Goal: Task Accomplishment & Management: Manage account settings

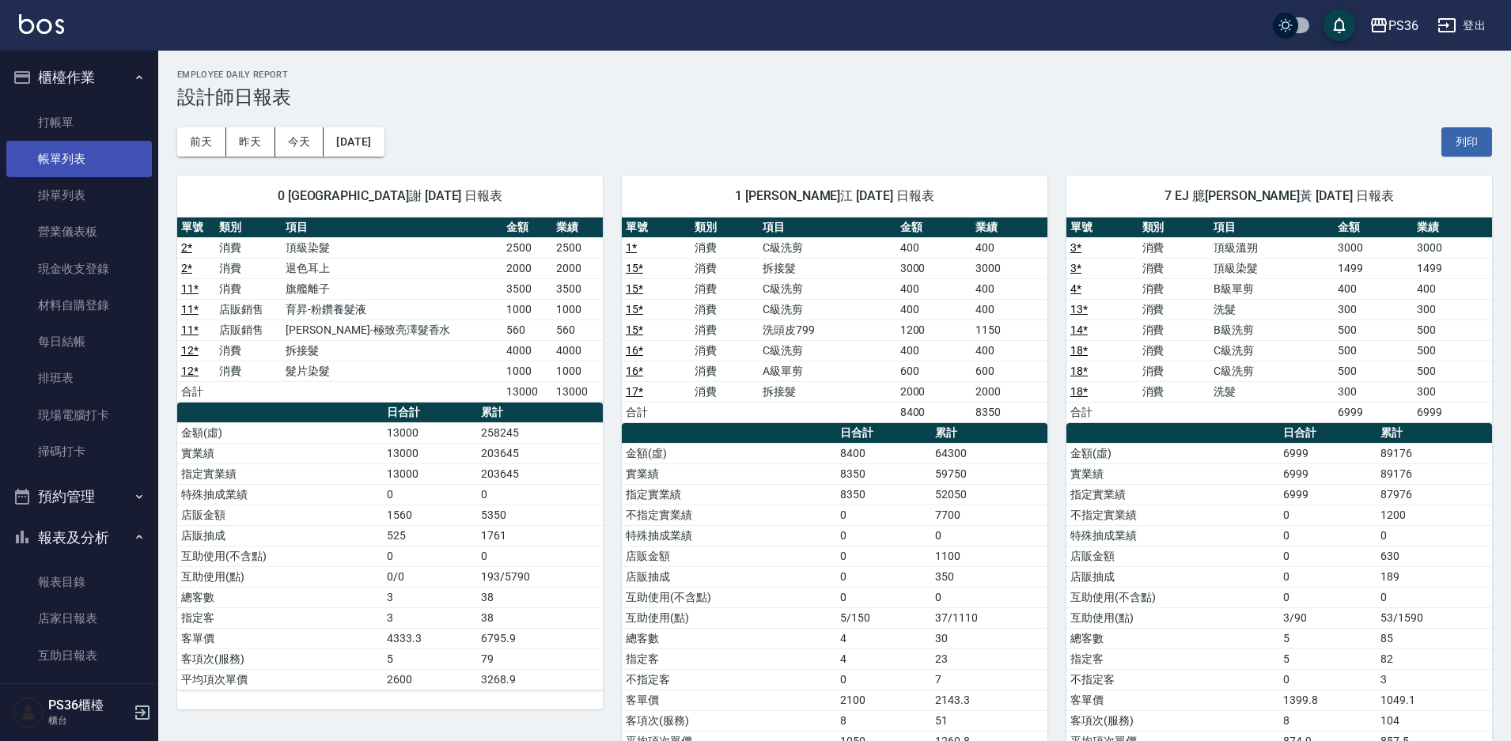
click at [57, 144] on link "帳單列表" at bounding box center [79, 159] width 146 height 36
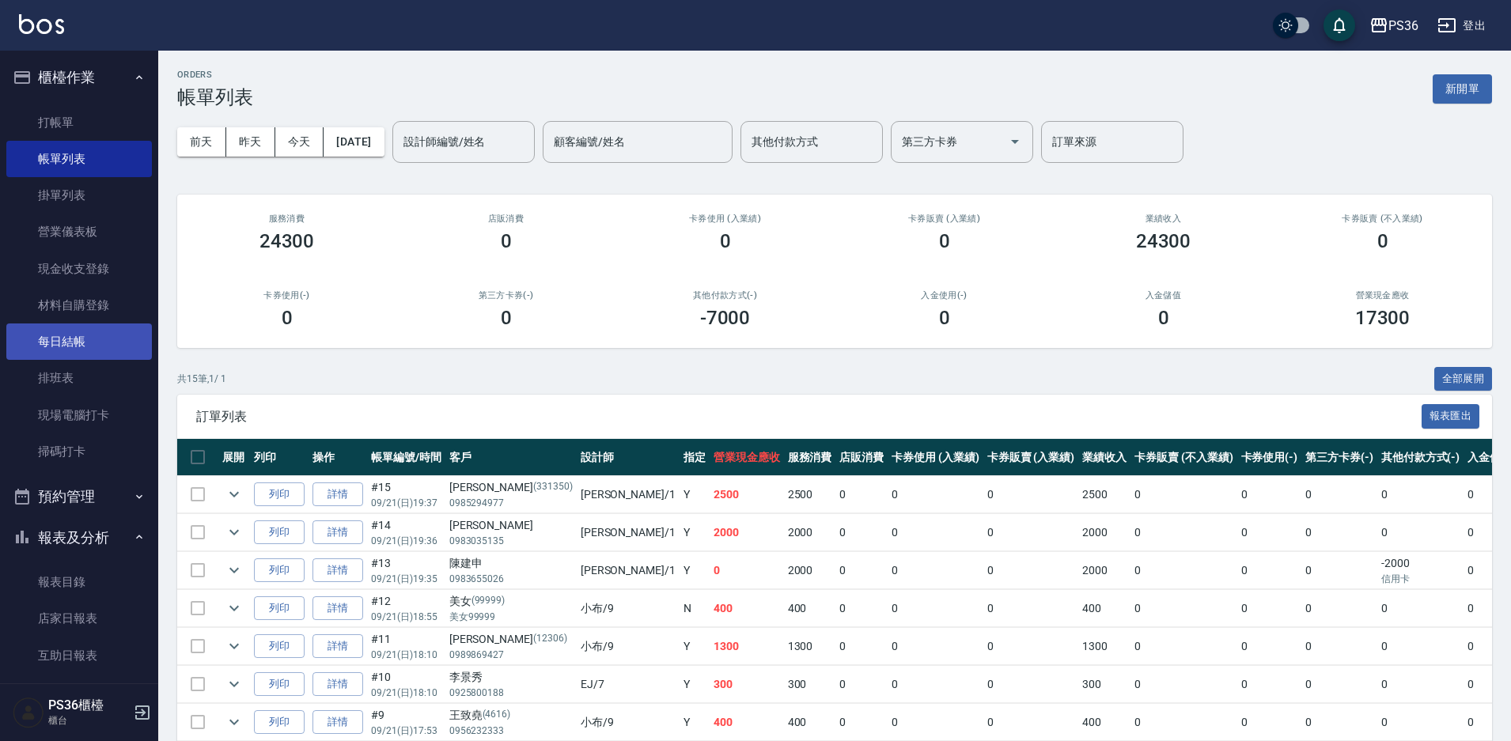
click at [63, 339] on link "每日結帳" at bounding box center [79, 342] width 146 height 36
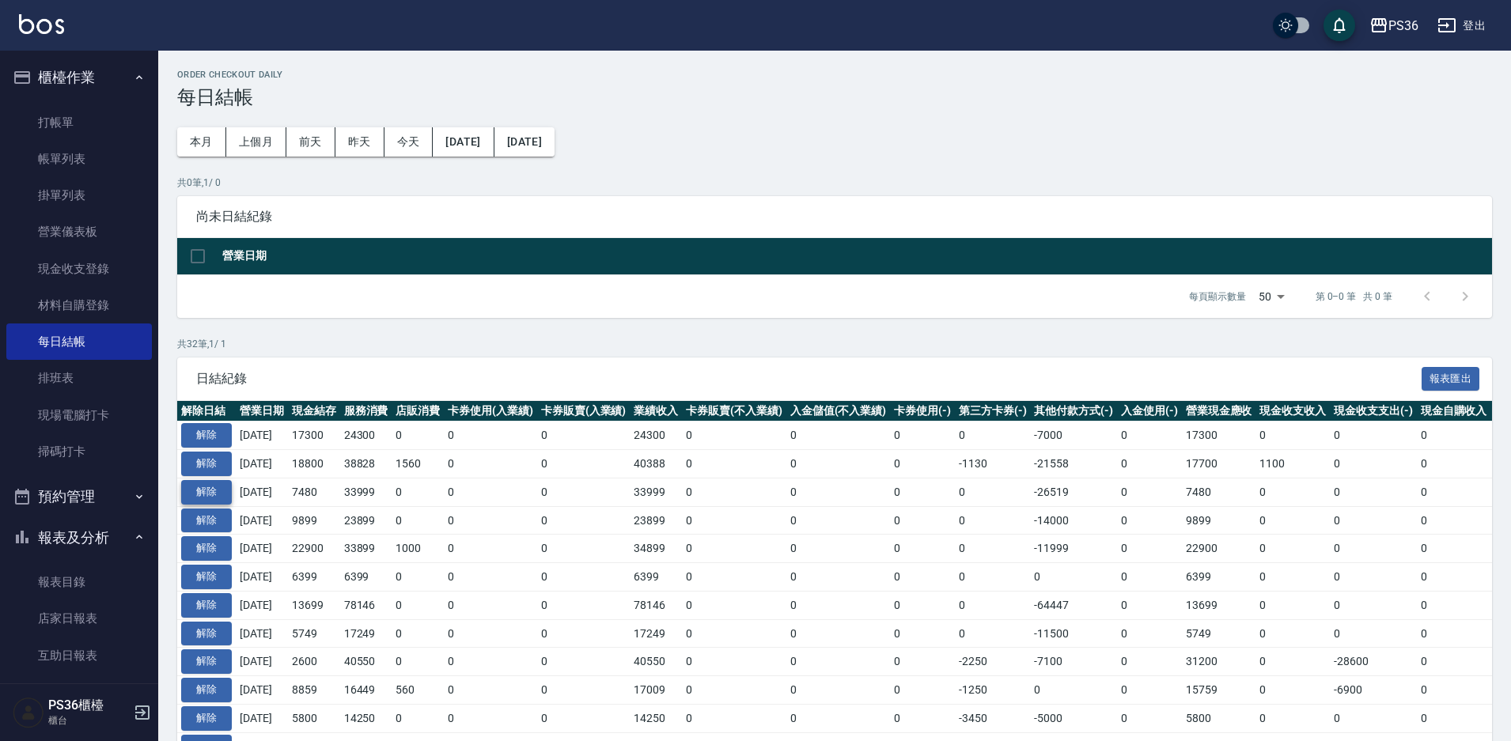
click at [203, 495] on button "解除" at bounding box center [206, 492] width 51 height 25
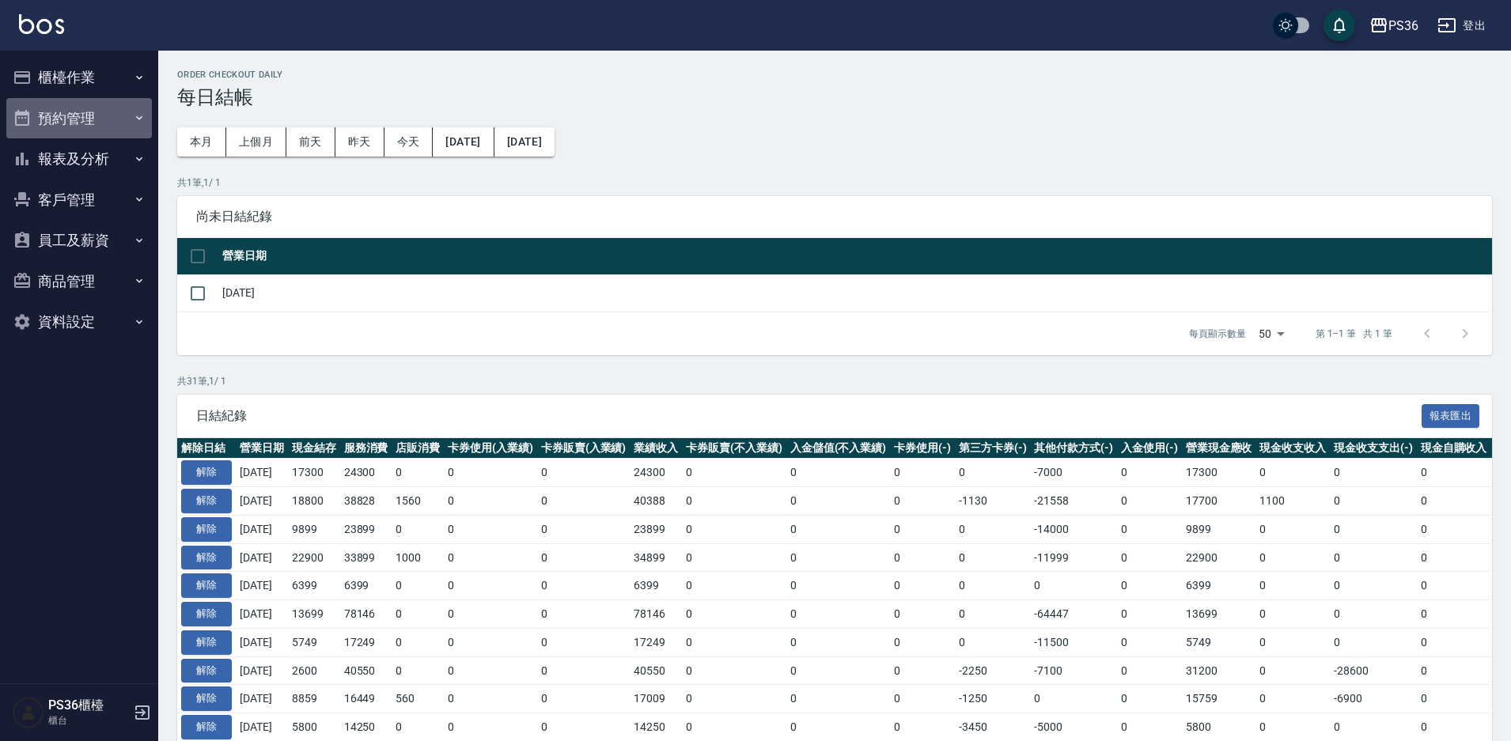
click at [92, 114] on button "預約管理" at bounding box center [79, 118] width 146 height 41
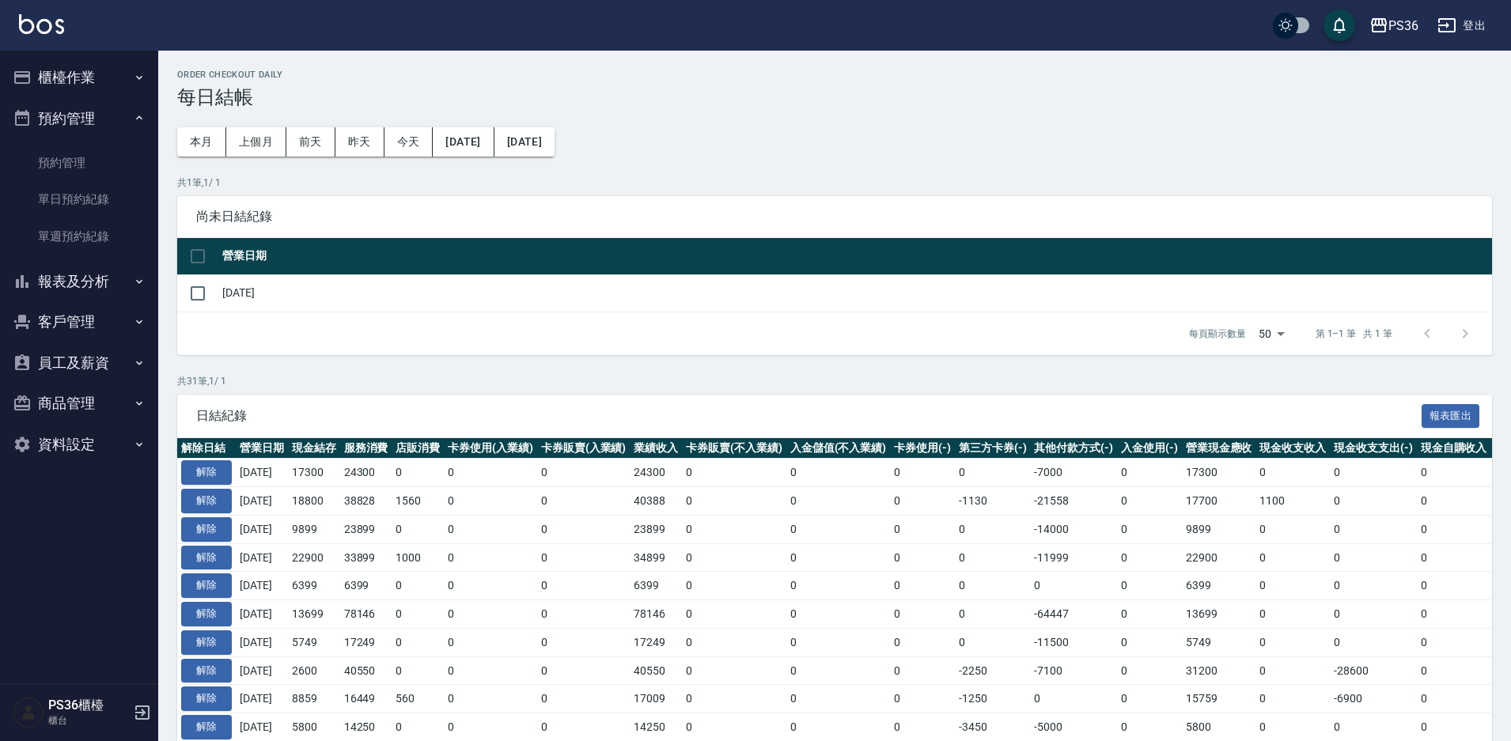
click at [93, 63] on button "櫃檯作業" at bounding box center [79, 77] width 146 height 41
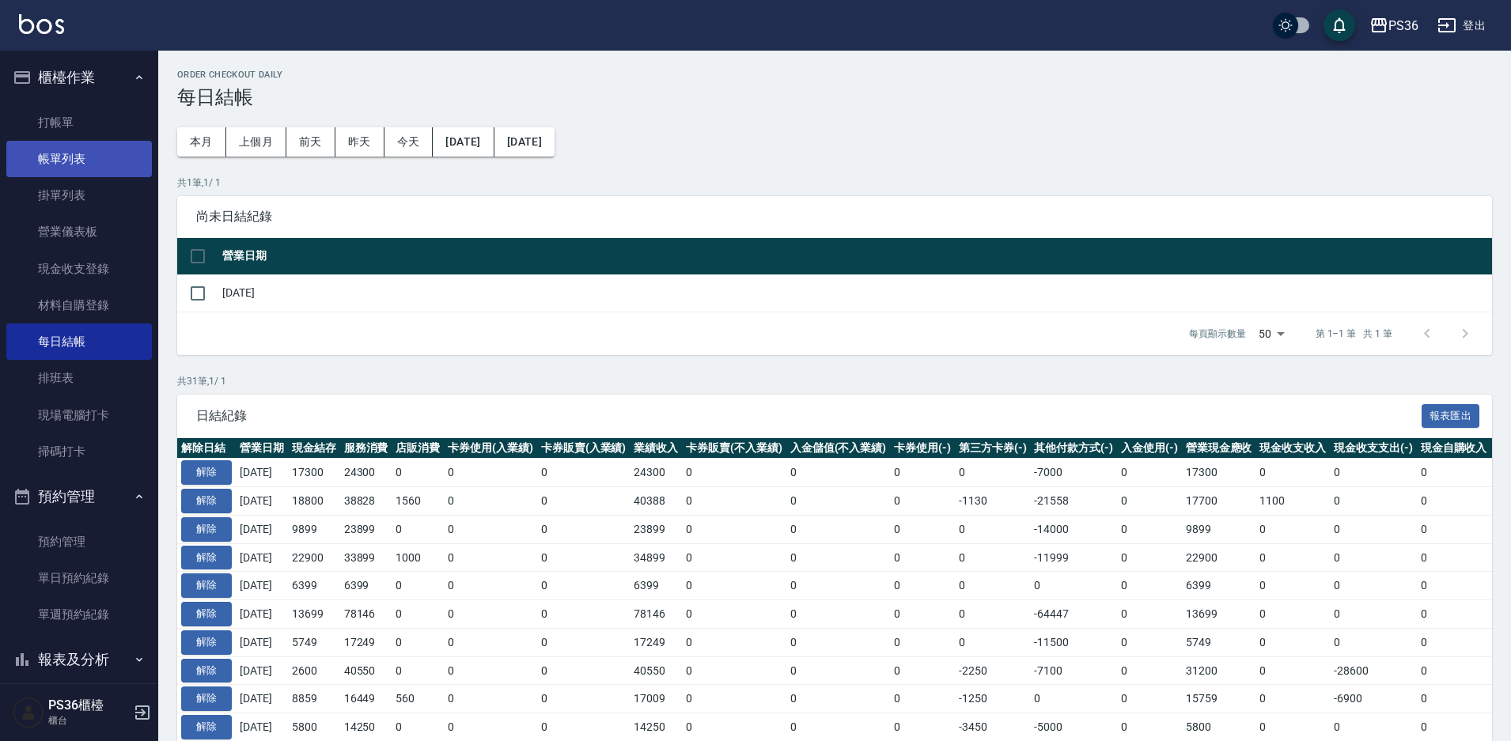
click at [96, 142] on link "帳單列表" at bounding box center [79, 159] width 146 height 36
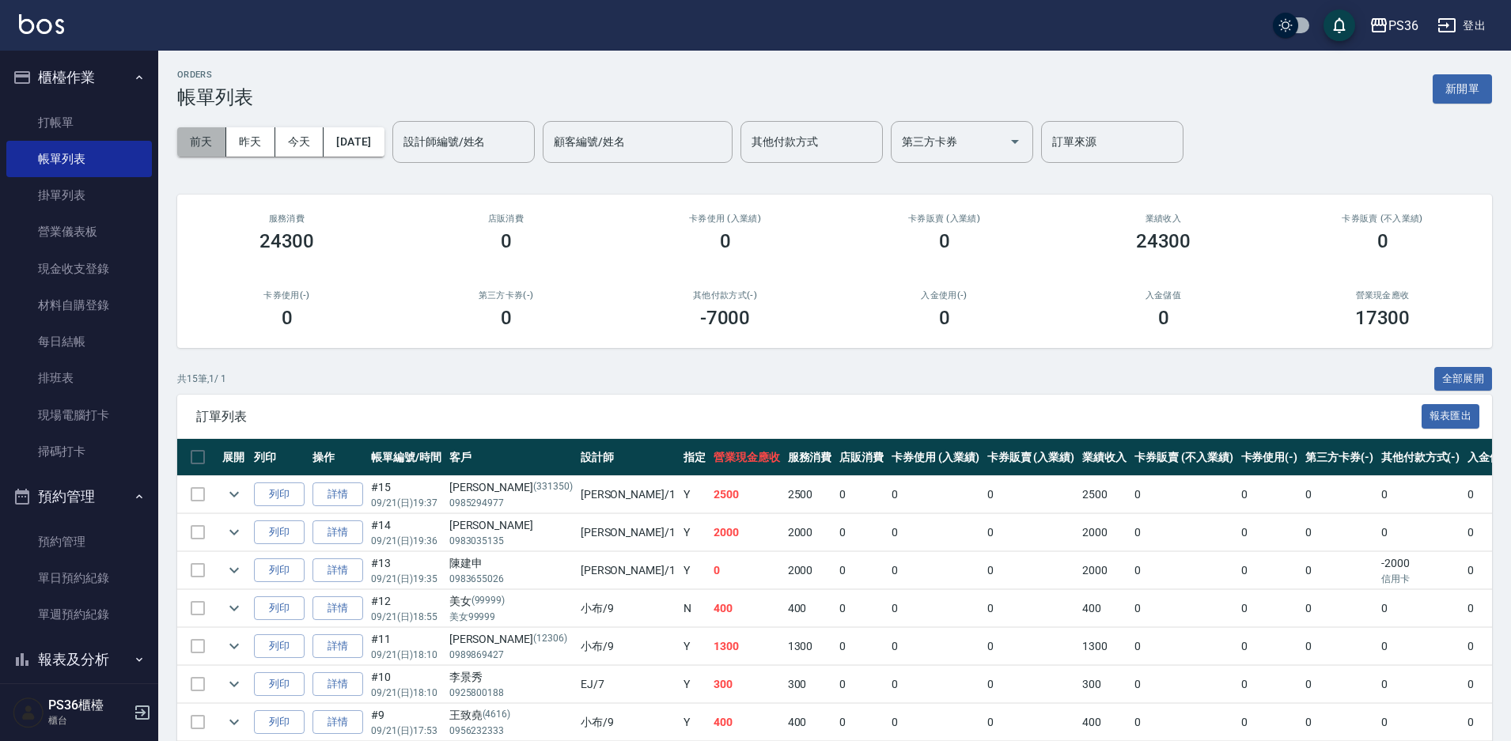
click at [191, 140] on button "前天" at bounding box center [201, 141] width 49 height 29
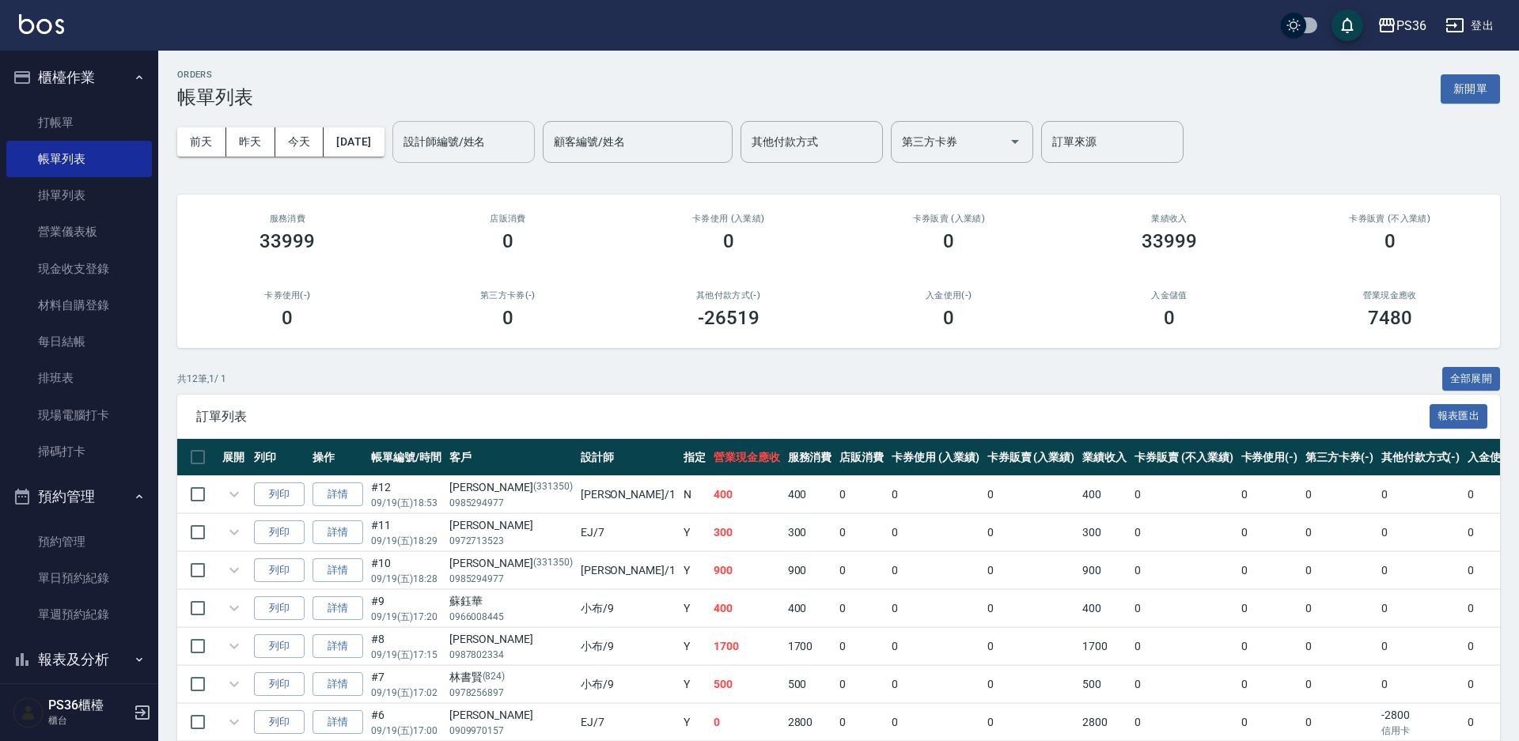
click at [472, 138] on div "設計師編號/姓名 設計師編號/姓名" at bounding box center [463, 142] width 142 height 42
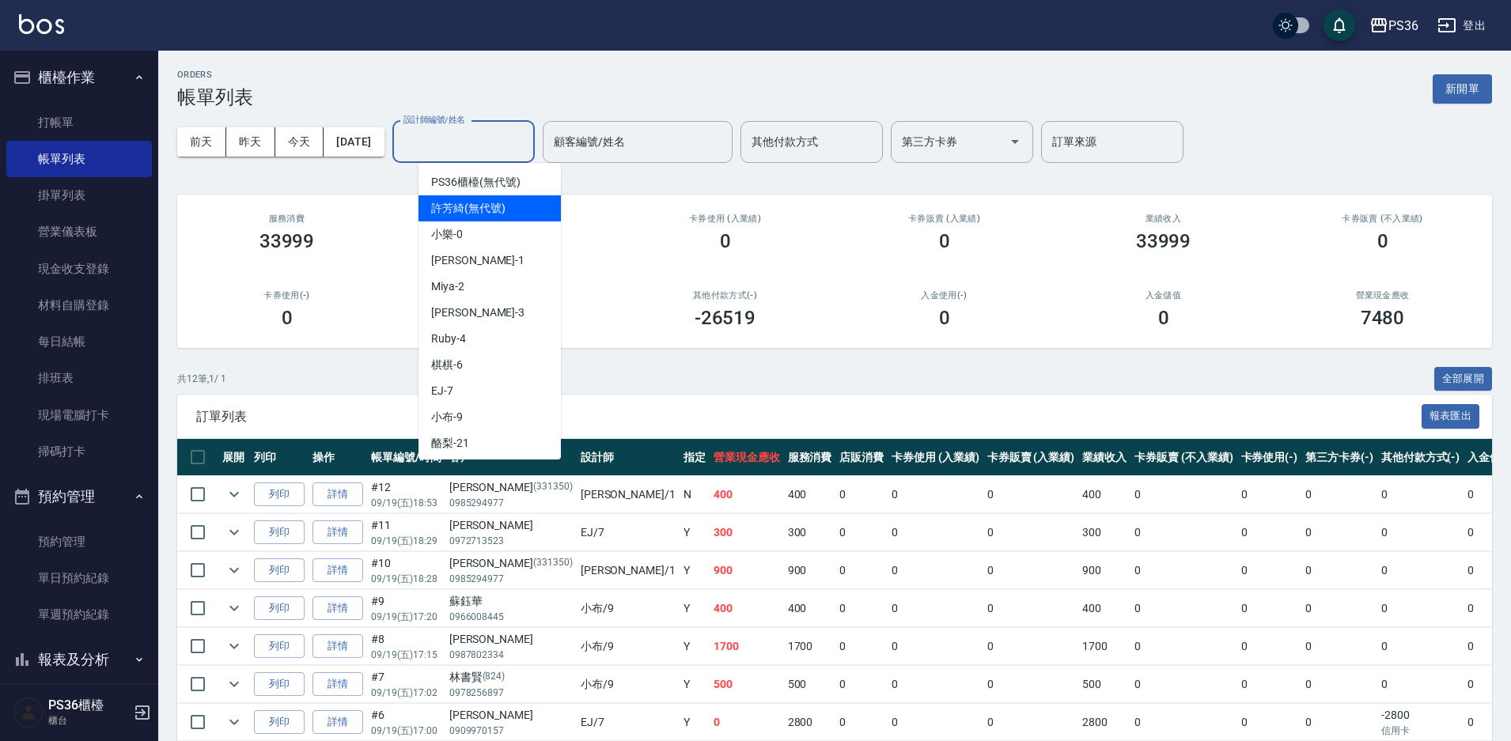
click at [488, 232] on div "小樂 -0" at bounding box center [490, 235] width 142 height 26
type input "小樂-0"
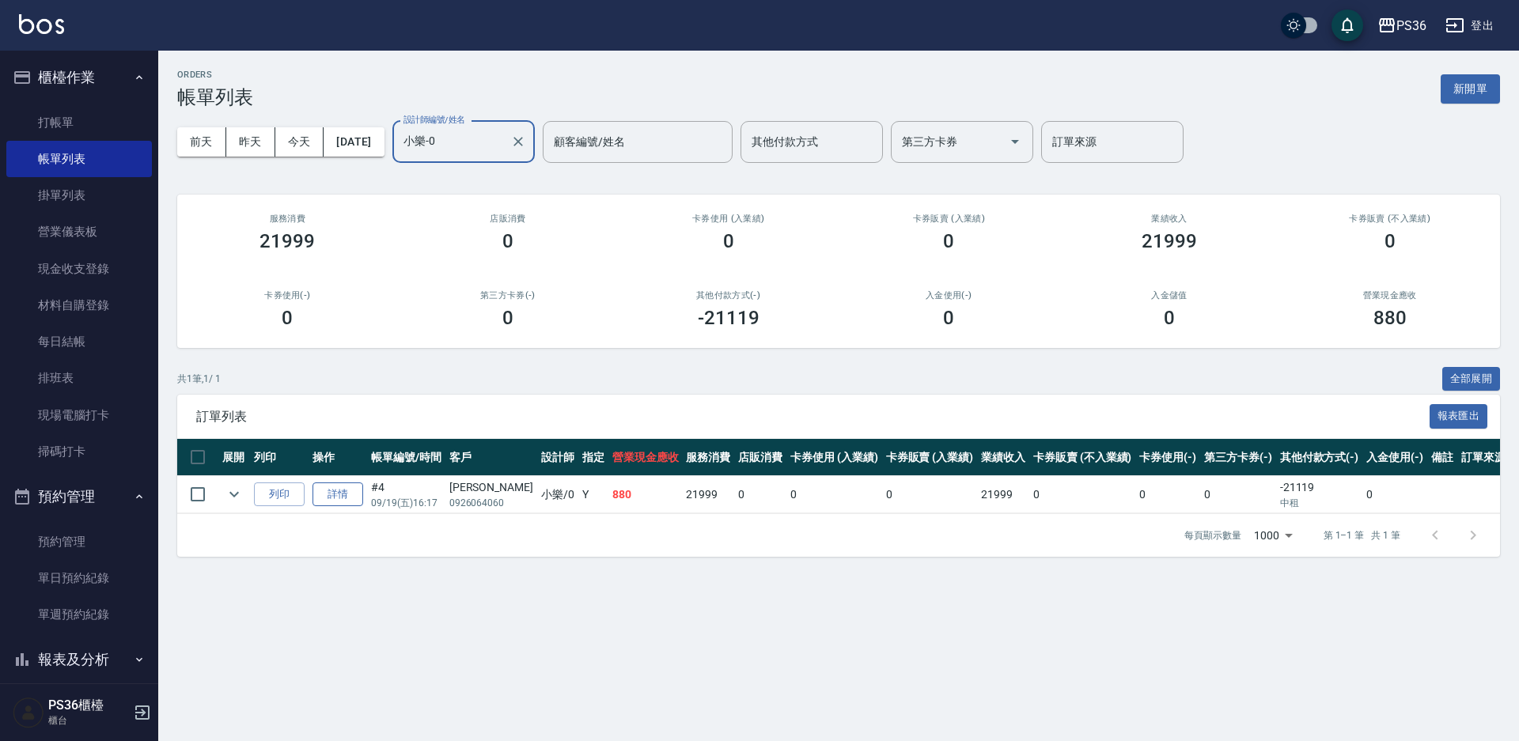
click at [355, 495] on link "詳情" at bounding box center [338, 495] width 51 height 25
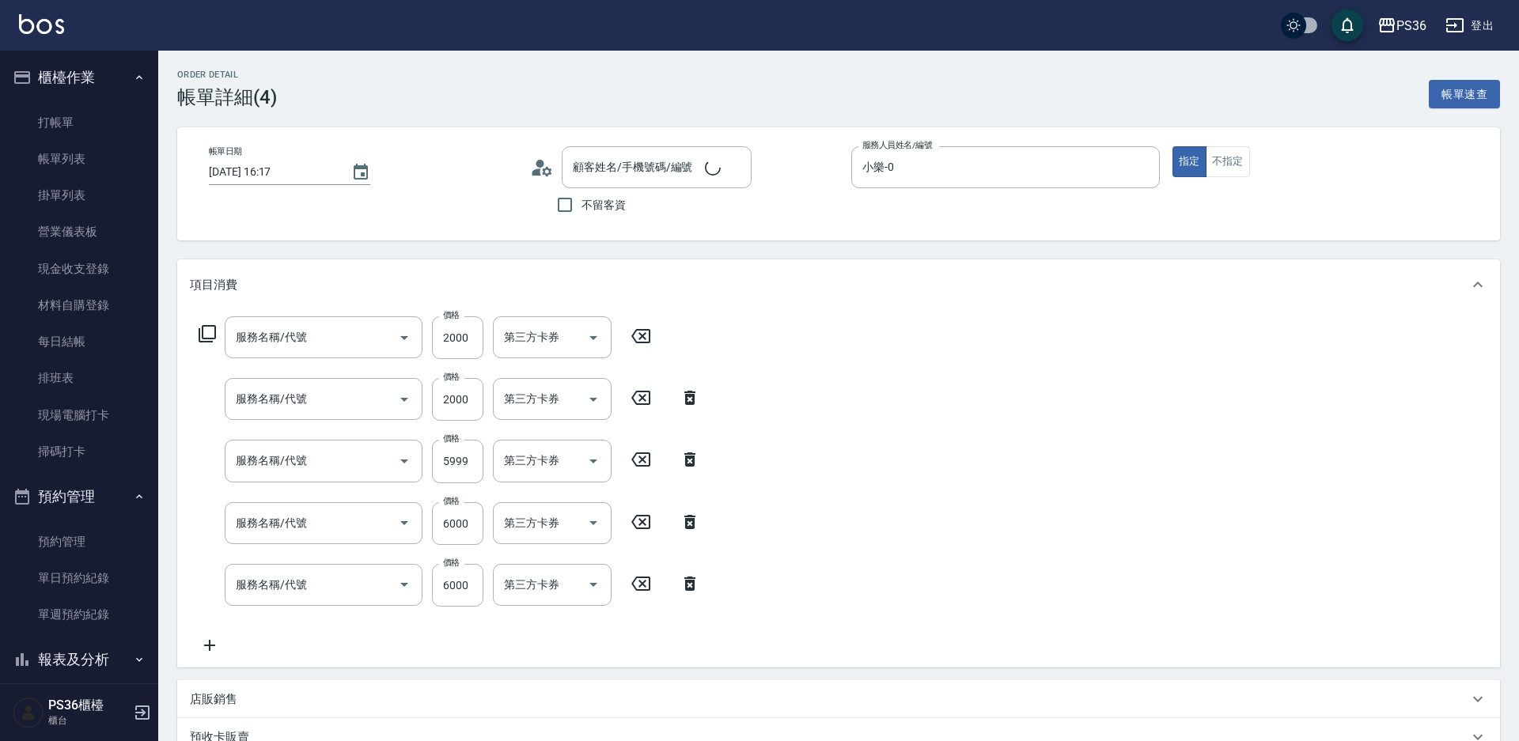
type input "2025/09/19 16:17"
type input "小樂-0"
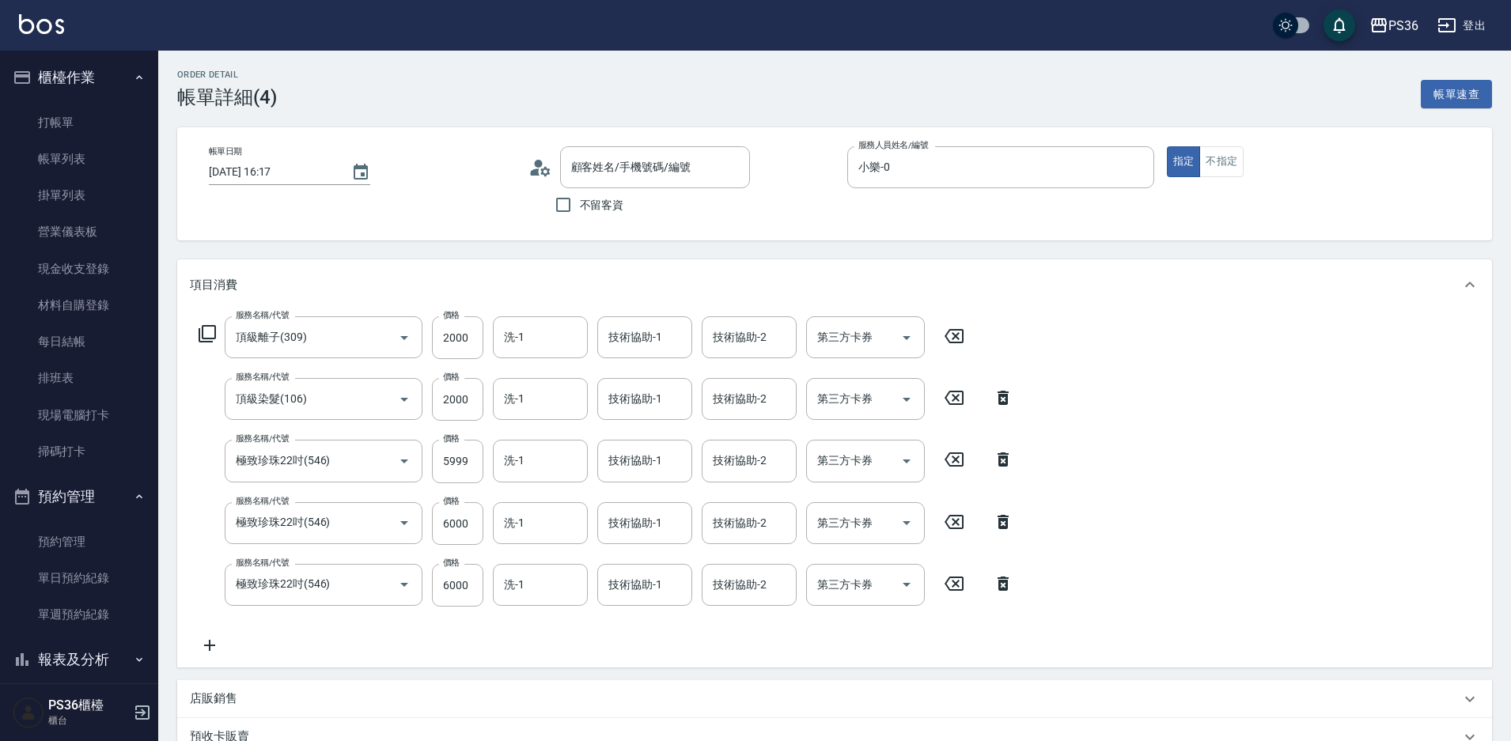
type input "頂級離子(309)"
type input "頂級染髮(106)"
type input "極致珍珠22吋(546)"
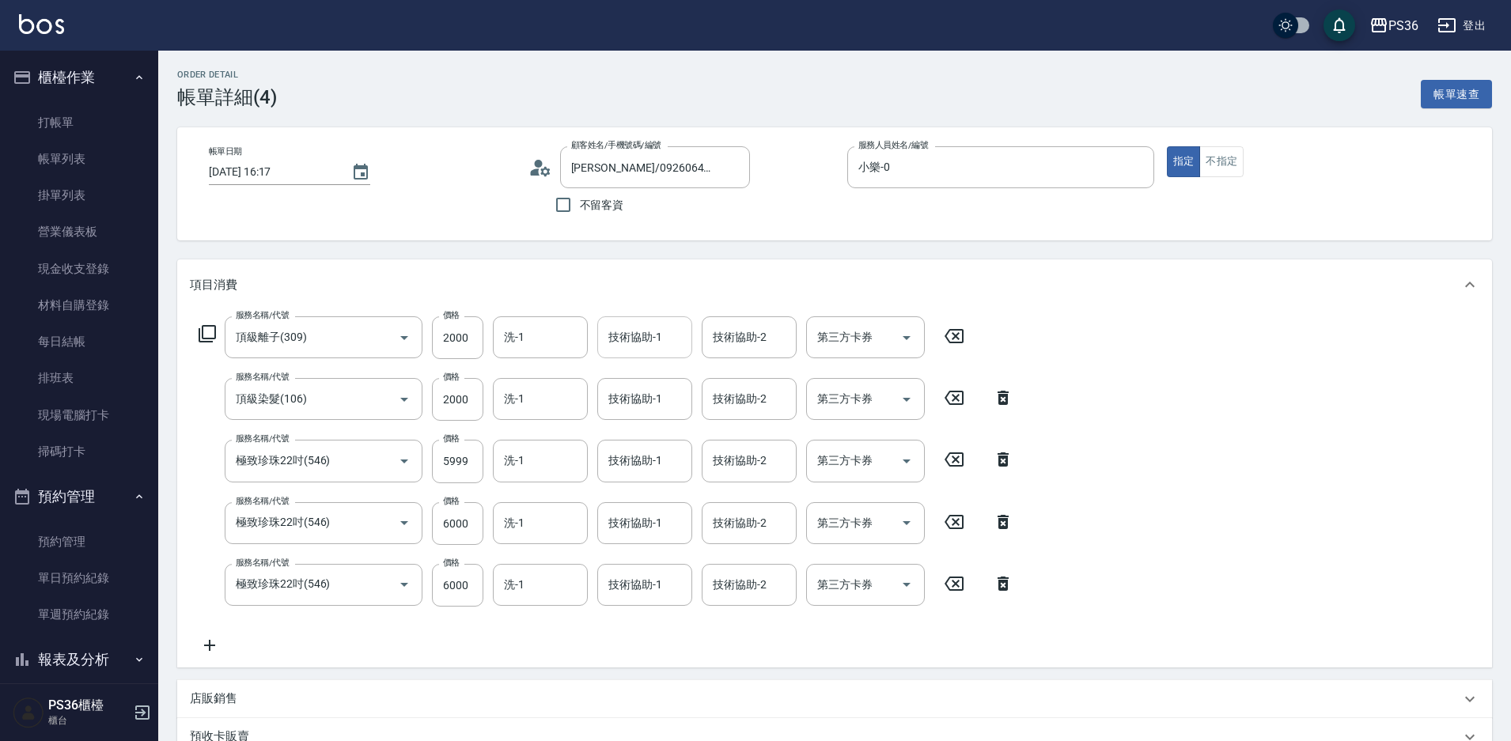
type input "蔡采璇/0926064060/"
click at [658, 336] on div "技術協助-1 技術協助-1" at bounding box center [644, 338] width 95 height 42
click at [643, 380] on span "酪梨 -21" at bounding box center [629, 378] width 38 height 17
type input "酪梨-21"
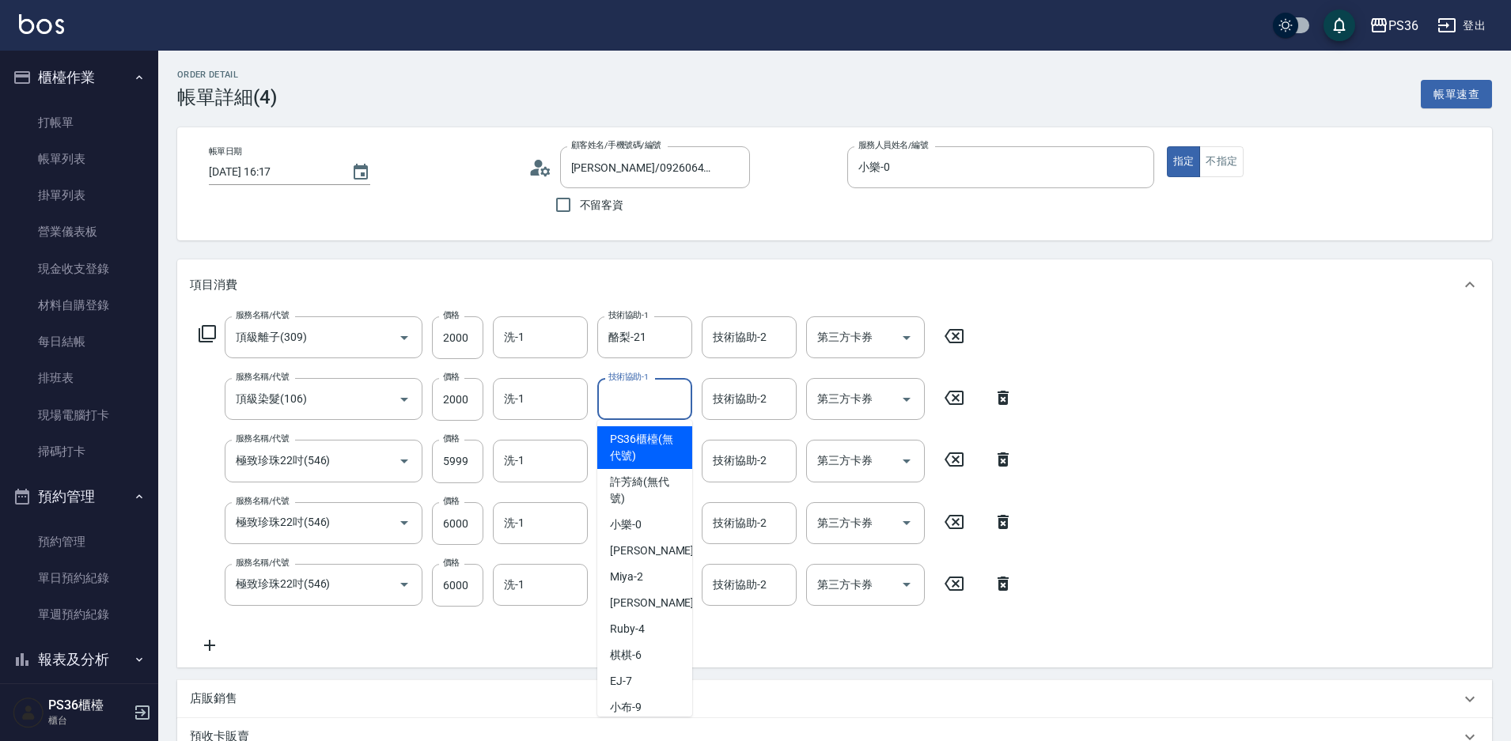
click at [638, 408] on input "技術協助-1" at bounding box center [645, 399] width 81 height 28
click at [626, 442] on span "酪梨 -21" at bounding box center [629, 439] width 38 height 17
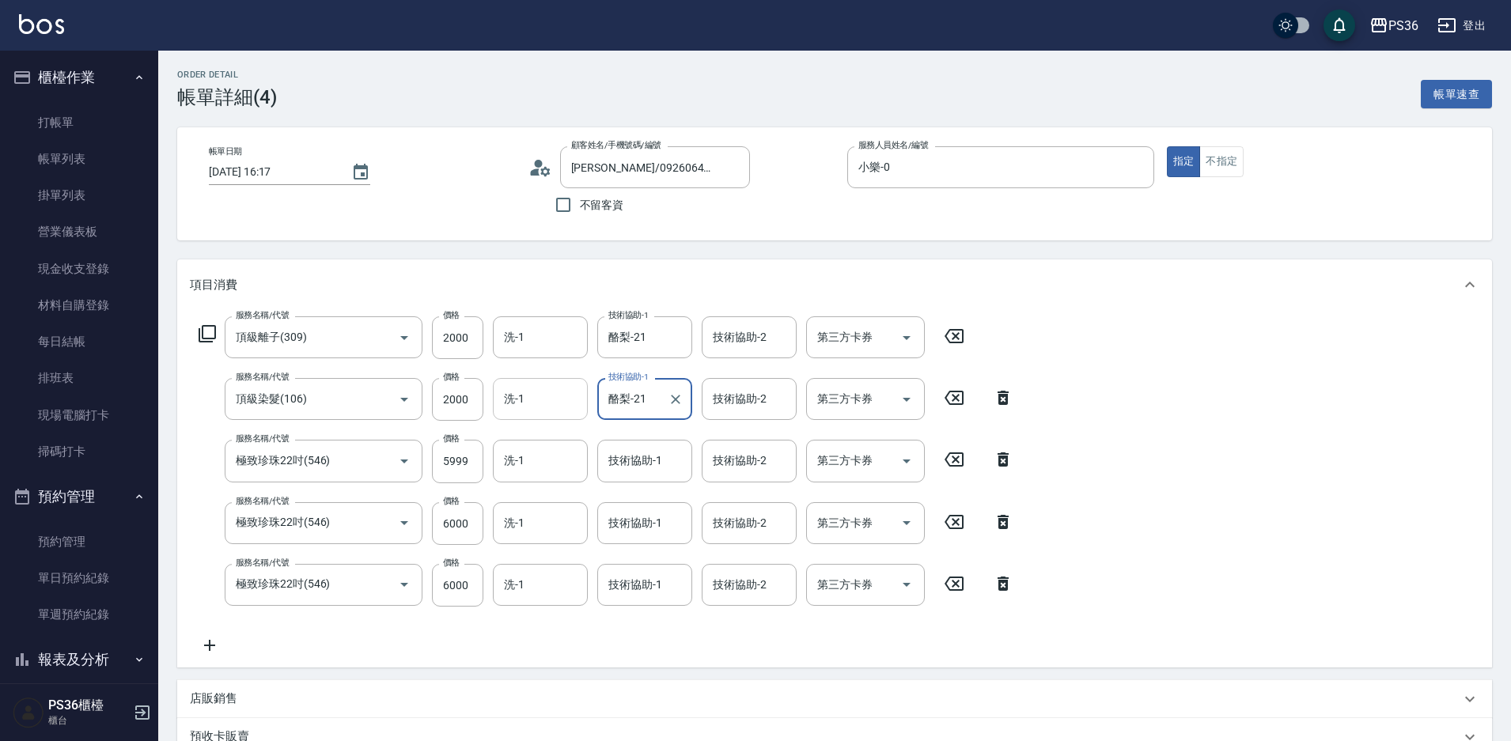
type input "酪梨-21"
click at [528, 392] on input "洗-1" at bounding box center [540, 399] width 81 height 28
click at [540, 436] on span "酪梨 -21" at bounding box center [525, 439] width 38 height 17
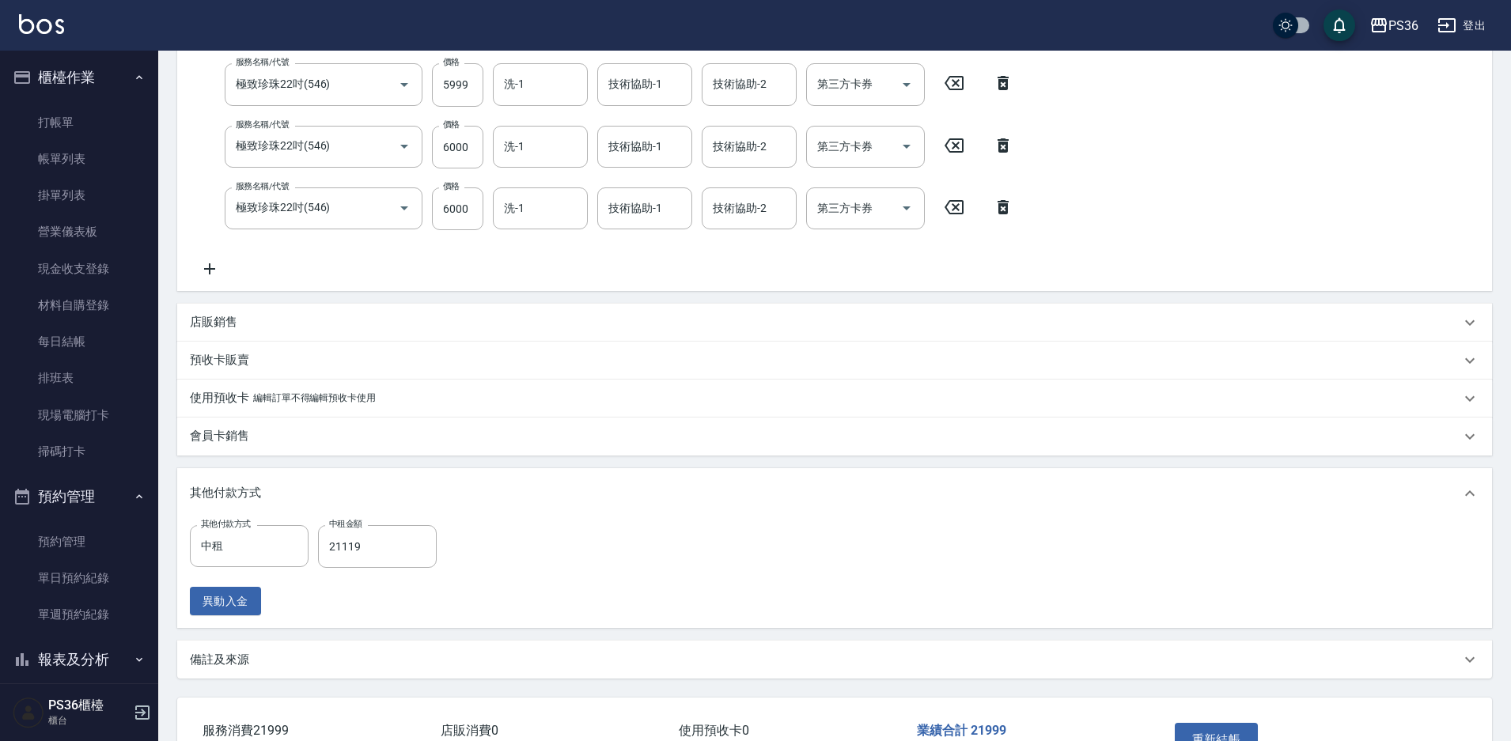
scroll to position [396, 0]
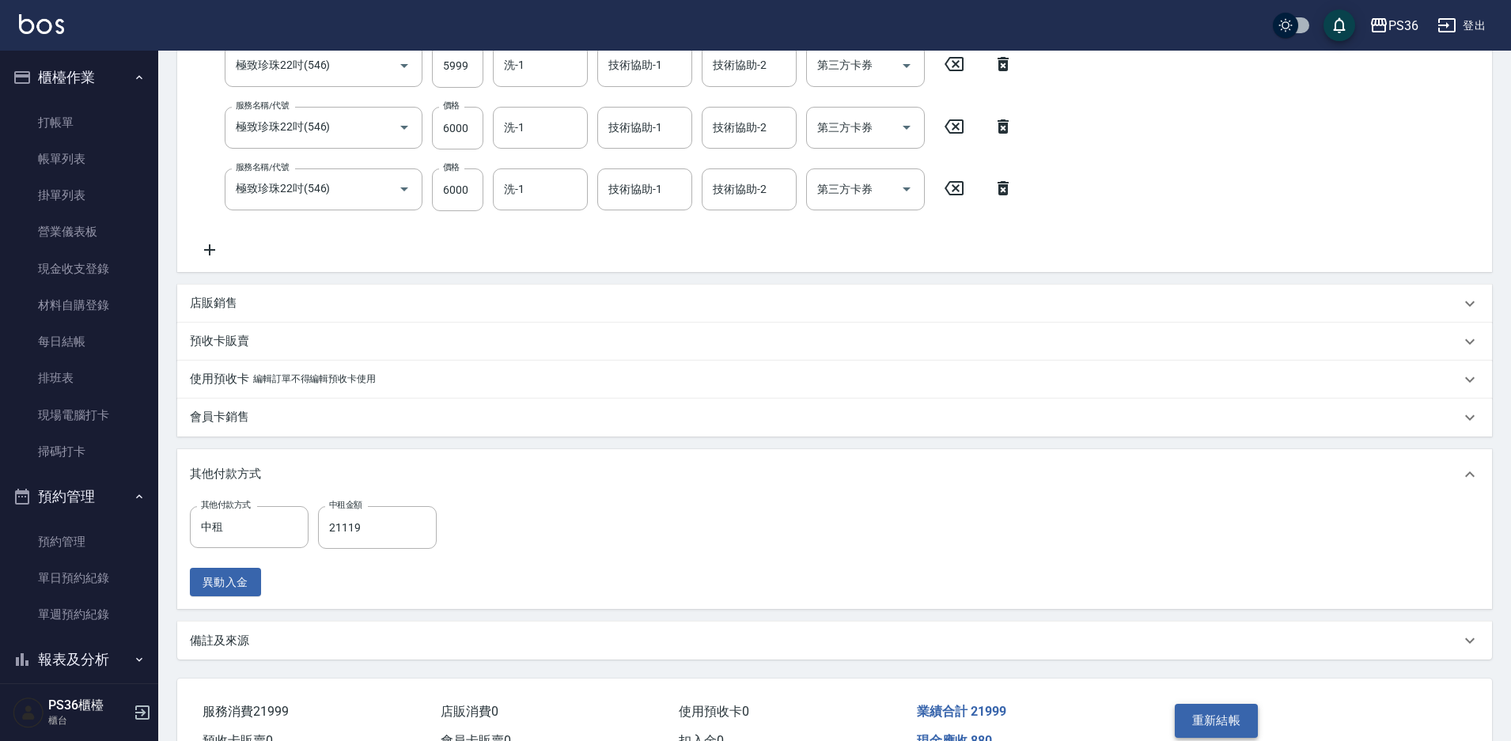
type input "酪梨-21"
click at [1208, 714] on button "重新結帳" at bounding box center [1217, 720] width 84 height 33
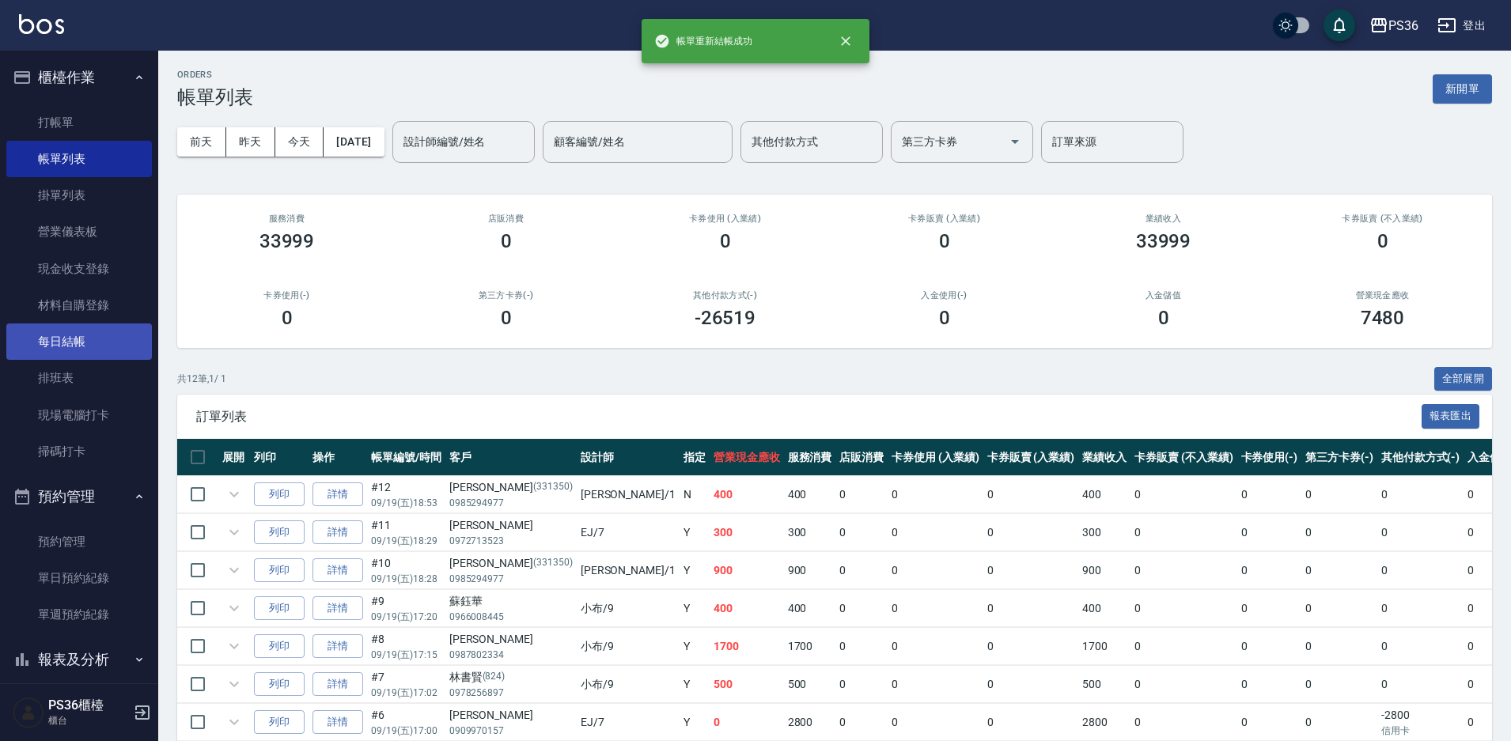
click at [77, 347] on link "每日結帳" at bounding box center [79, 342] width 146 height 36
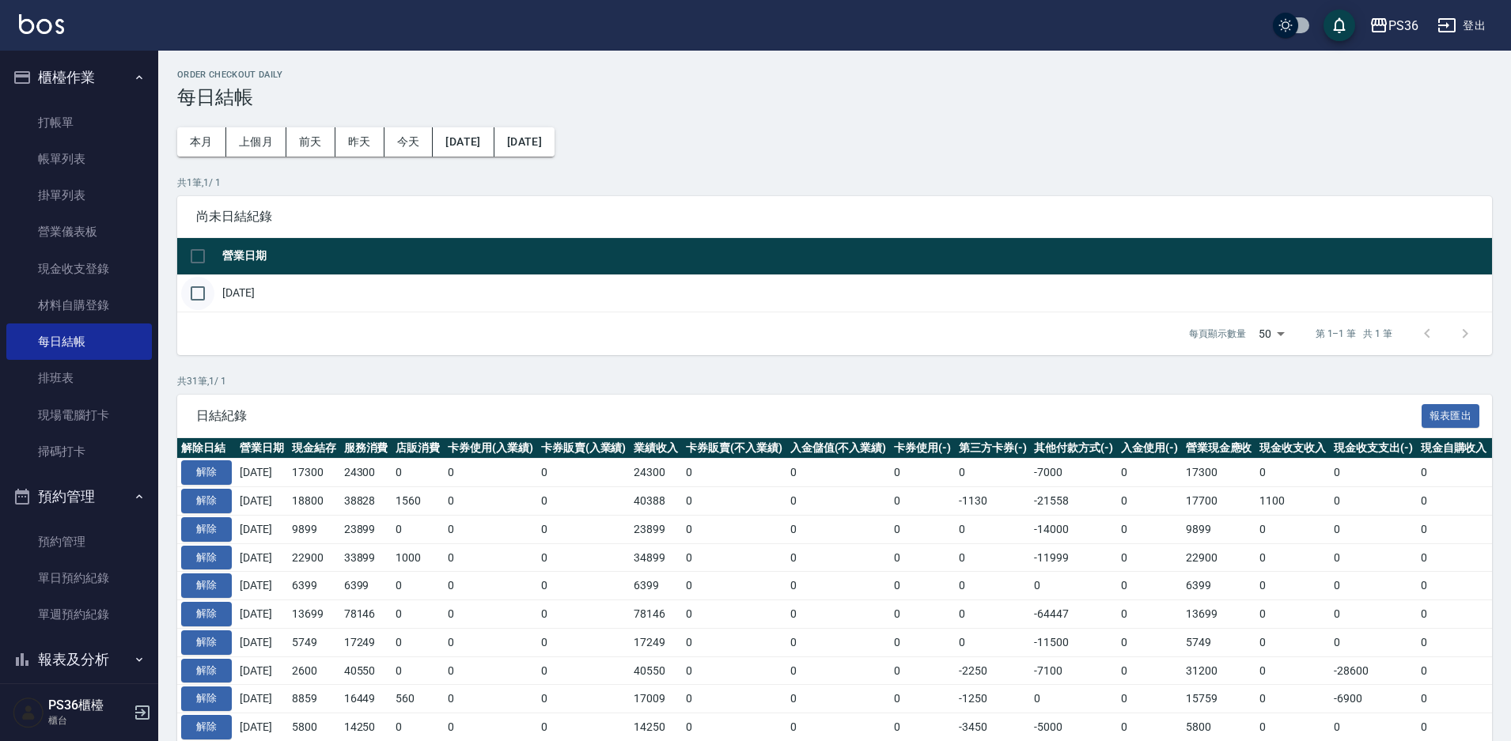
click at [194, 290] on input "checkbox" at bounding box center [197, 293] width 33 height 33
checkbox input "true"
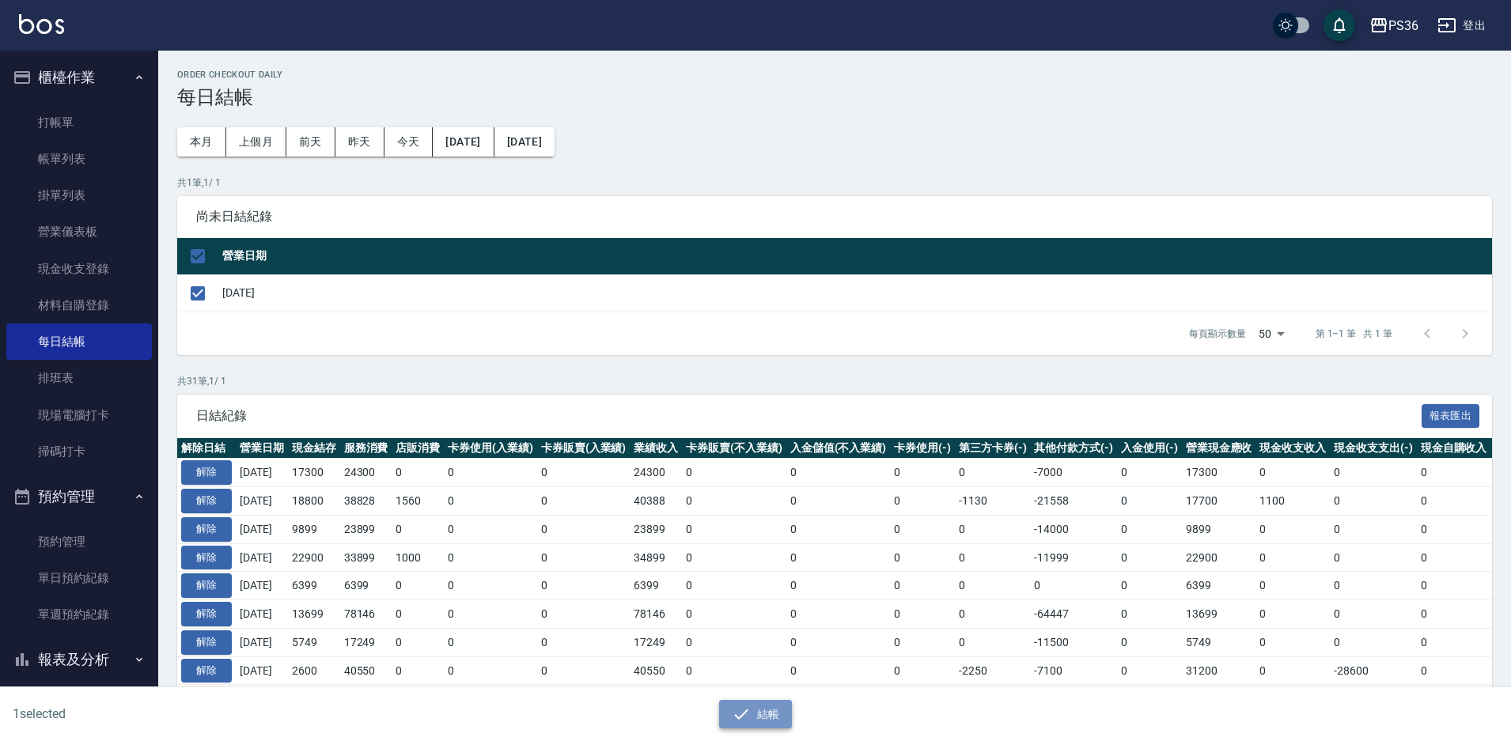
click at [754, 713] on button "結帳" at bounding box center [756, 714] width 74 height 29
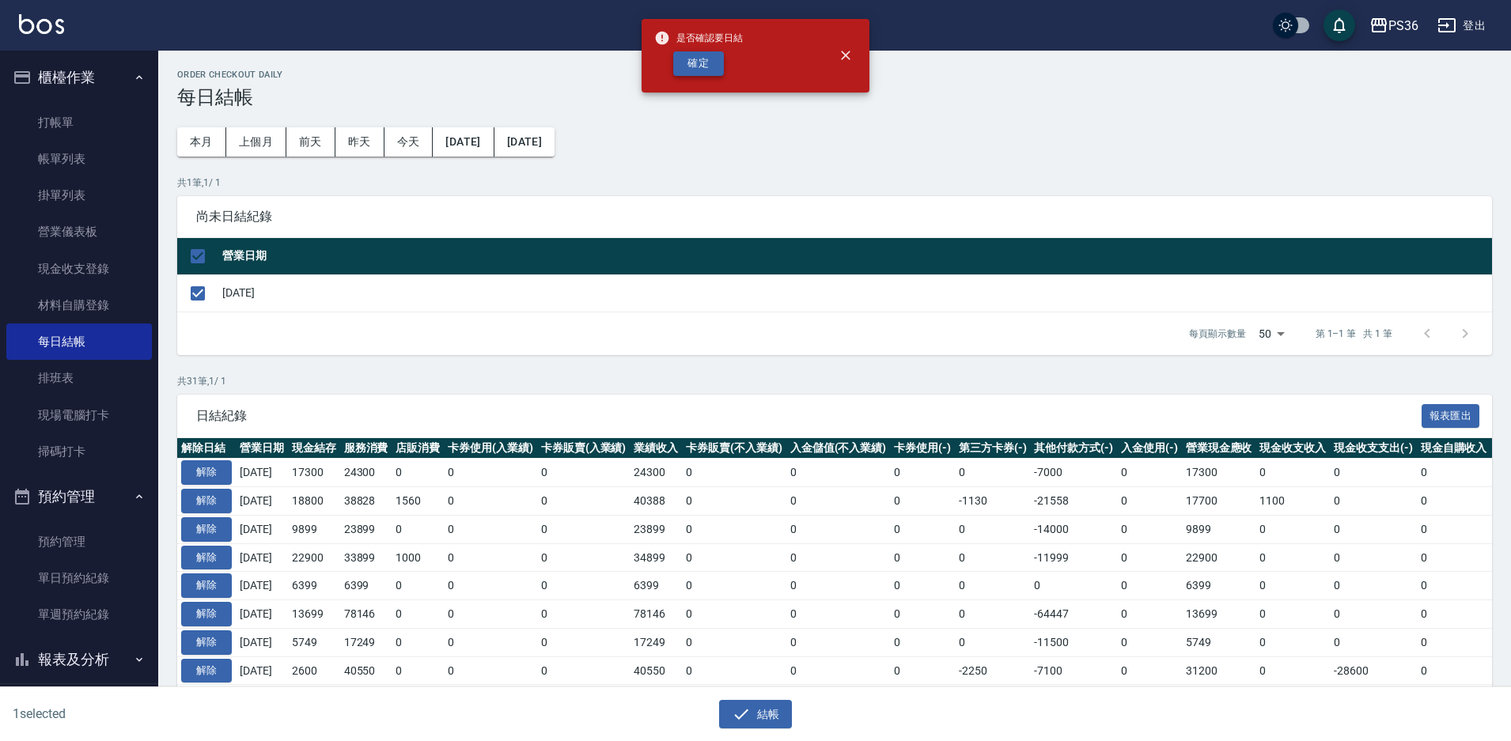
click at [691, 62] on button "確定" at bounding box center [698, 63] width 51 height 25
checkbox input "false"
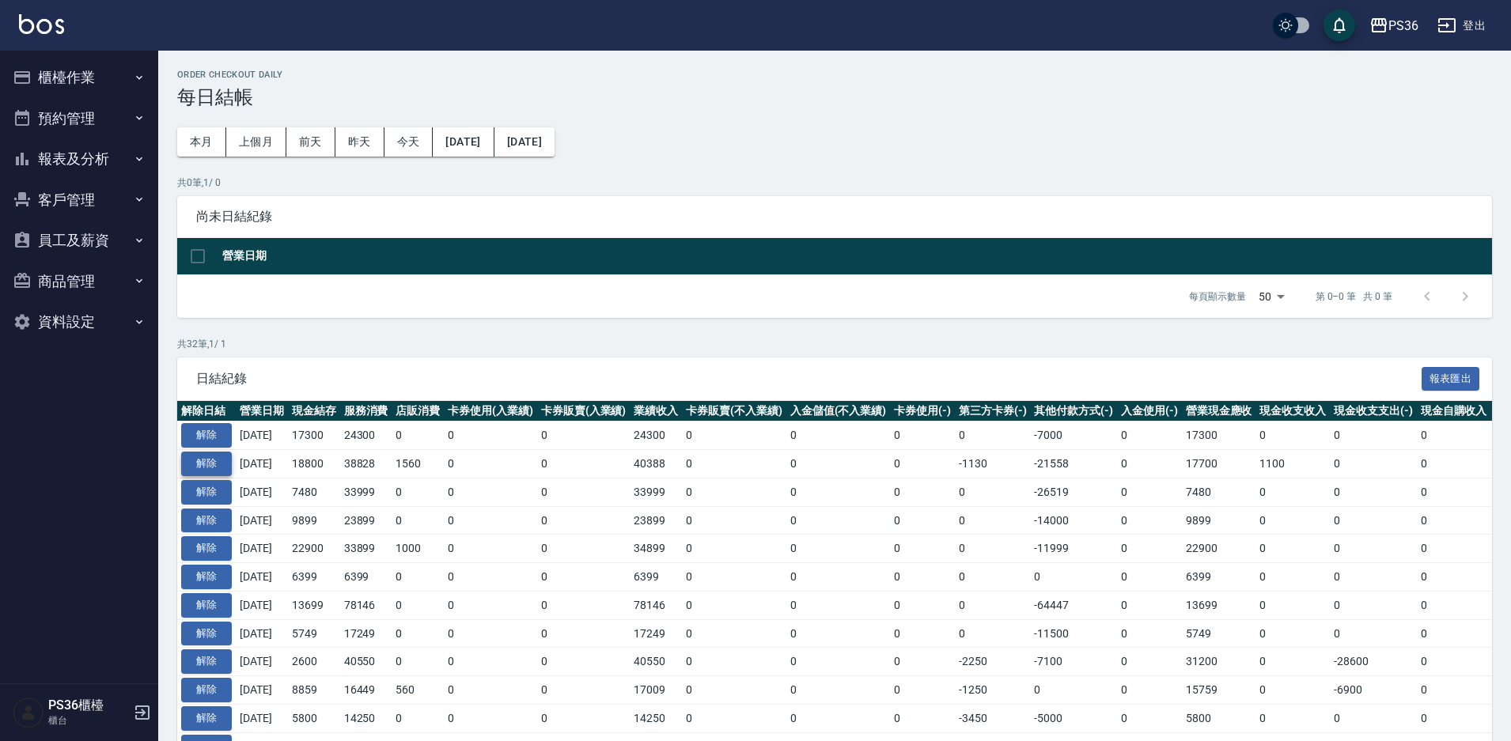
click at [210, 457] on button "解除" at bounding box center [206, 464] width 51 height 25
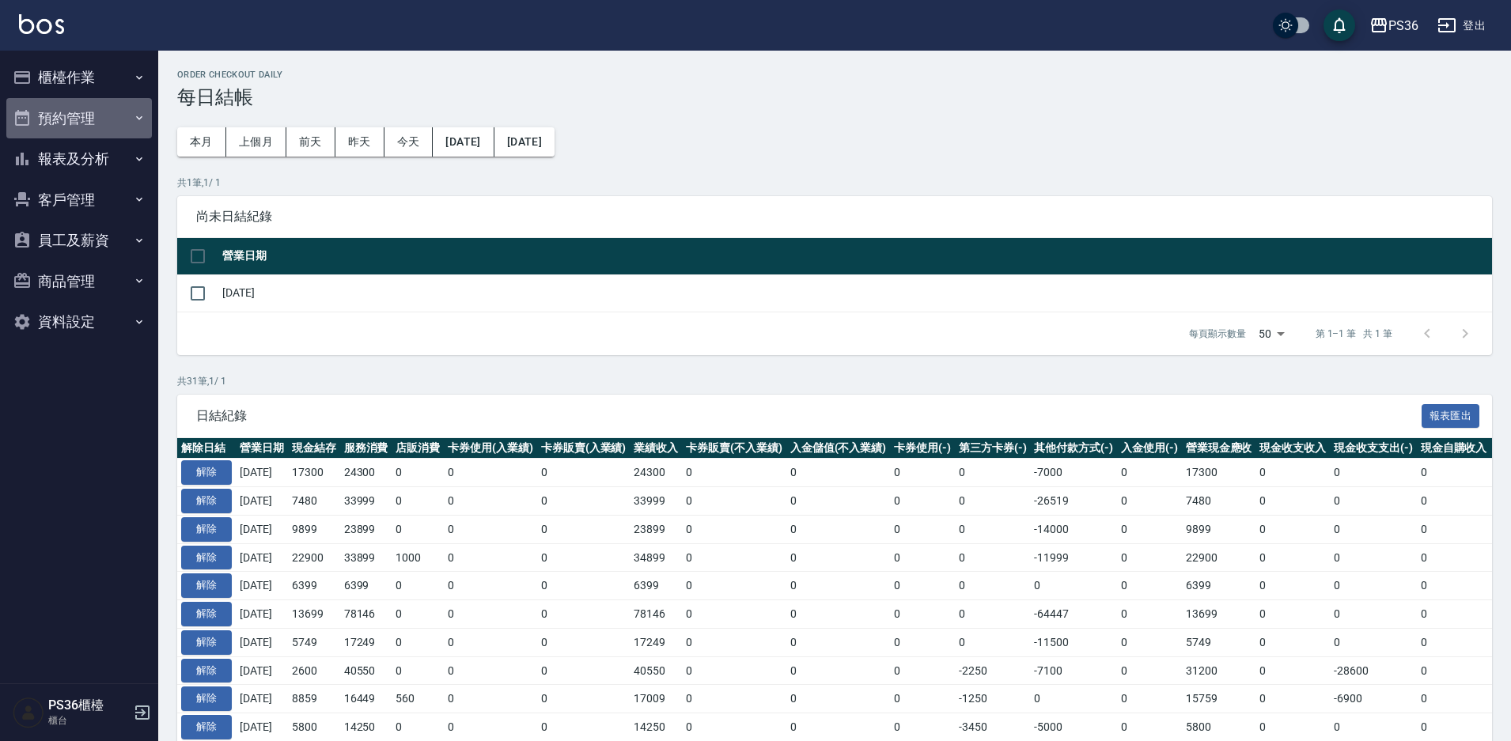
click at [114, 107] on button "預約管理" at bounding box center [79, 118] width 146 height 41
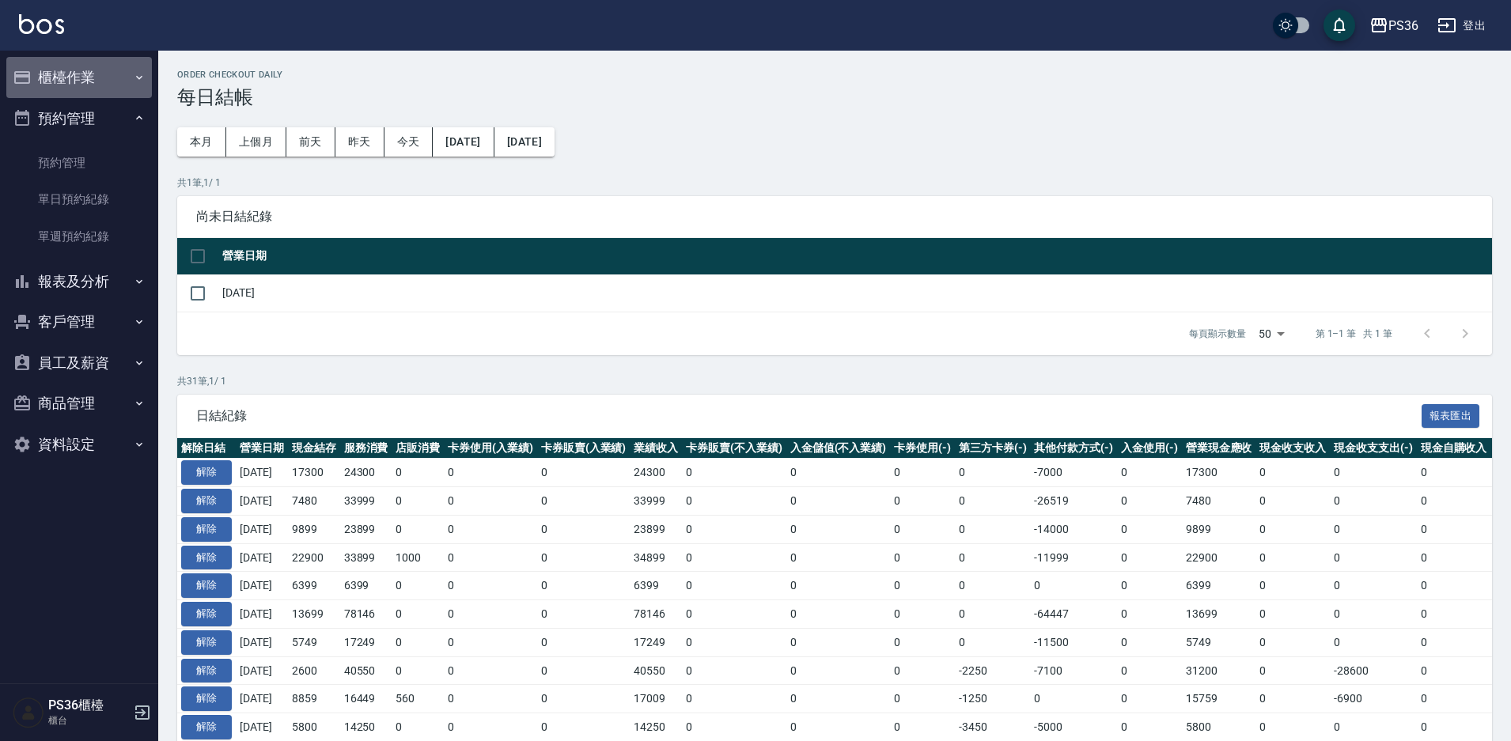
click at [115, 93] on button "櫃檯作業" at bounding box center [79, 77] width 146 height 41
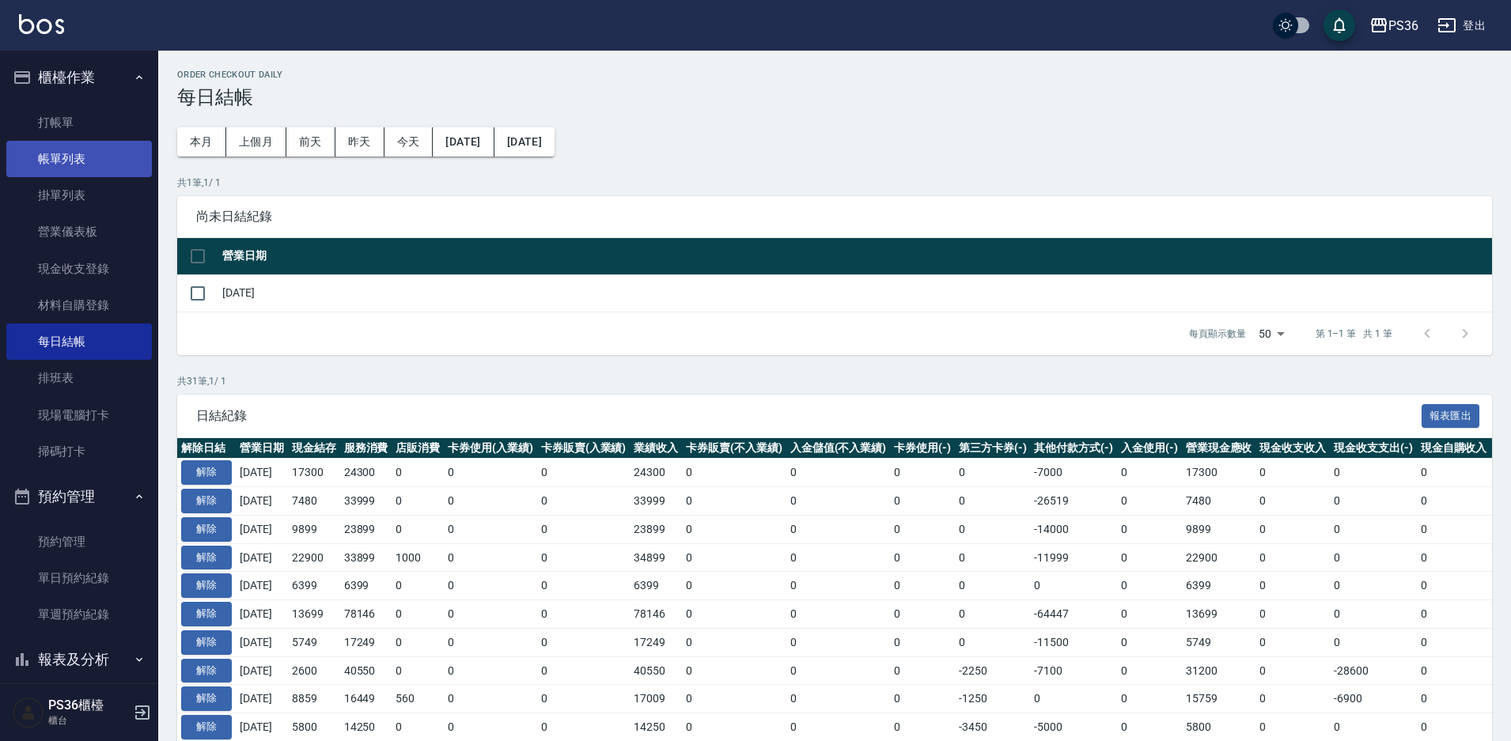
click at [104, 153] on link "帳單列表" at bounding box center [79, 159] width 146 height 36
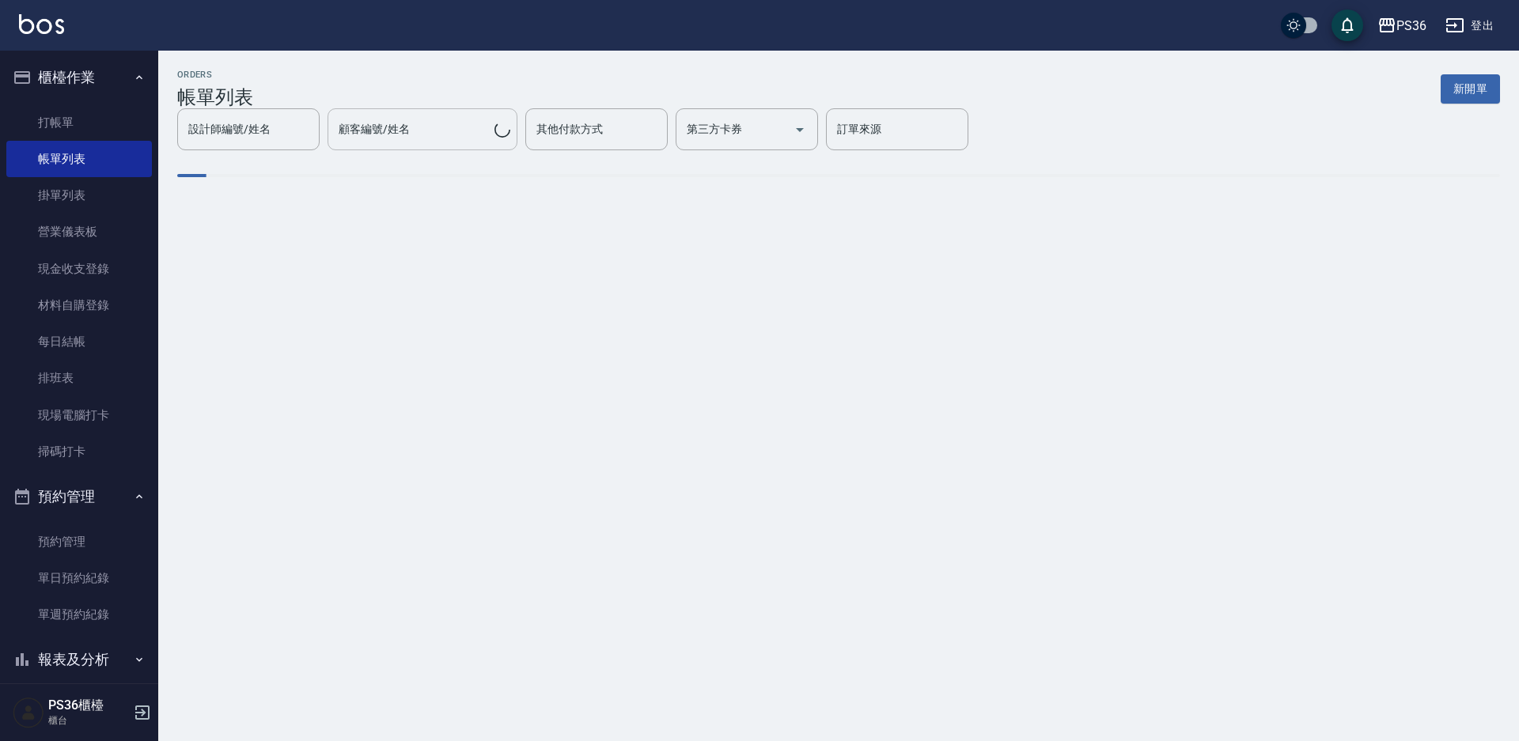
click at [411, 136] on input "顧客編號/姓名" at bounding box center [415, 130] width 160 height 28
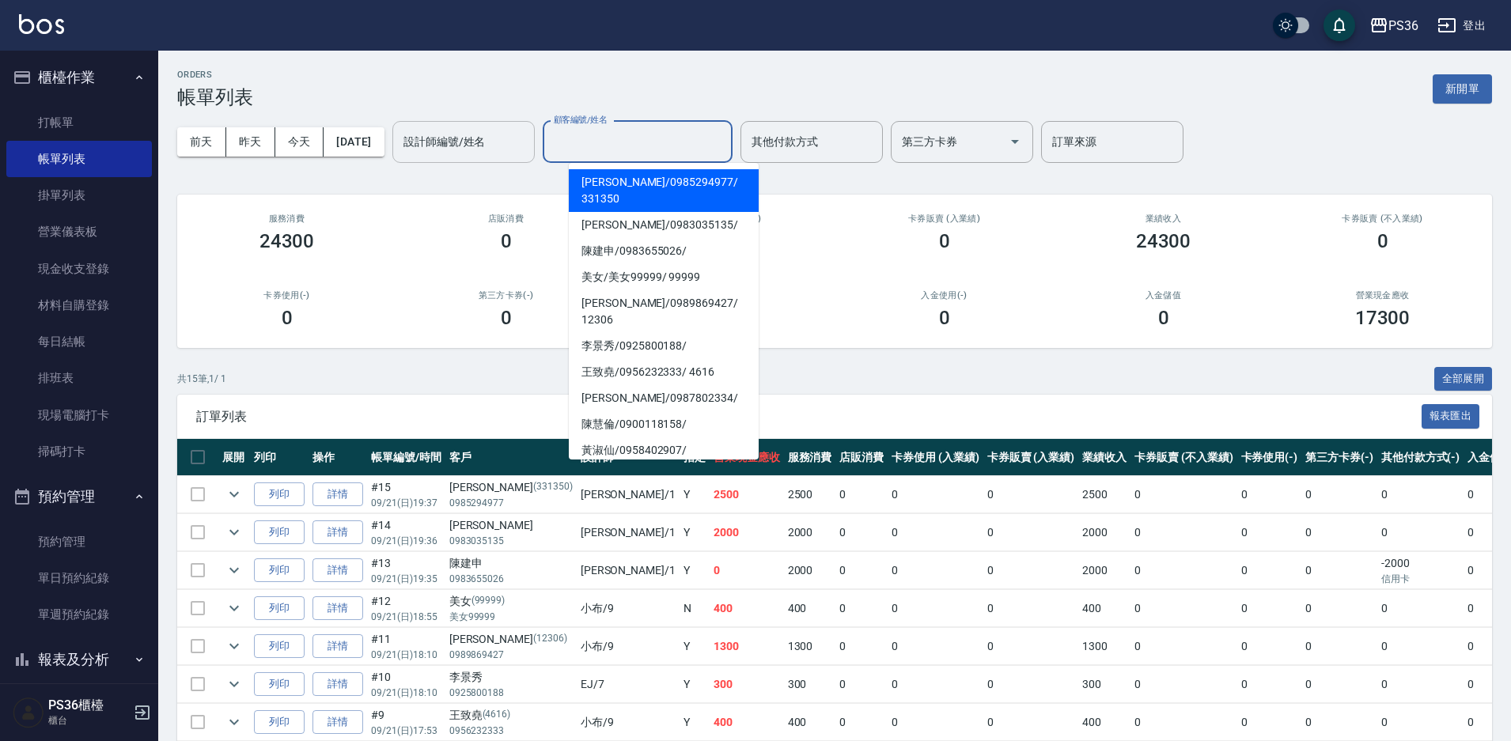
click at [438, 135] on div "設計師編號/姓名 設計師編號/姓名" at bounding box center [463, 142] width 142 height 42
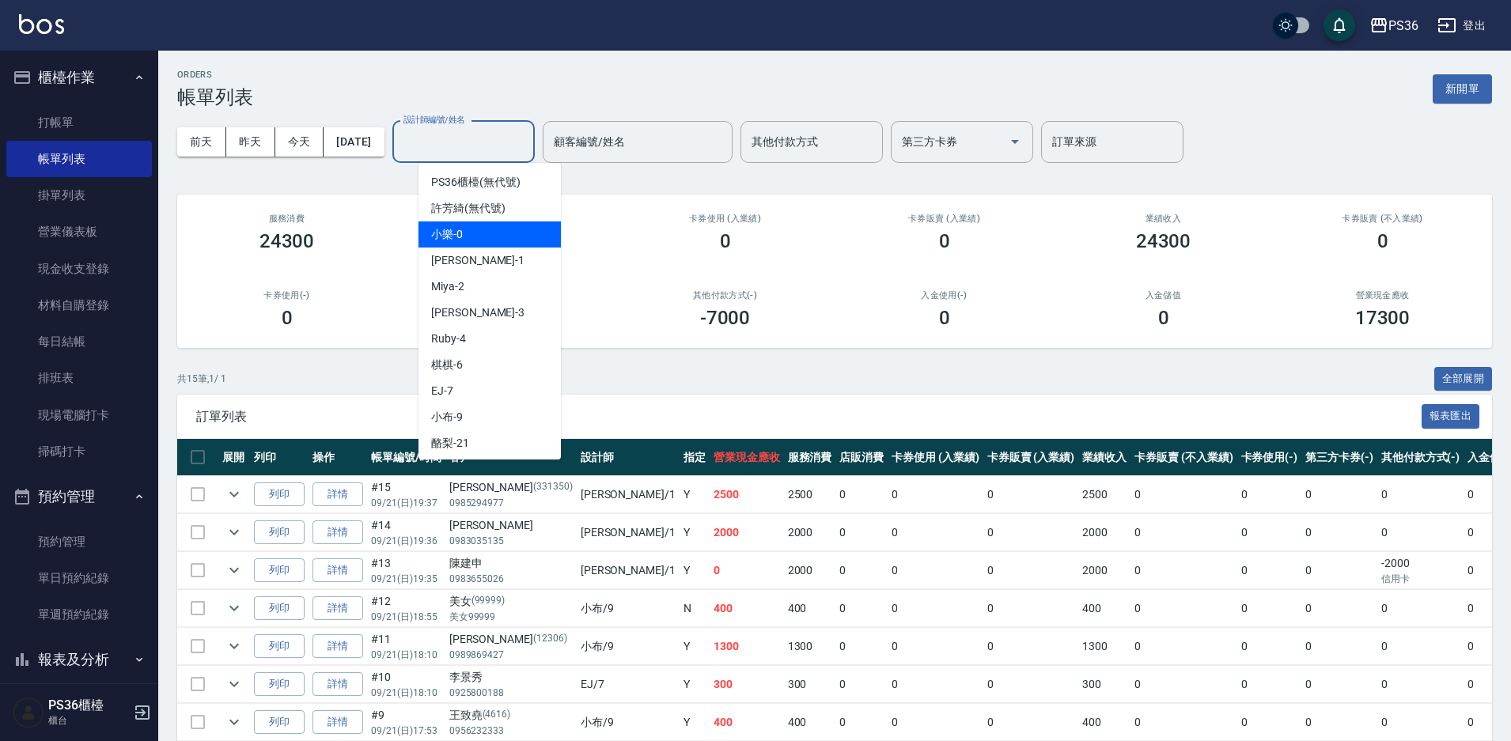
click at [460, 241] on span "小樂 -0" at bounding box center [447, 234] width 32 height 17
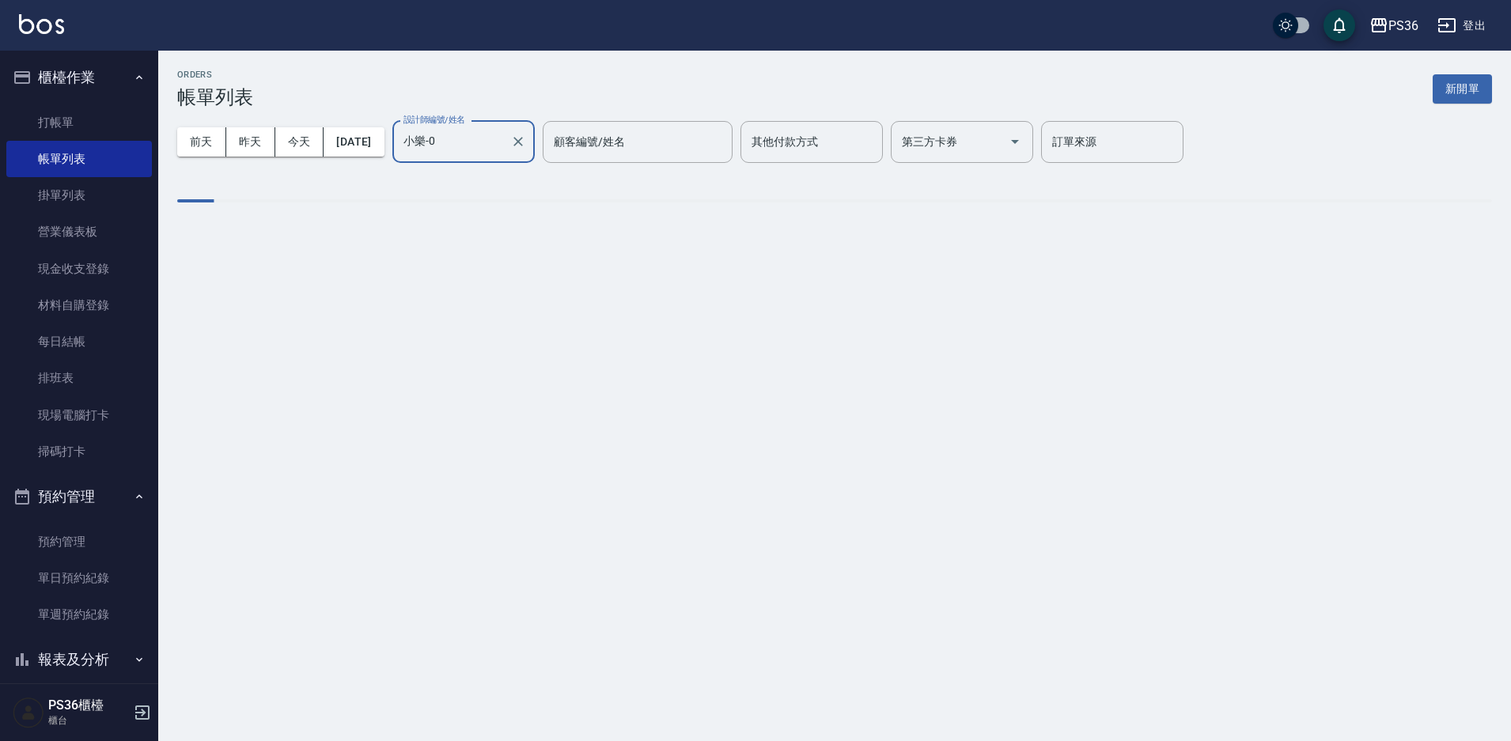
type input "小樂-0"
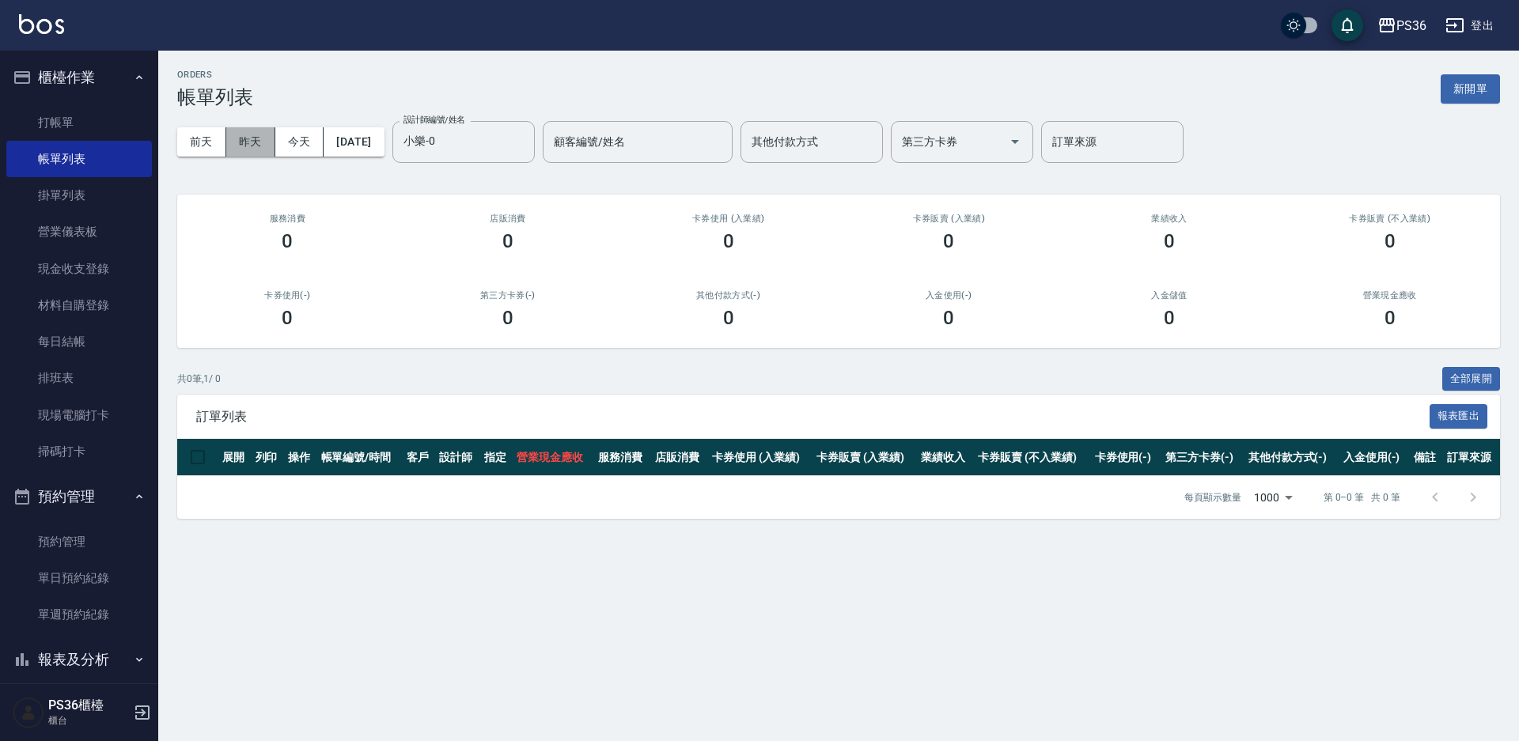
click at [246, 135] on button "昨天" at bounding box center [250, 141] width 49 height 29
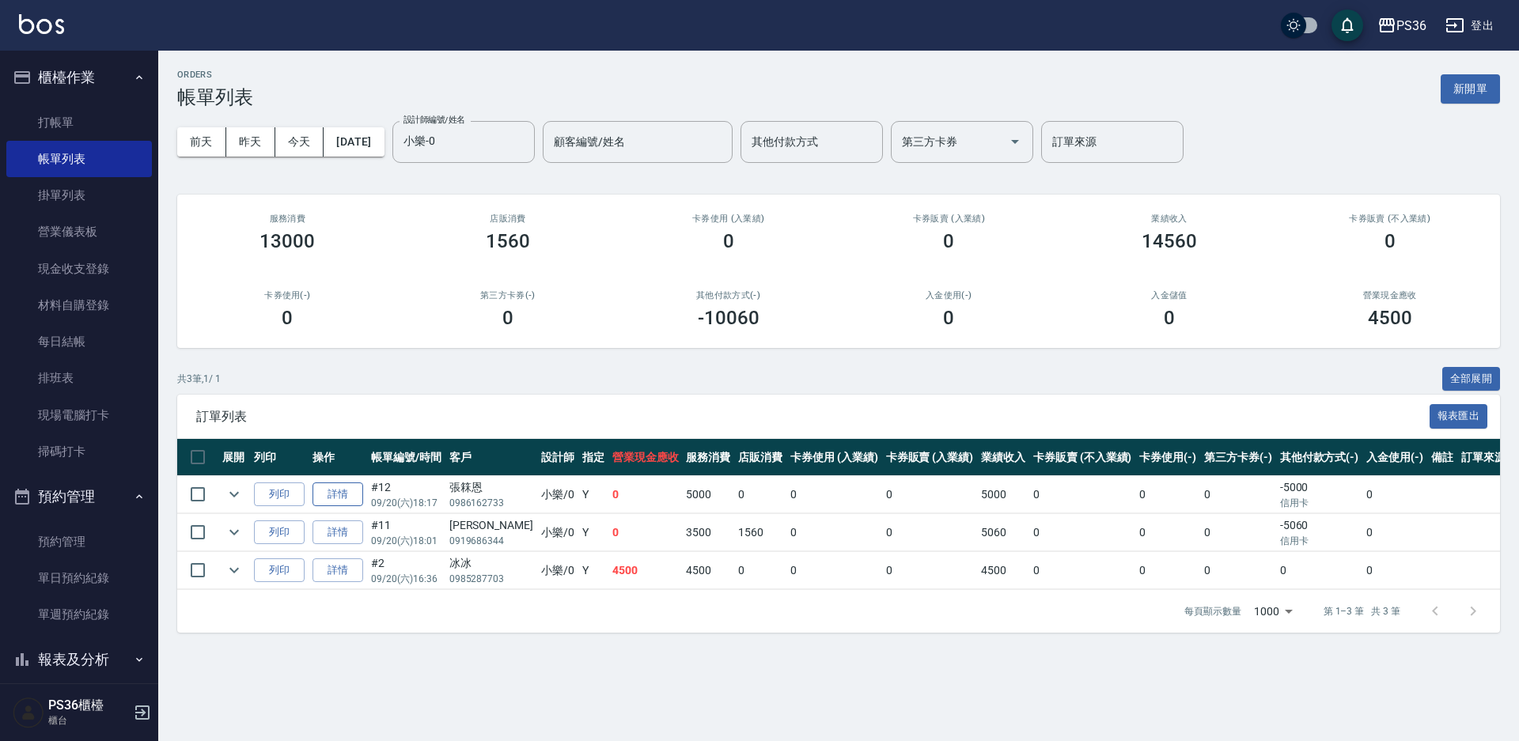
click at [345, 490] on link "詳情" at bounding box center [338, 495] width 51 height 25
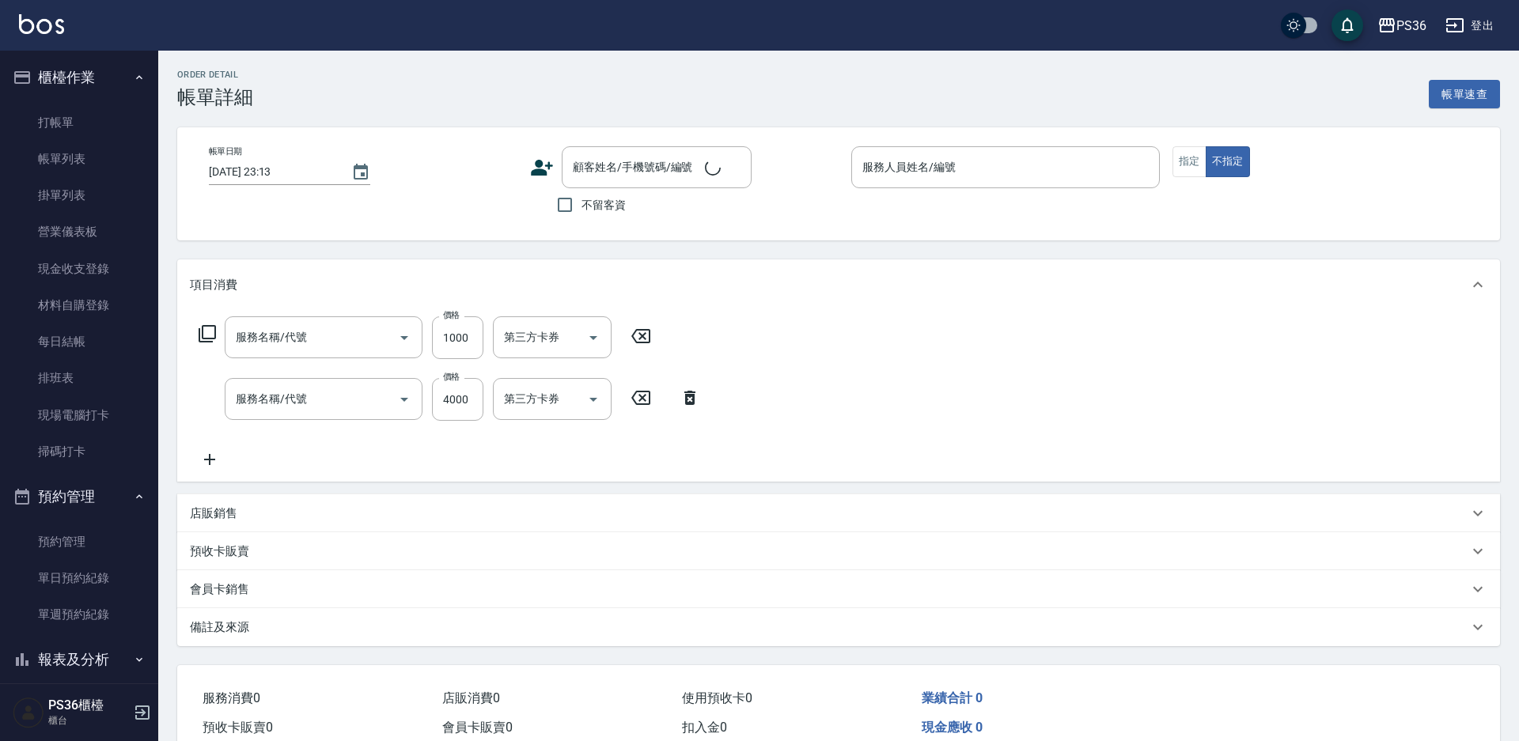
type input "2025/09/20 18:17"
type input "小樂-0"
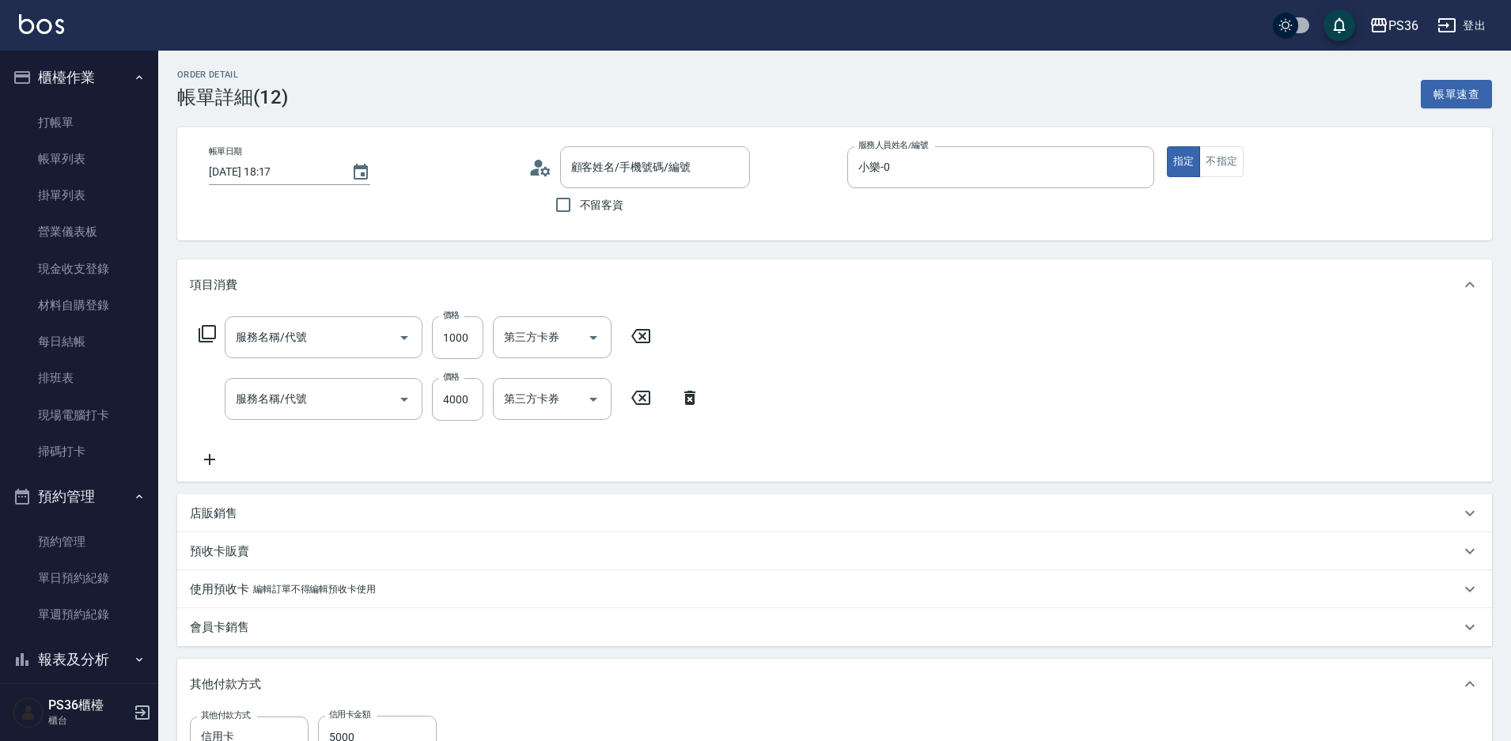
type input "張箖恩/0986162733/"
type input "髮片染髮(0123)"
type input "拆接髮(402)"
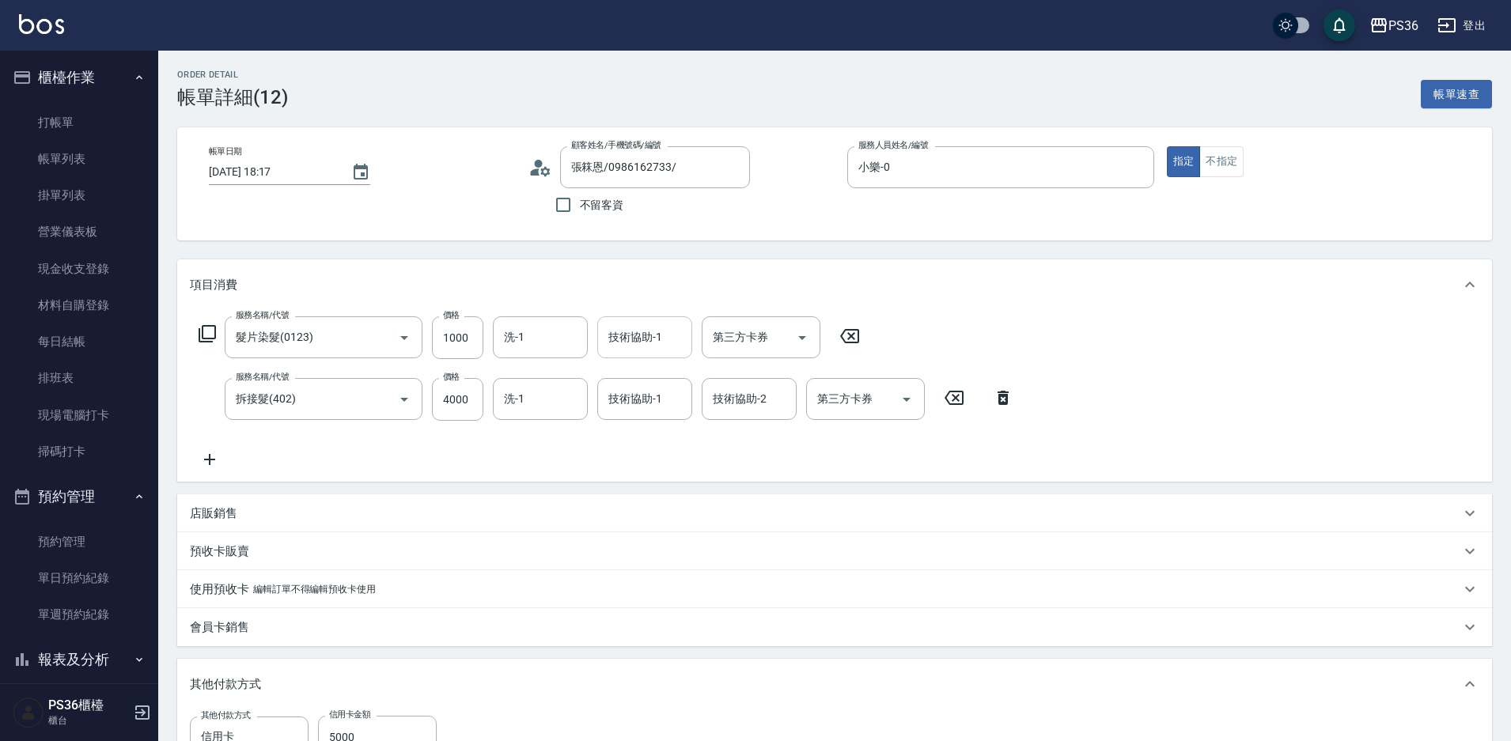
click at [687, 339] on div "技術協助-1" at bounding box center [644, 338] width 95 height 42
click at [662, 373] on div "酪梨 -21" at bounding box center [644, 378] width 95 height 26
type input "酪梨-21"
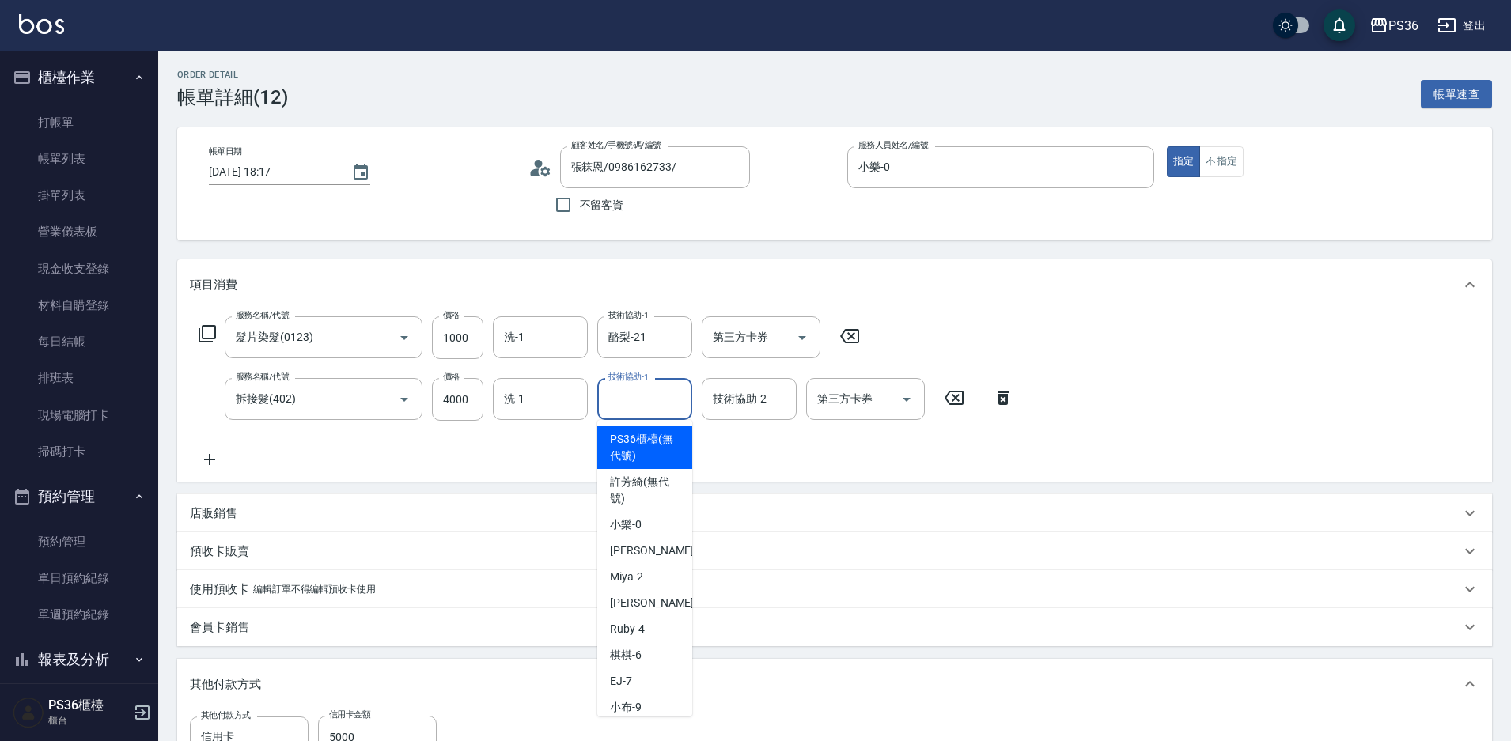
click at [669, 411] on input "技術協助-1" at bounding box center [645, 399] width 81 height 28
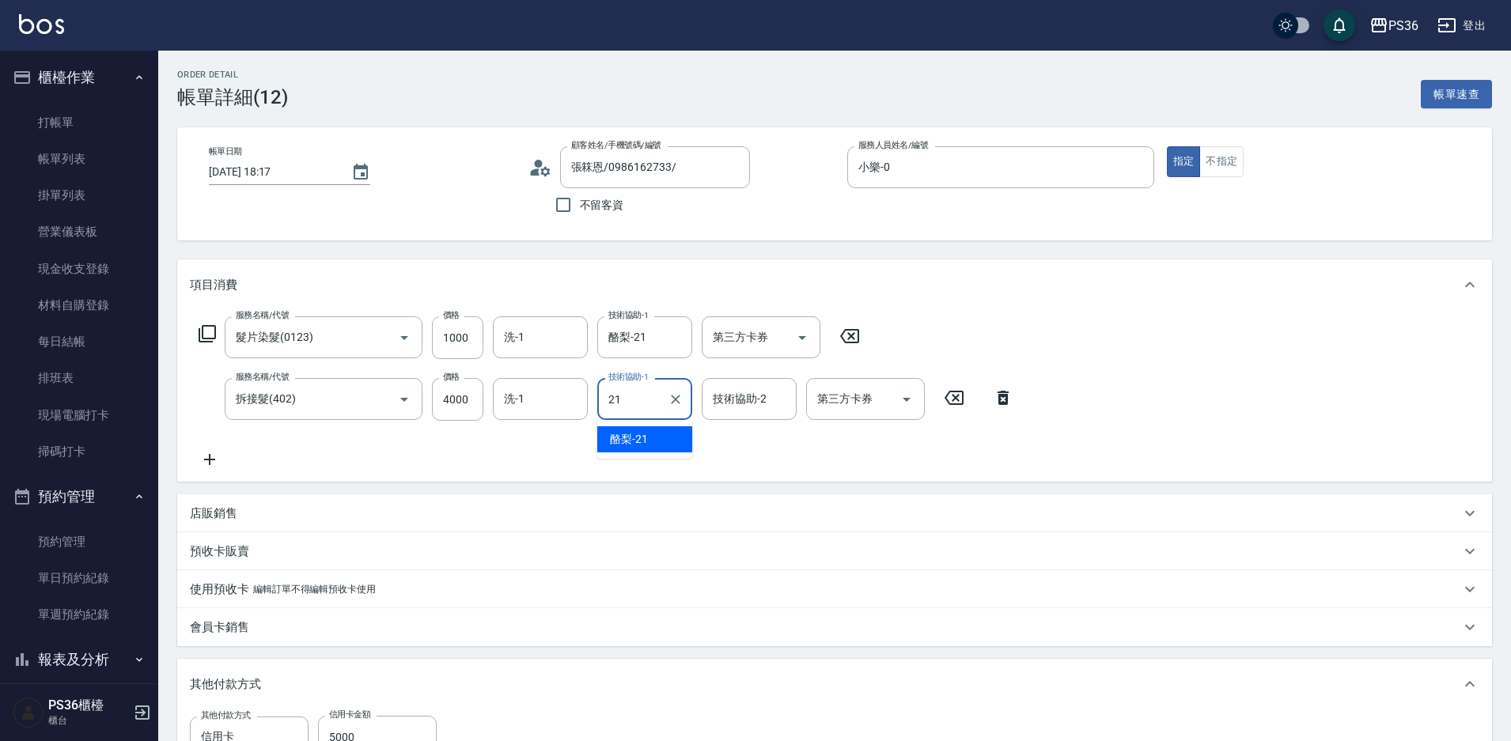
click at [657, 437] on div "酪梨 -21" at bounding box center [644, 439] width 95 height 26
type input "酪梨-21"
click at [568, 351] on input "洗-1" at bounding box center [540, 338] width 81 height 28
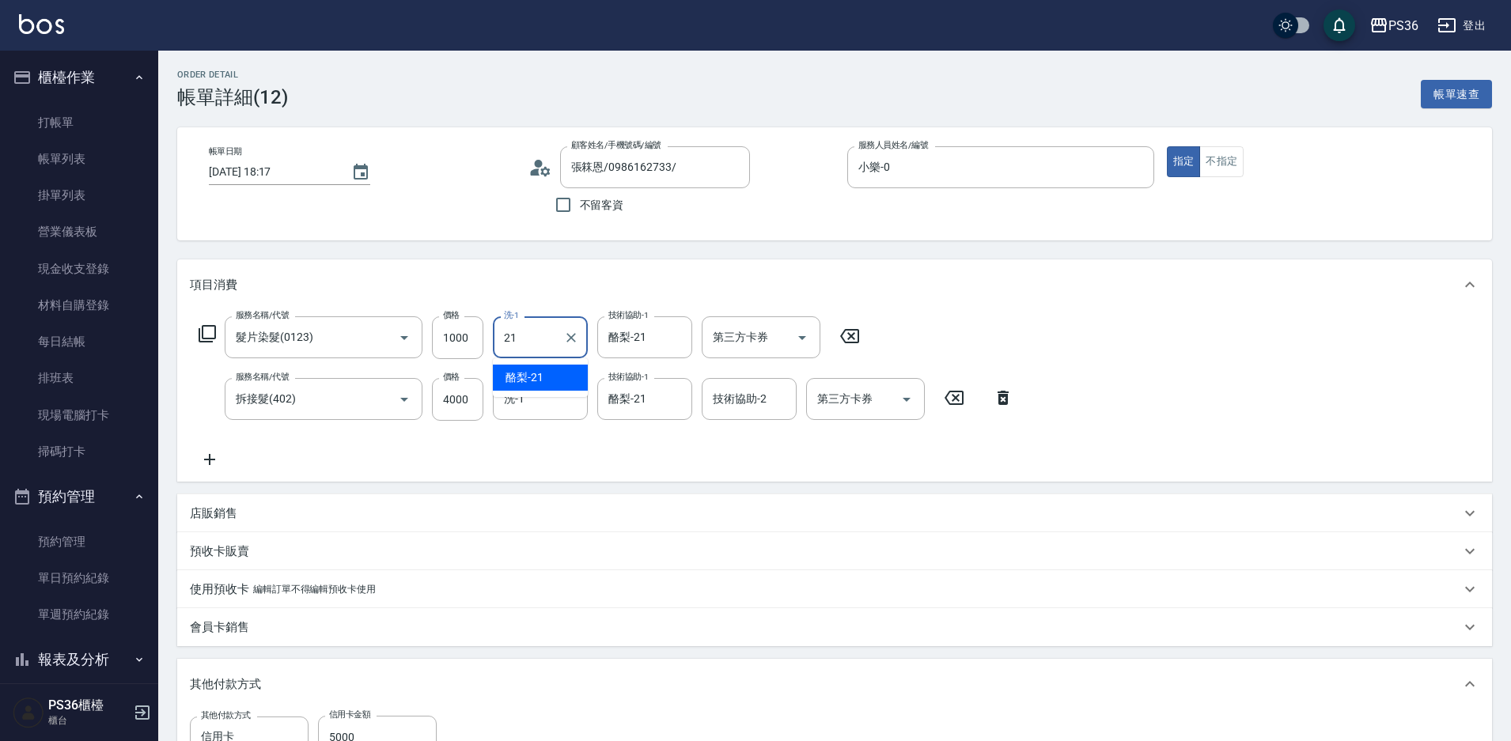
click at [556, 370] on div "酪梨 -21" at bounding box center [540, 378] width 95 height 26
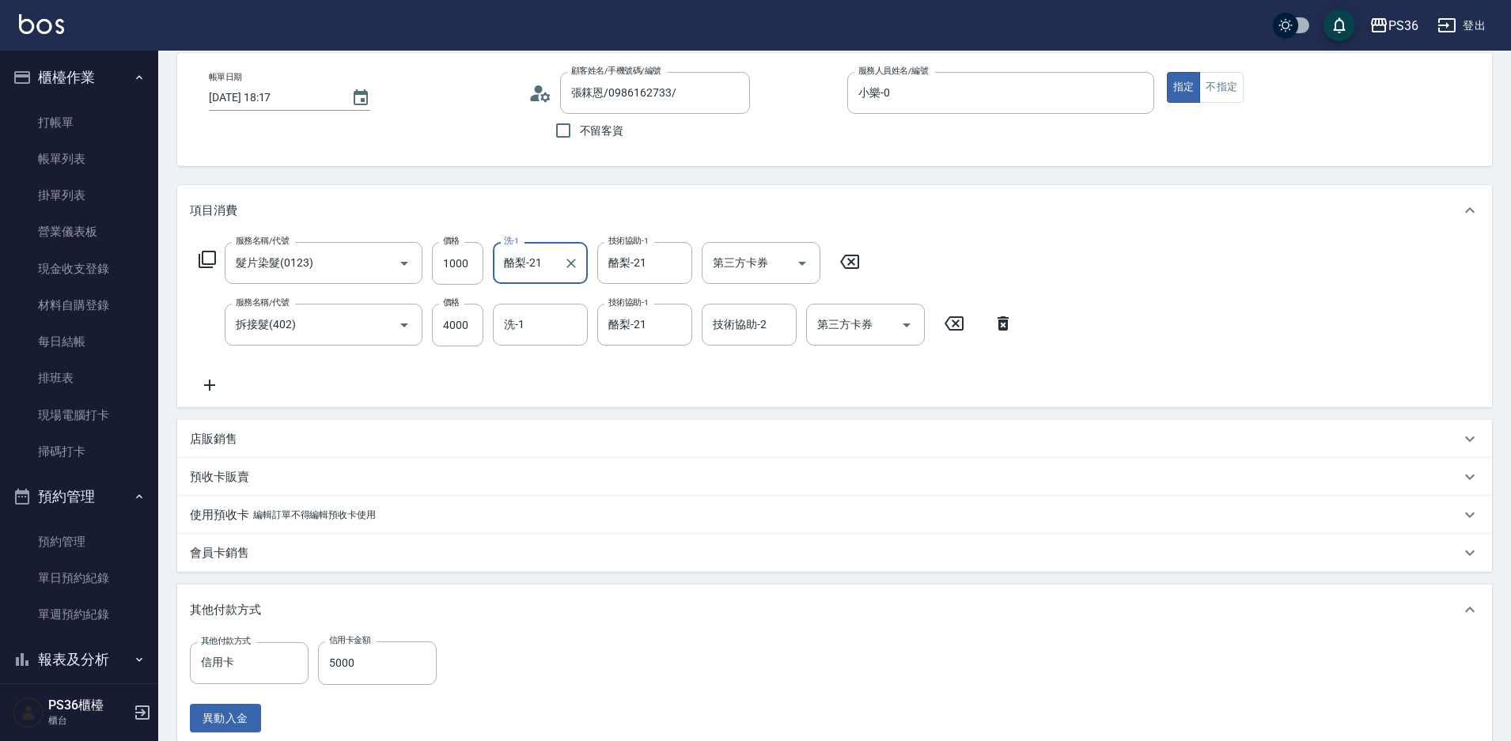
scroll to position [300, 0]
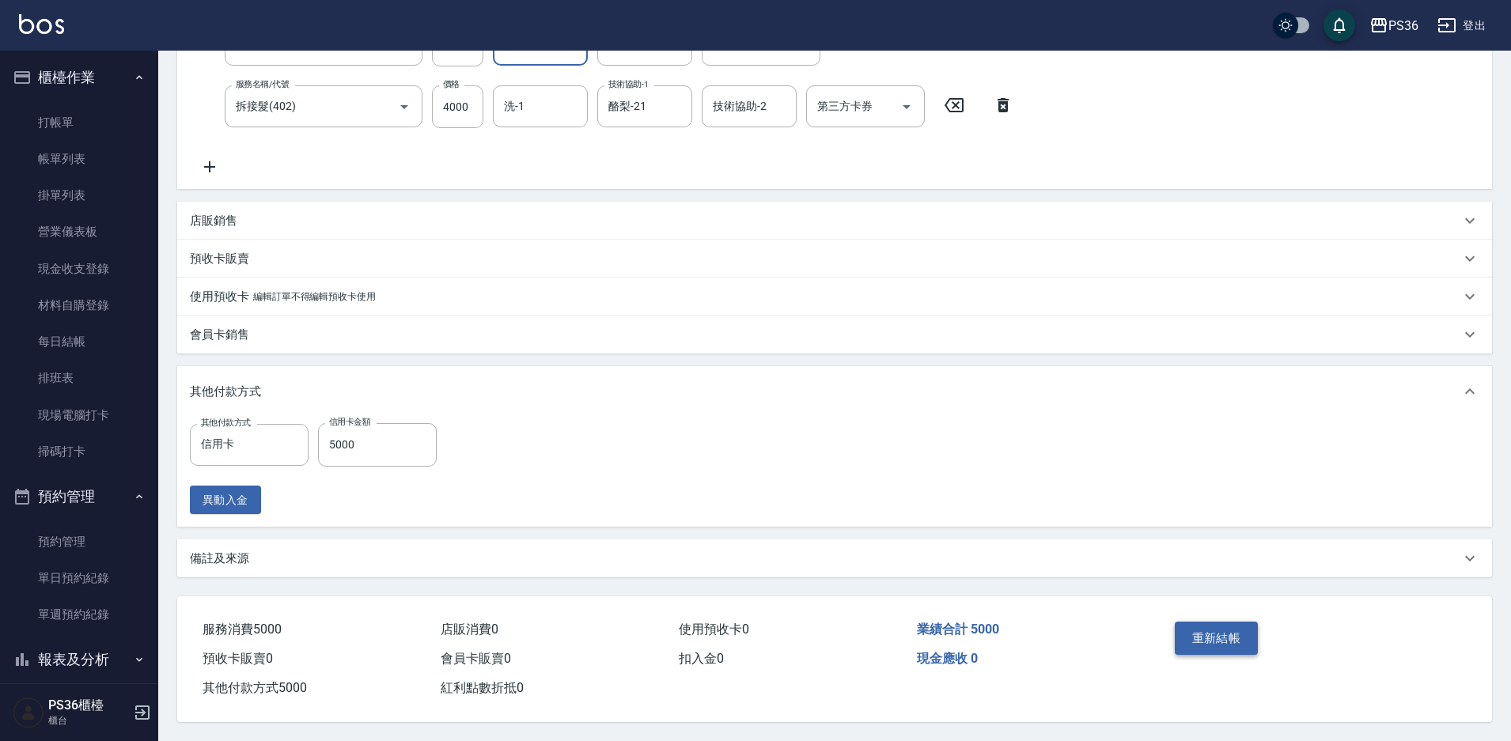
type input "酪梨-21"
click at [1203, 634] on button "重新結帳" at bounding box center [1217, 638] width 84 height 33
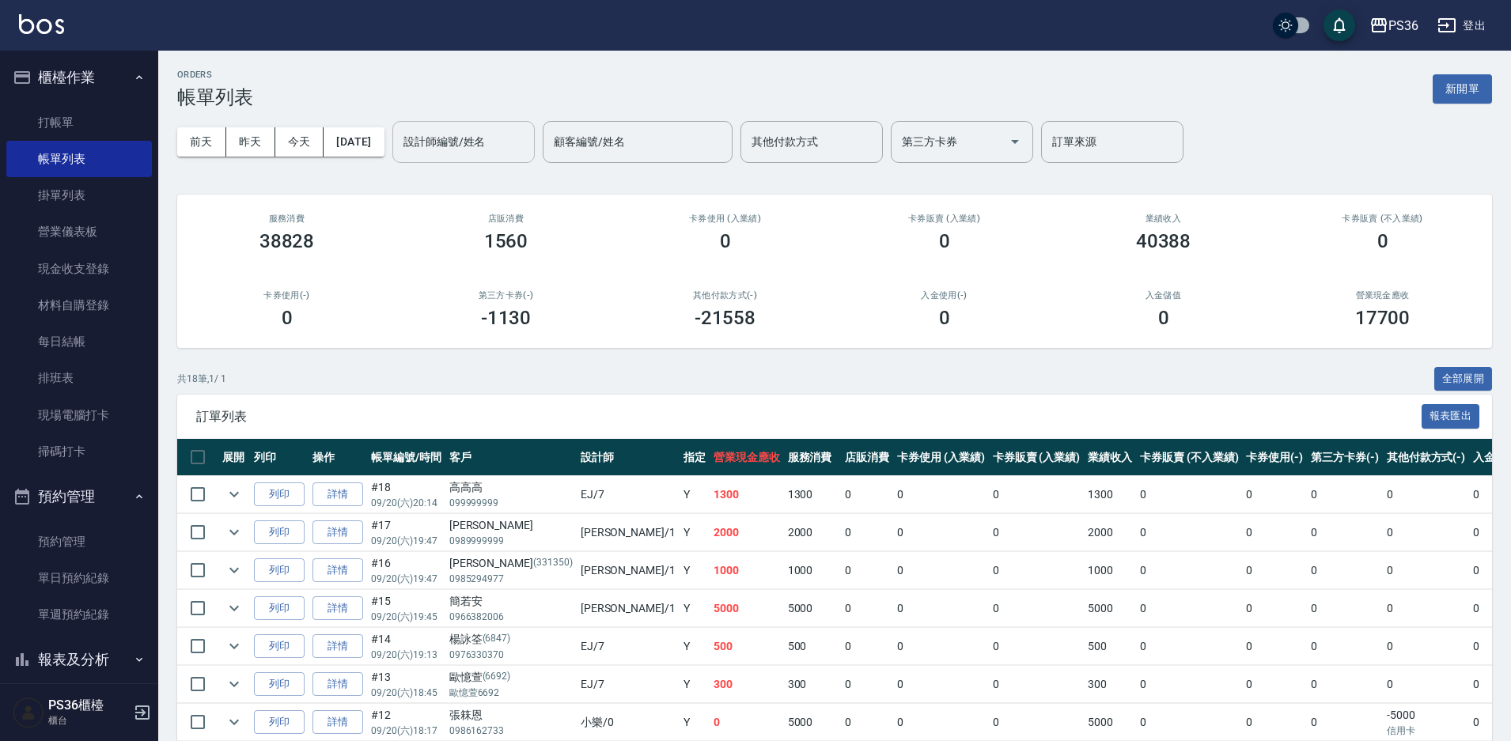
click at [499, 140] on input "設計師編號/姓名" at bounding box center [464, 142] width 128 height 28
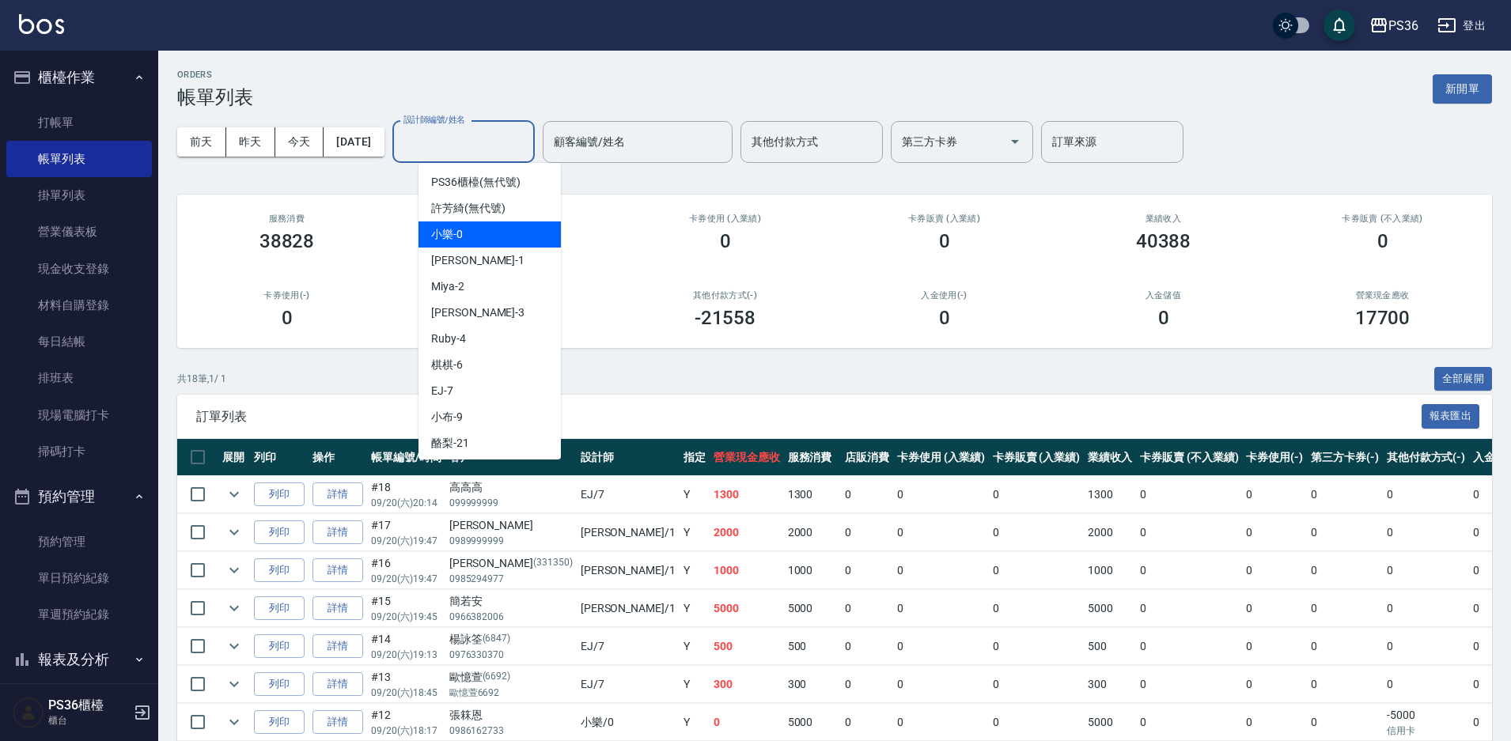
click at [479, 227] on div "小樂 -0" at bounding box center [490, 235] width 142 height 26
type input "小樂-0"
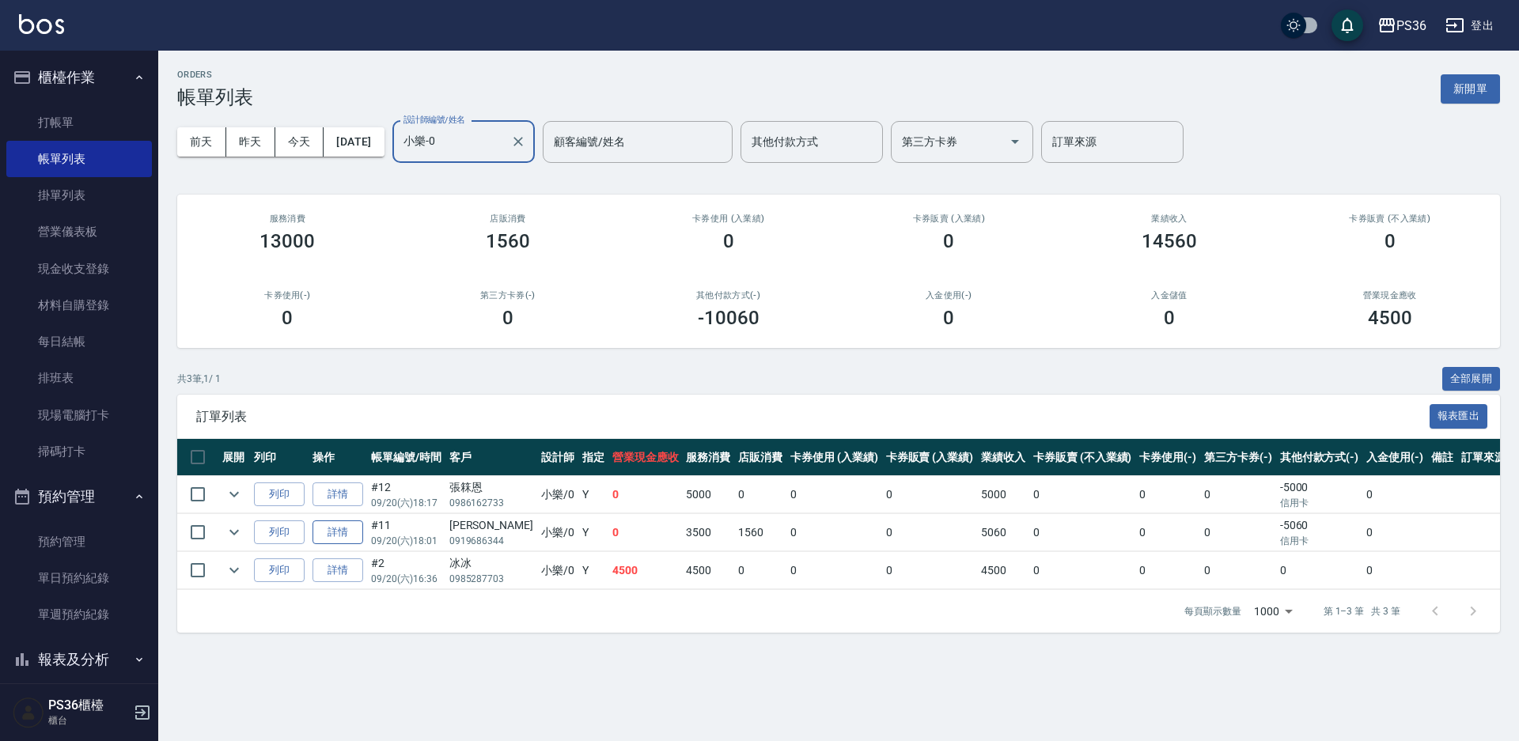
click at [340, 528] on link "詳情" at bounding box center [338, 533] width 51 height 25
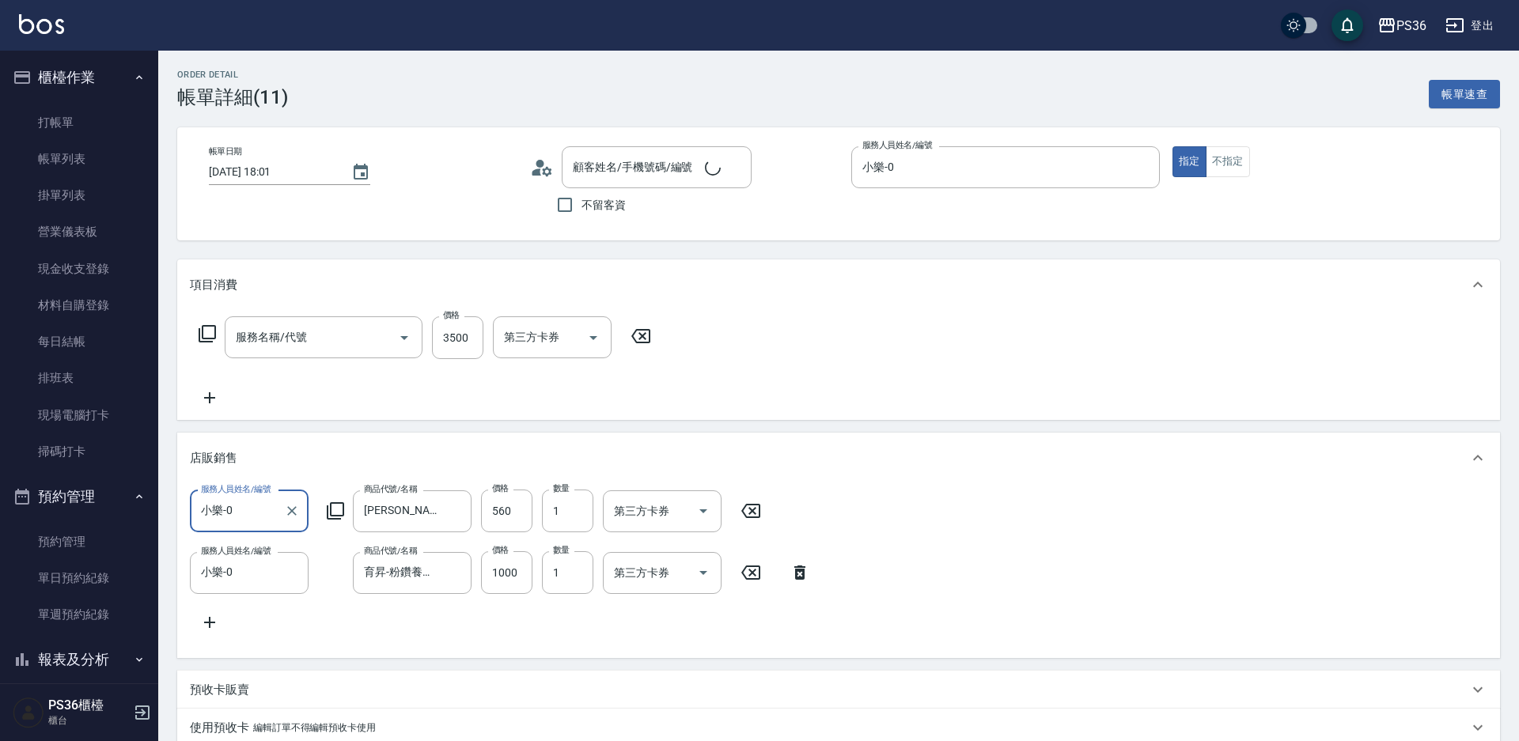
type input "2025/09/20 18:01"
type input "小樂-0"
type input "旗艦離子(310)"
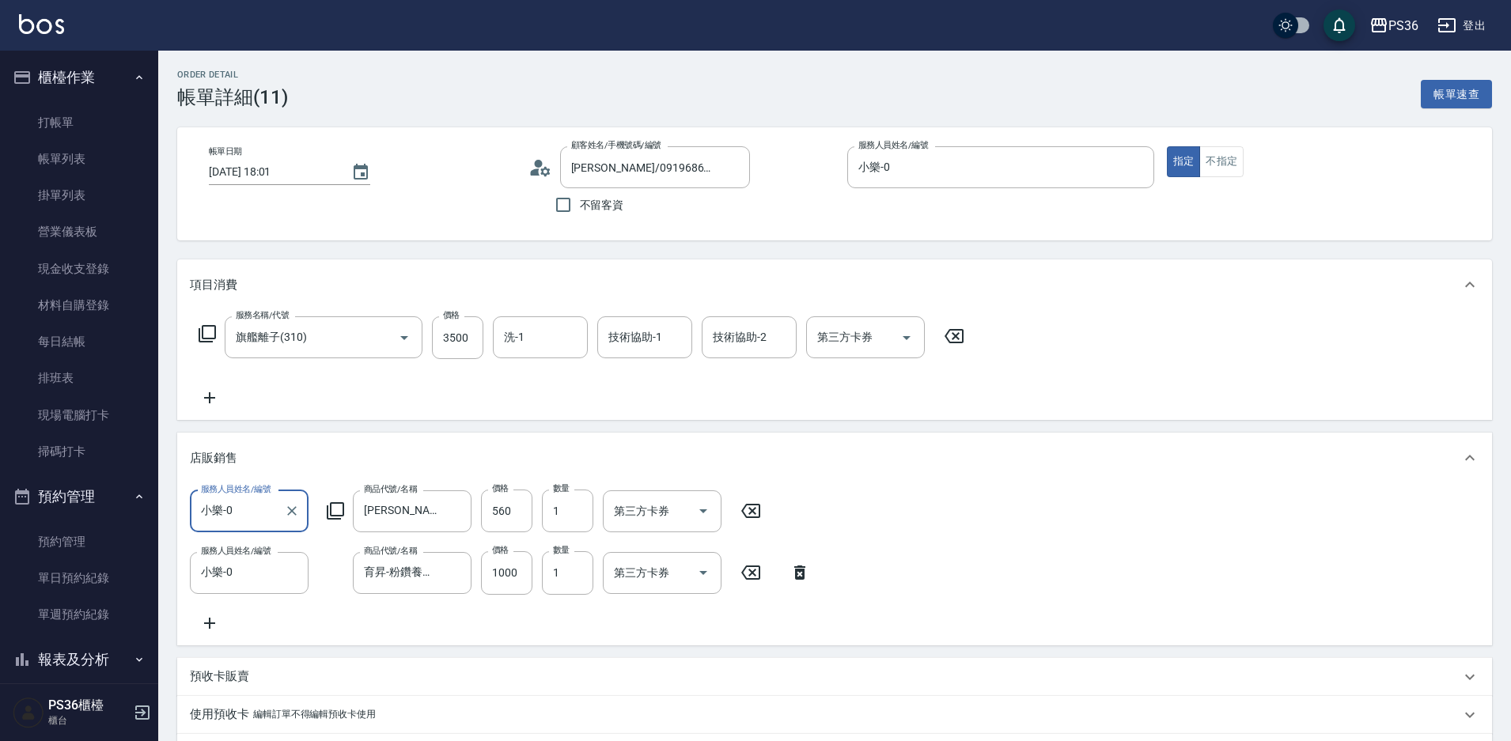
type input "蕭耘/0919686344/"
click at [660, 347] on input "技術協助-1" at bounding box center [645, 338] width 81 height 28
click at [654, 378] on div "酪梨 -21" at bounding box center [644, 378] width 95 height 26
type input "酪梨-21"
click at [563, 339] on input "洗-1" at bounding box center [540, 338] width 81 height 28
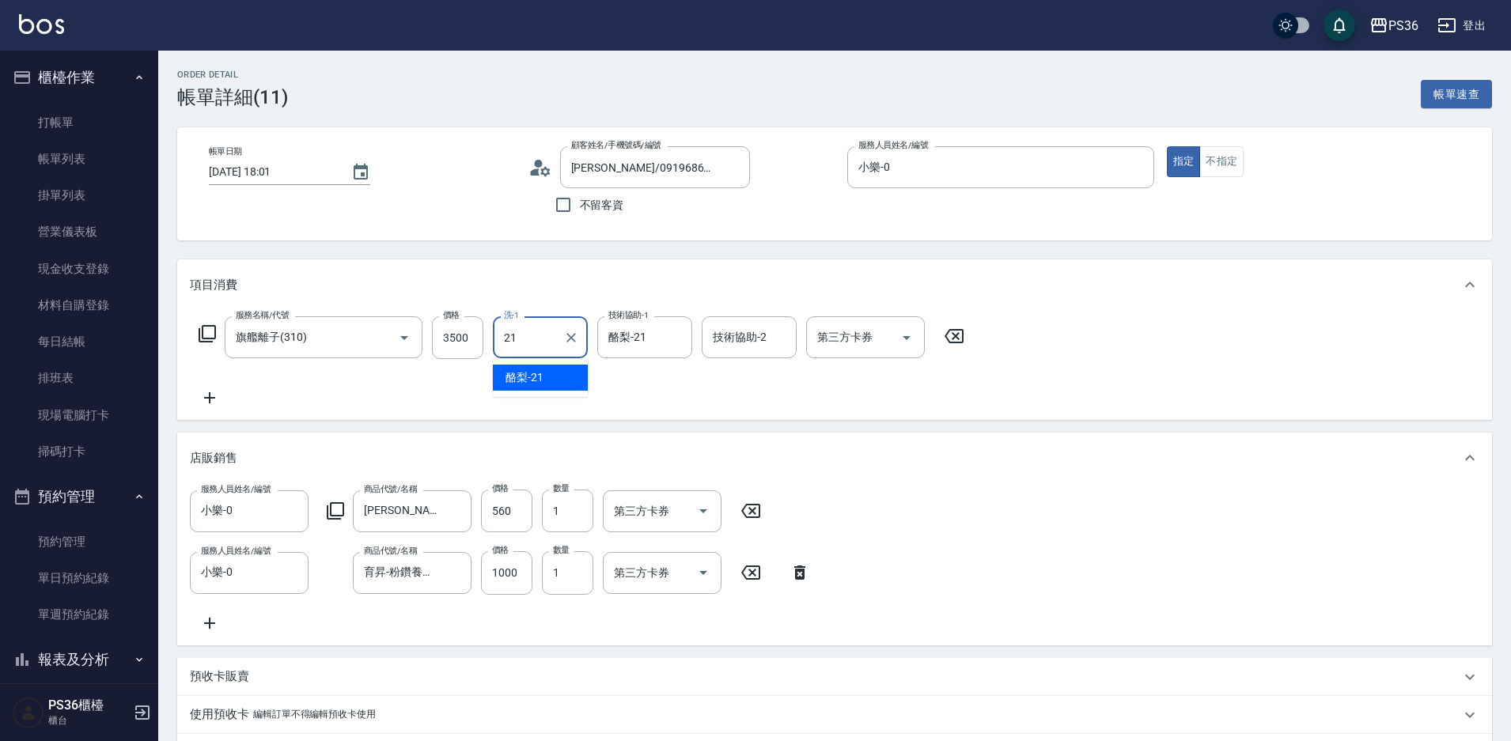
click at [548, 375] on div "酪梨 -21" at bounding box center [540, 378] width 95 height 26
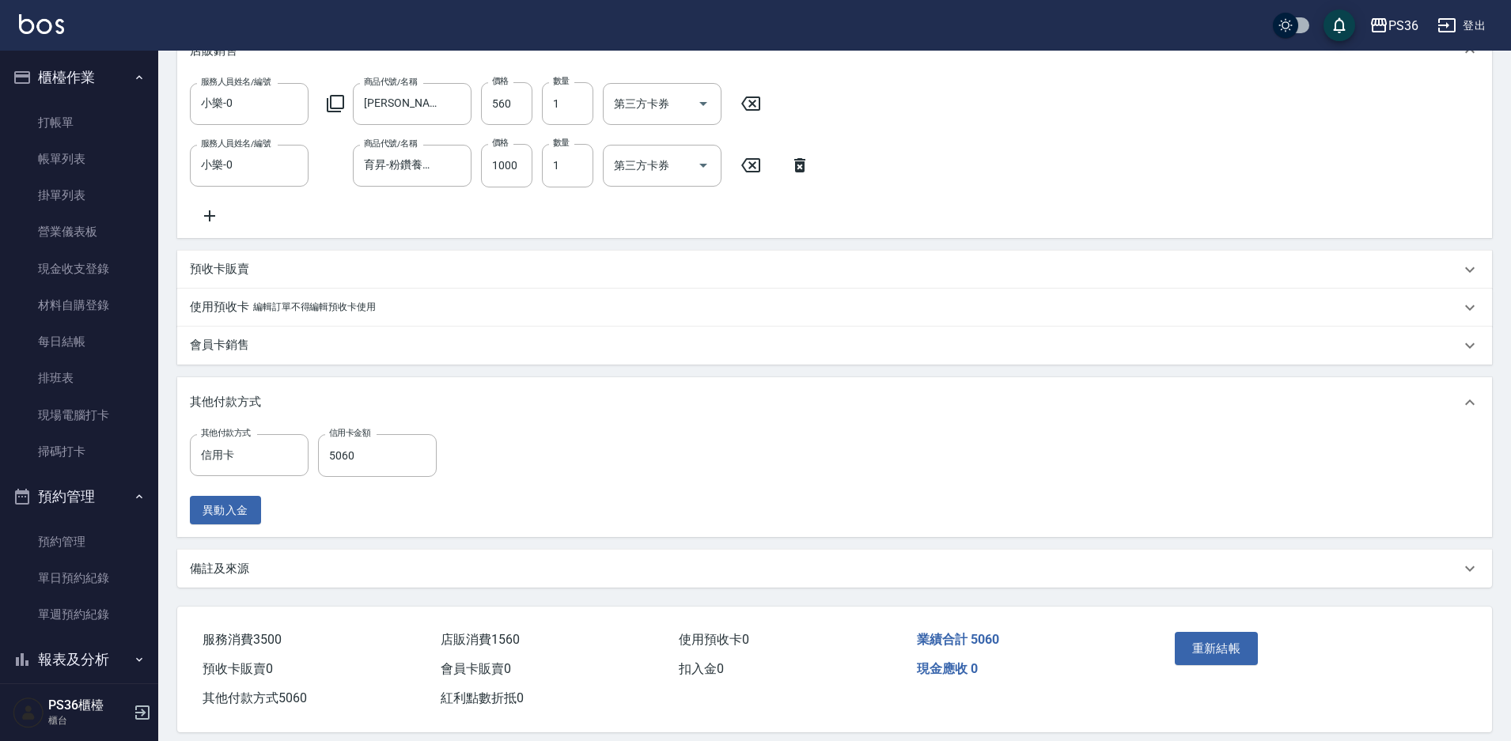
scroll to position [438, 0]
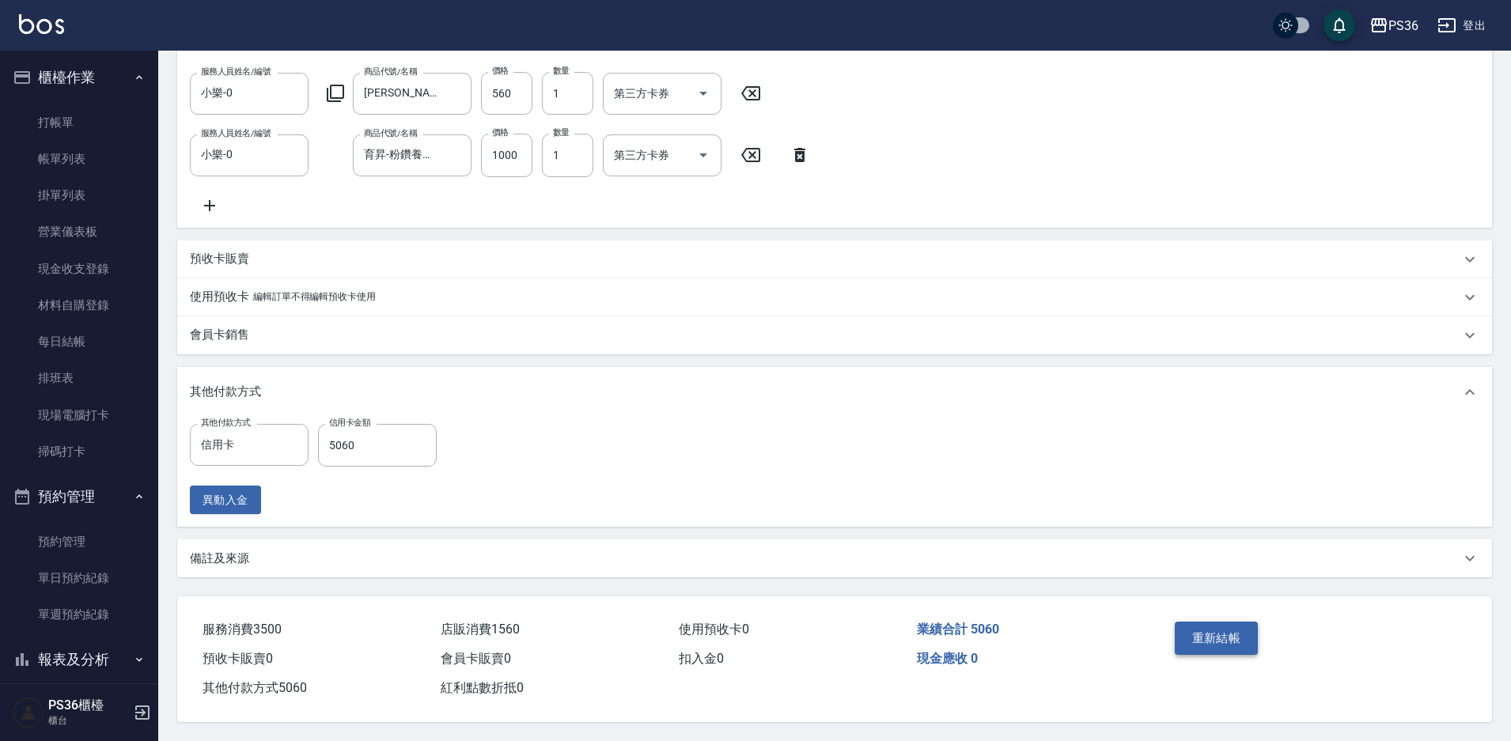
type input "酪梨-21"
click at [1200, 635] on button "重新結帳" at bounding box center [1217, 638] width 84 height 33
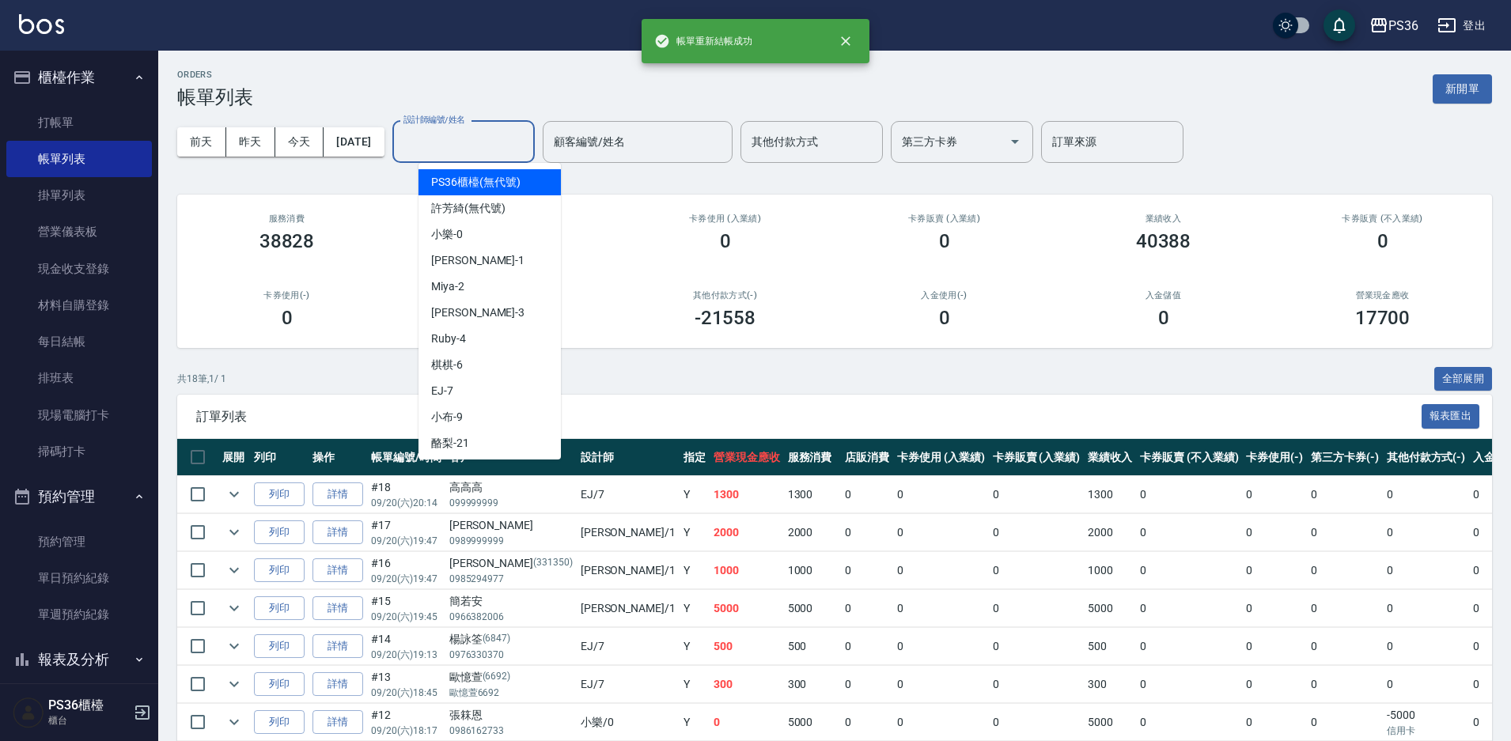
click at [528, 148] on input "設計師編號/姓名" at bounding box center [464, 142] width 128 height 28
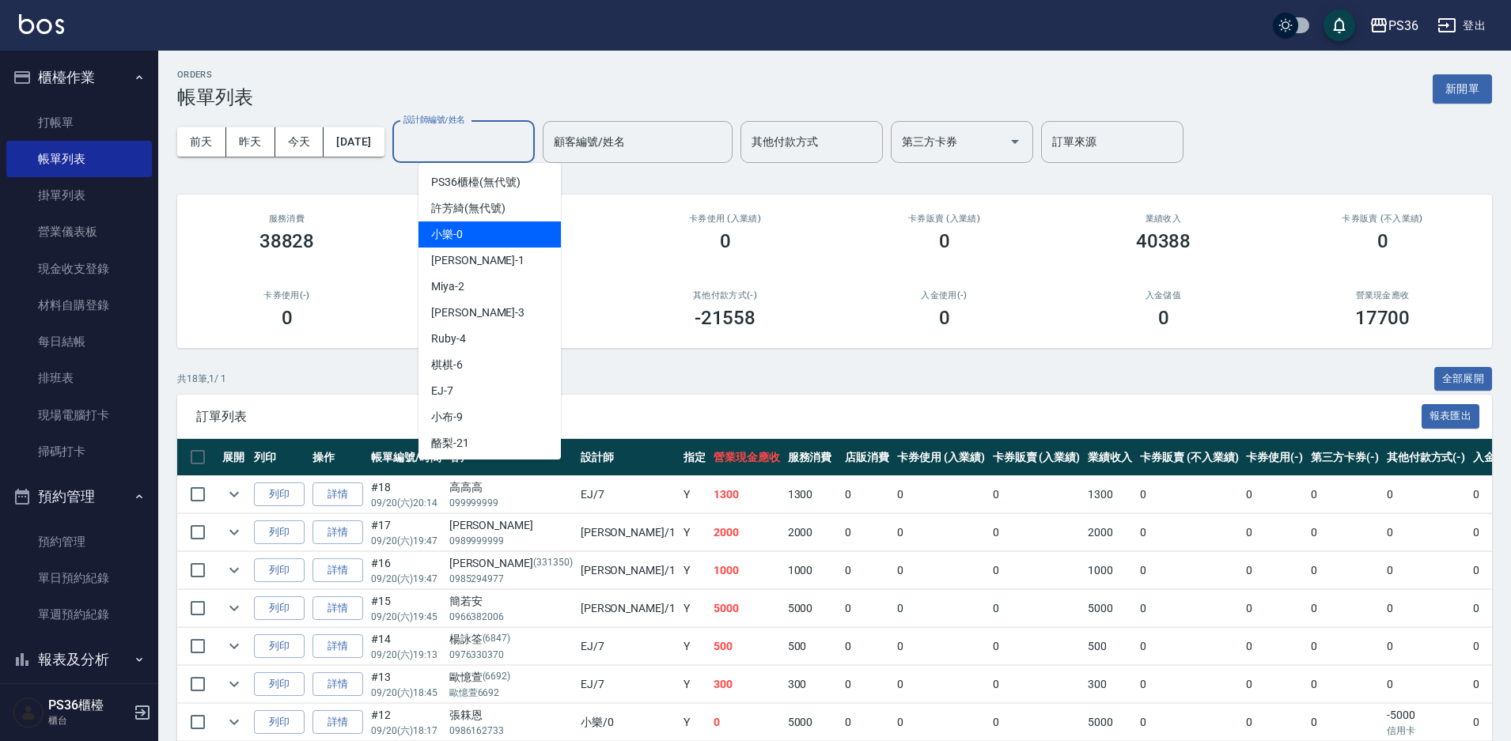
click at [485, 231] on div "小樂 -0" at bounding box center [490, 235] width 142 height 26
type input "小樂-0"
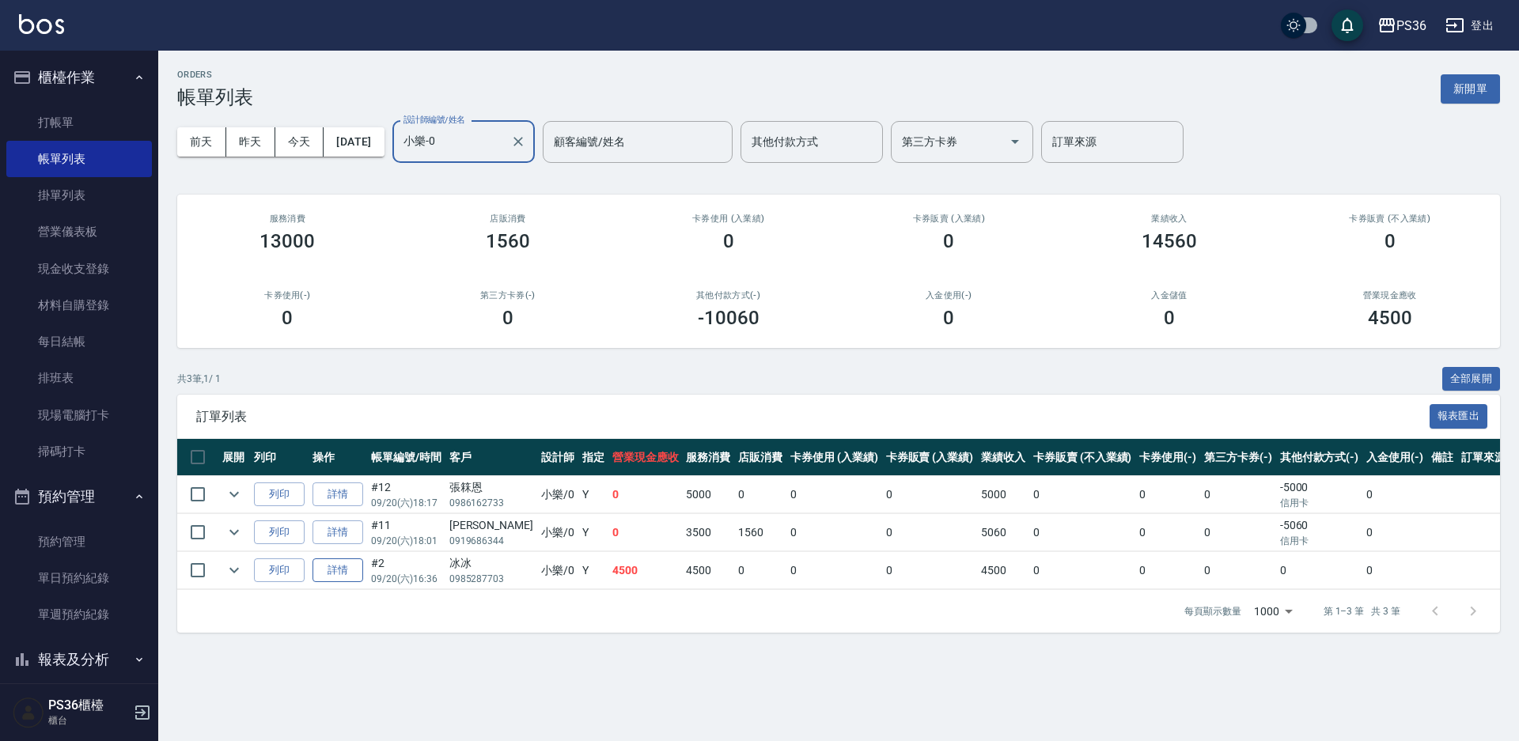
click at [347, 579] on link "詳情" at bounding box center [338, 571] width 51 height 25
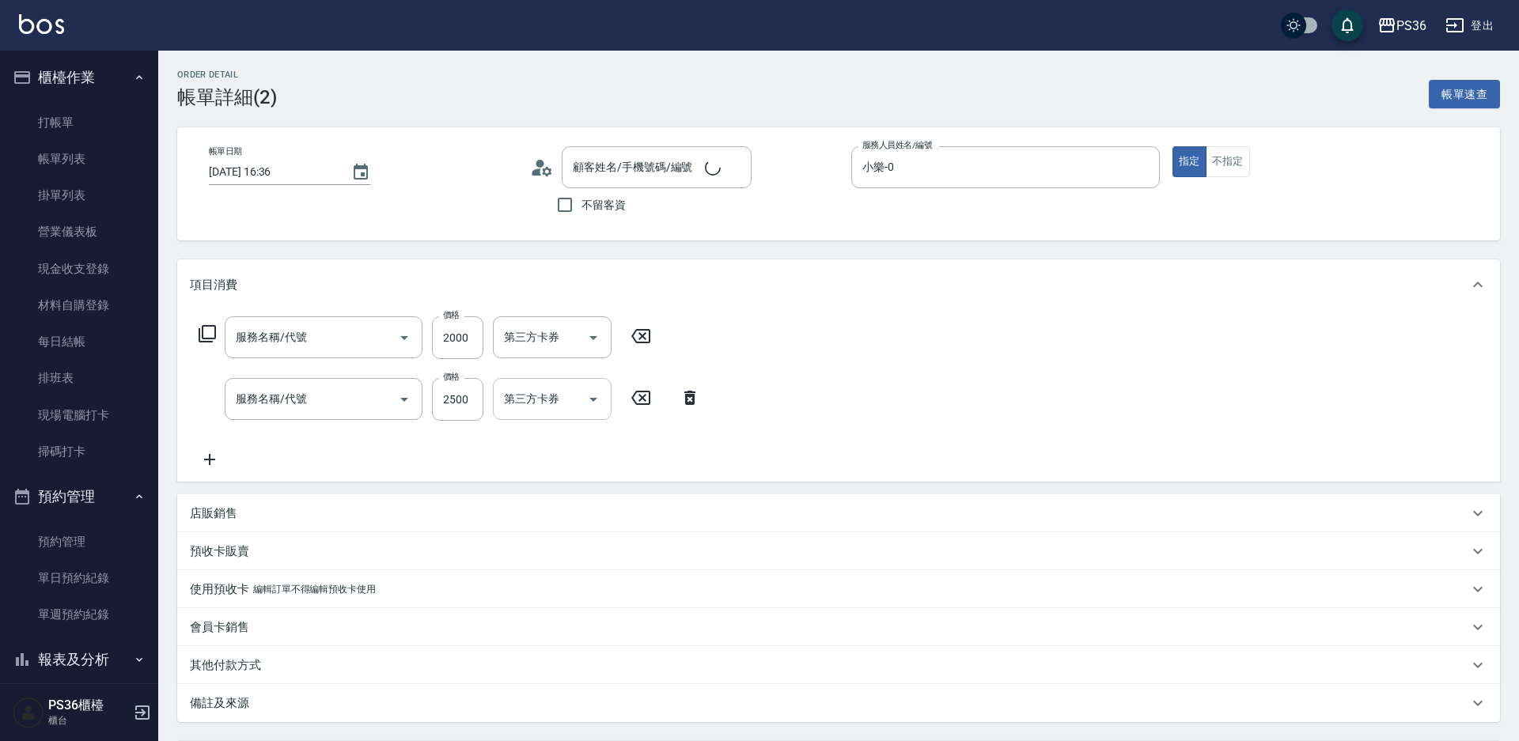
type input "2025/09/20 16:36"
type input "小樂-0"
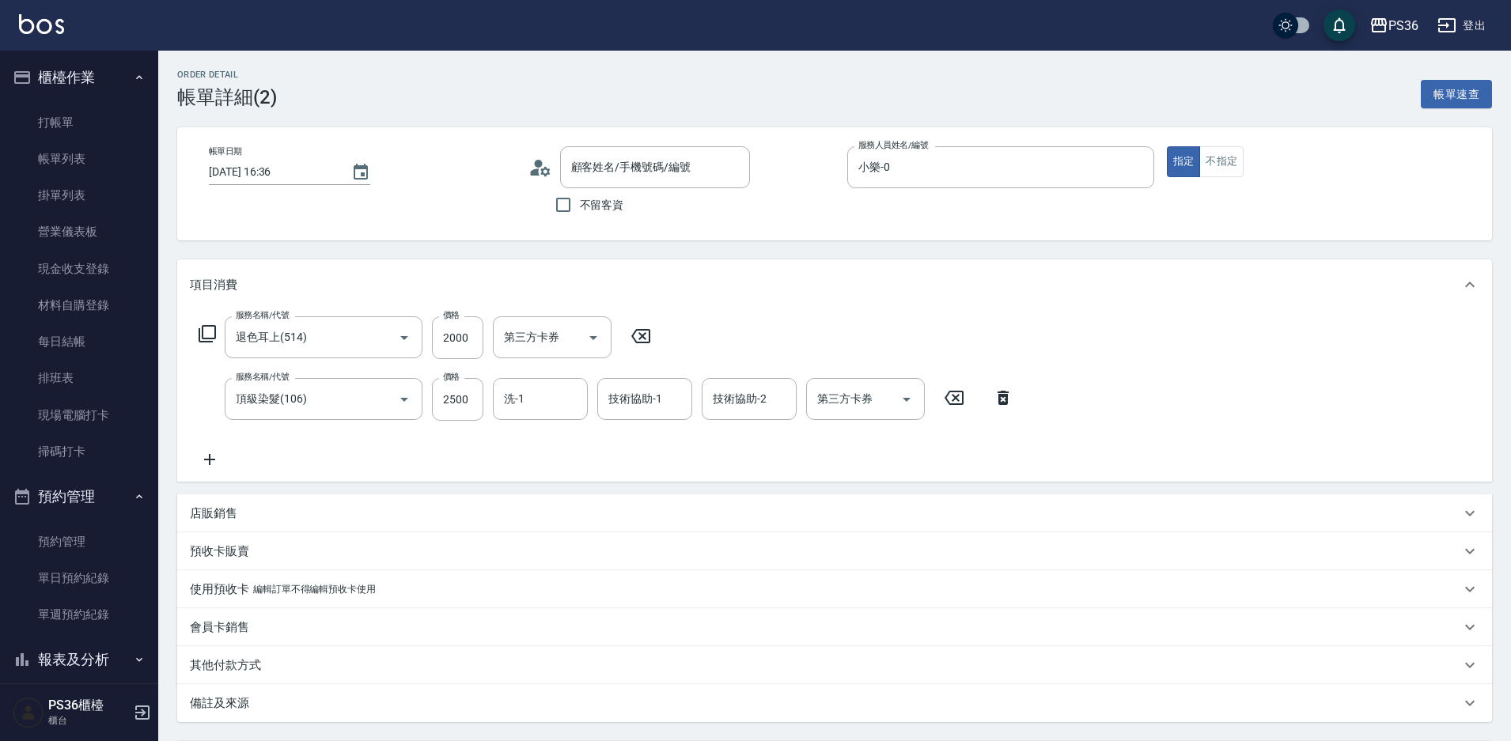
type input "退色耳上(514)"
type input "頂級染髮(106)"
type input "冰冰/0985287703/"
click at [688, 416] on div "技術協助-1" at bounding box center [644, 399] width 95 height 42
click at [654, 441] on div "酪梨 -21" at bounding box center [644, 439] width 95 height 26
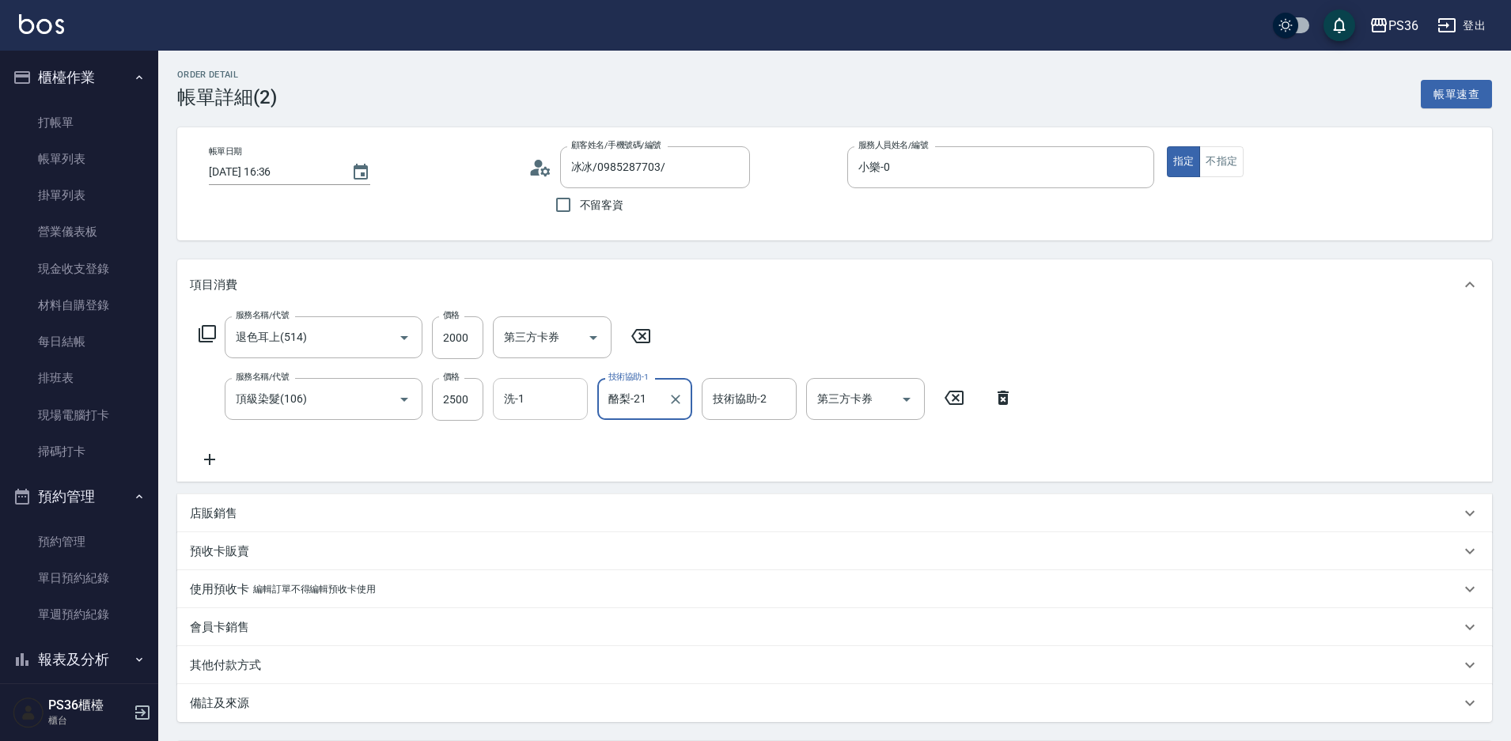
click at [573, 415] on div "洗-1" at bounding box center [540, 399] width 95 height 42
type input "酪梨-21"
click at [559, 433] on div "酪梨 -21" at bounding box center [540, 439] width 95 height 26
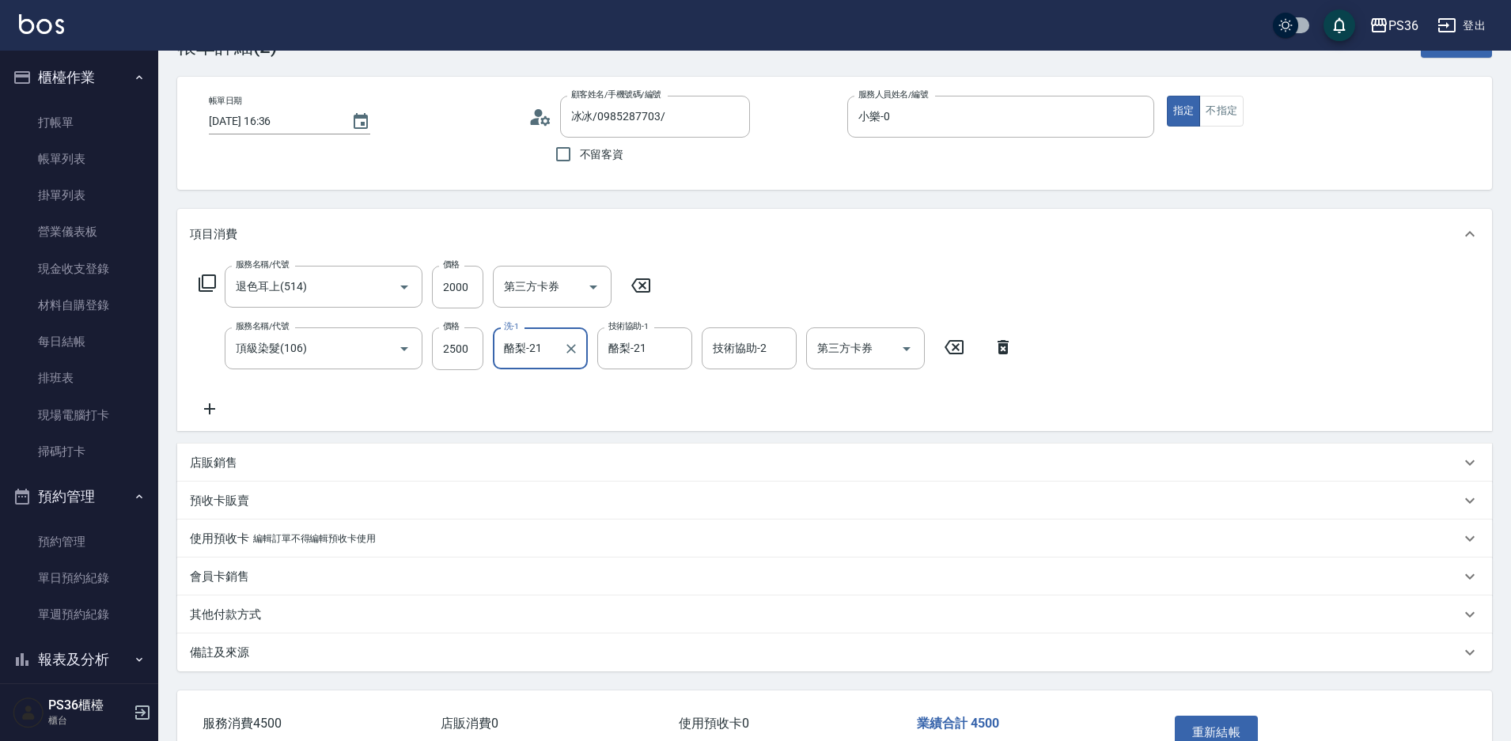
scroll to position [79, 0]
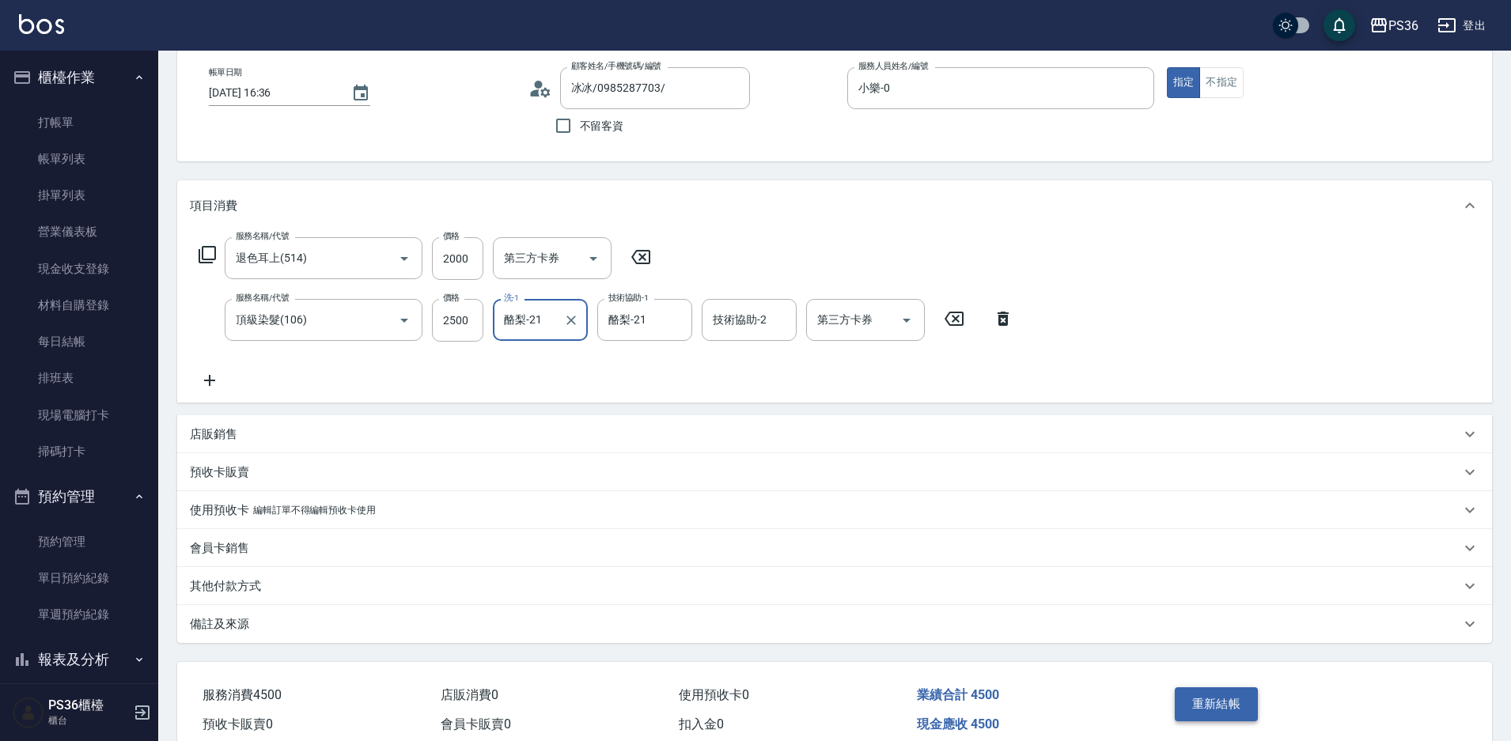
type input "酪梨-21"
click at [1196, 698] on button "重新結帳" at bounding box center [1217, 704] width 84 height 33
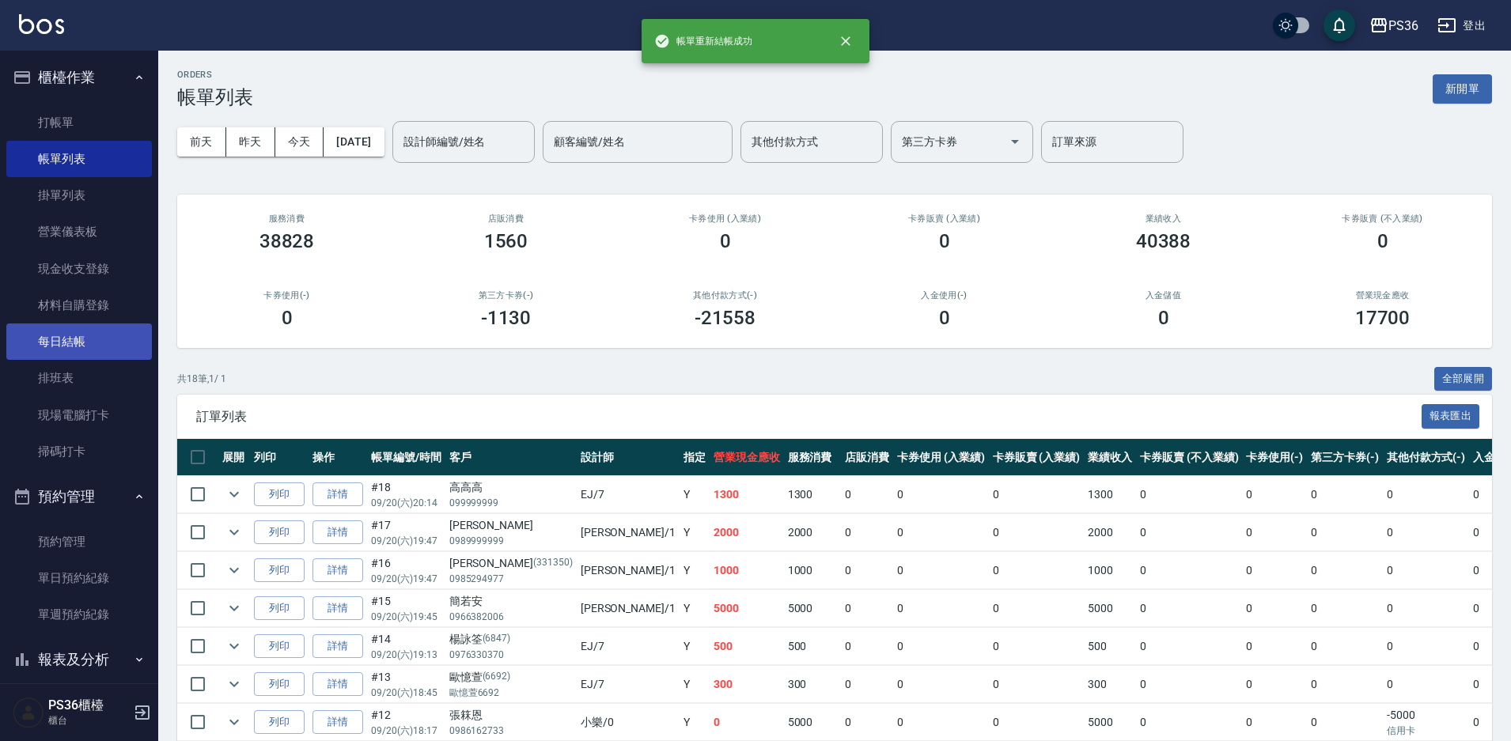
click at [70, 328] on link "每日結帳" at bounding box center [79, 342] width 146 height 36
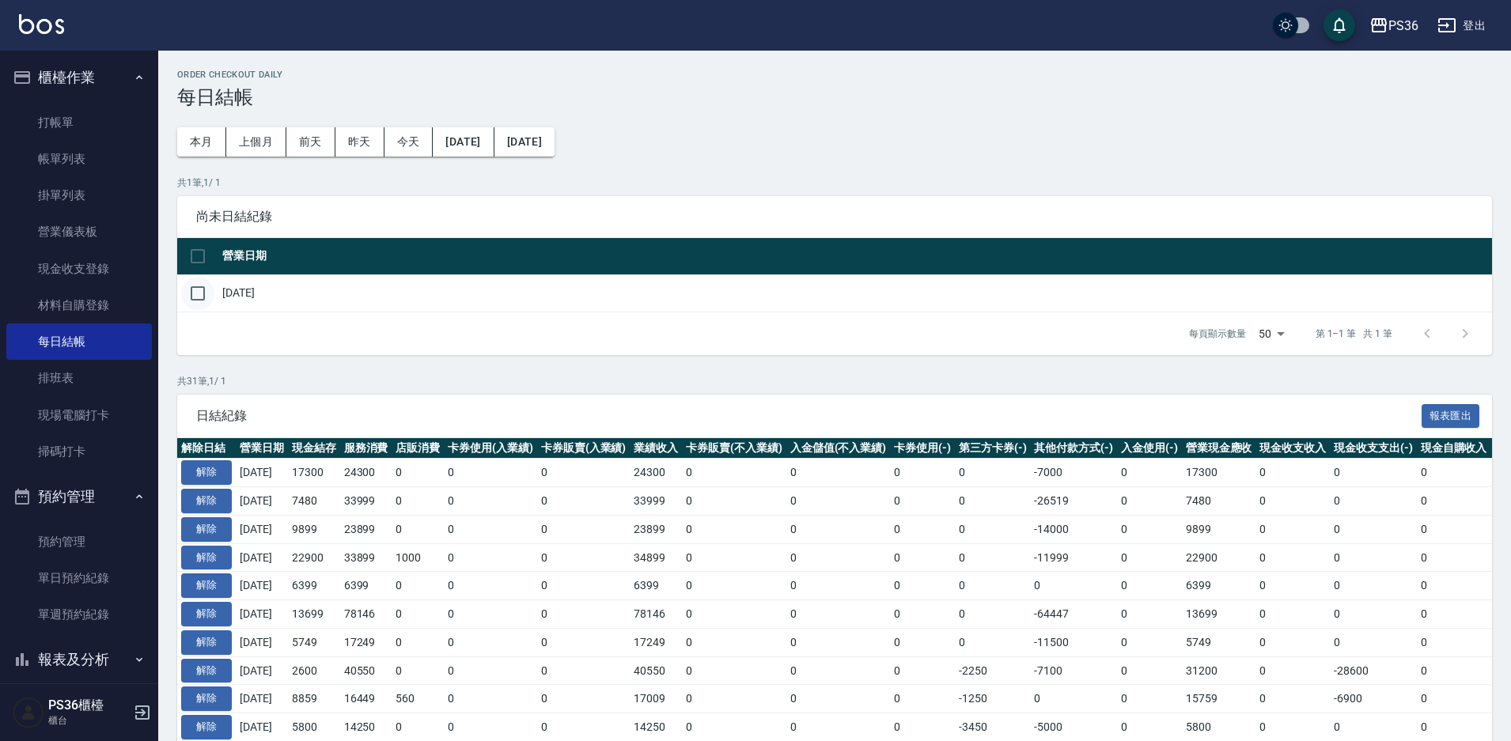
click at [210, 297] on input "checkbox" at bounding box center [197, 293] width 33 height 33
checkbox input "true"
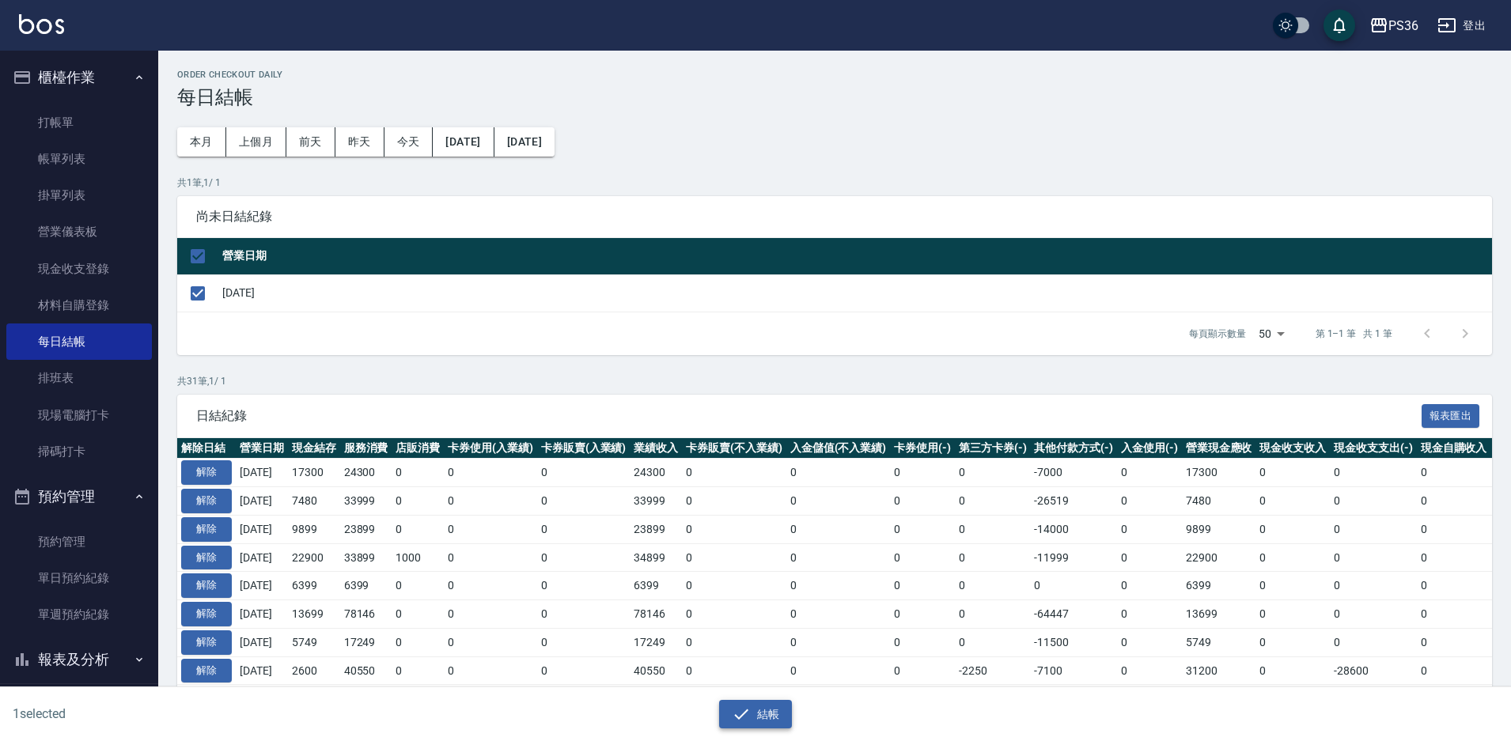
click at [772, 726] on button "結帳" at bounding box center [756, 714] width 74 height 29
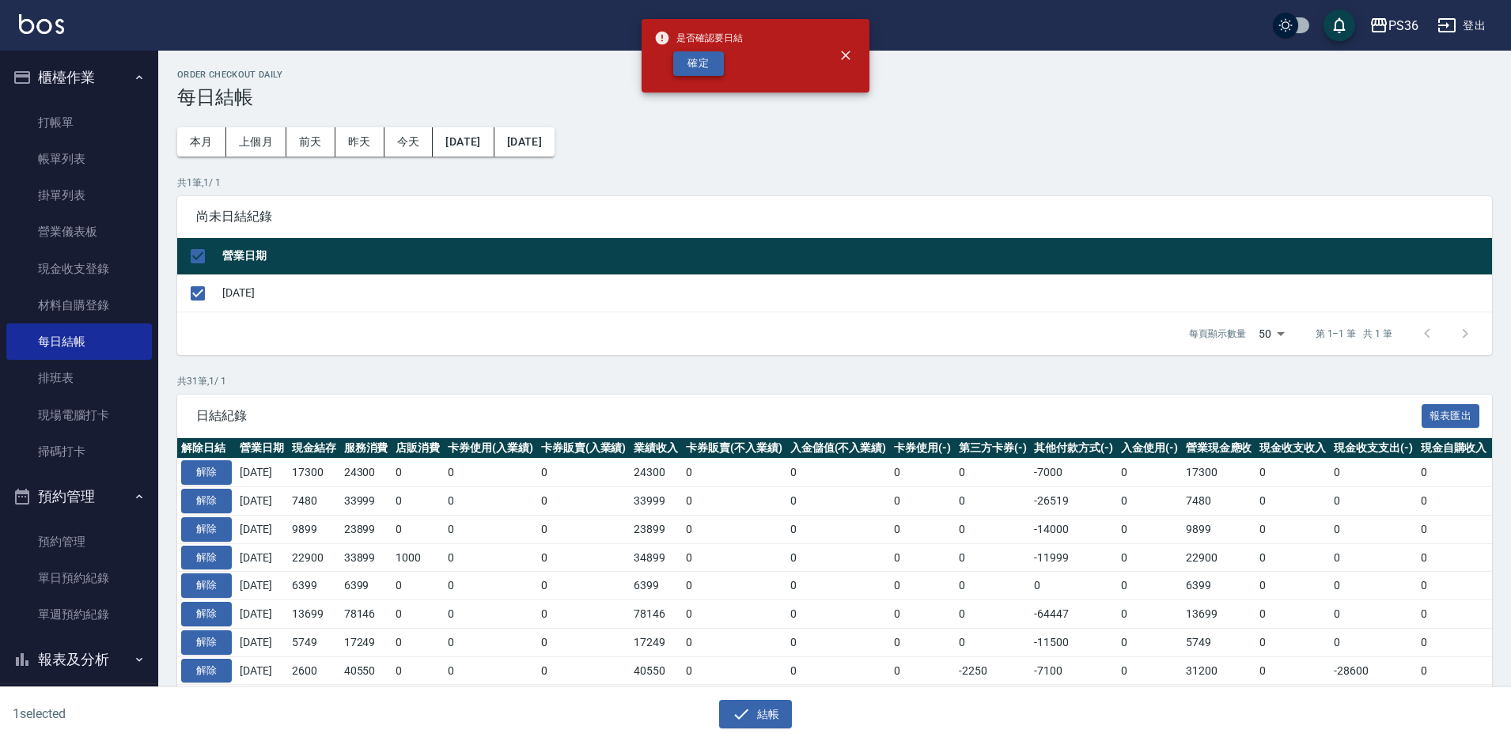
click at [701, 67] on button "確定" at bounding box center [698, 63] width 51 height 25
checkbox input "false"
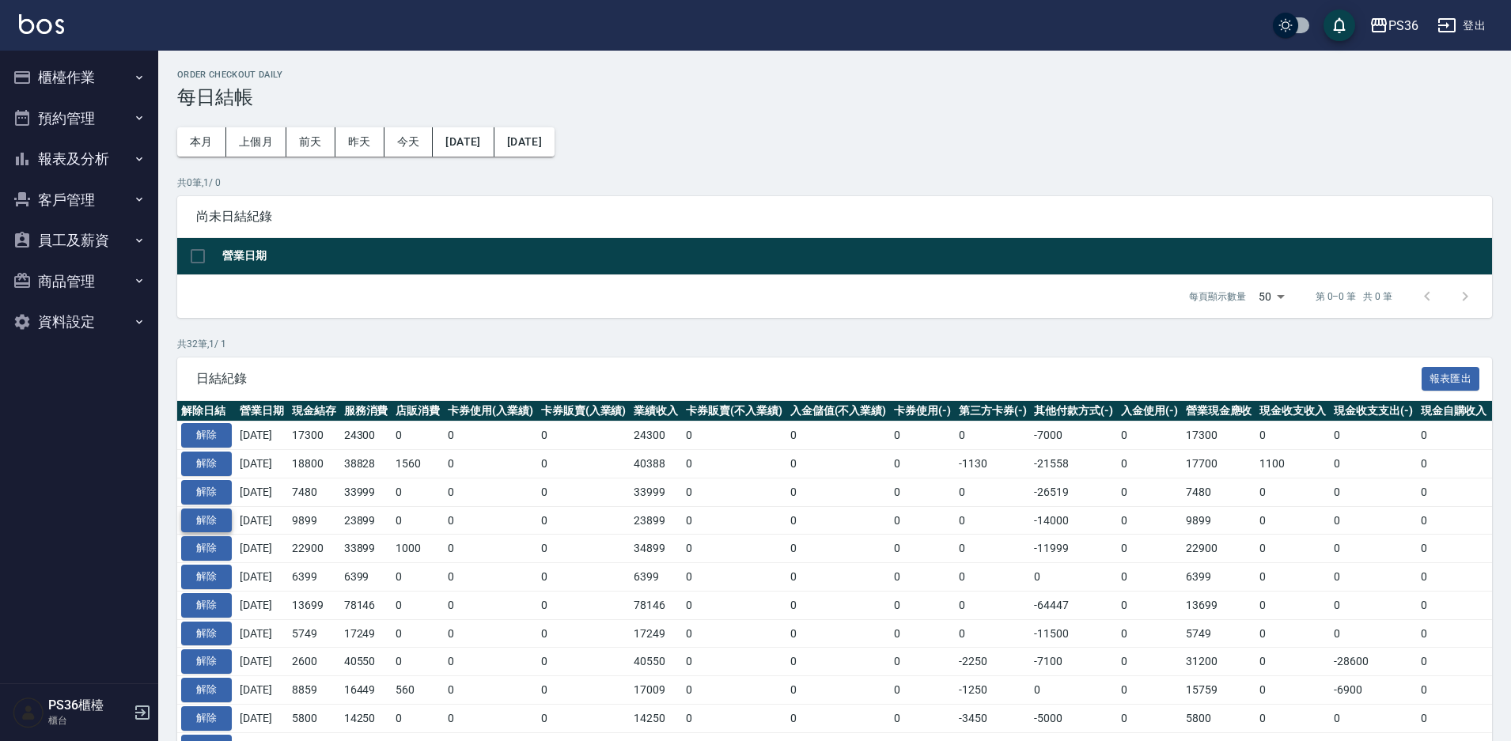
click at [203, 525] on button "解除" at bounding box center [206, 521] width 51 height 25
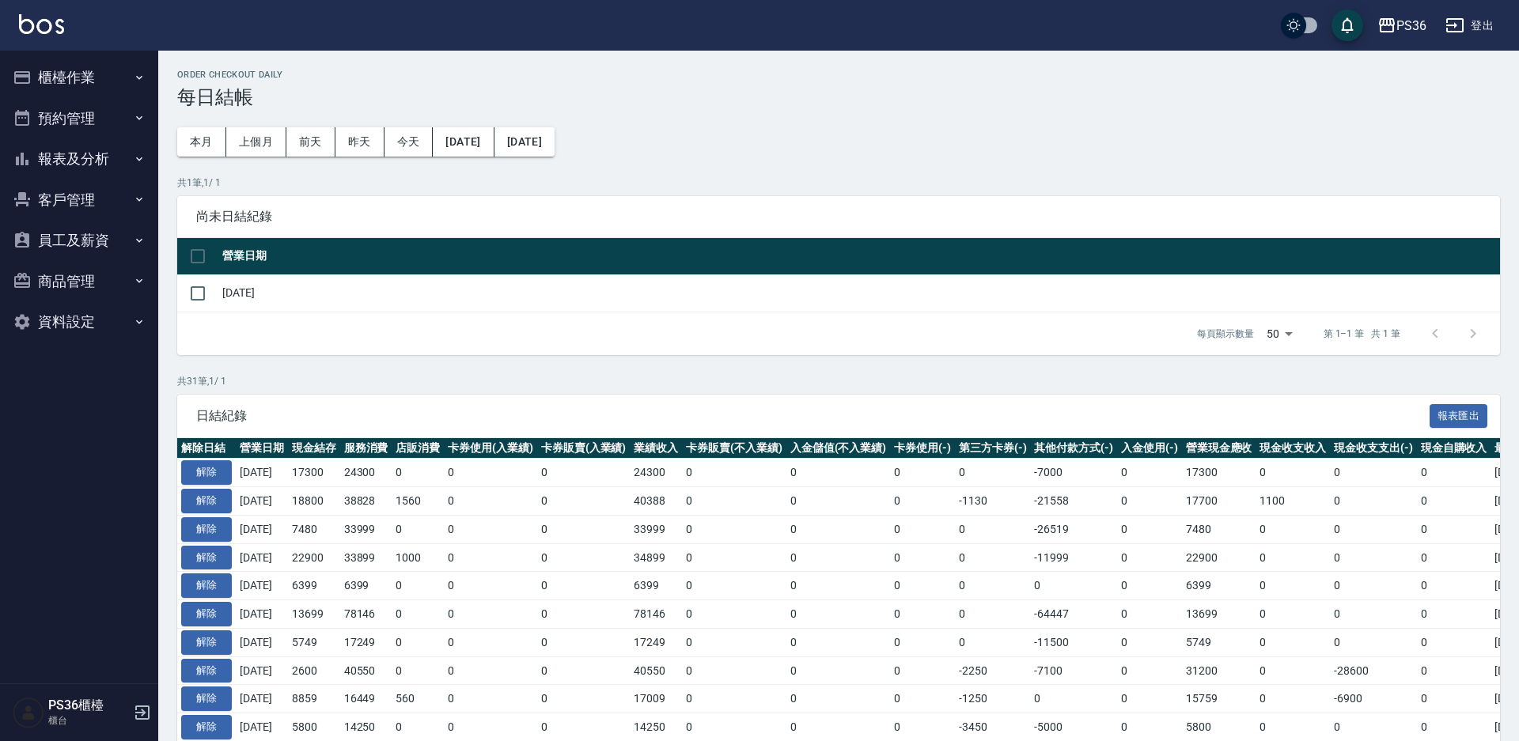
click at [113, 83] on button "櫃檯作業" at bounding box center [79, 77] width 146 height 41
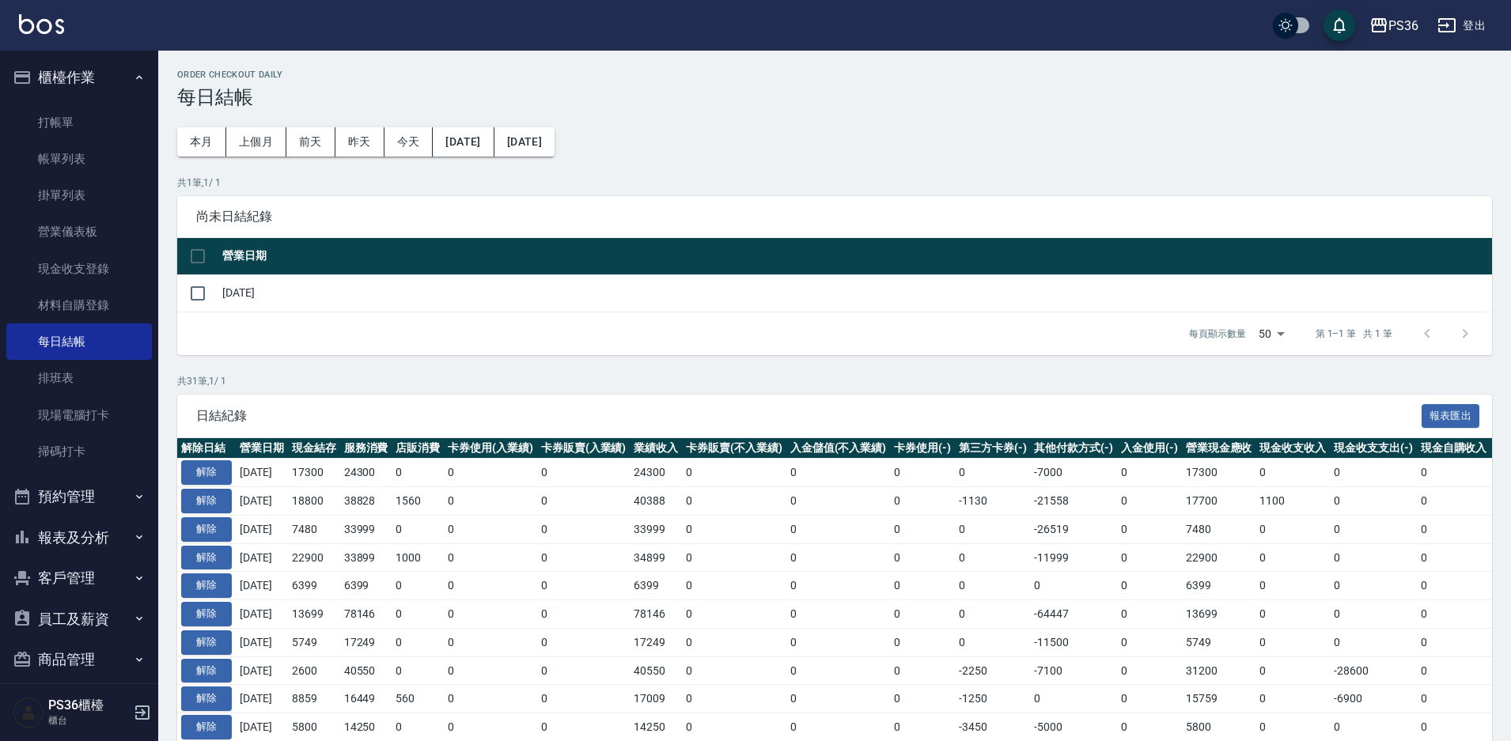
drag, startPoint x: 117, startPoint y: 163, endPoint x: 281, endPoint y: 226, distance: 175.3
click at [116, 163] on link "帳單列表" at bounding box center [79, 159] width 146 height 36
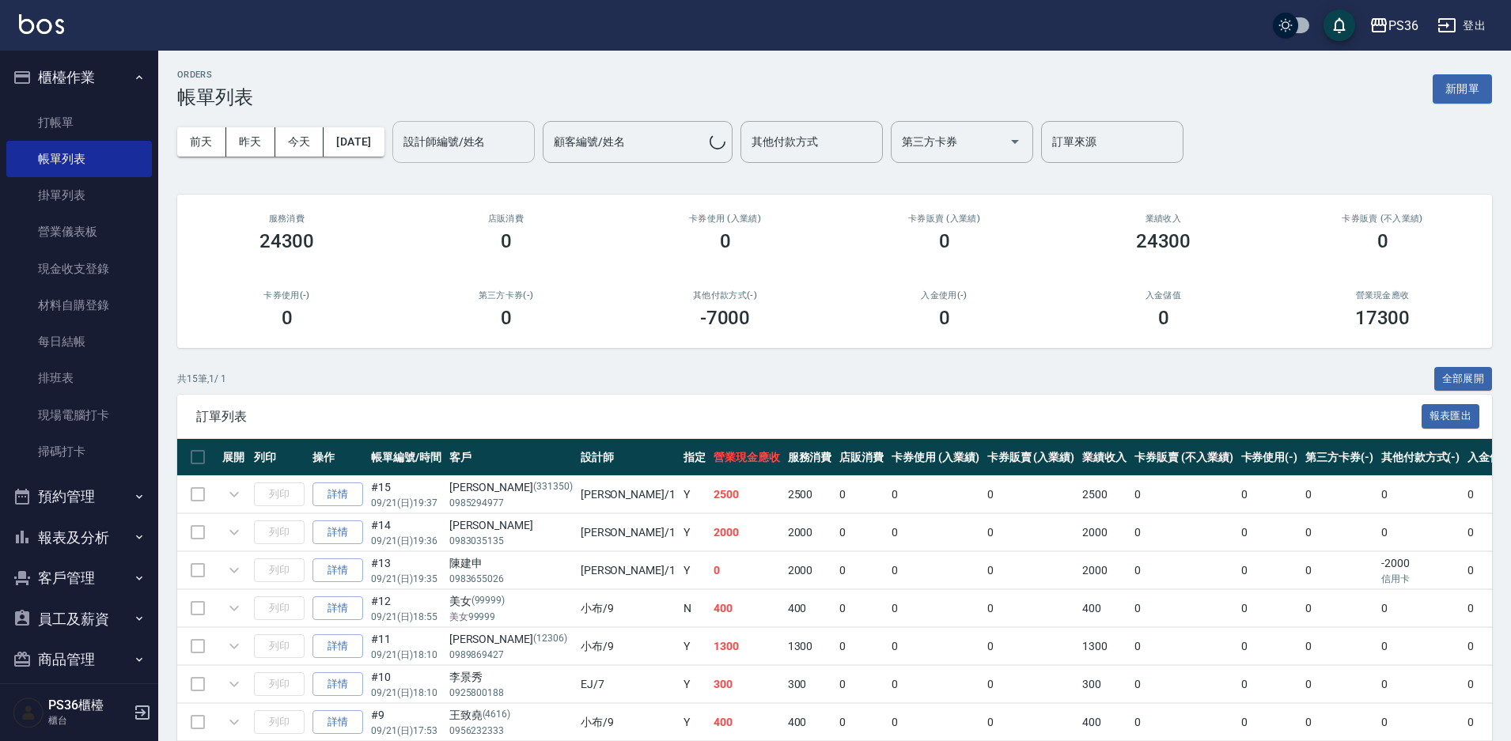
click at [461, 143] on div "設計師編號/姓名 設計師編號/姓名" at bounding box center [463, 142] width 142 height 42
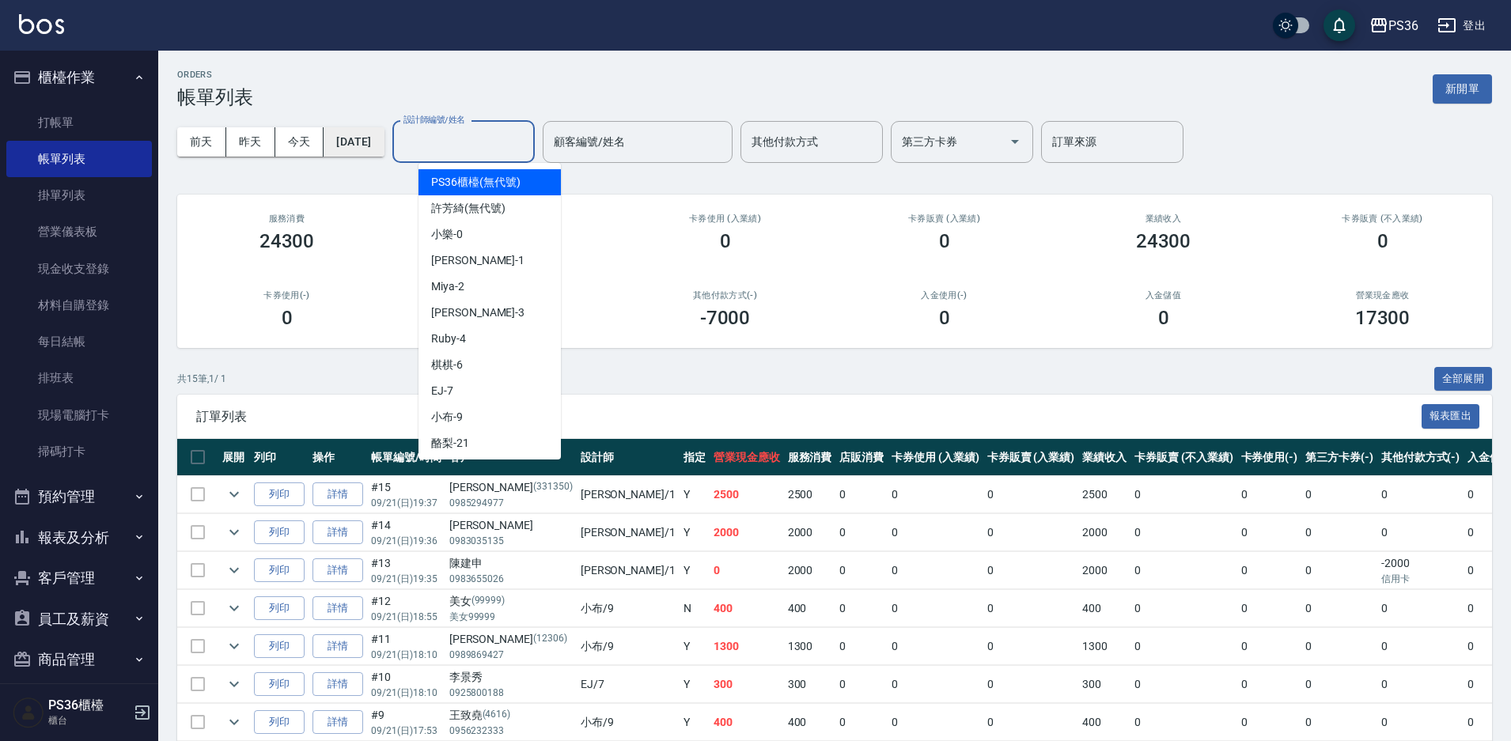
click at [358, 148] on button "[DATE]" at bounding box center [354, 141] width 60 height 29
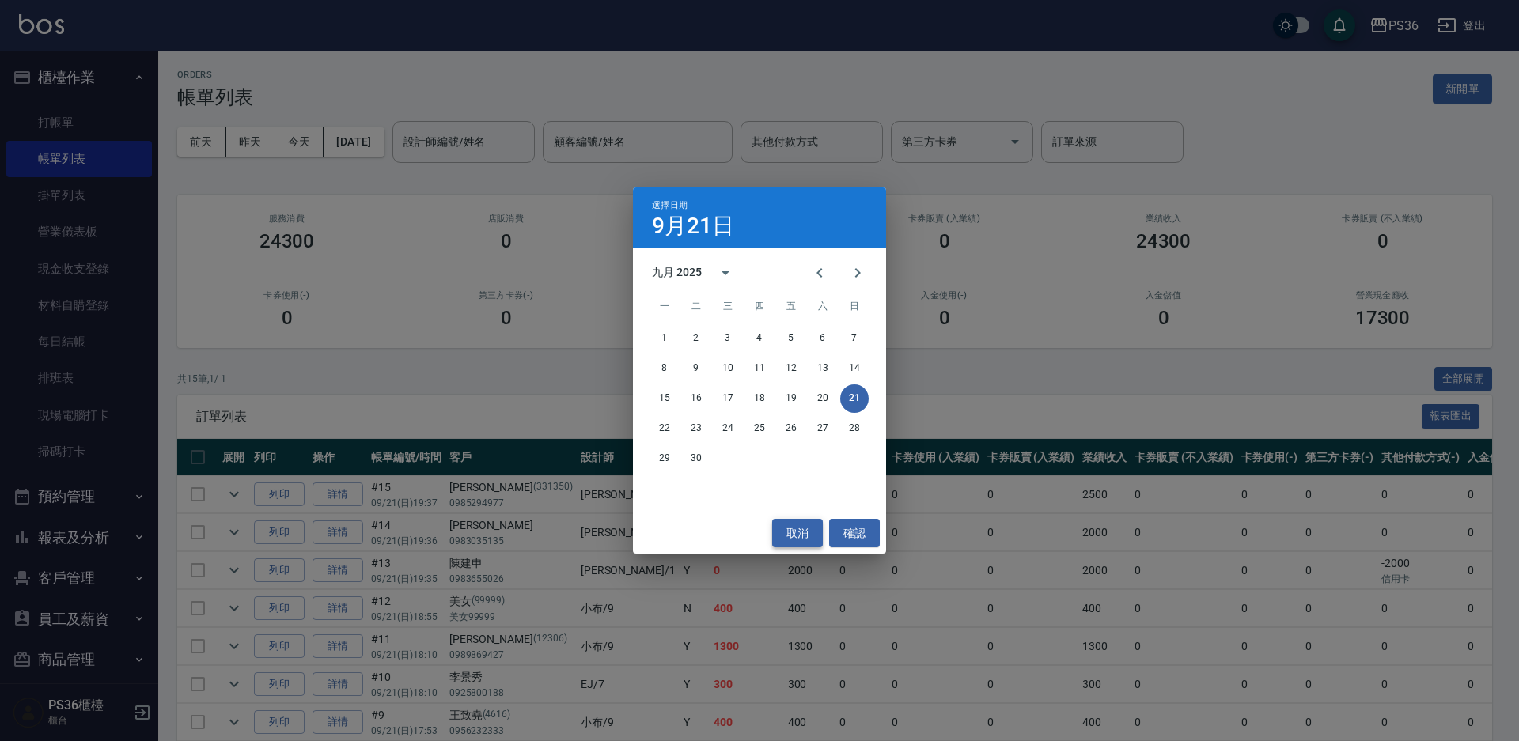
click at [784, 542] on button "取消" at bounding box center [797, 533] width 51 height 29
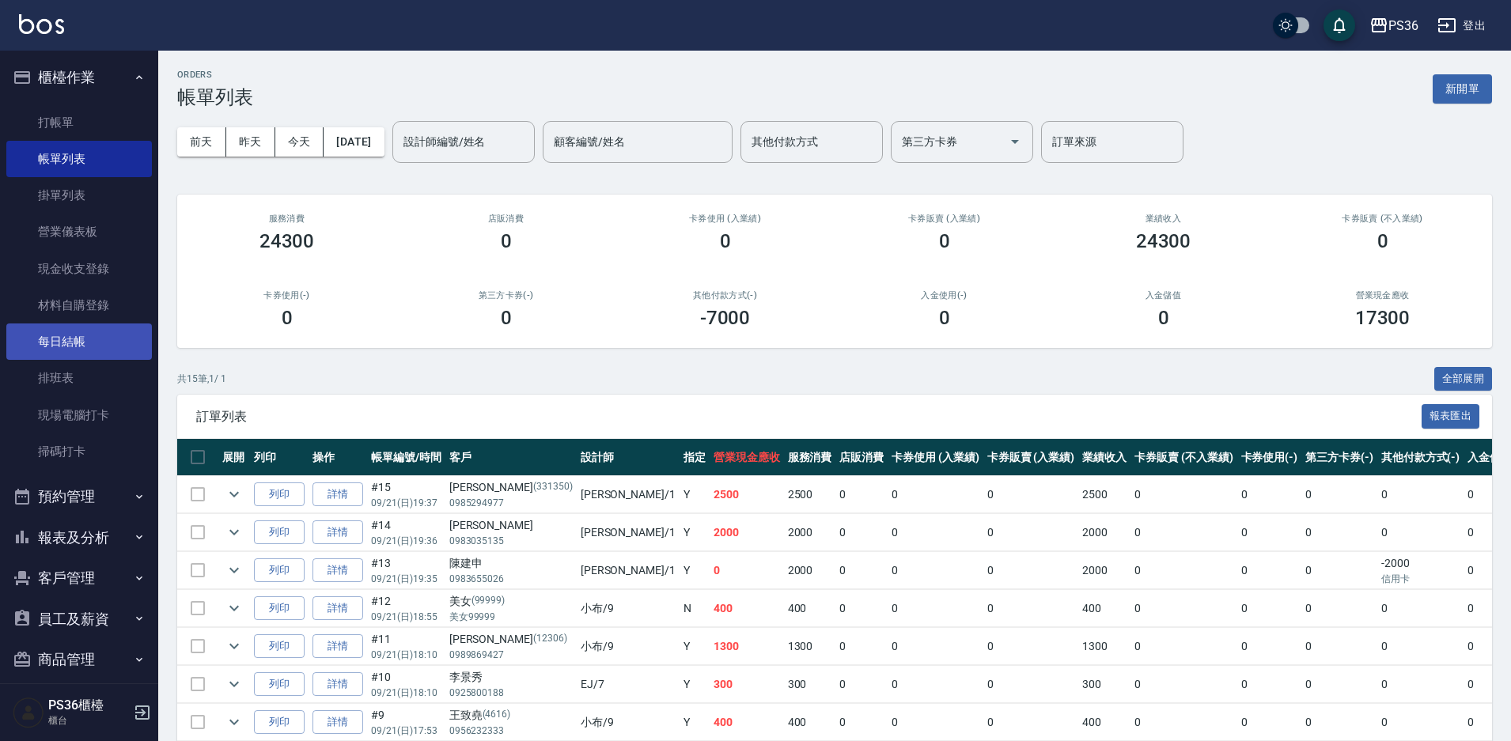
click at [78, 335] on link "每日結帳" at bounding box center [79, 342] width 146 height 36
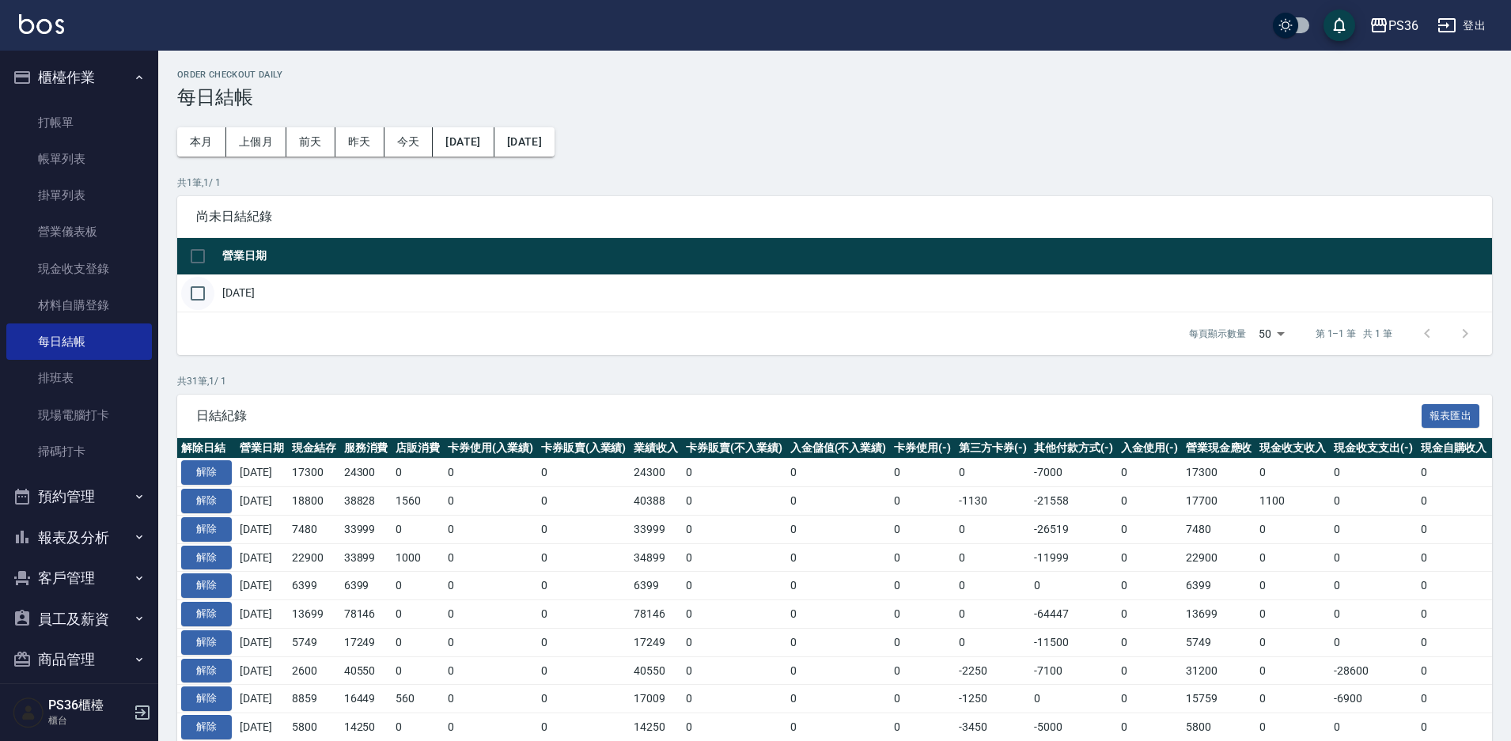
click at [203, 304] on input "checkbox" at bounding box center [197, 293] width 33 height 33
checkbox input "true"
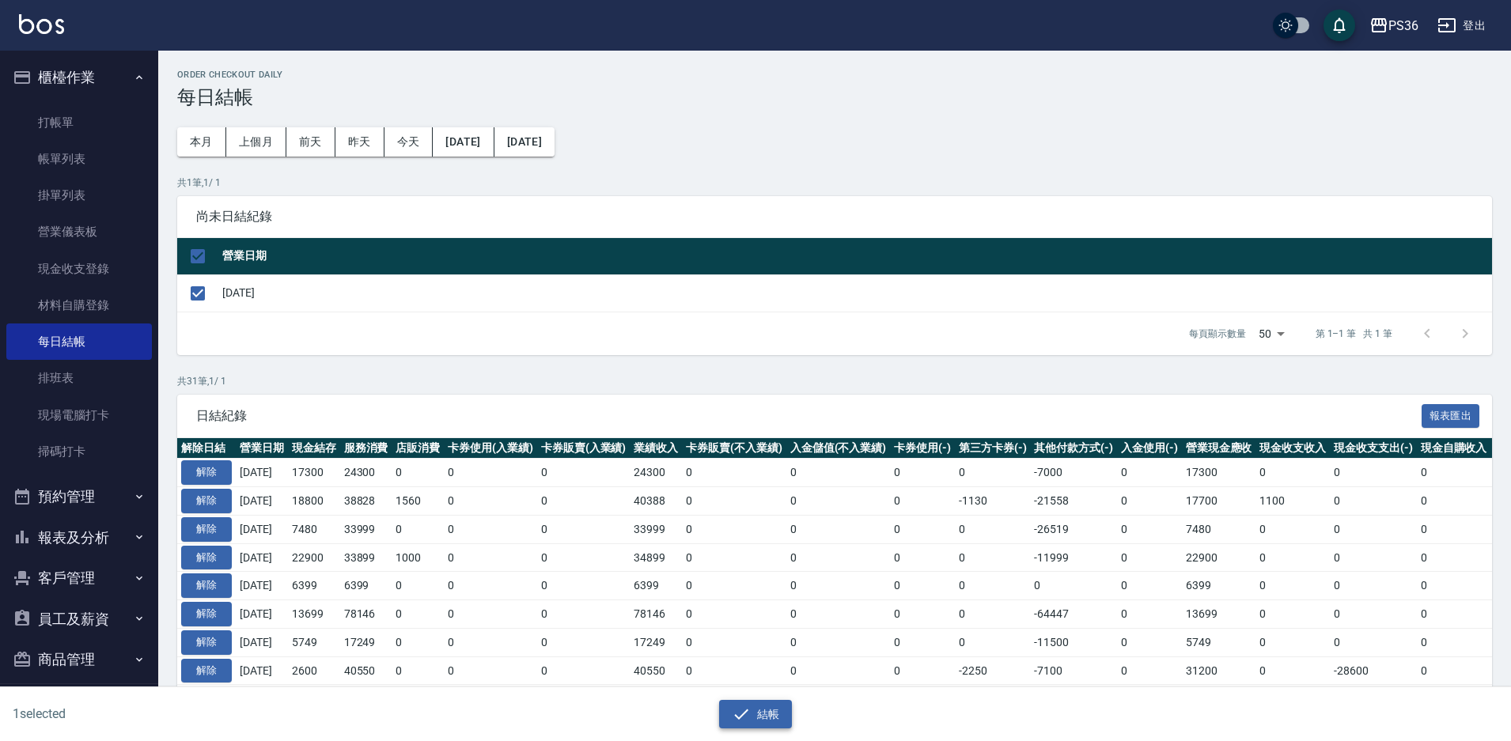
click at [770, 716] on button "結帳" at bounding box center [756, 714] width 74 height 29
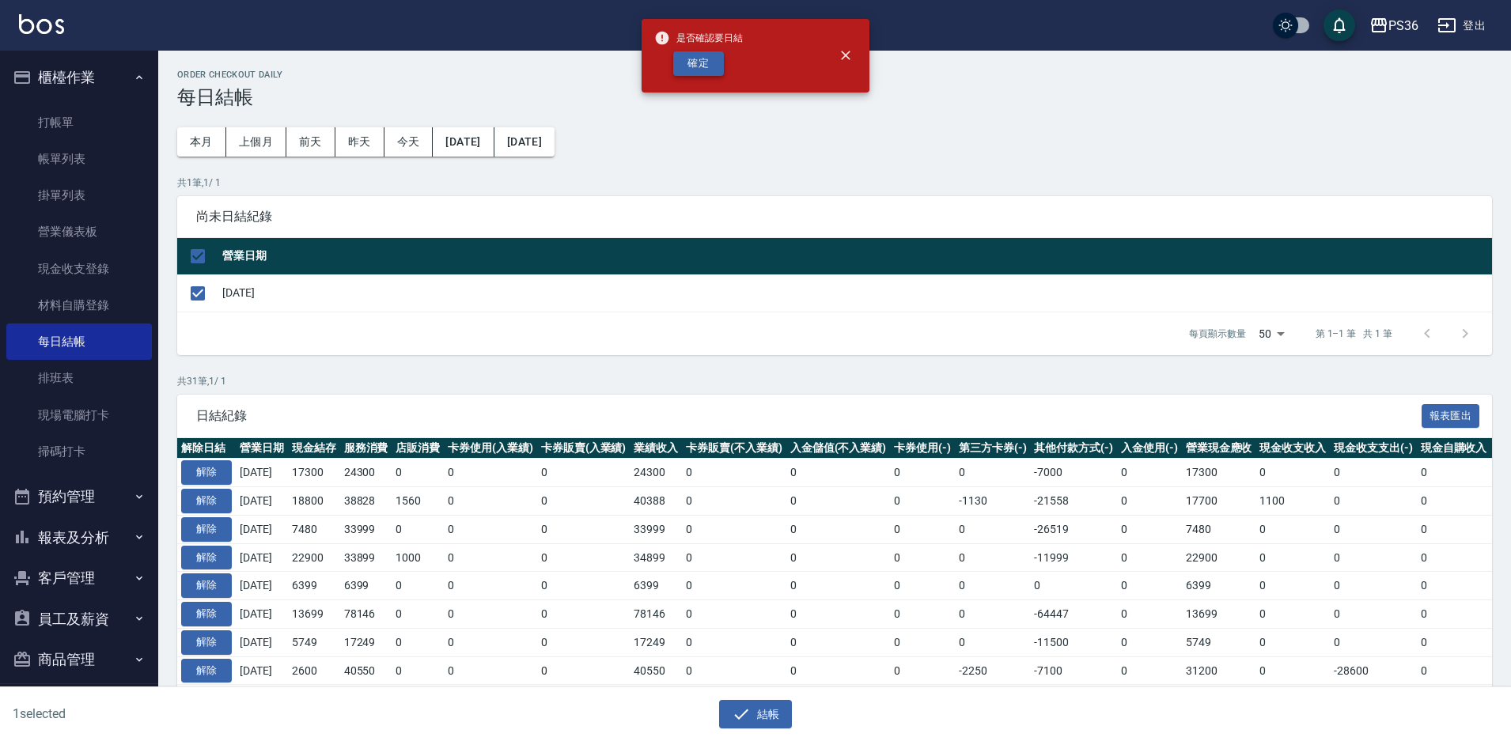
click at [711, 52] on button "確定" at bounding box center [698, 63] width 51 height 25
checkbox input "false"
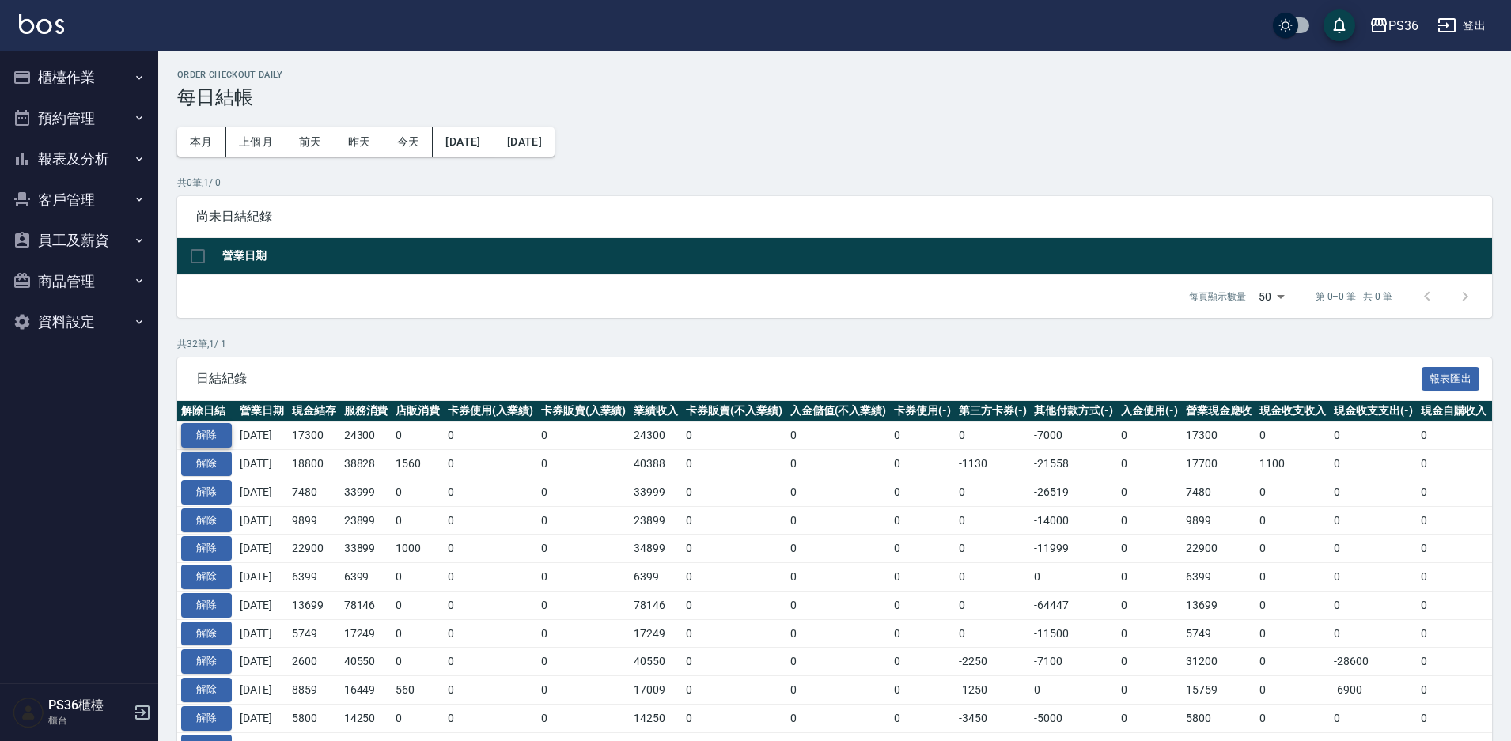
click at [216, 431] on button "解除" at bounding box center [206, 435] width 51 height 25
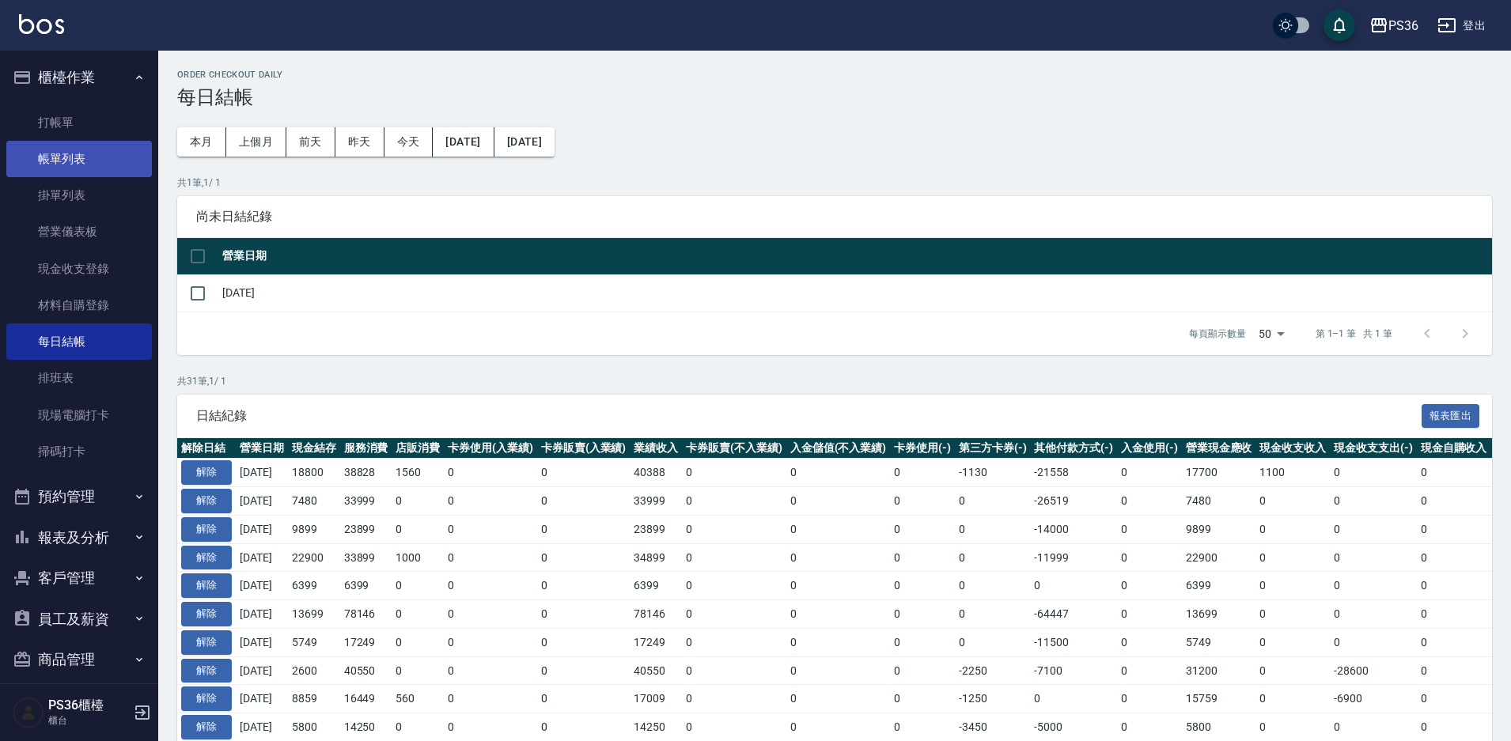
click at [95, 155] on link "帳單列表" at bounding box center [79, 159] width 146 height 36
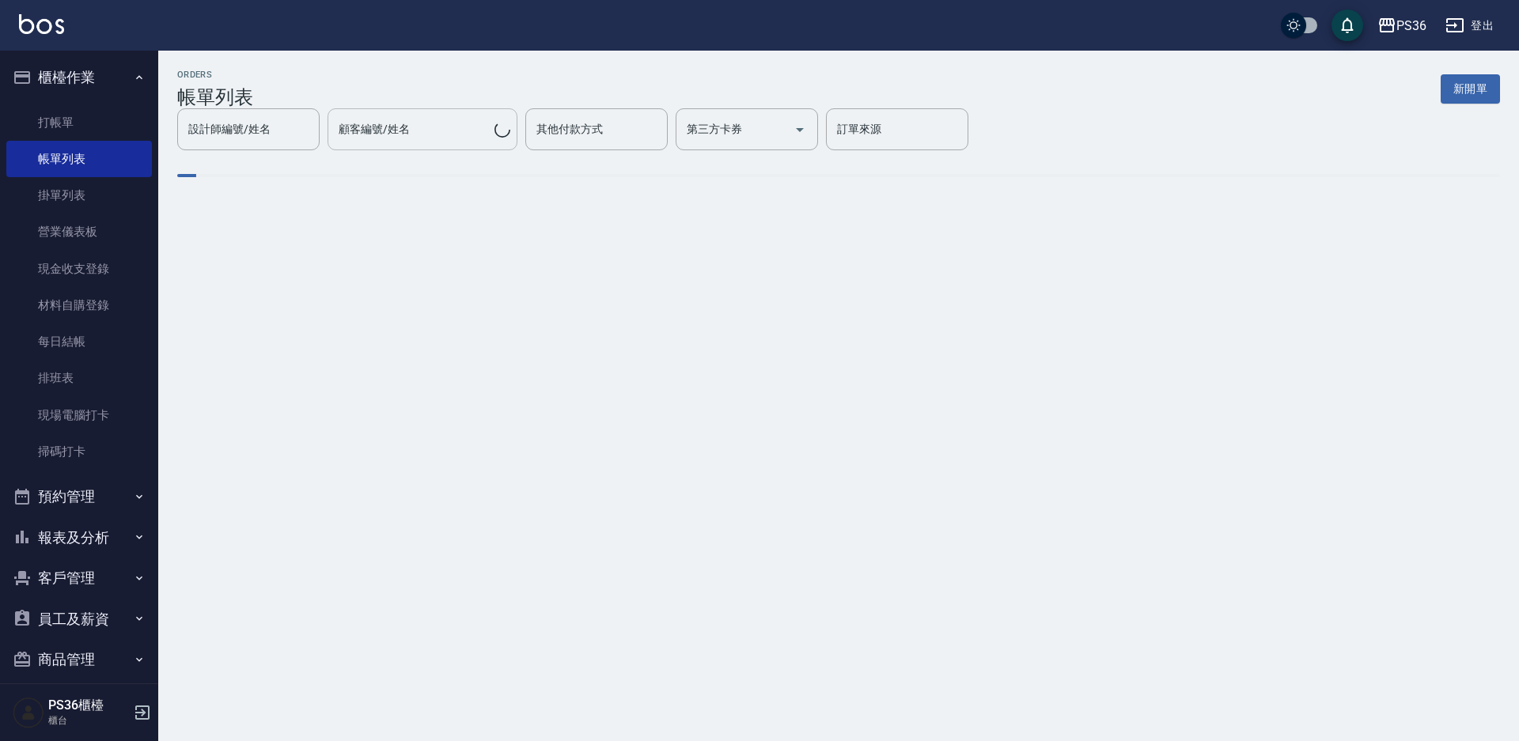
click at [426, 149] on div "顧客編號/姓名" at bounding box center [423, 129] width 190 height 42
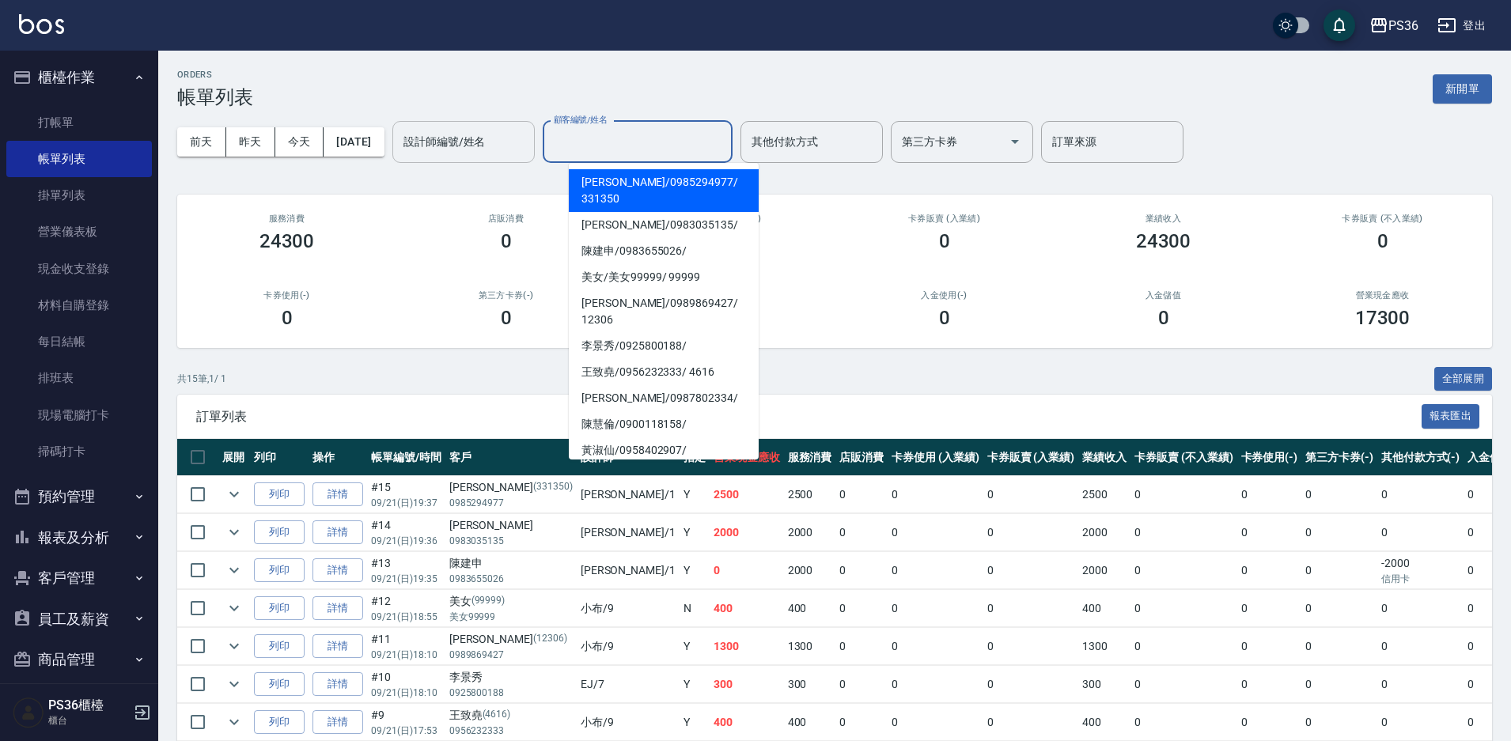
click at [505, 146] on input "設計師編號/姓名" at bounding box center [464, 142] width 128 height 28
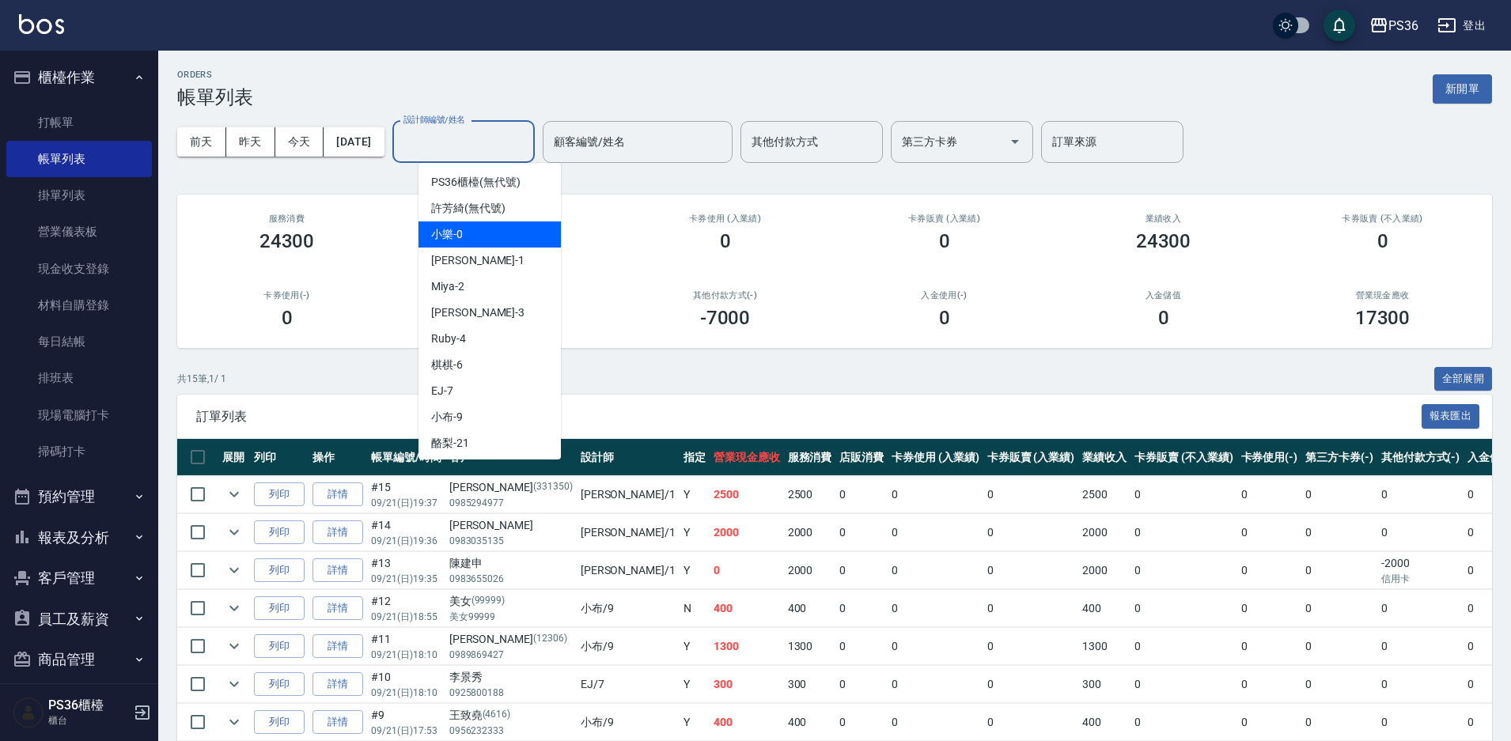
click at [496, 233] on div "小樂 -0" at bounding box center [490, 235] width 142 height 26
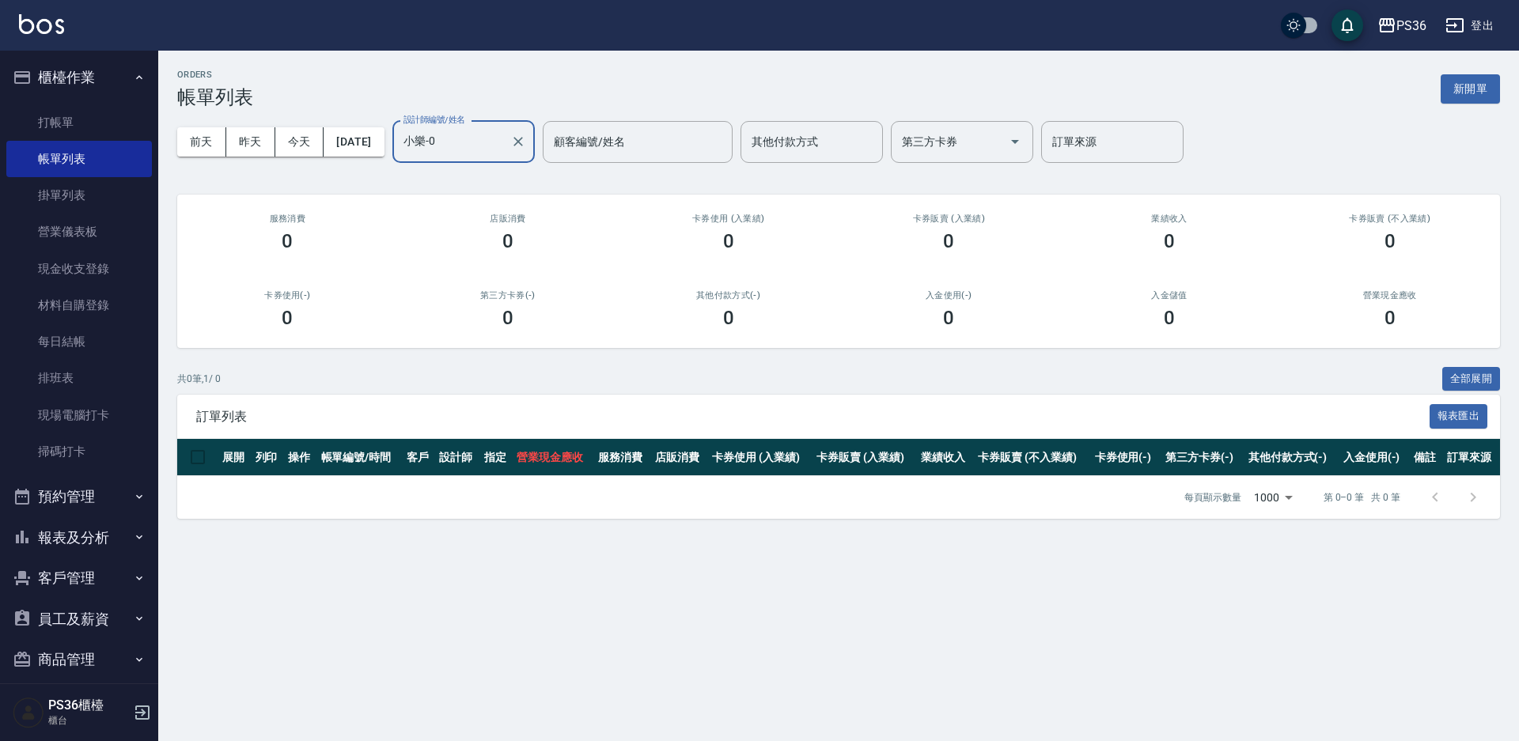
click at [535, 142] on div "小樂-0 設計師編號/姓名" at bounding box center [463, 142] width 142 height 42
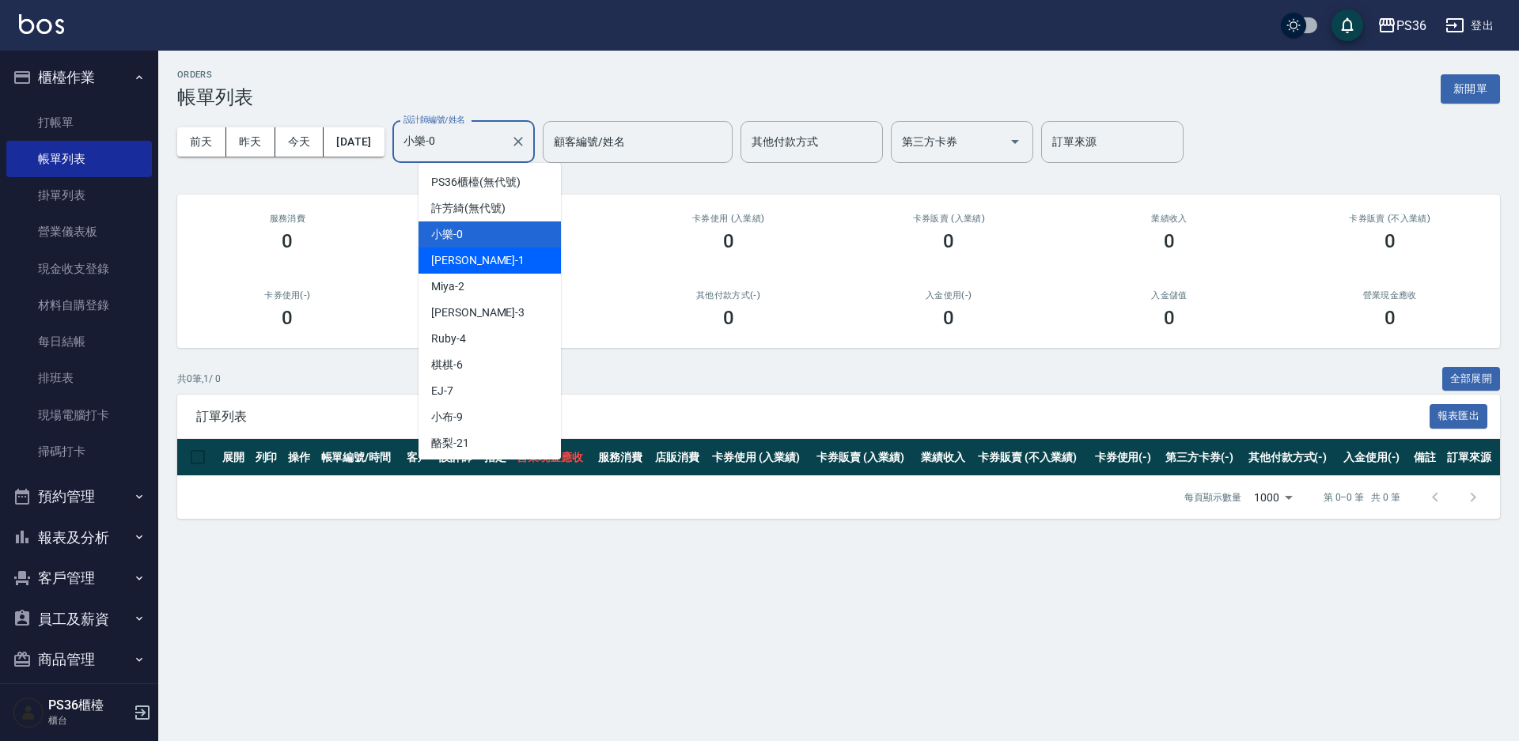
click at [485, 251] on div "Daniel -1" at bounding box center [490, 261] width 142 height 26
type input "Daniel-1"
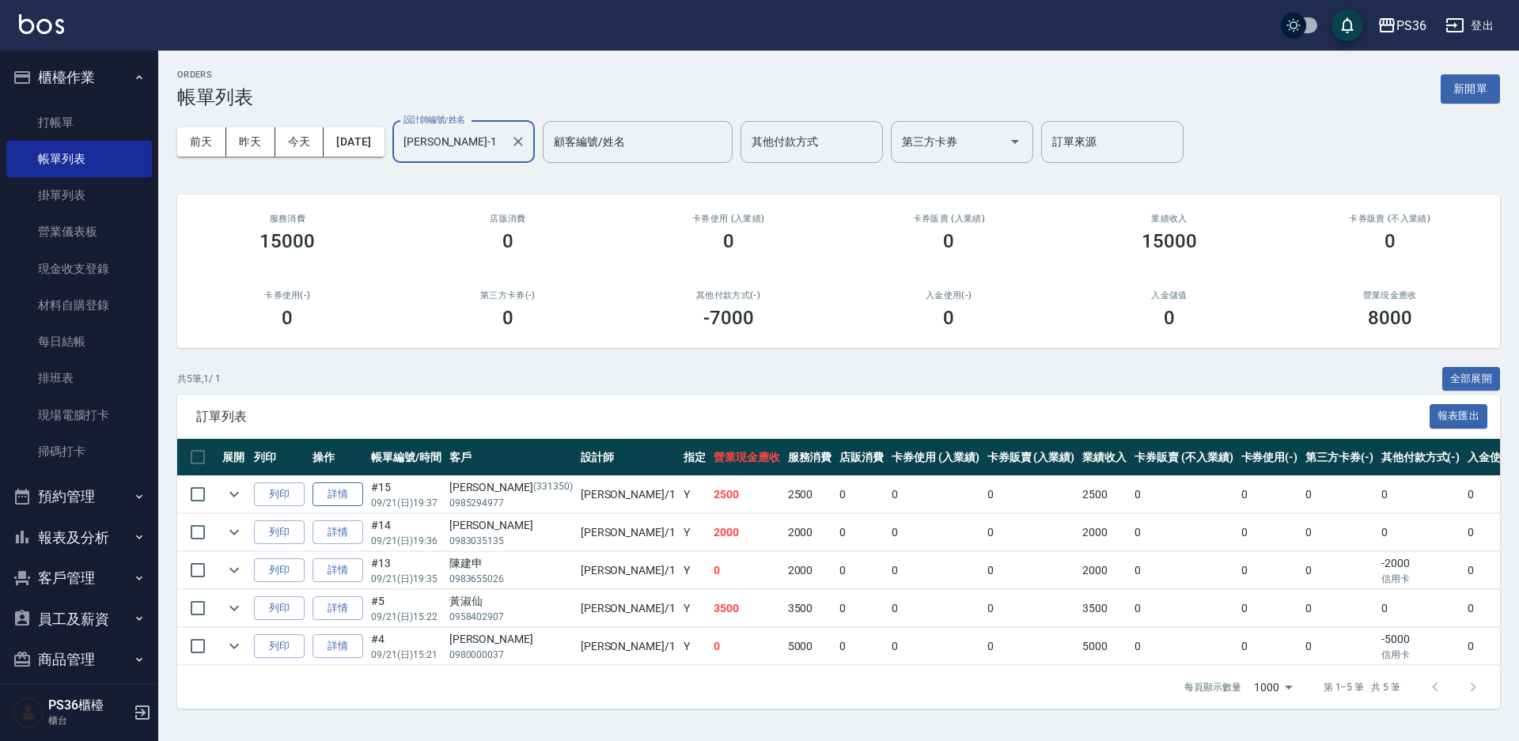
click at [326, 503] on link "詳情" at bounding box center [338, 495] width 51 height 25
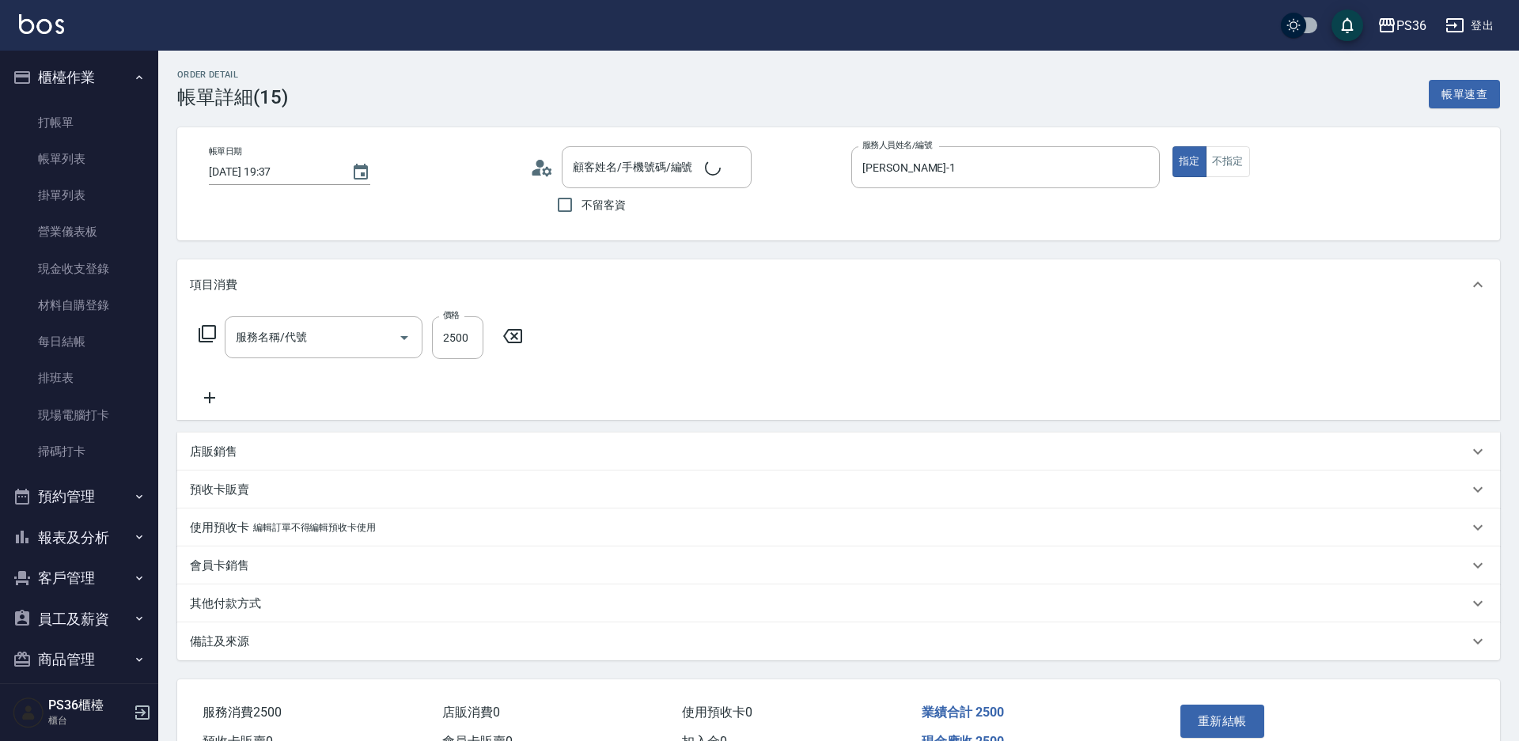
type input "2025/09/21 19:37"
type input "Daniel-1"
type input "頂級染髮(106)"
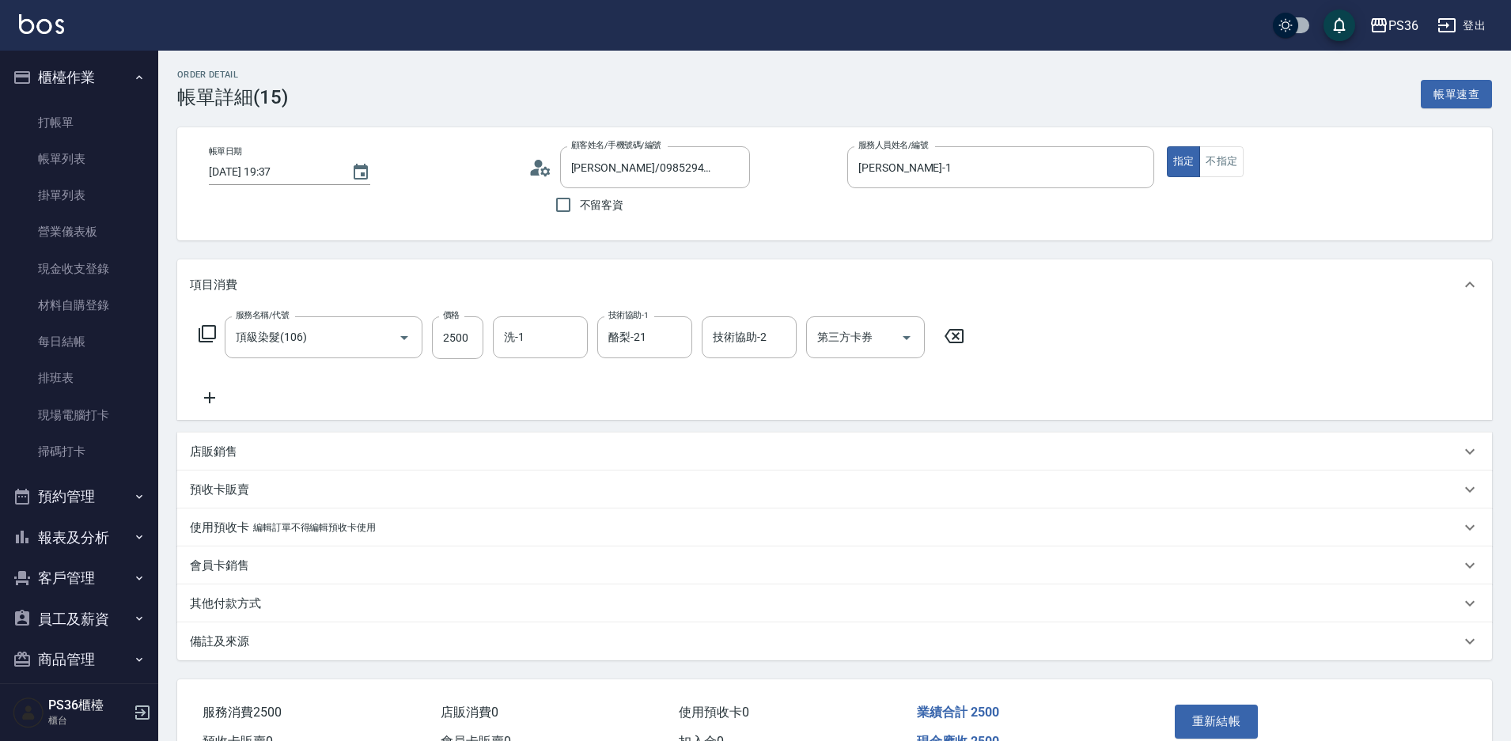
type input "劉瑜恆/0985294977/331350"
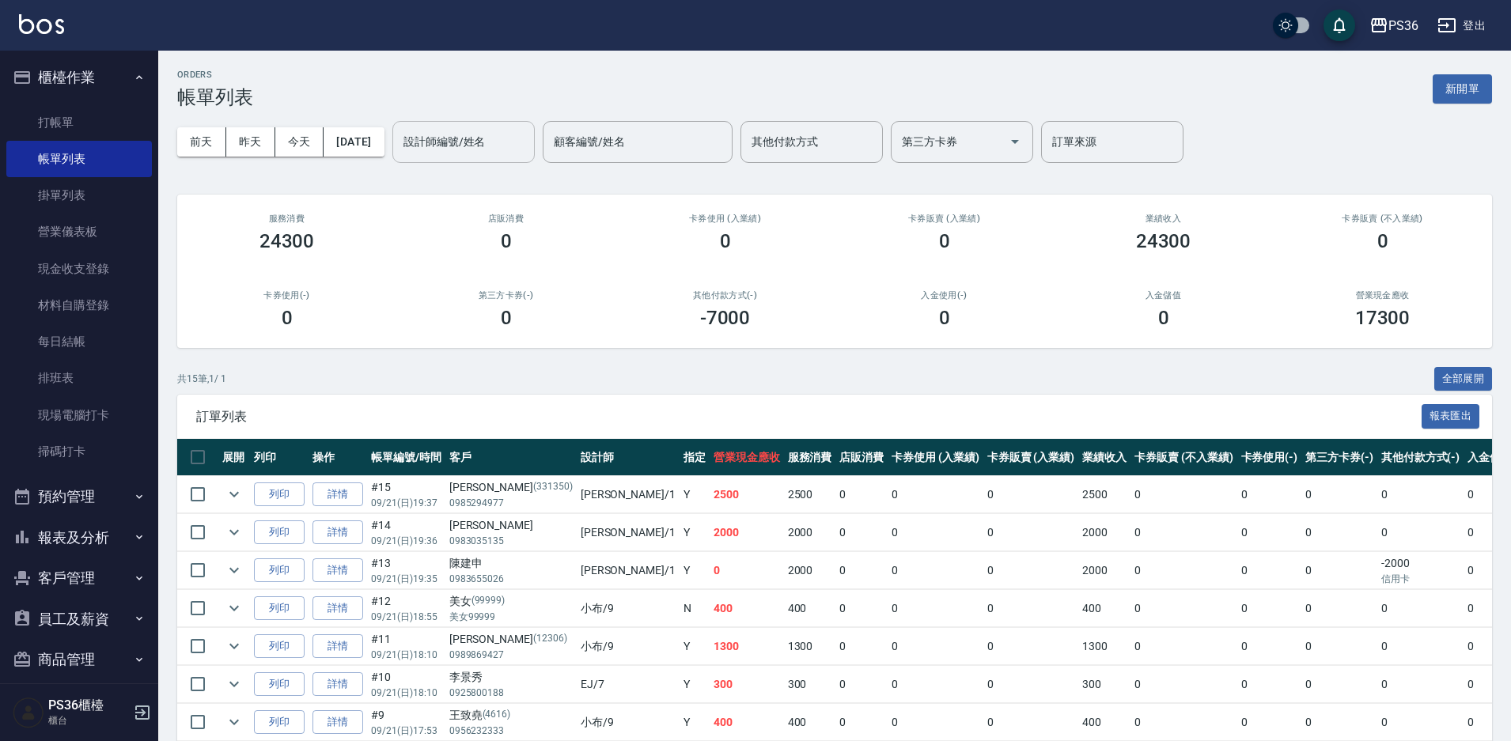
click at [505, 145] on input "設計師編號/姓名" at bounding box center [464, 142] width 128 height 28
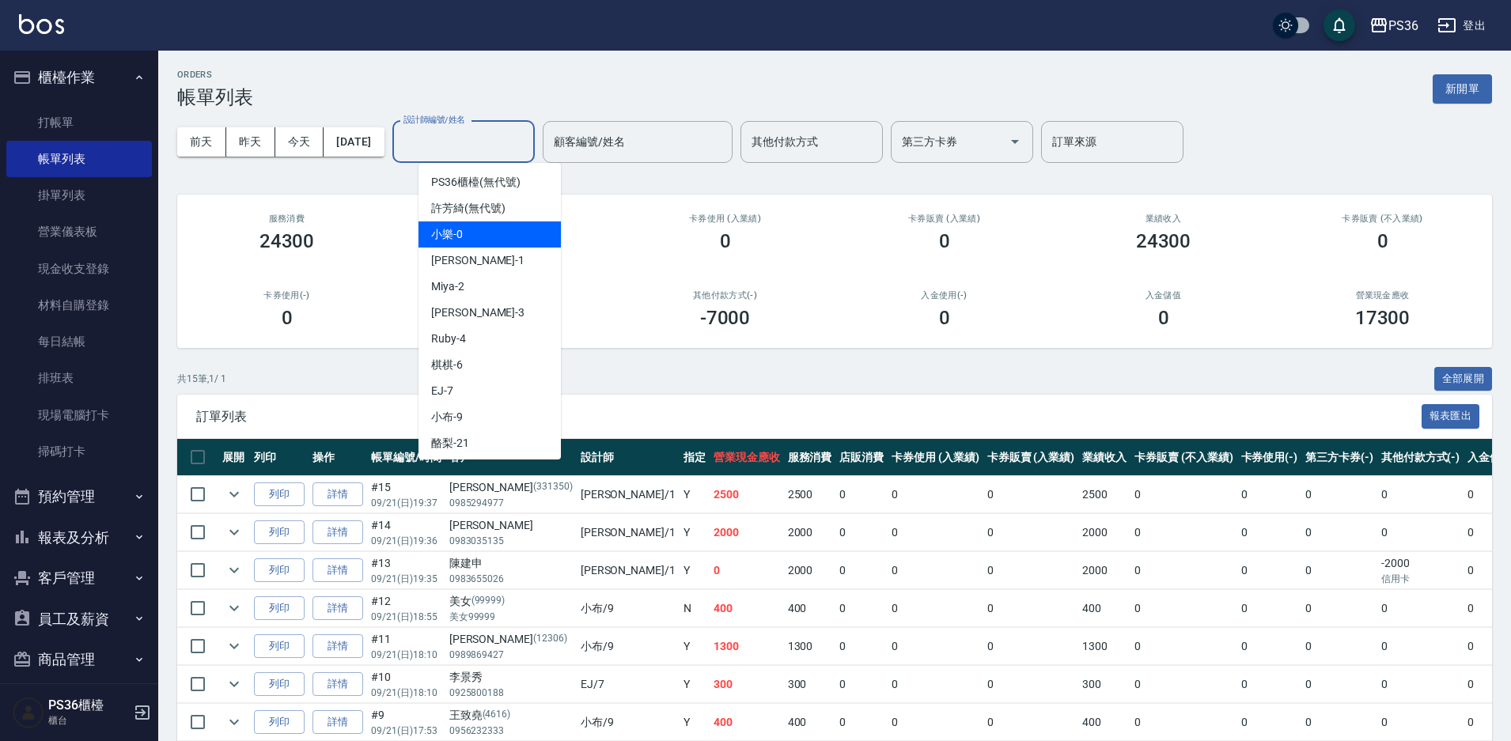
click at [525, 245] on div "小樂 -0" at bounding box center [490, 235] width 142 height 26
type input "小樂-0"
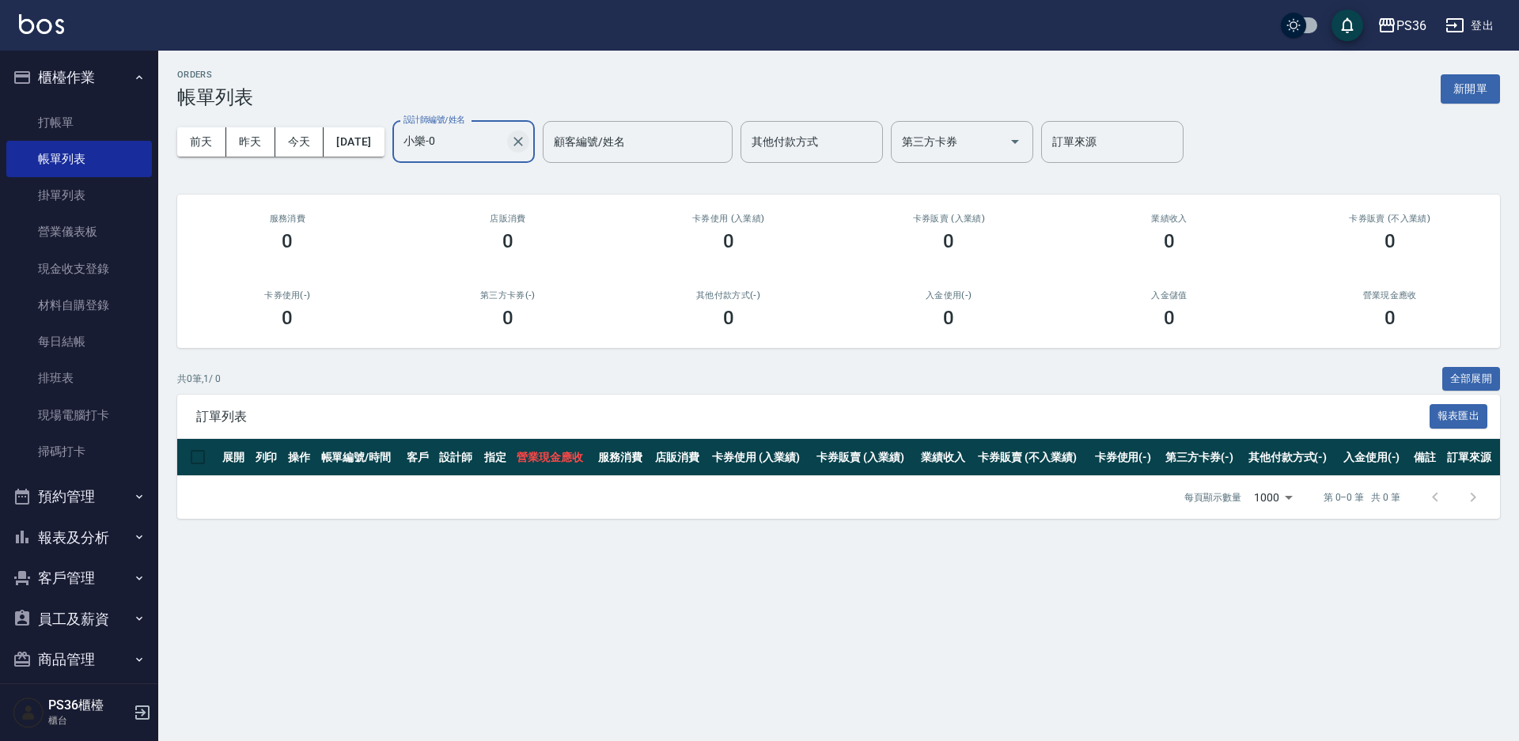
click at [526, 138] on icon "Clear" at bounding box center [518, 142] width 16 height 16
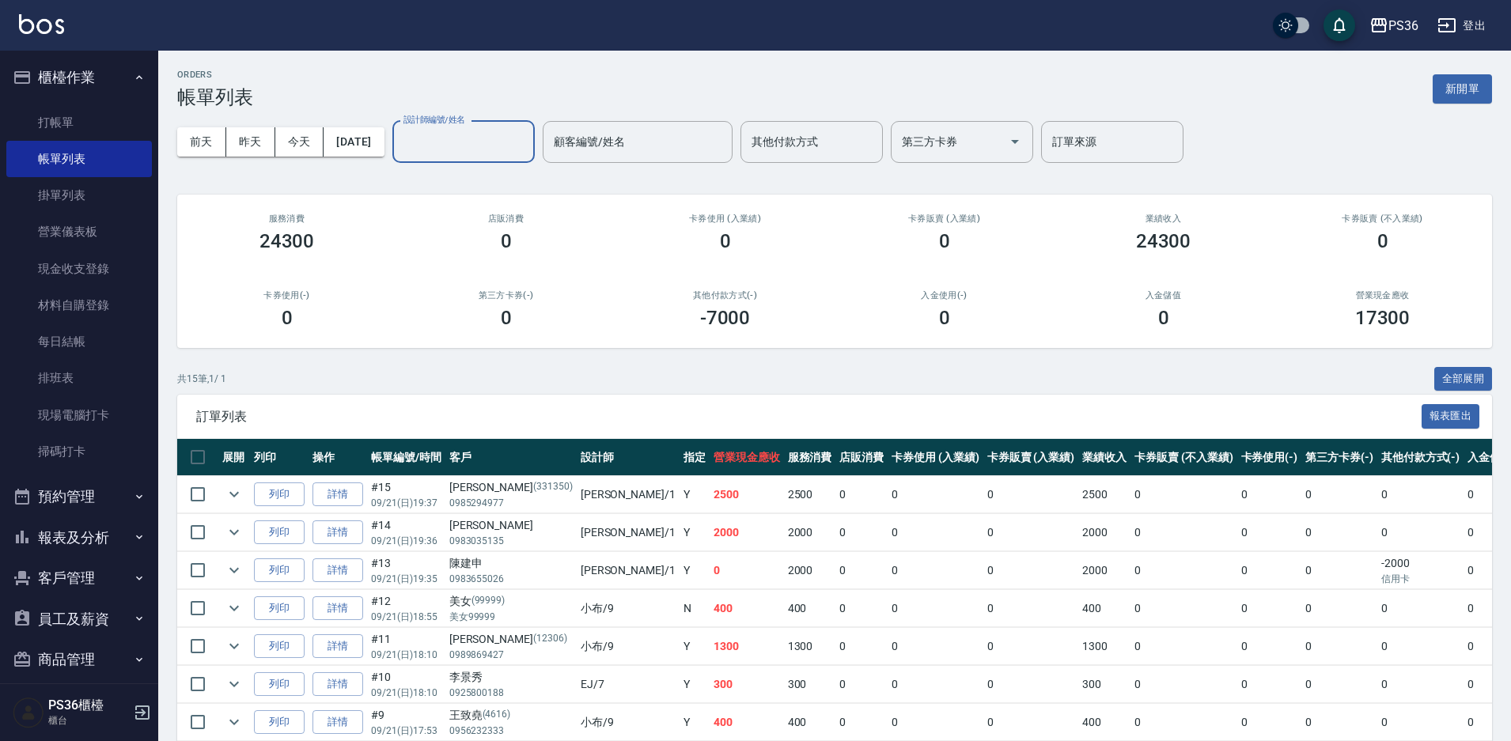
click at [496, 131] on input "設計師編號/姓名" at bounding box center [464, 142] width 128 height 28
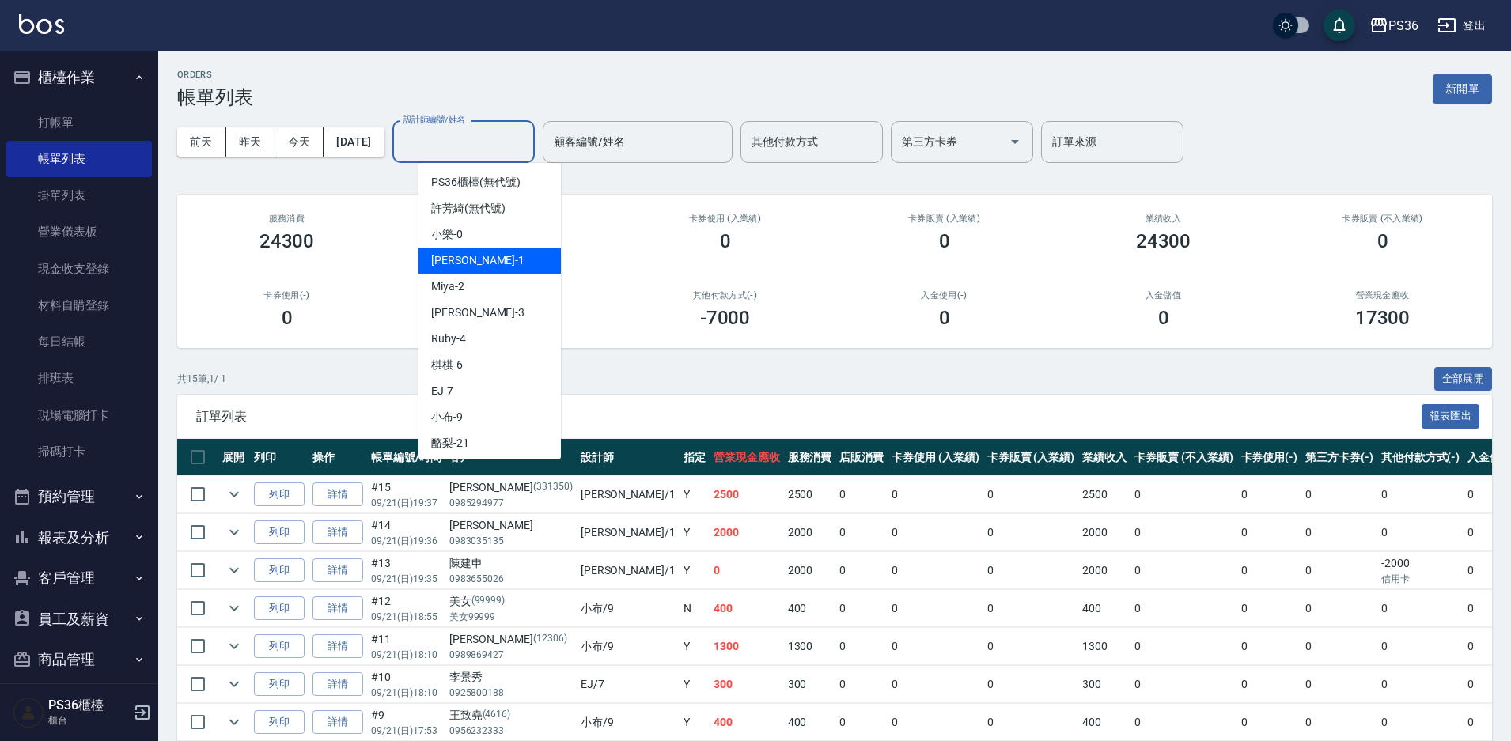
click at [485, 260] on div "Daniel -1" at bounding box center [490, 261] width 142 height 26
type input "Daniel-1"
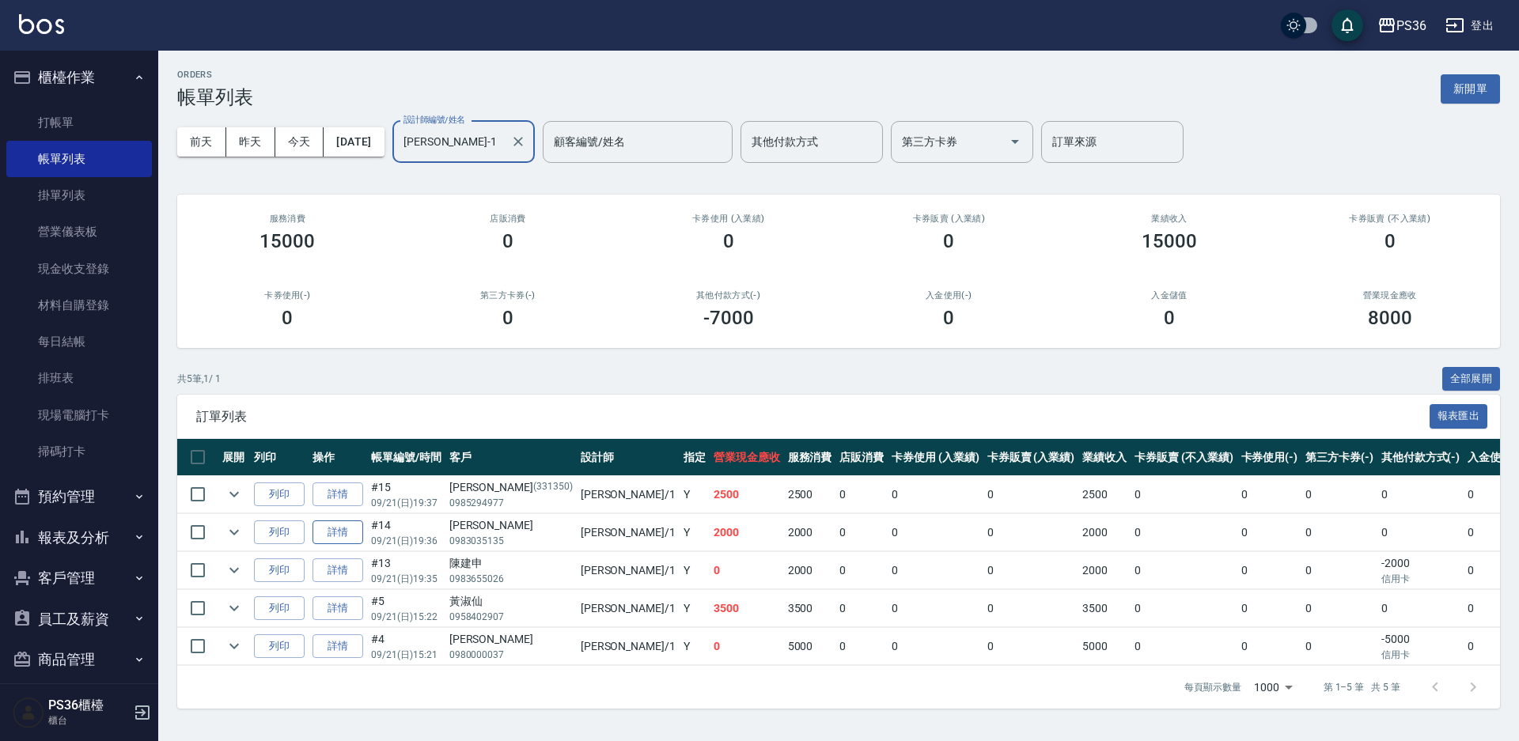
click at [347, 537] on link "詳情" at bounding box center [338, 533] width 51 height 25
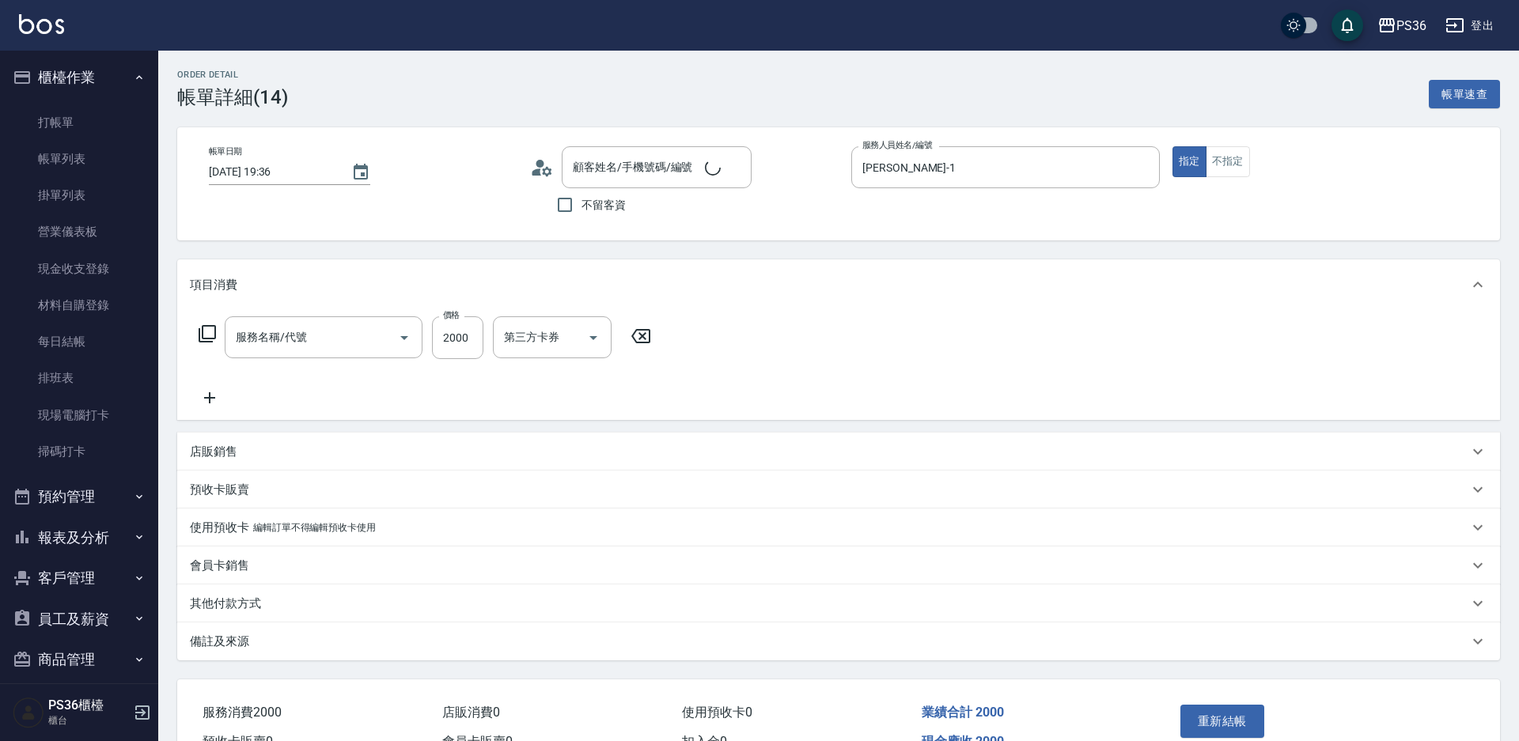
type input "2025/09/21 19:36"
type input "Daniel-1"
type input "劉以柔/0983035135/"
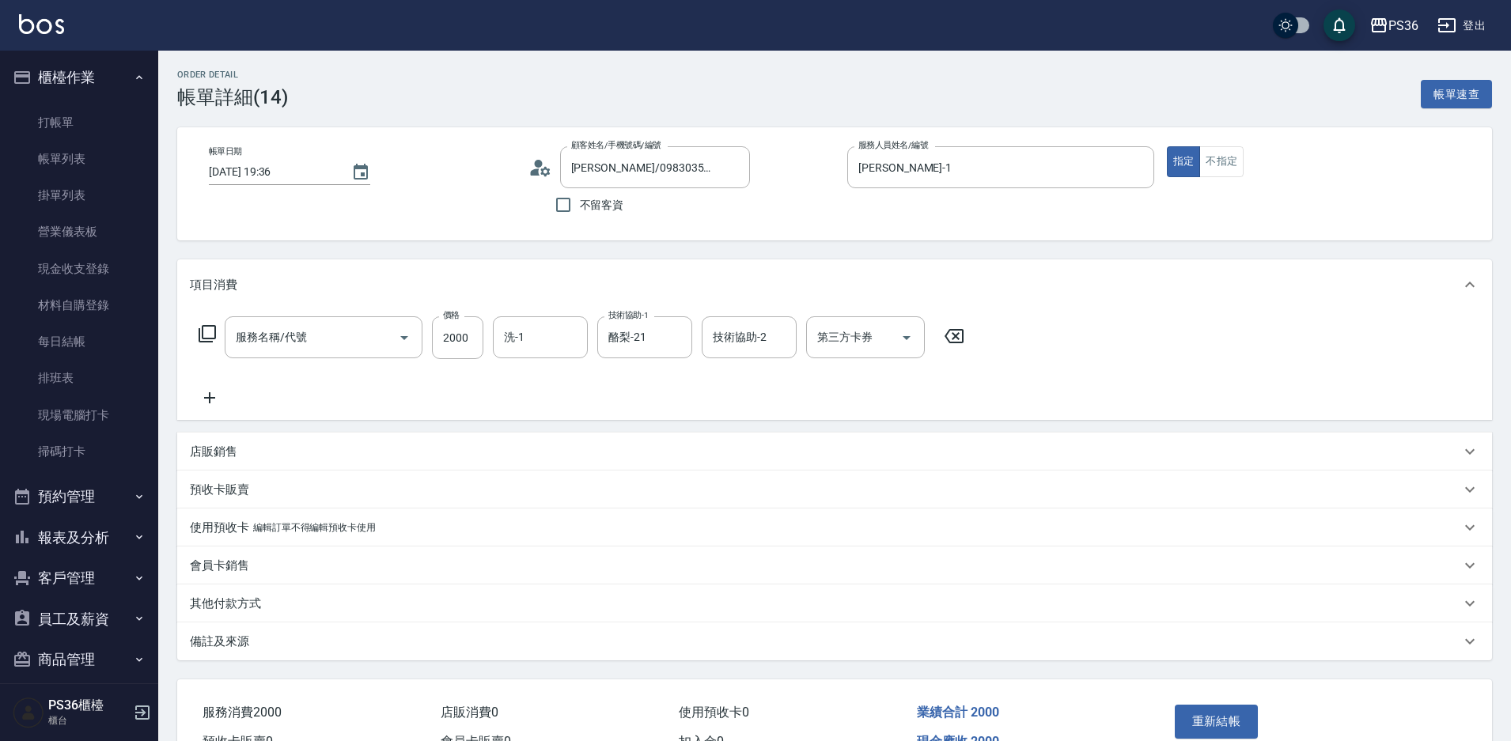
type input "拆接髮(402)"
click at [544, 344] on input "洗-1" at bounding box center [540, 338] width 81 height 28
click at [532, 386] on div "酪梨 -21" at bounding box center [540, 378] width 95 height 26
type input "酪梨-21"
click at [1231, 712] on button "重新結帳" at bounding box center [1217, 721] width 84 height 33
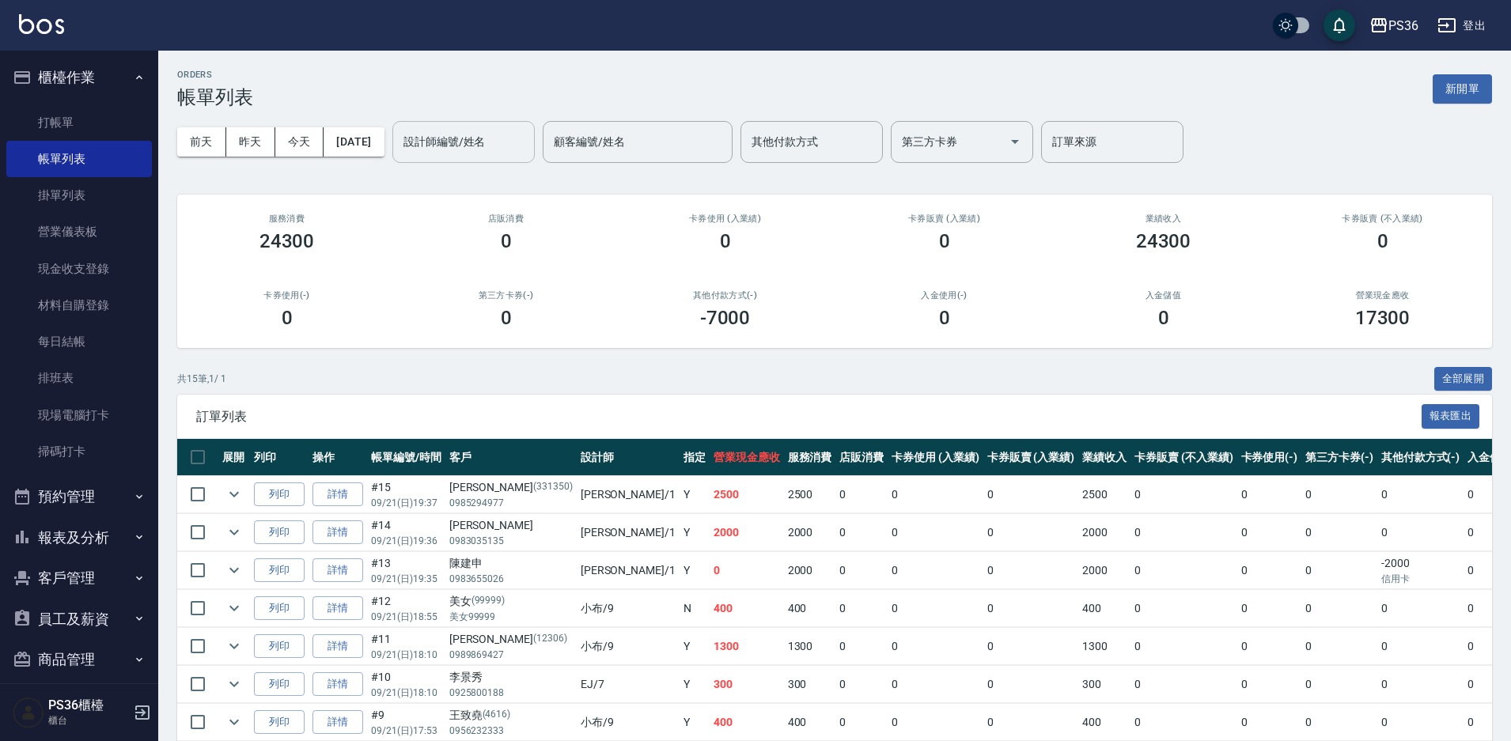
click at [523, 145] on input "設計師編號/姓名" at bounding box center [464, 142] width 128 height 28
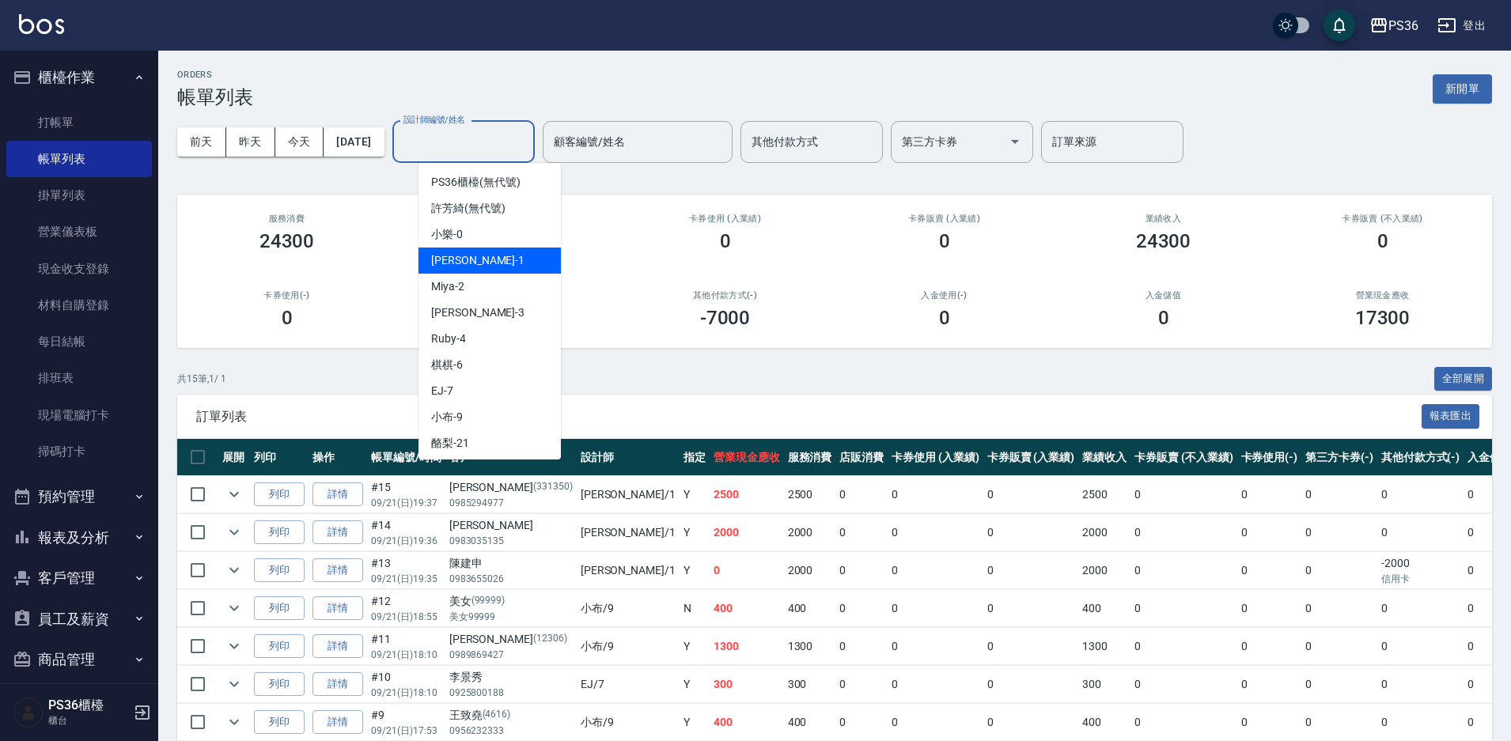
click at [491, 259] on div "Daniel -1" at bounding box center [490, 261] width 142 height 26
type input "Daniel-1"
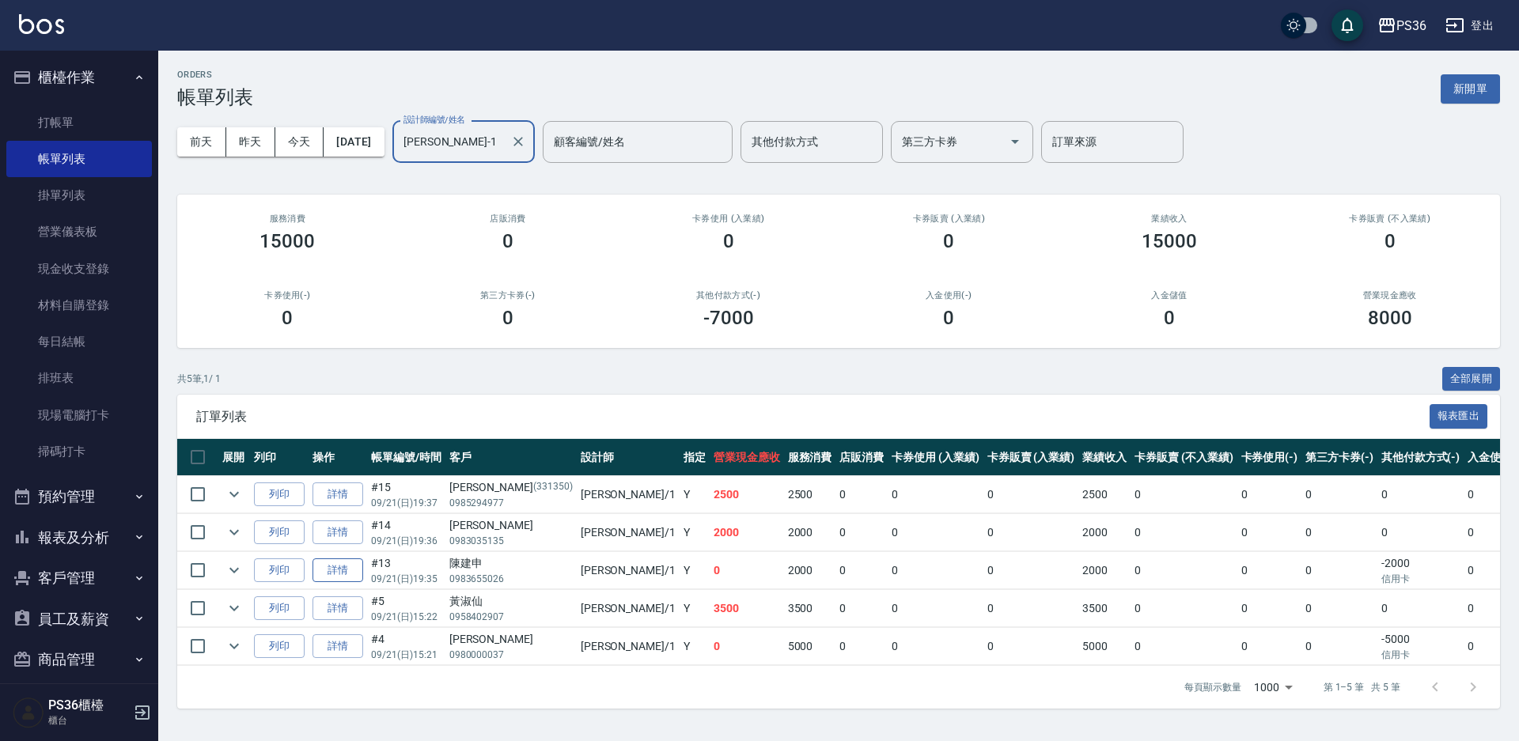
click at [345, 574] on link "詳情" at bounding box center [338, 571] width 51 height 25
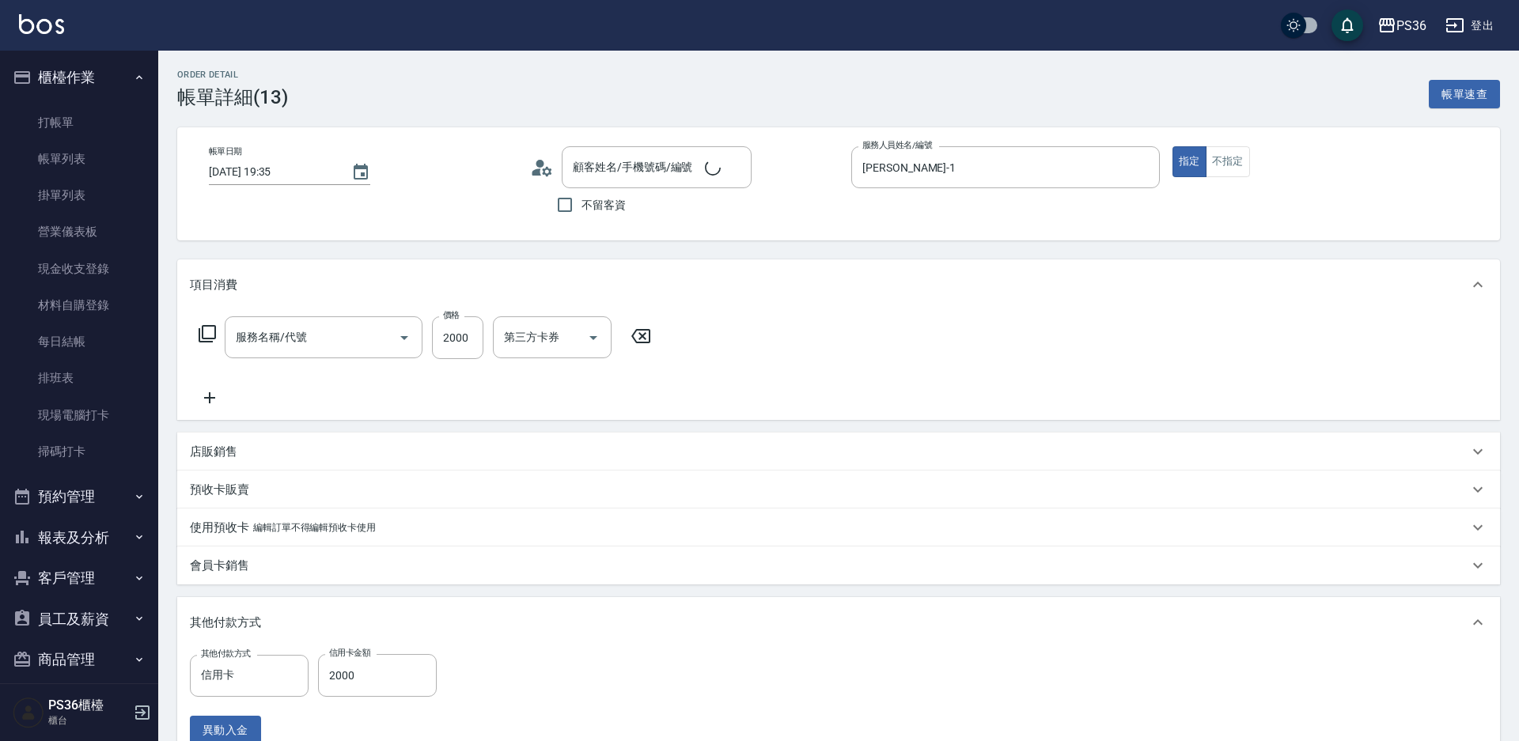
type input "2025/09/21 19:35"
type input "Daniel-1"
type input "基本染髮(401)"
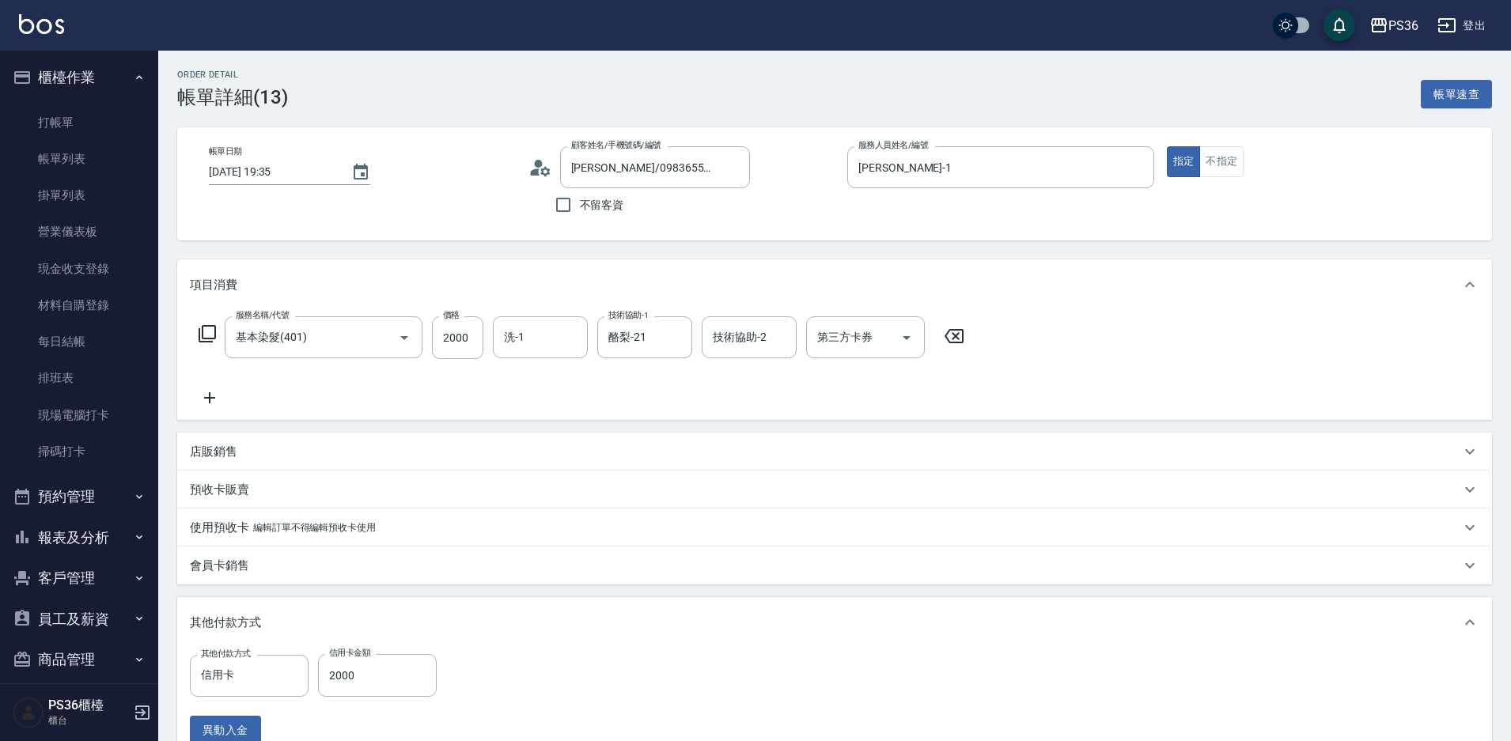
type input "陳建申/0983655026/"
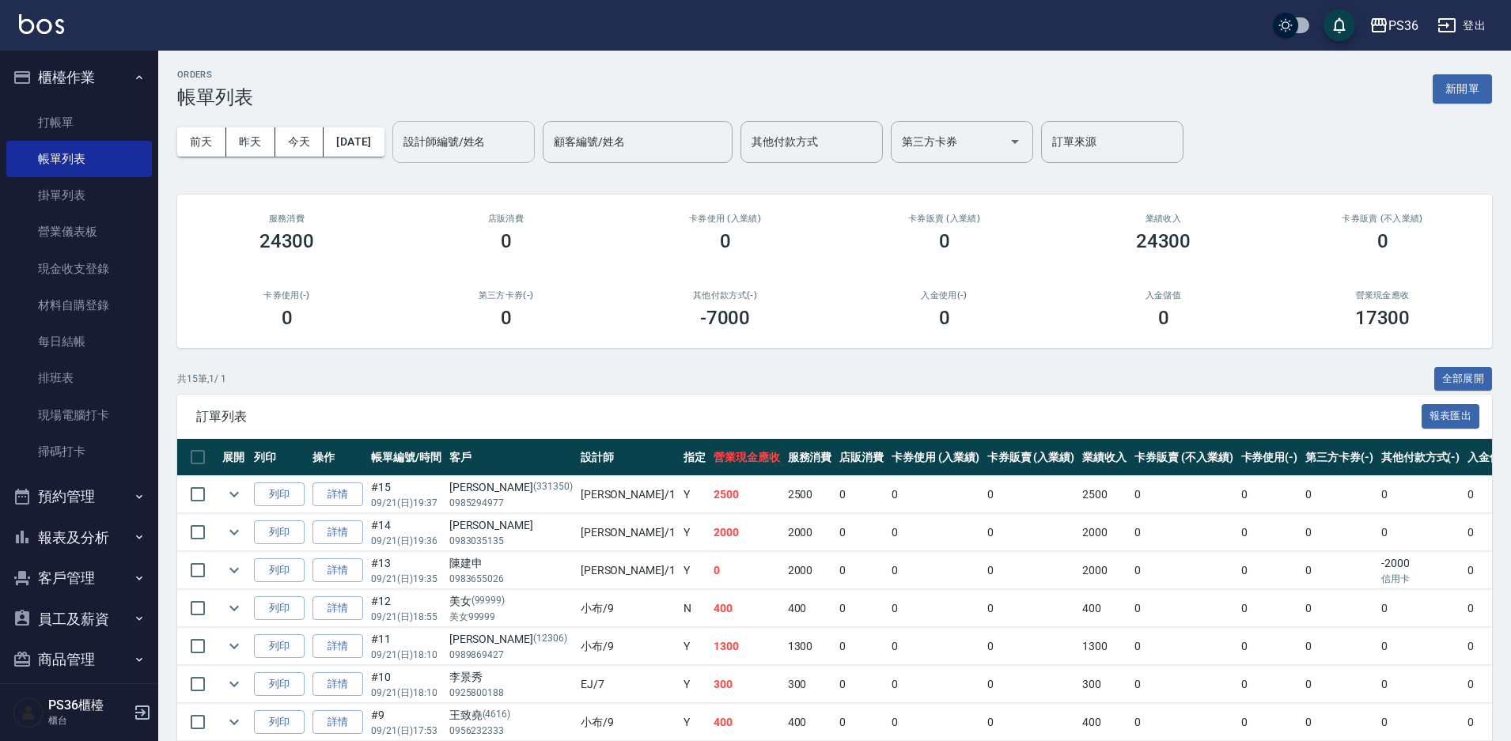
click at [528, 154] on input "設計師編號/姓名" at bounding box center [464, 142] width 128 height 28
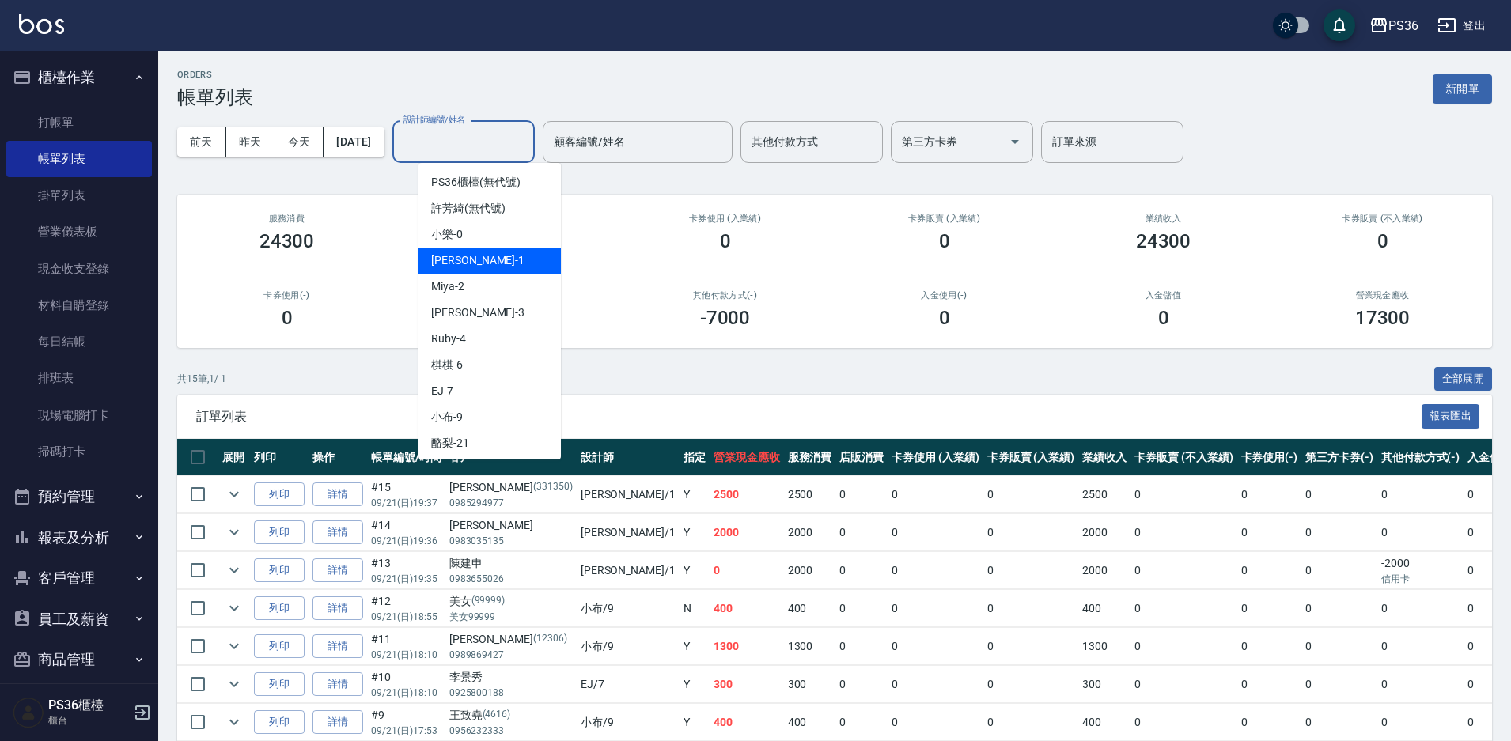
click at [505, 256] on div "Daniel -1" at bounding box center [490, 261] width 142 height 26
type input "Daniel-1"
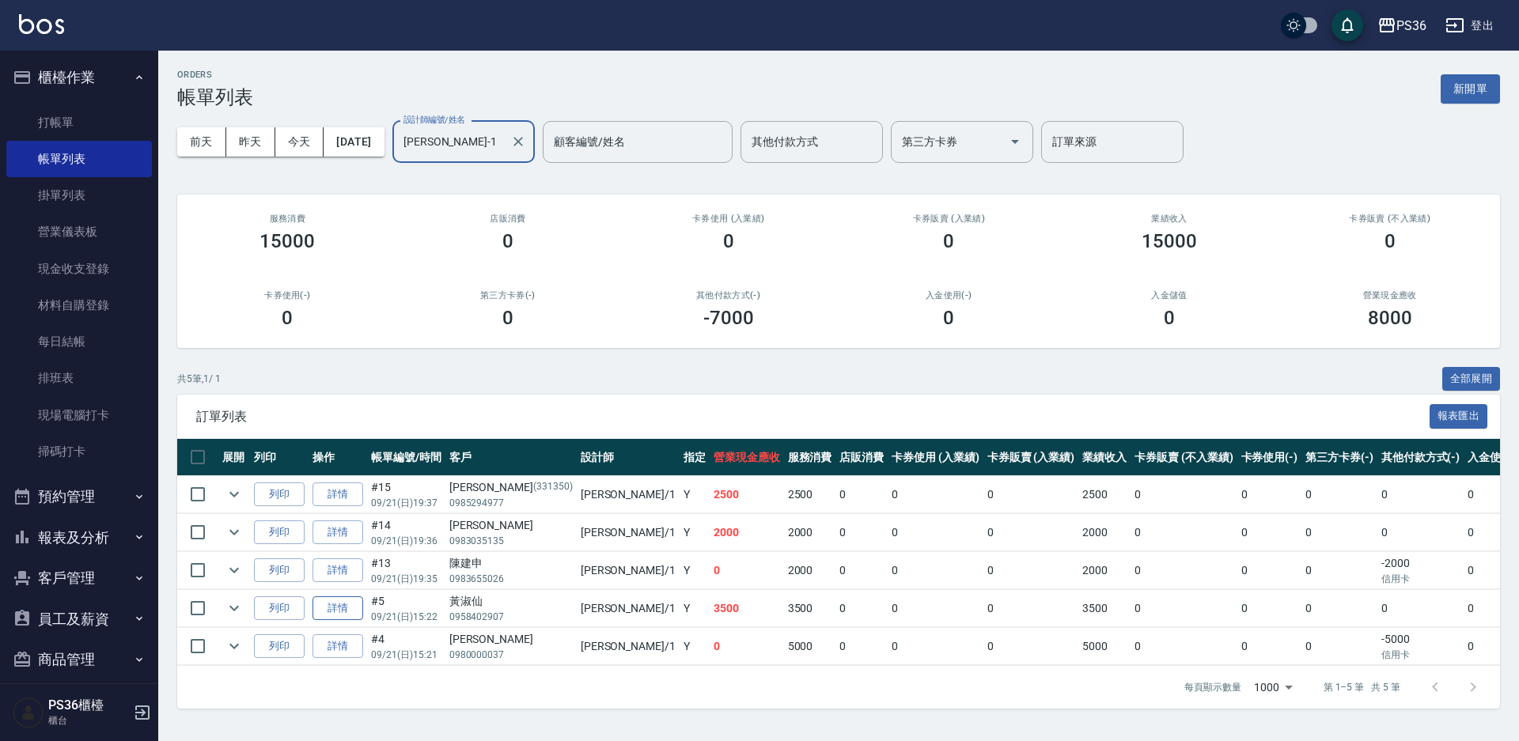
click at [339, 615] on link "詳情" at bounding box center [338, 609] width 51 height 25
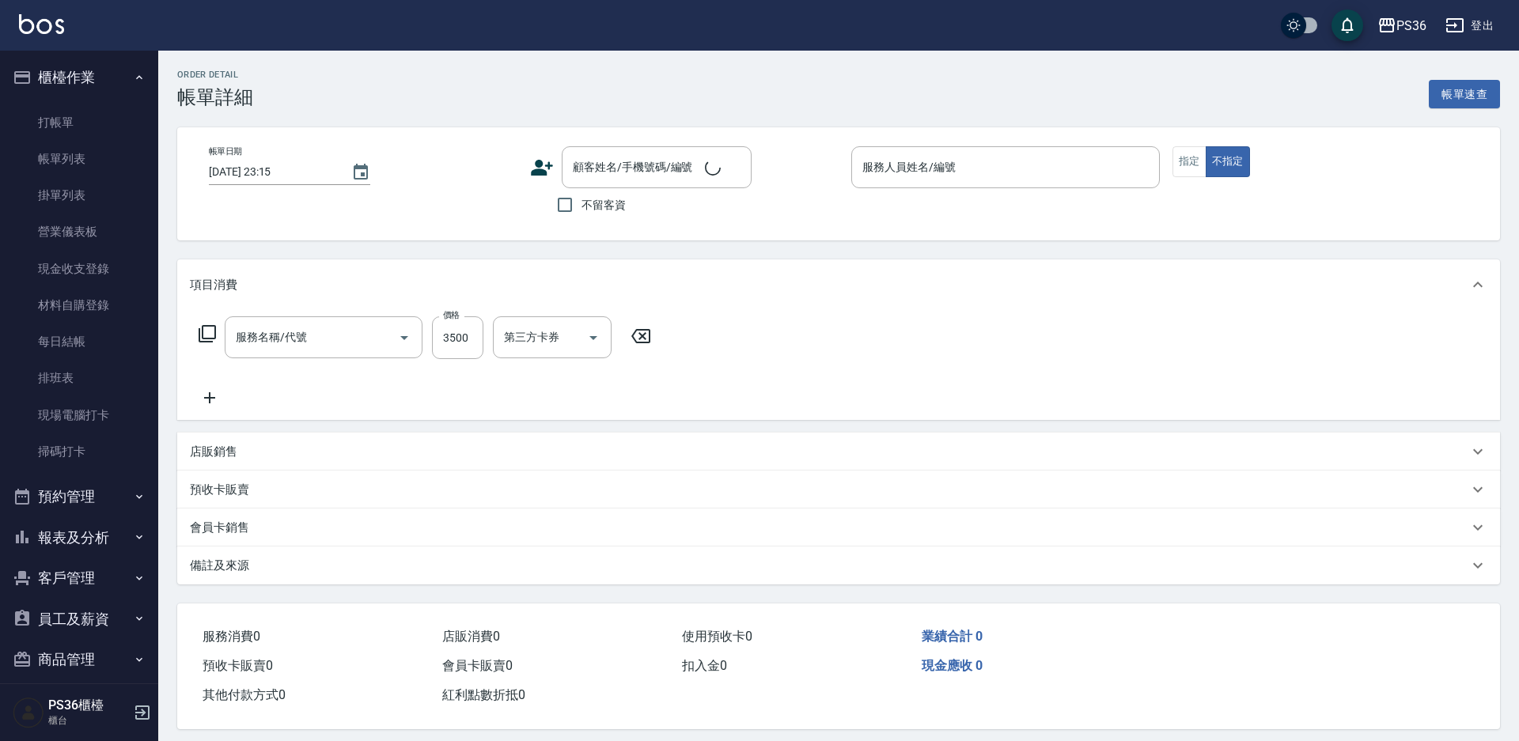
type input "旗艦溫朔(316)"
type input "2025/09/21 15:22"
type input "Daniel-1"
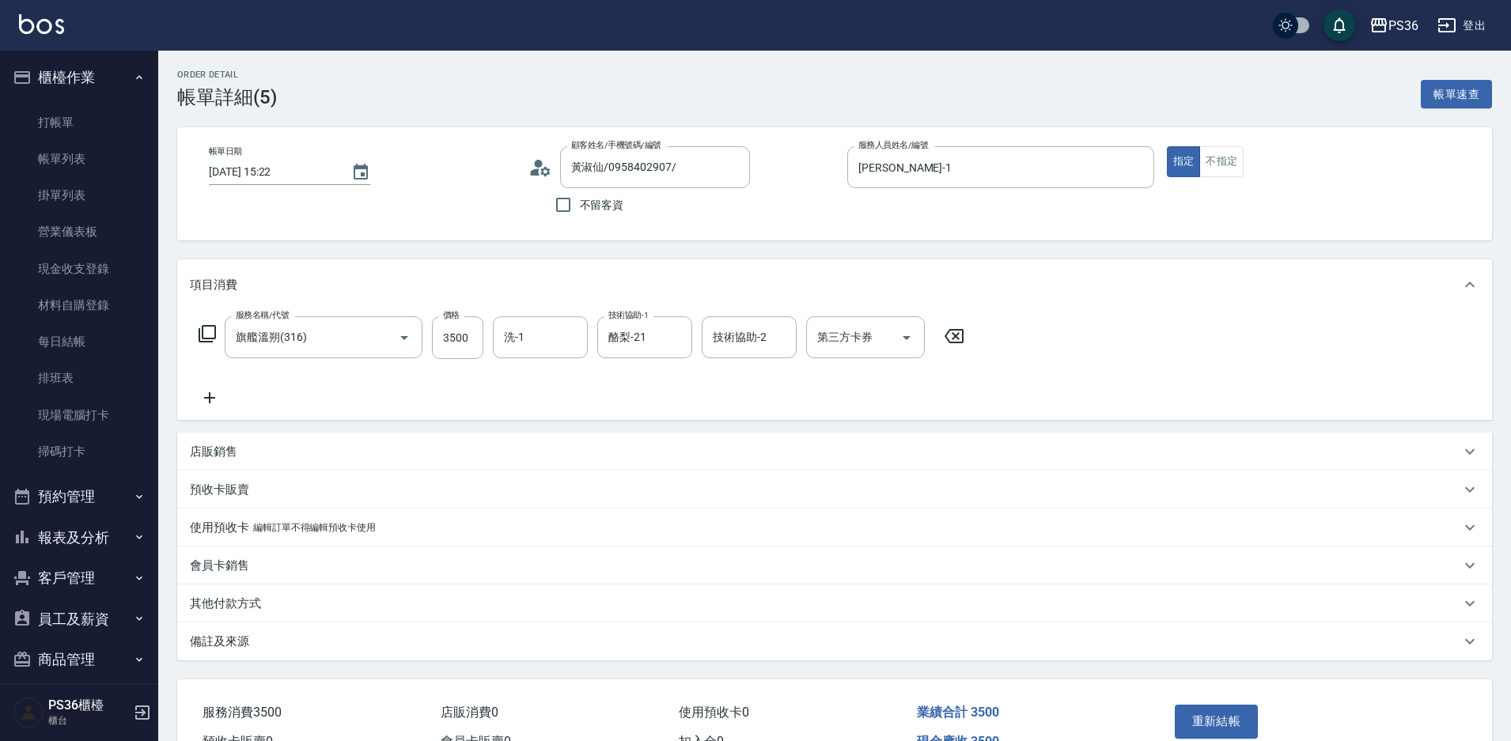
type input "黃淑仙/0958402907/"
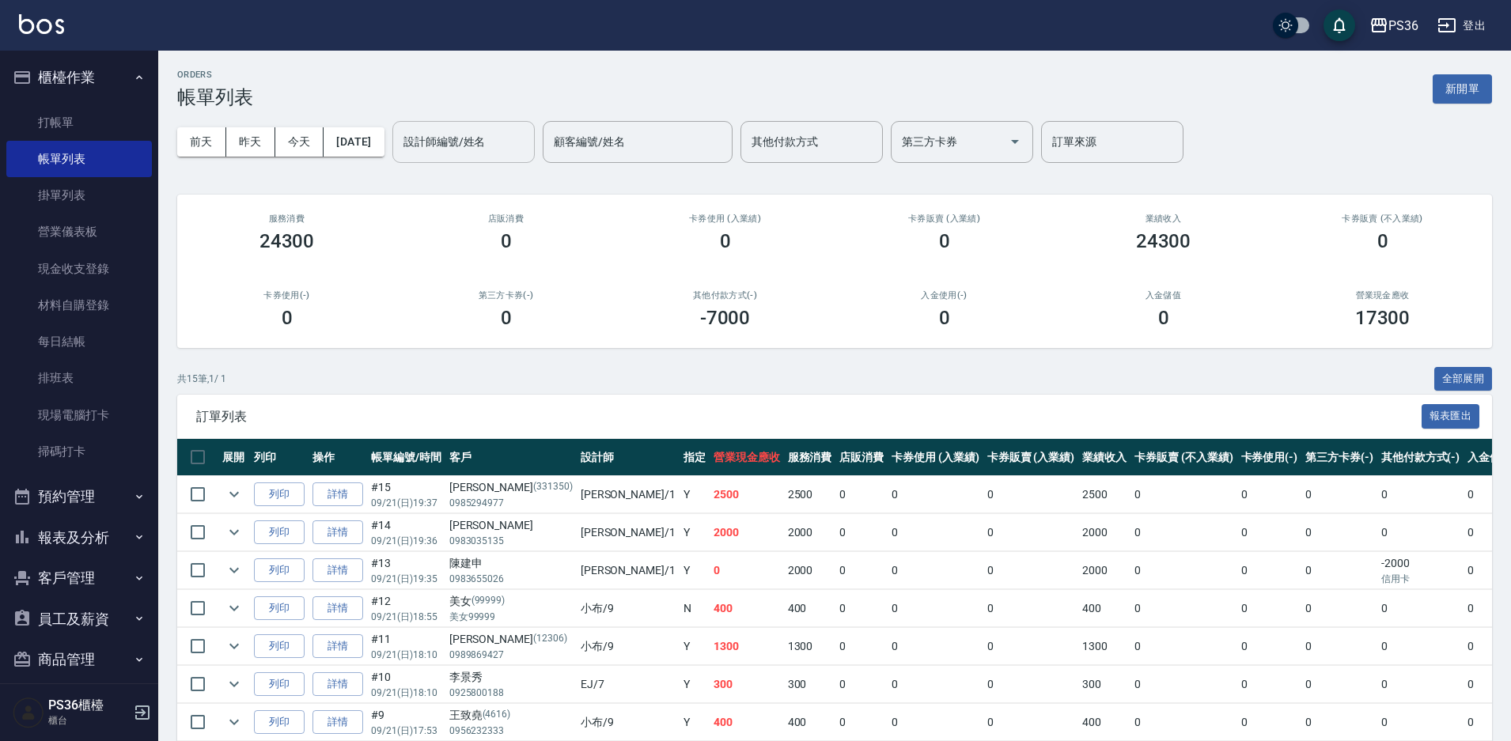
click at [468, 139] on input "設計師編號/姓名" at bounding box center [464, 142] width 128 height 28
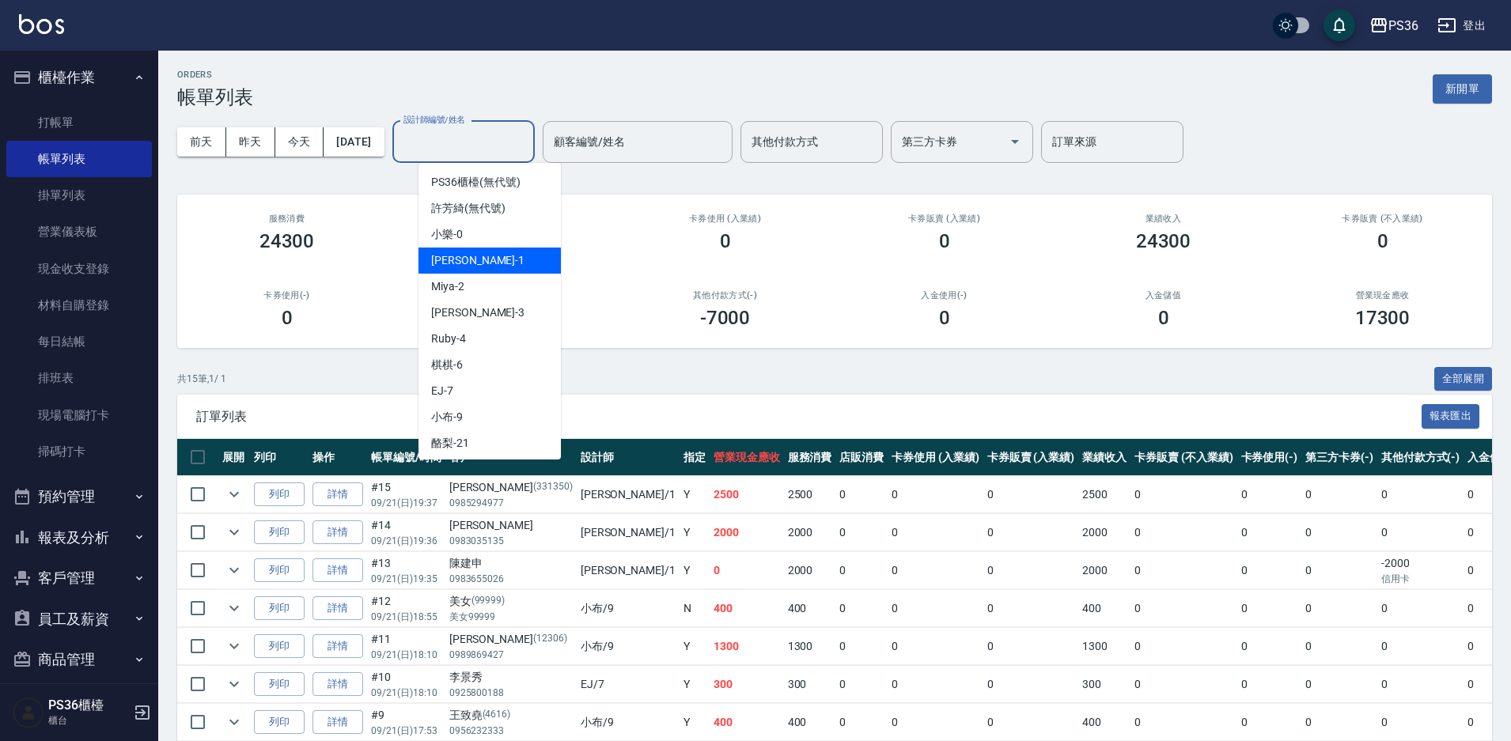
click at [467, 261] on span "Daniel -1" at bounding box center [477, 260] width 93 height 17
type input "Daniel-1"
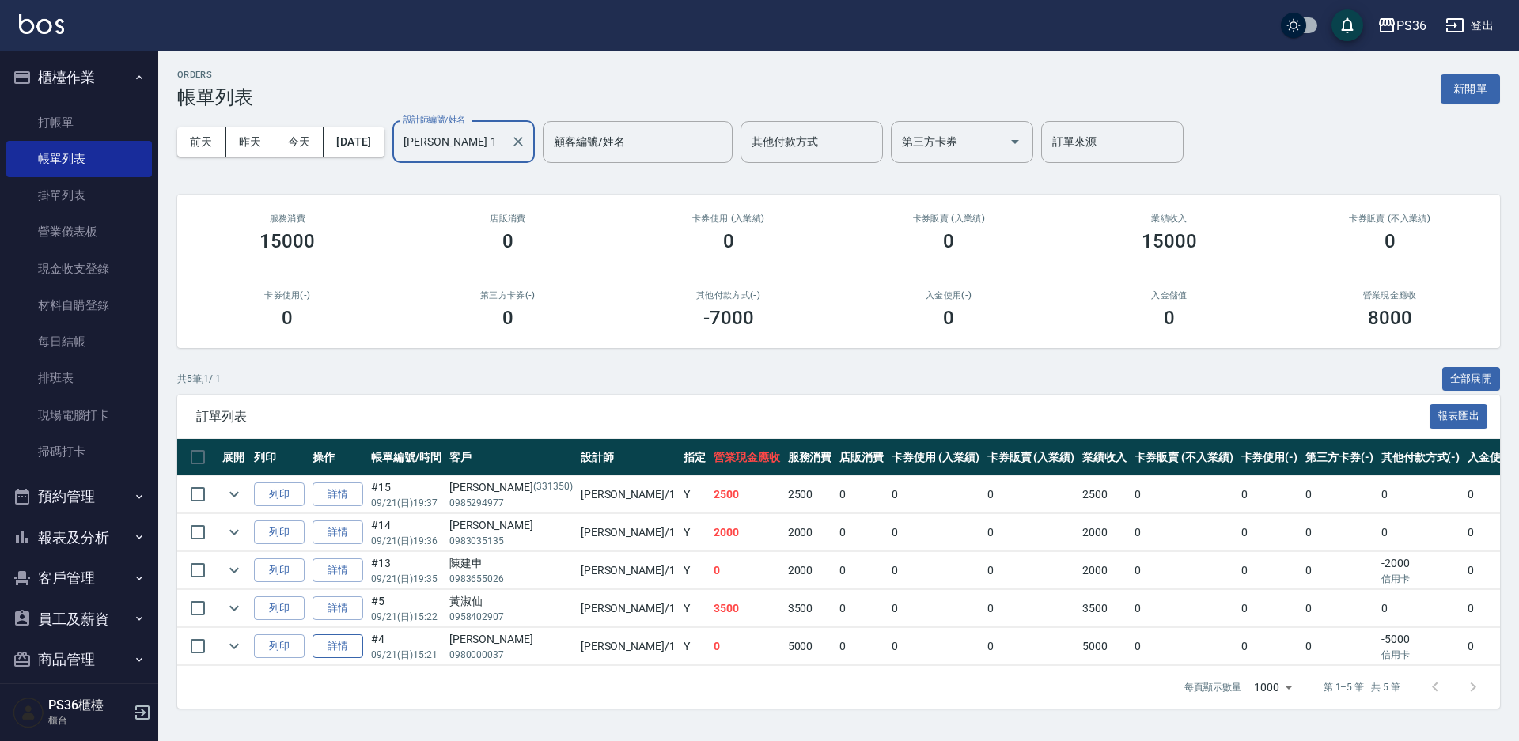
click at [344, 645] on link "詳情" at bounding box center [338, 647] width 51 height 25
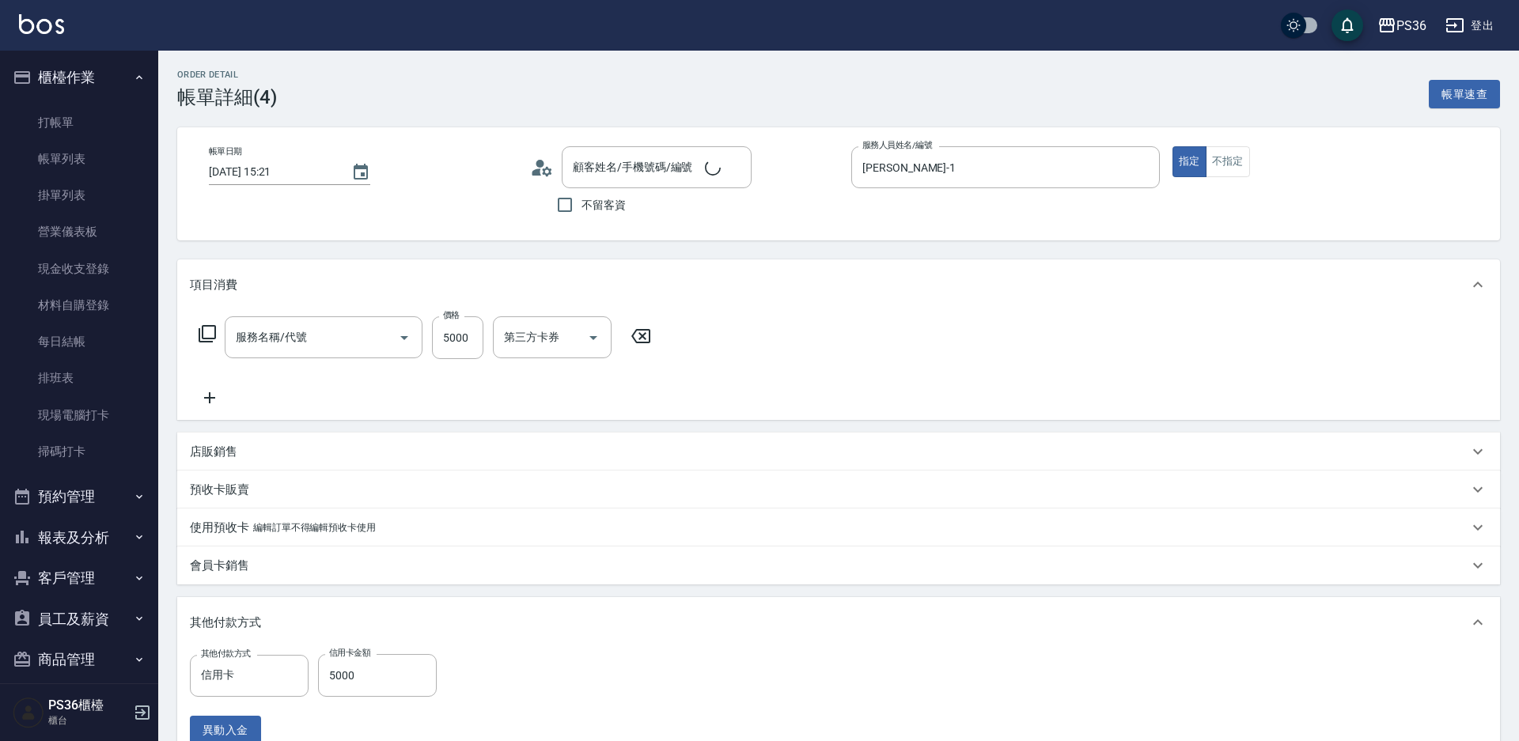
type input "2025/09/21 15:21"
type input "Daniel-1"
type input "拆接髮(402)"
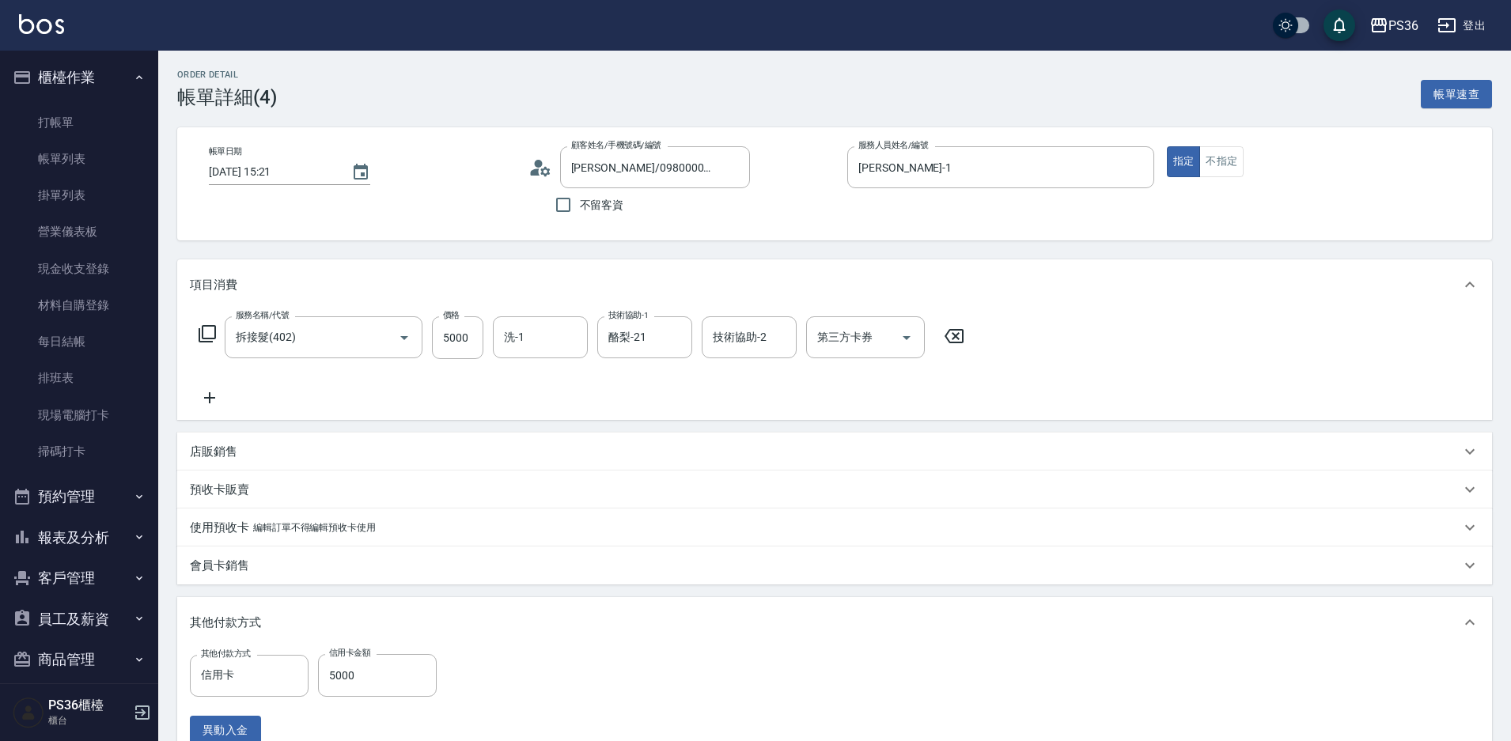
type input "傅挺叡/0980000037/"
click at [540, 339] on input "洗-1" at bounding box center [540, 338] width 81 height 28
click at [553, 382] on div "酪梨 -21" at bounding box center [540, 378] width 95 height 26
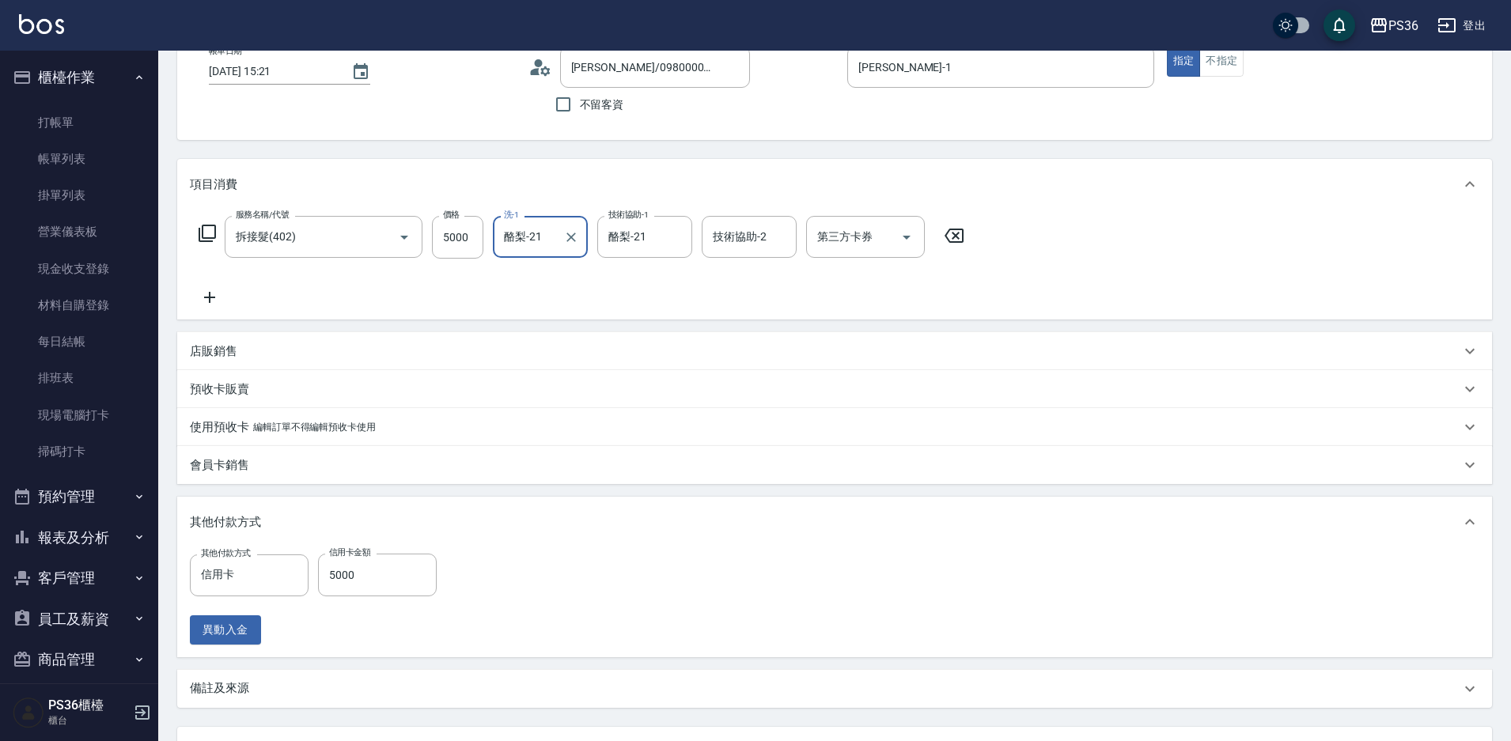
scroll to position [238, 0]
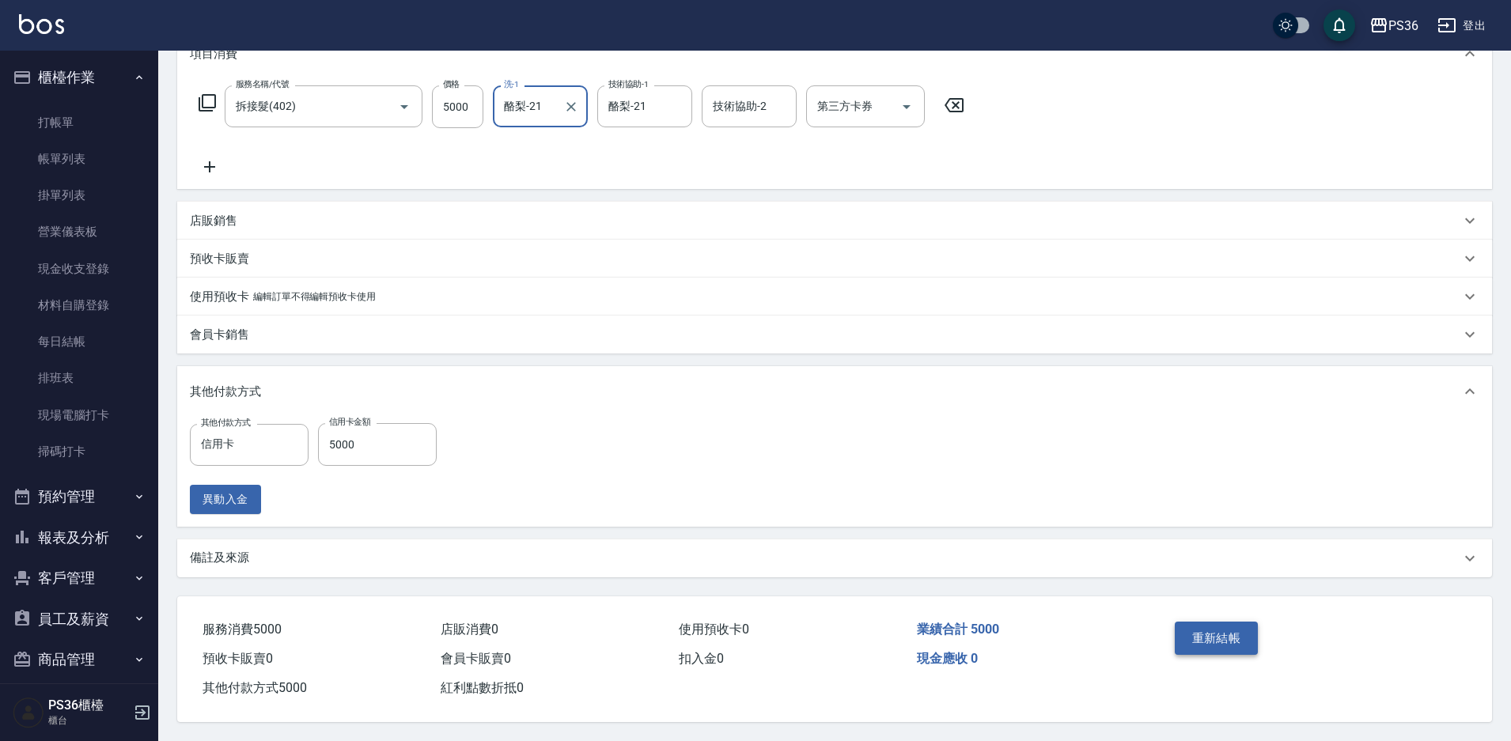
type input "酪梨-21"
click at [1203, 639] on button "重新結帳" at bounding box center [1217, 638] width 84 height 33
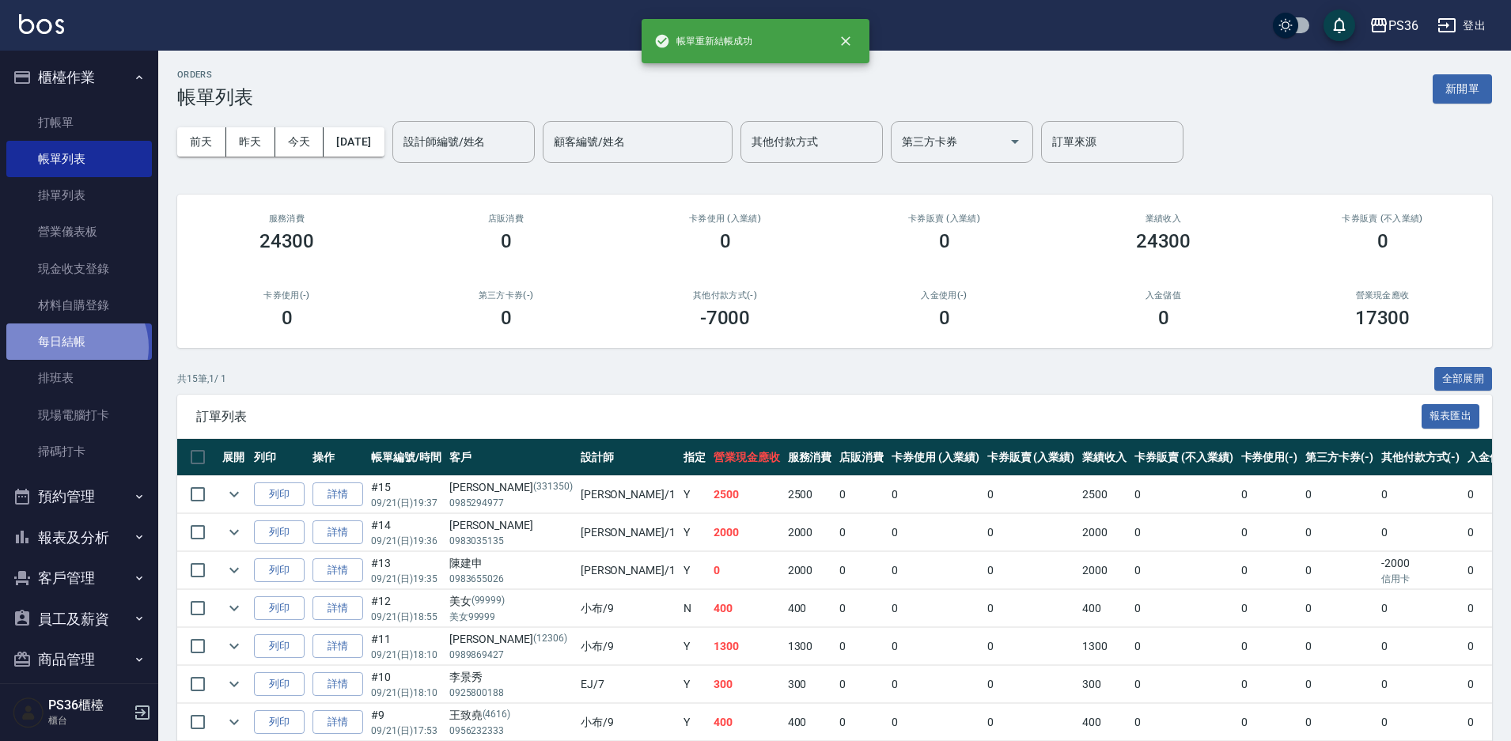
click at [77, 347] on link "每日結帳" at bounding box center [79, 342] width 146 height 36
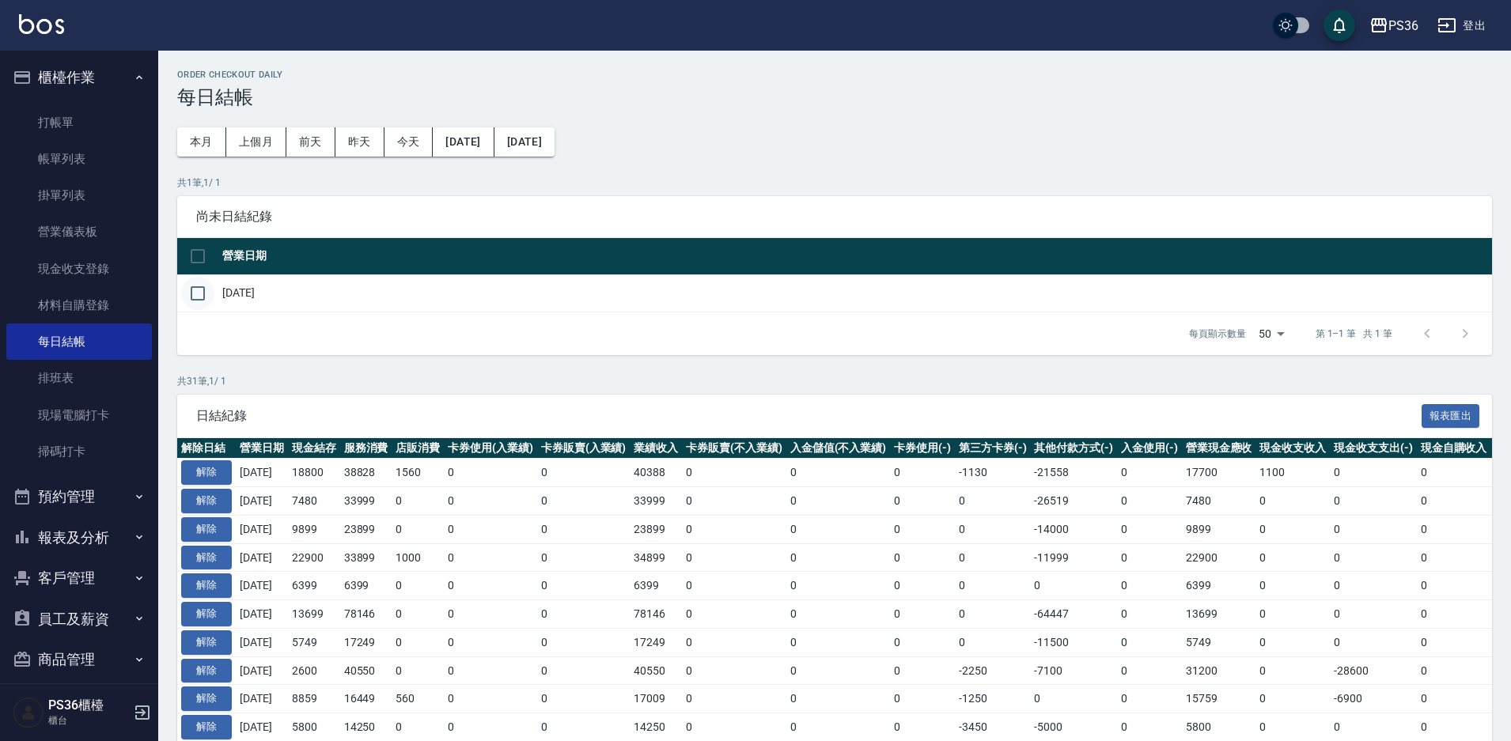
click at [209, 295] on input "checkbox" at bounding box center [197, 293] width 33 height 33
checkbox input "true"
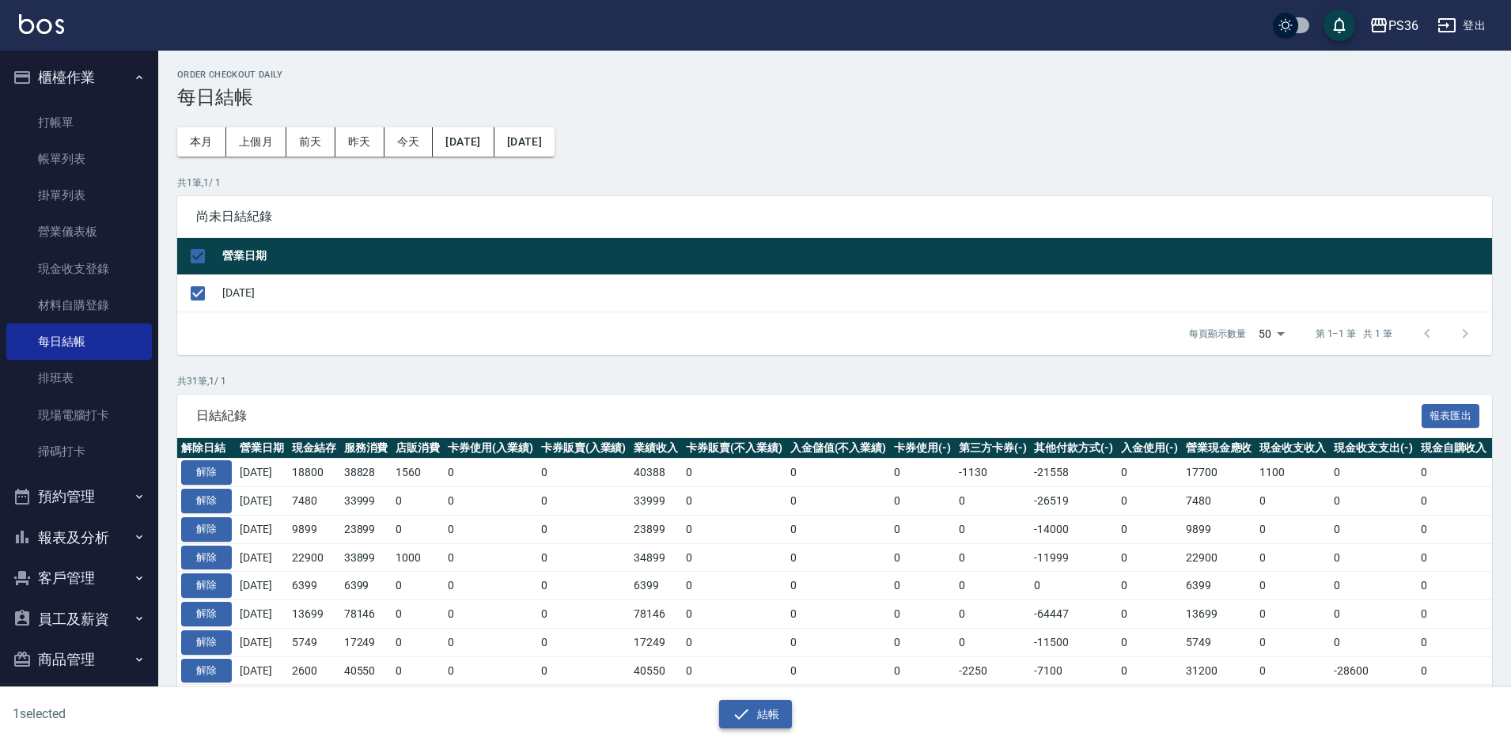
click at [771, 718] on button "結帳" at bounding box center [756, 714] width 74 height 29
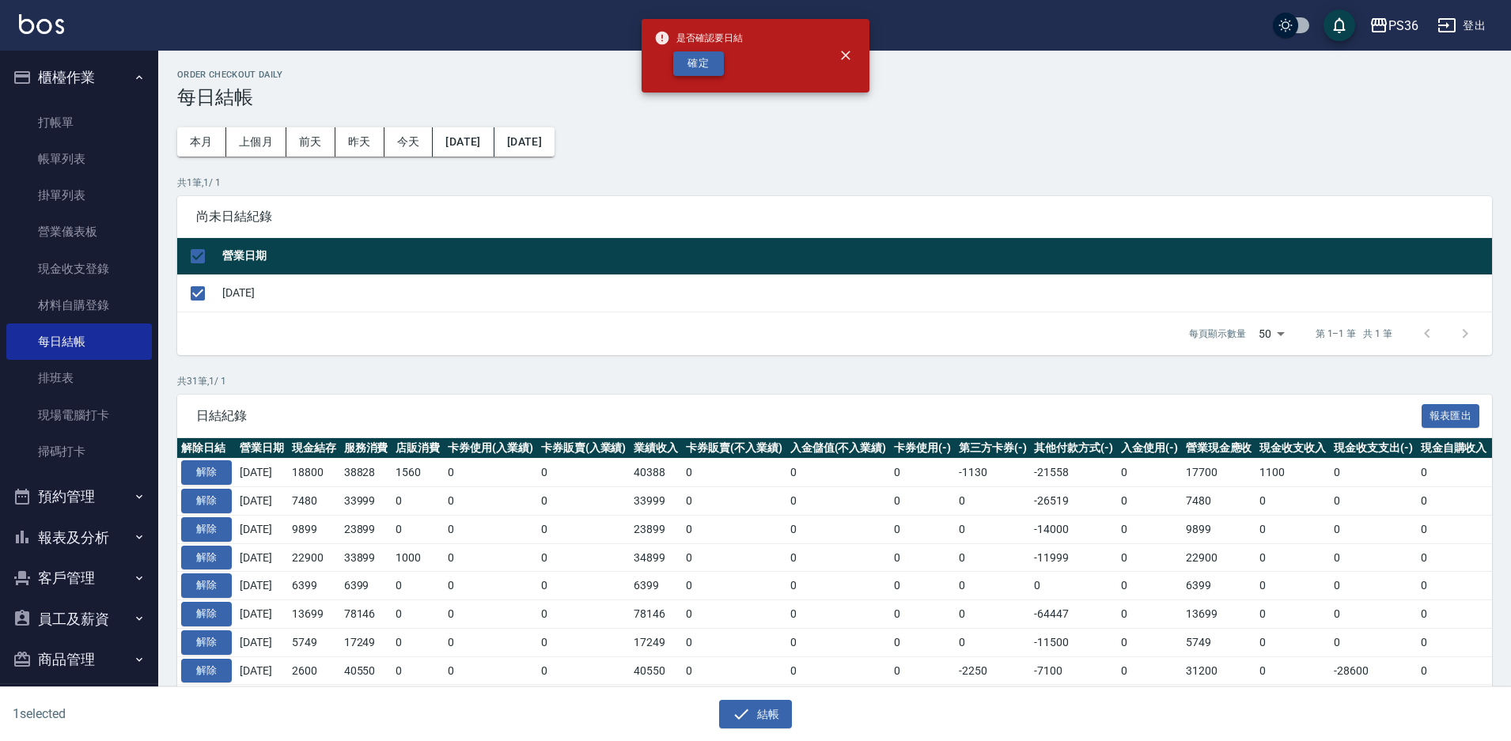
click at [704, 67] on button "確定" at bounding box center [698, 63] width 51 height 25
checkbox input "false"
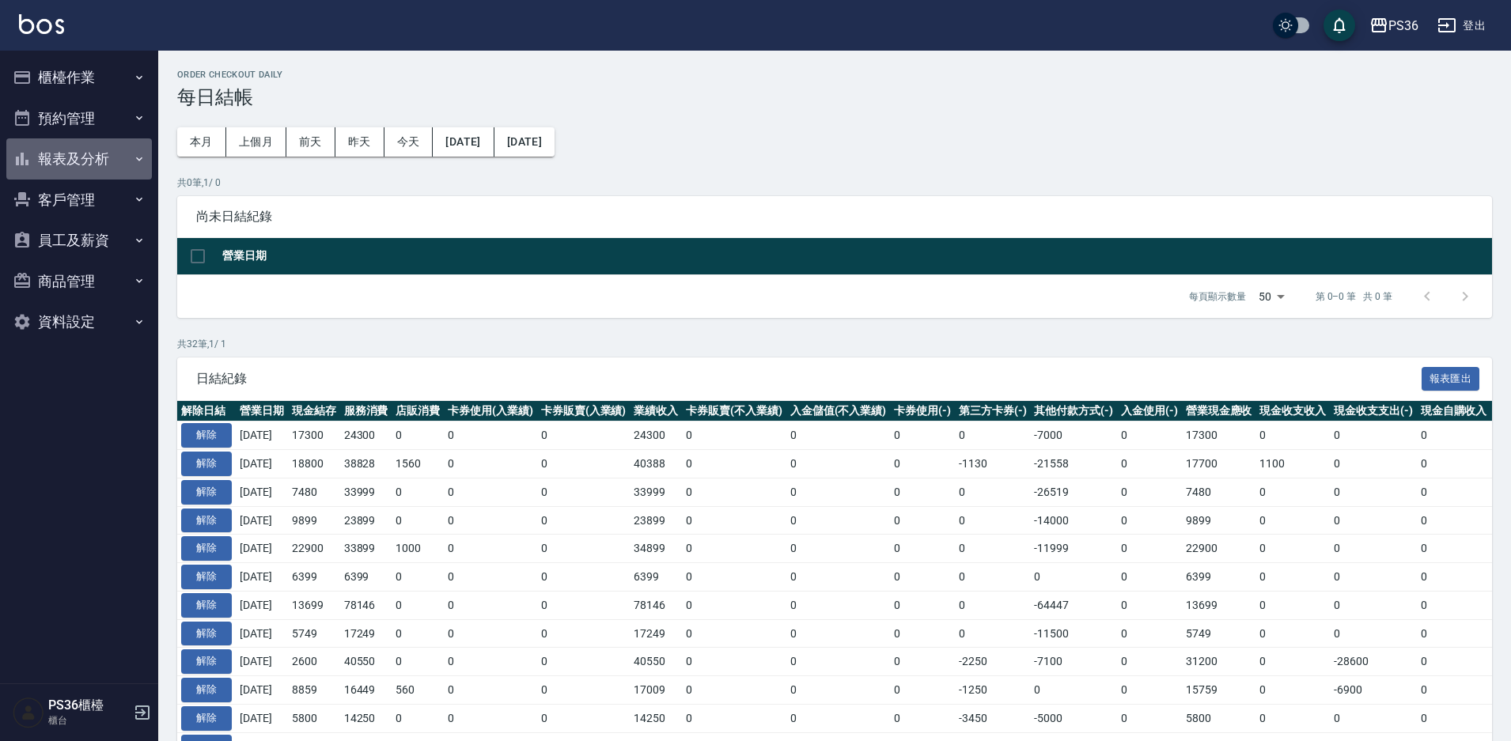
click at [109, 161] on button "報表及分析" at bounding box center [79, 158] width 146 height 41
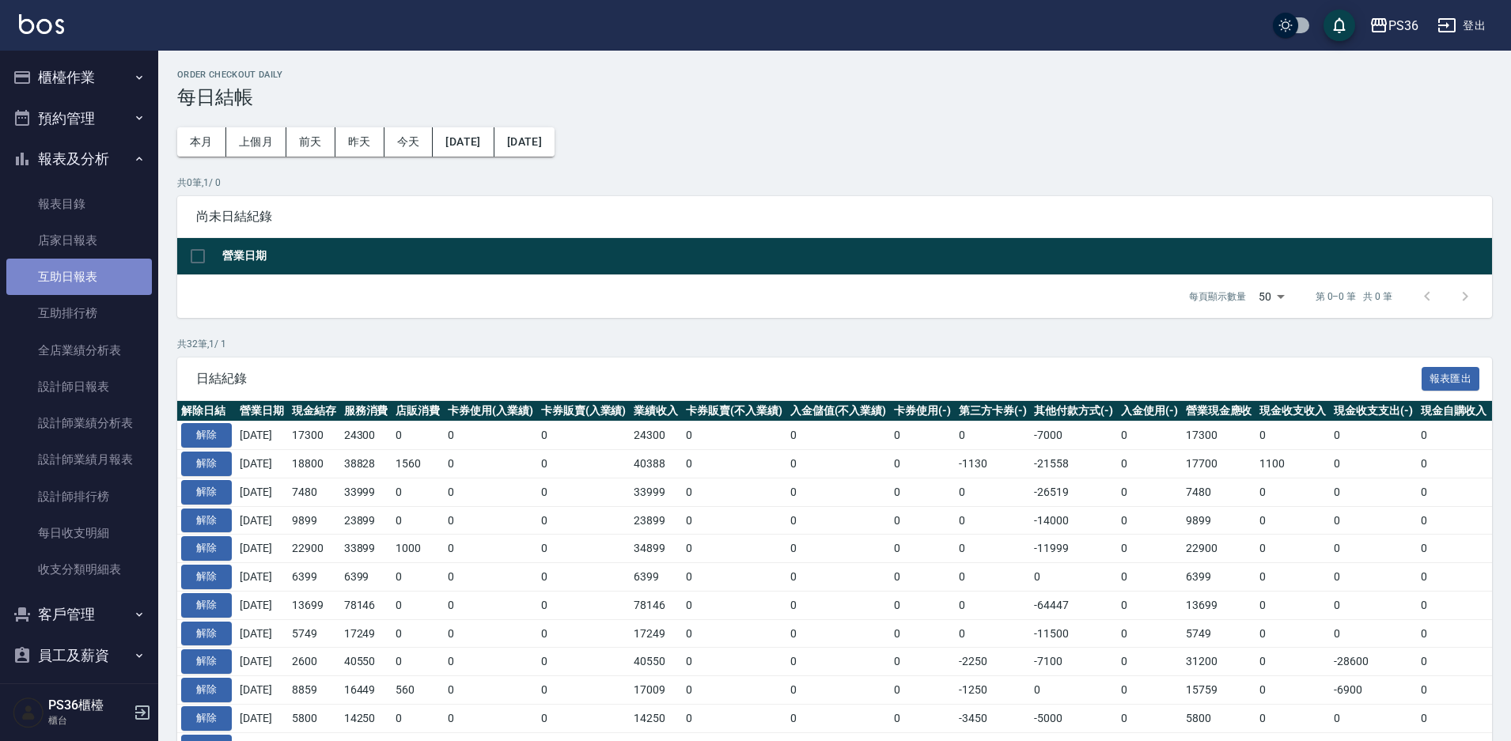
click at [92, 268] on link "互助日報表" at bounding box center [79, 277] width 146 height 36
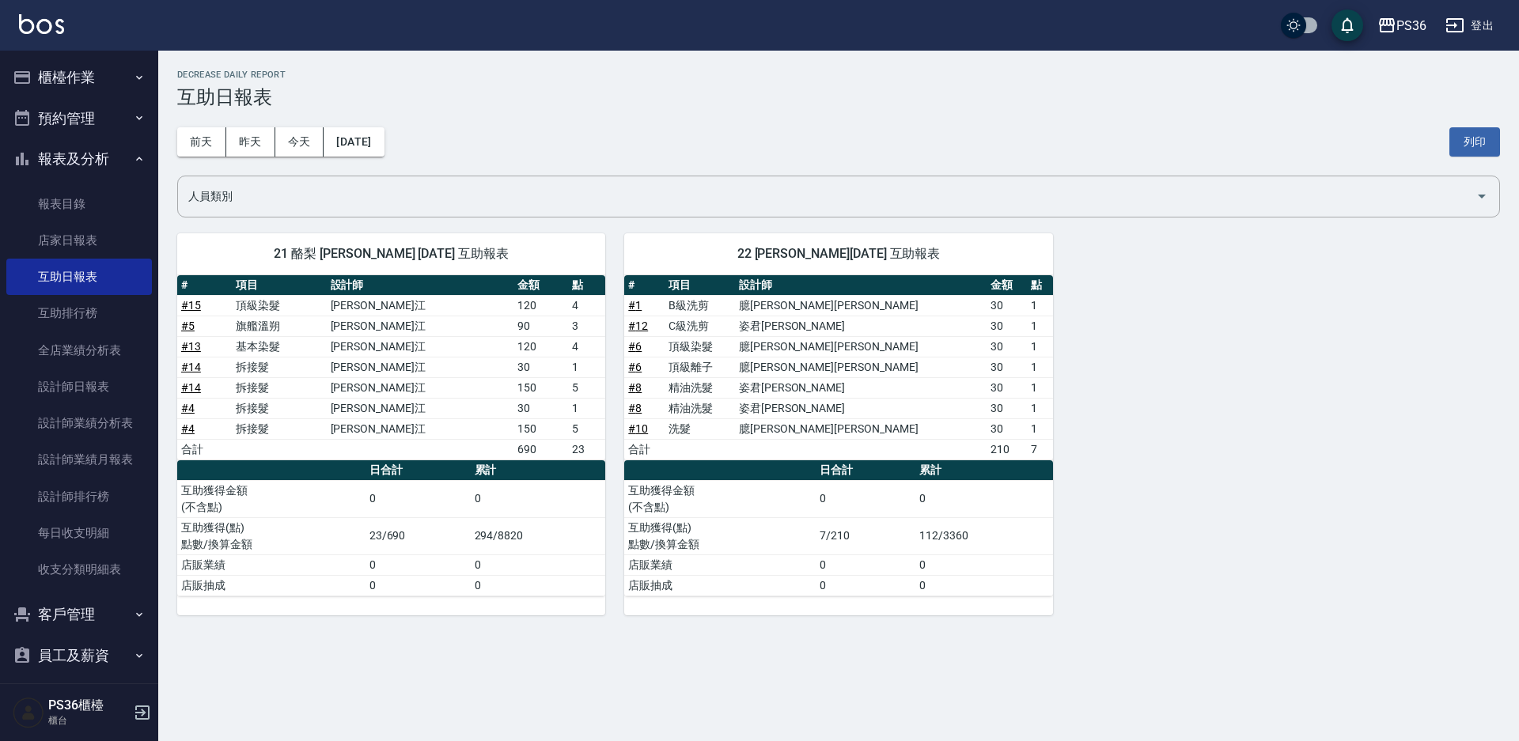
click at [320, 395] on td "拆接髮" at bounding box center [279, 387] width 95 height 21
click at [78, 92] on button "櫃檯作業" at bounding box center [79, 77] width 146 height 41
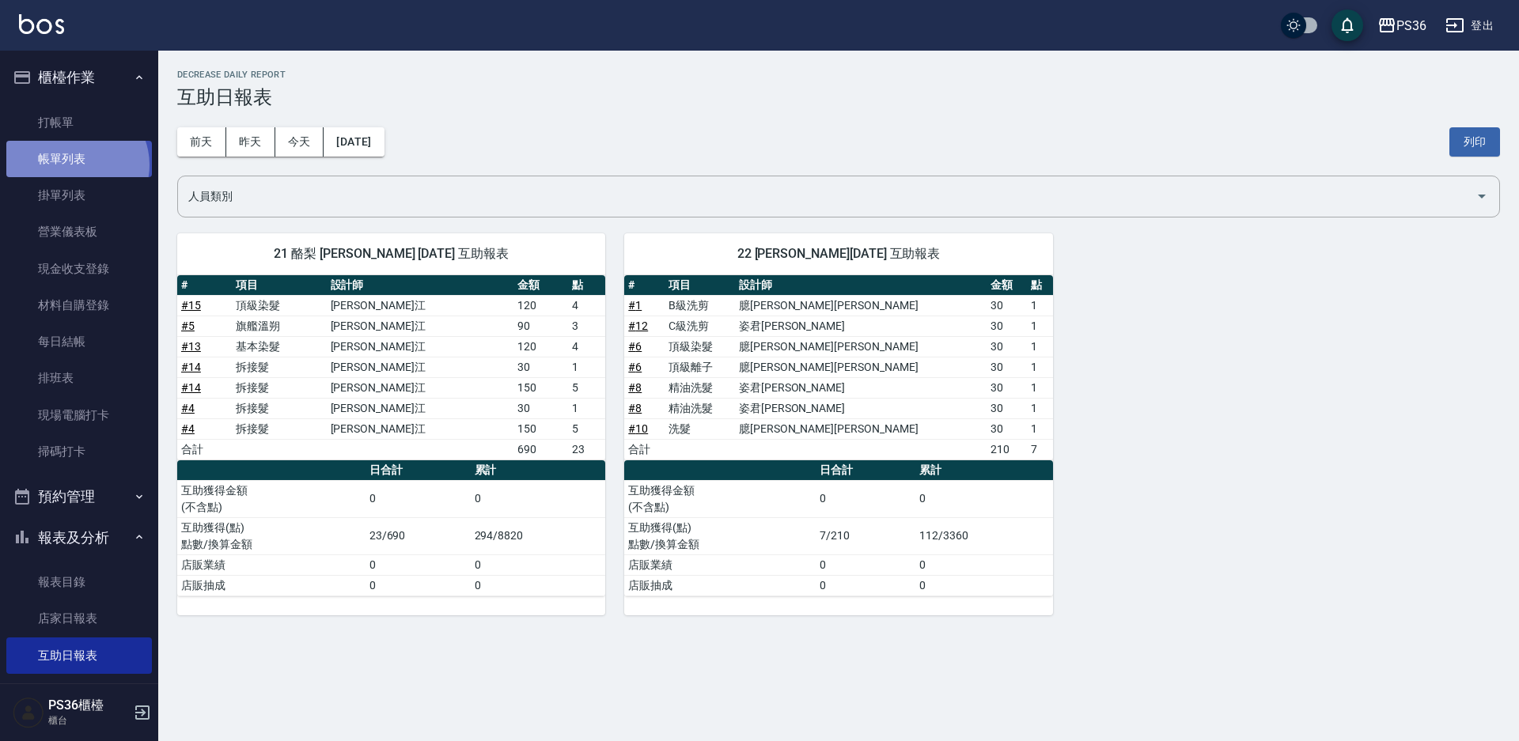
click at [75, 165] on link "帳單列表" at bounding box center [79, 159] width 146 height 36
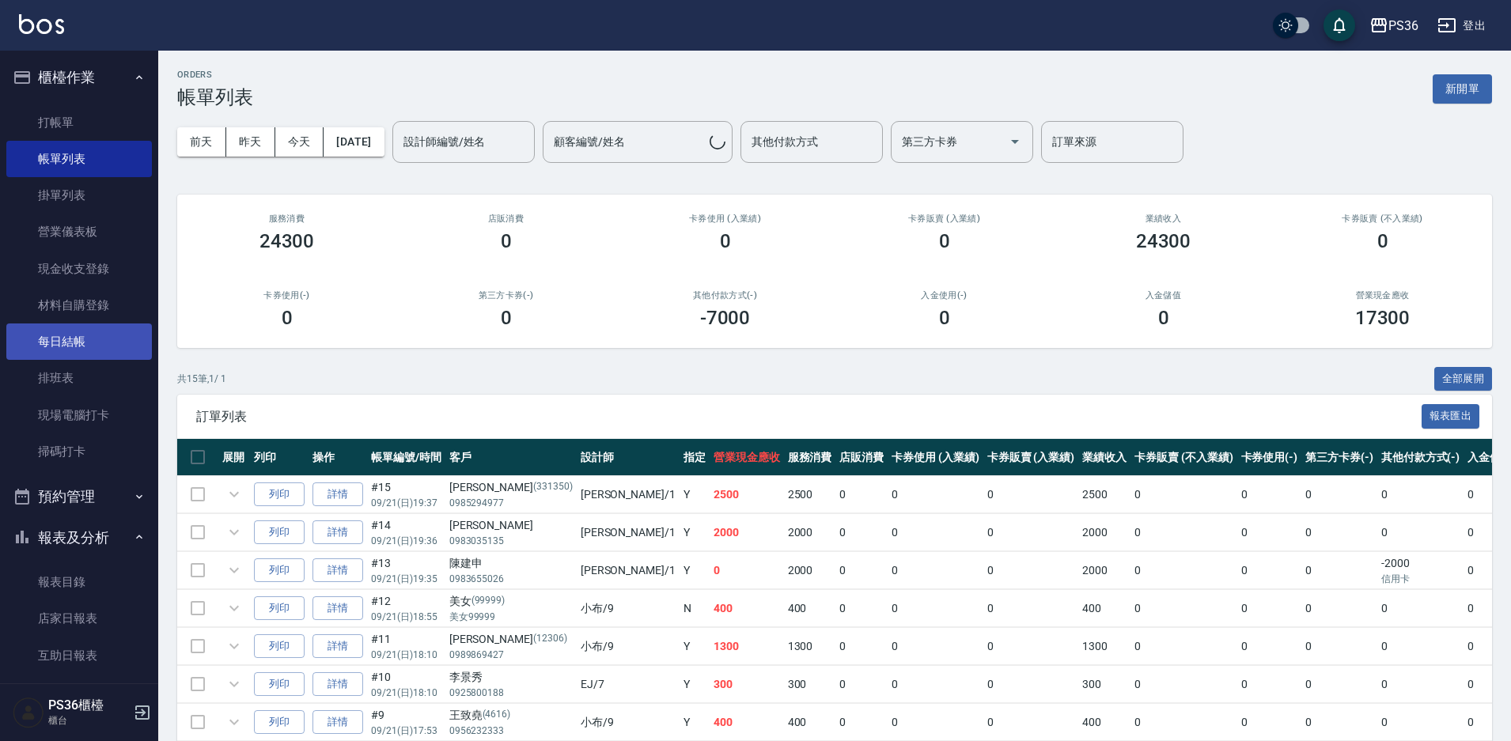
click at [80, 352] on link "每日結帳" at bounding box center [79, 342] width 146 height 36
click at [80, 343] on link "每日結帳" at bounding box center [79, 342] width 146 height 36
click at [80, 342] on link "每日結帳" at bounding box center [79, 342] width 146 height 36
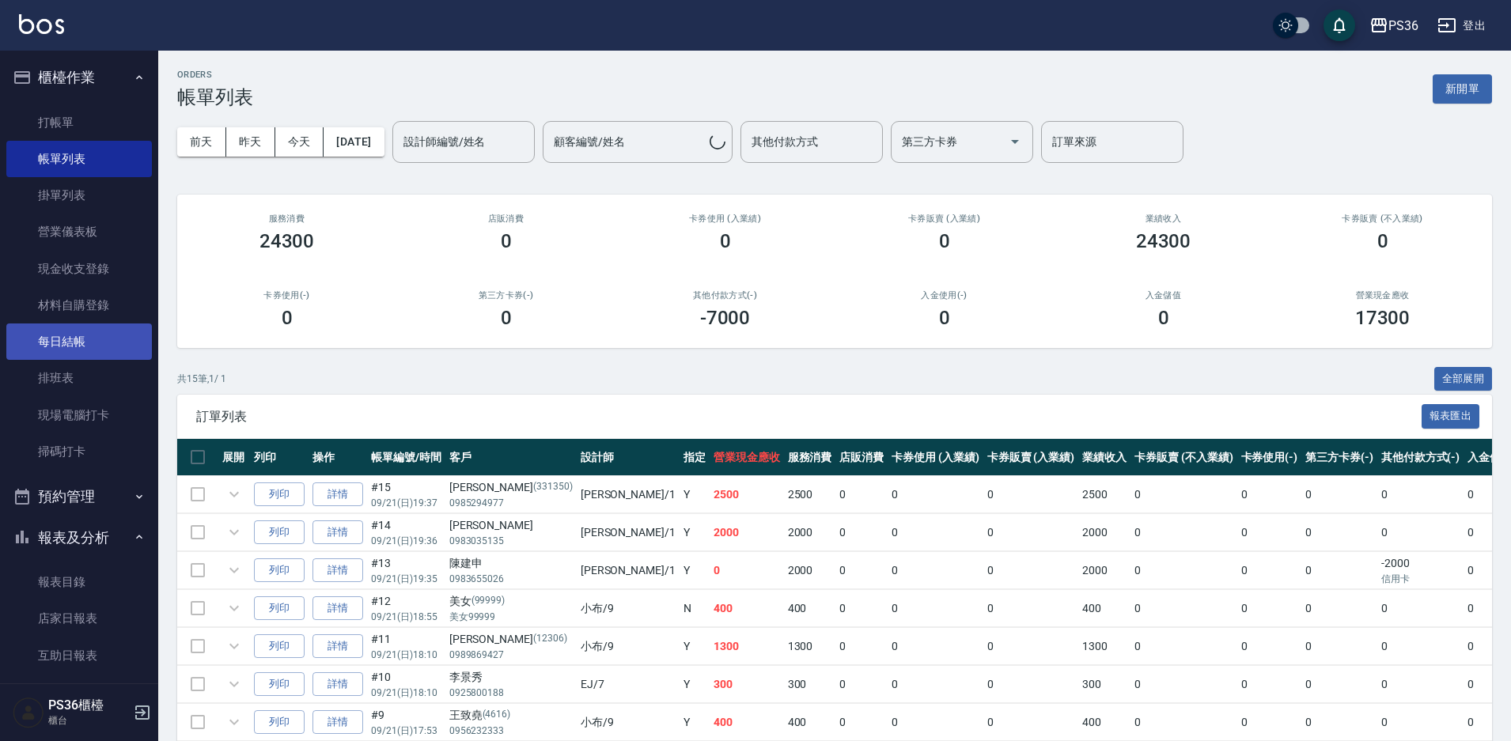
click at [80, 342] on link "每日結帳" at bounding box center [79, 342] width 146 height 36
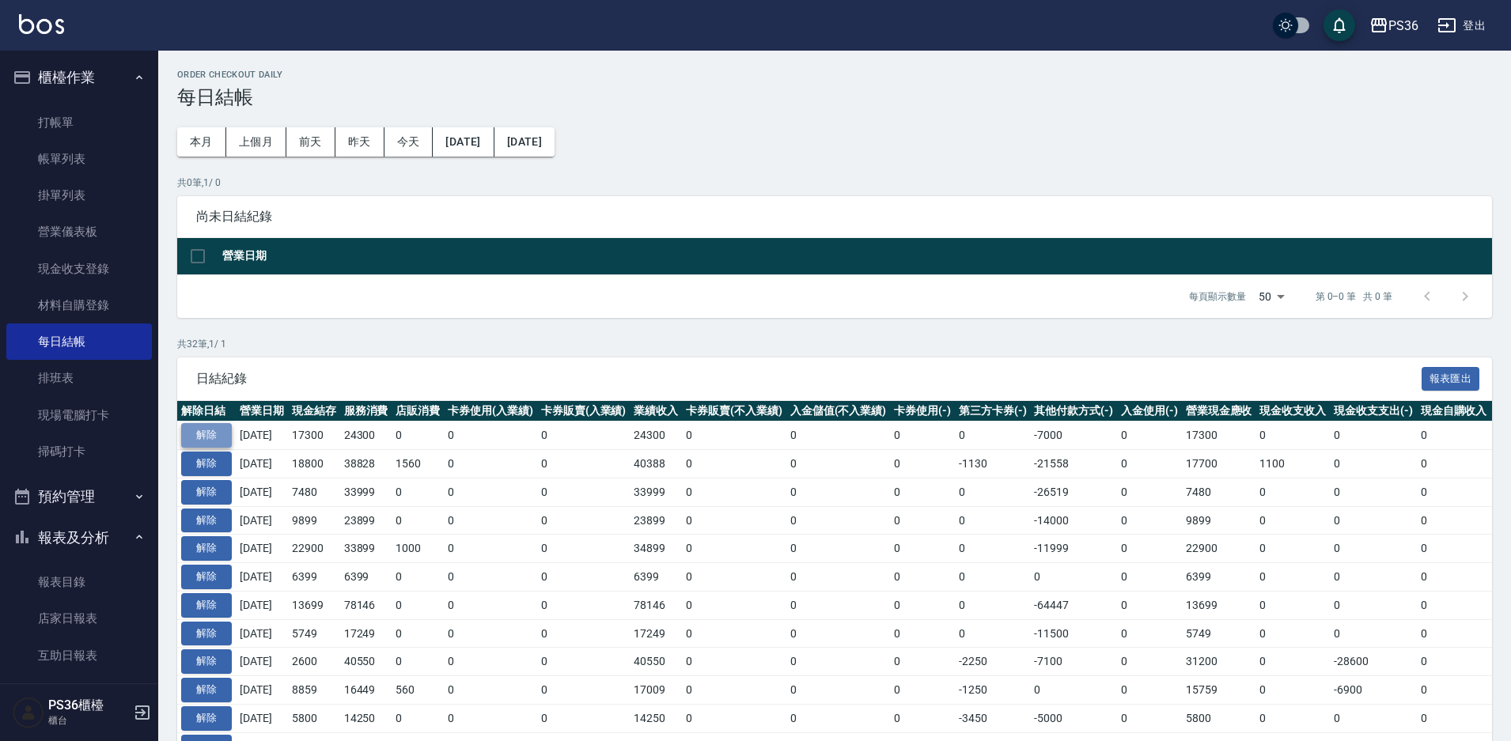
click at [203, 437] on button "解除" at bounding box center [206, 435] width 51 height 25
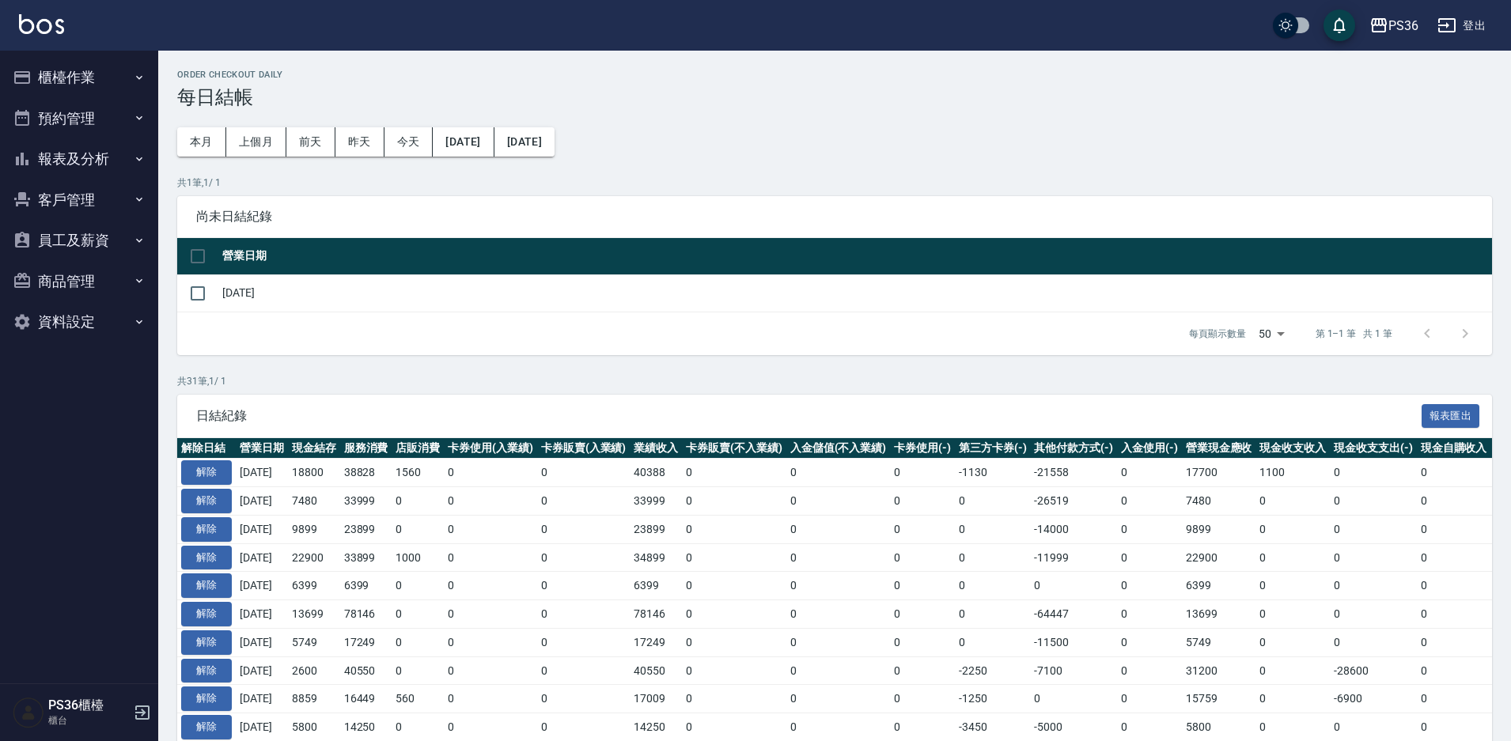
click at [86, 89] on button "櫃檯作業" at bounding box center [79, 77] width 146 height 41
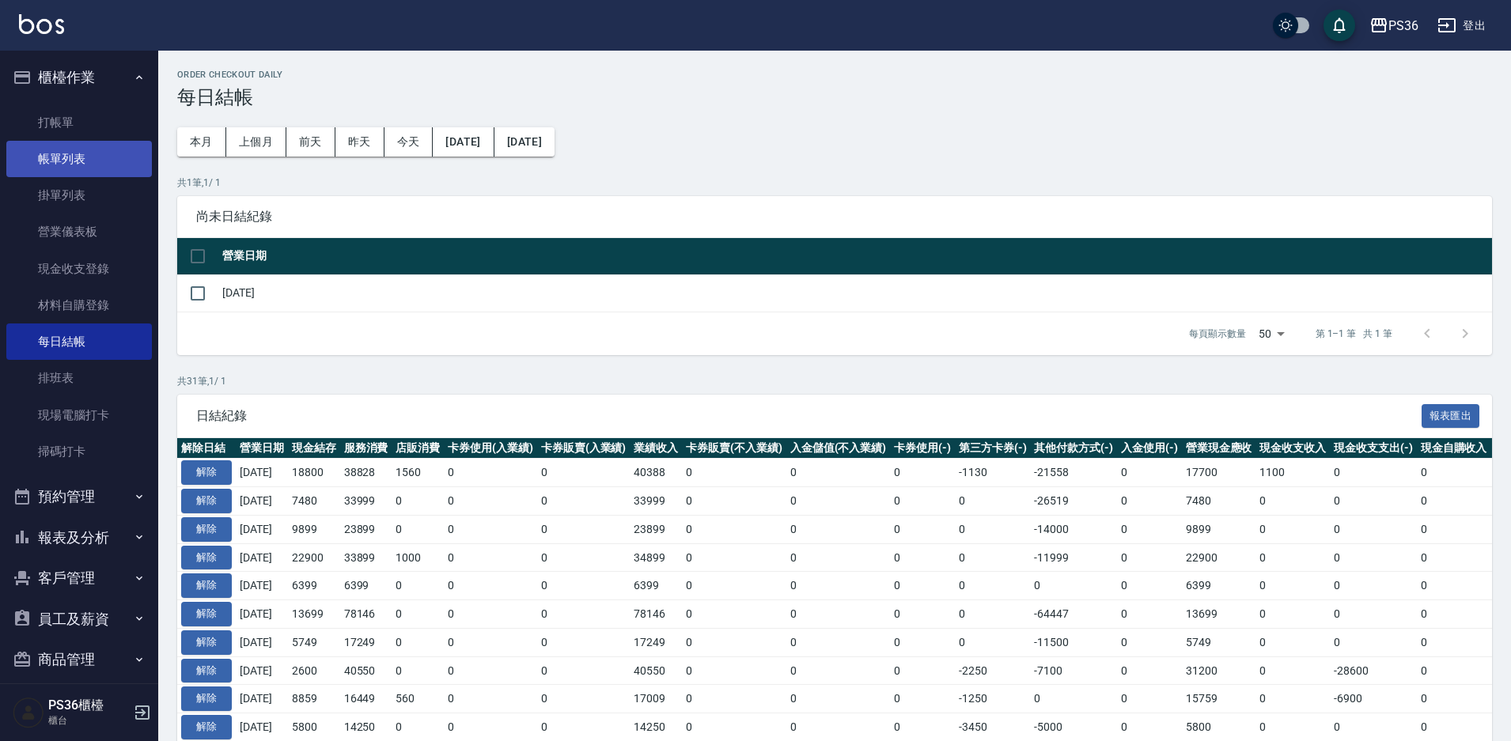
click at [93, 157] on link "帳單列表" at bounding box center [79, 159] width 146 height 36
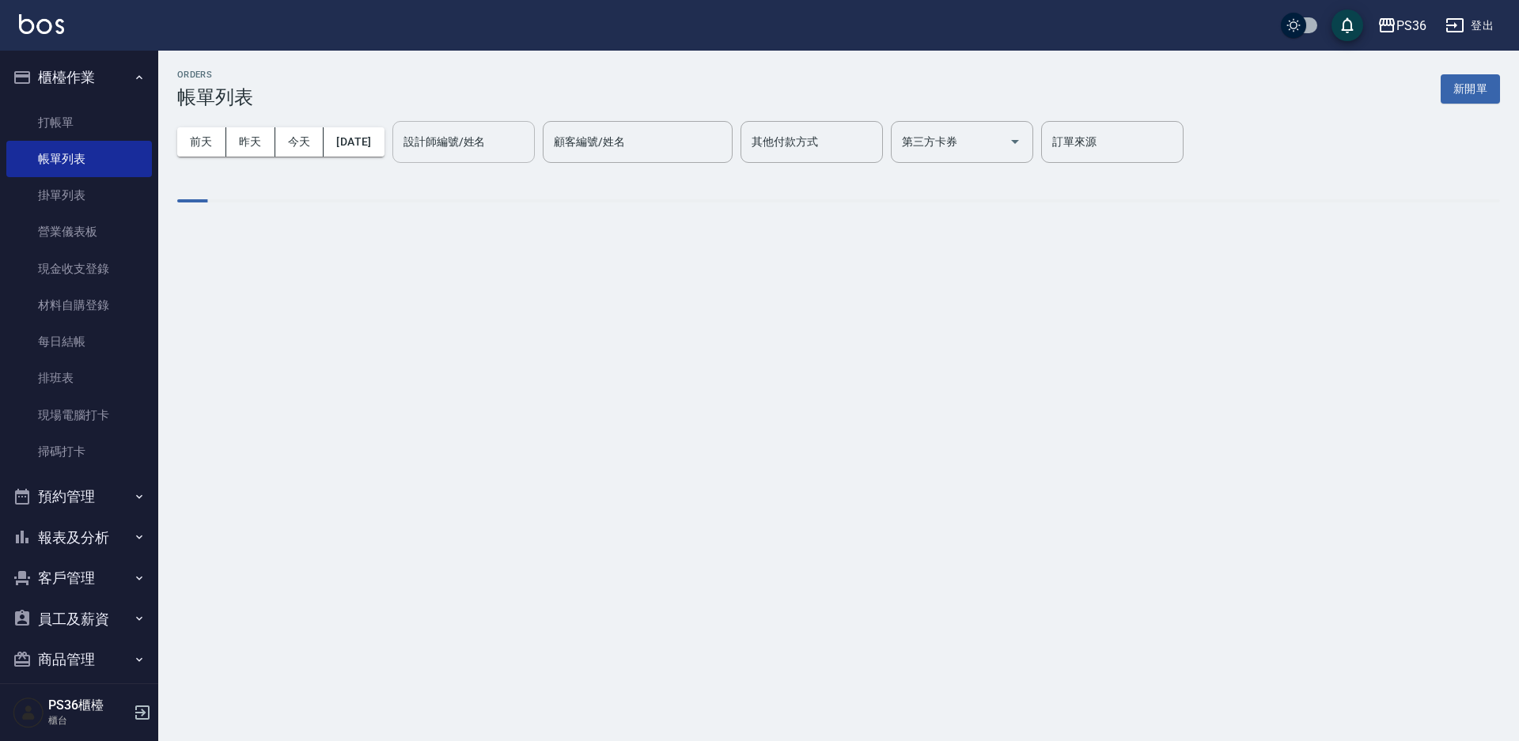
click at [455, 152] on input "設計師編號/姓名" at bounding box center [464, 142] width 128 height 28
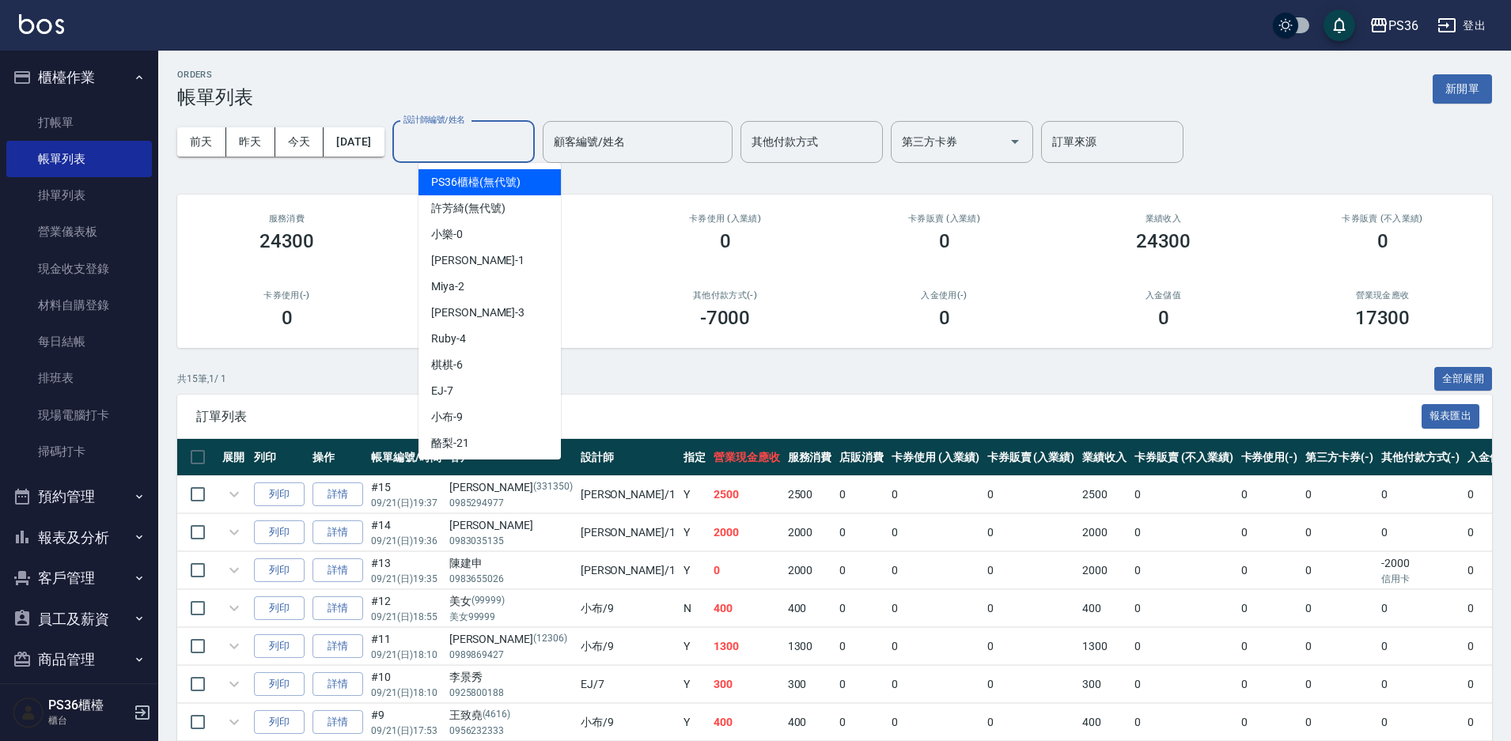
click at [455, 152] on input "設計師編號/姓名" at bounding box center [464, 142] width 128 height 28
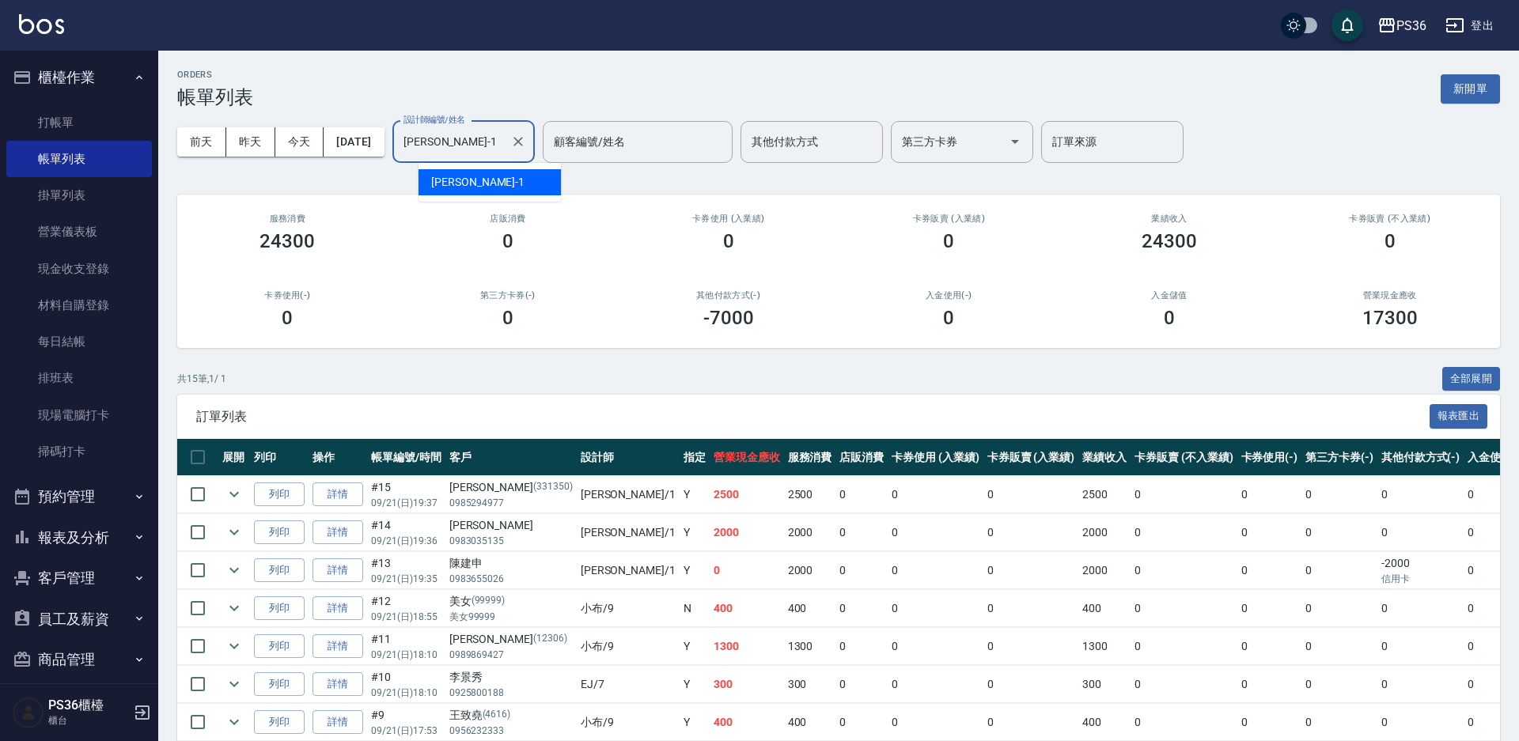
type input "[PERSON_NAME]-1"
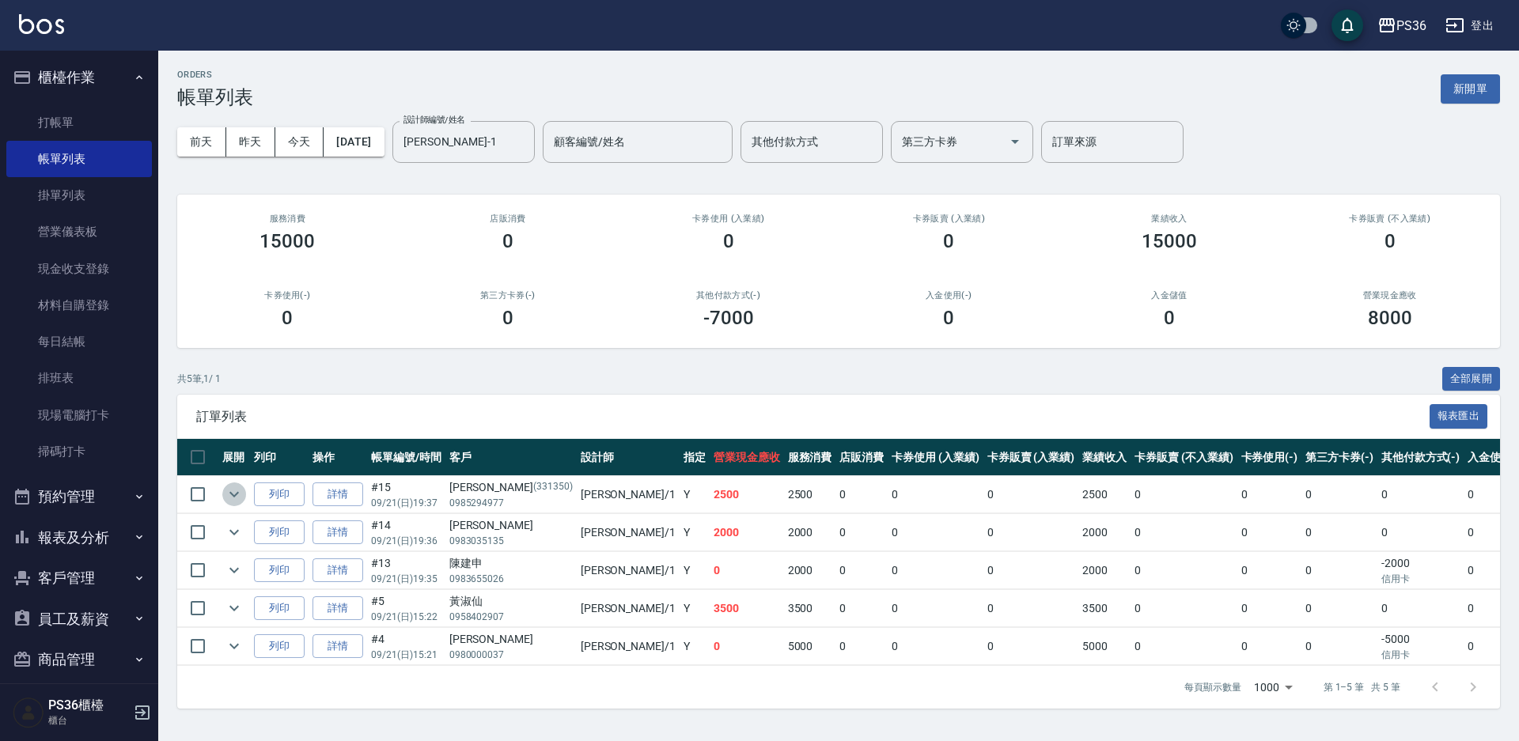
click at [228, 495] on icon "expand row" at bounding box center [234, 494] width 19 height 19
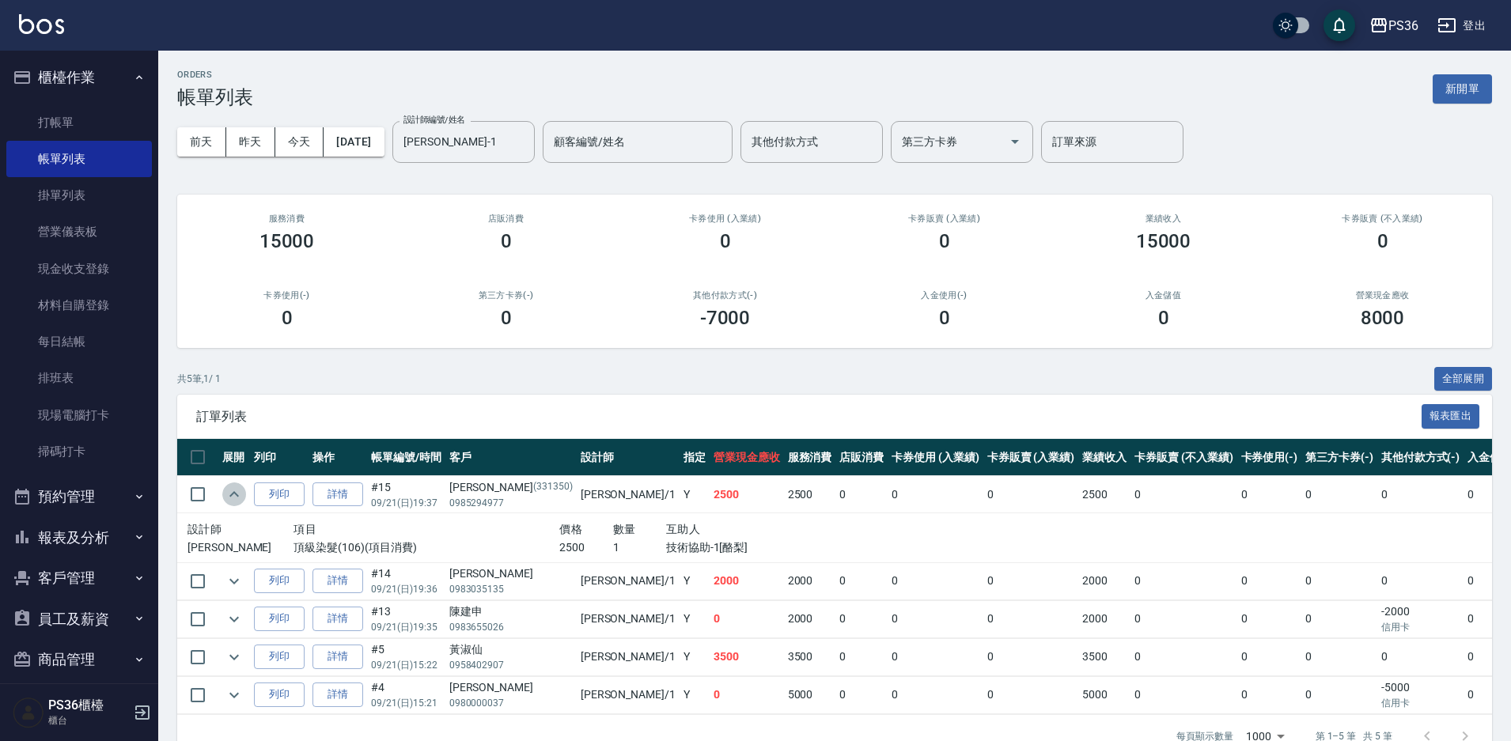
click at [229, 494] on icon "expand row" at bounding box center [234, 494] width 19 height 19
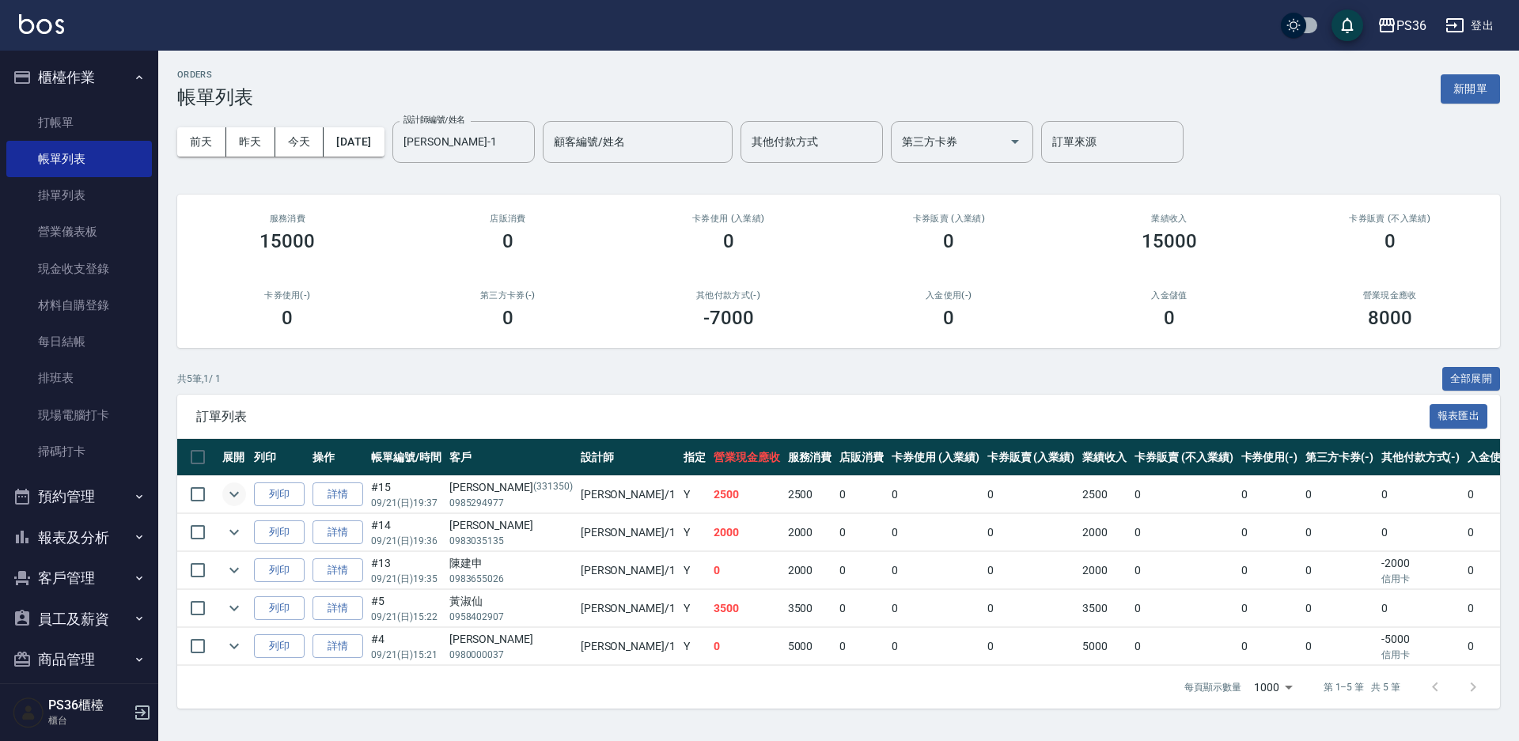
click at [231, 490] on icon "expand row" at bounding box center [234, 494] width 19 height 19
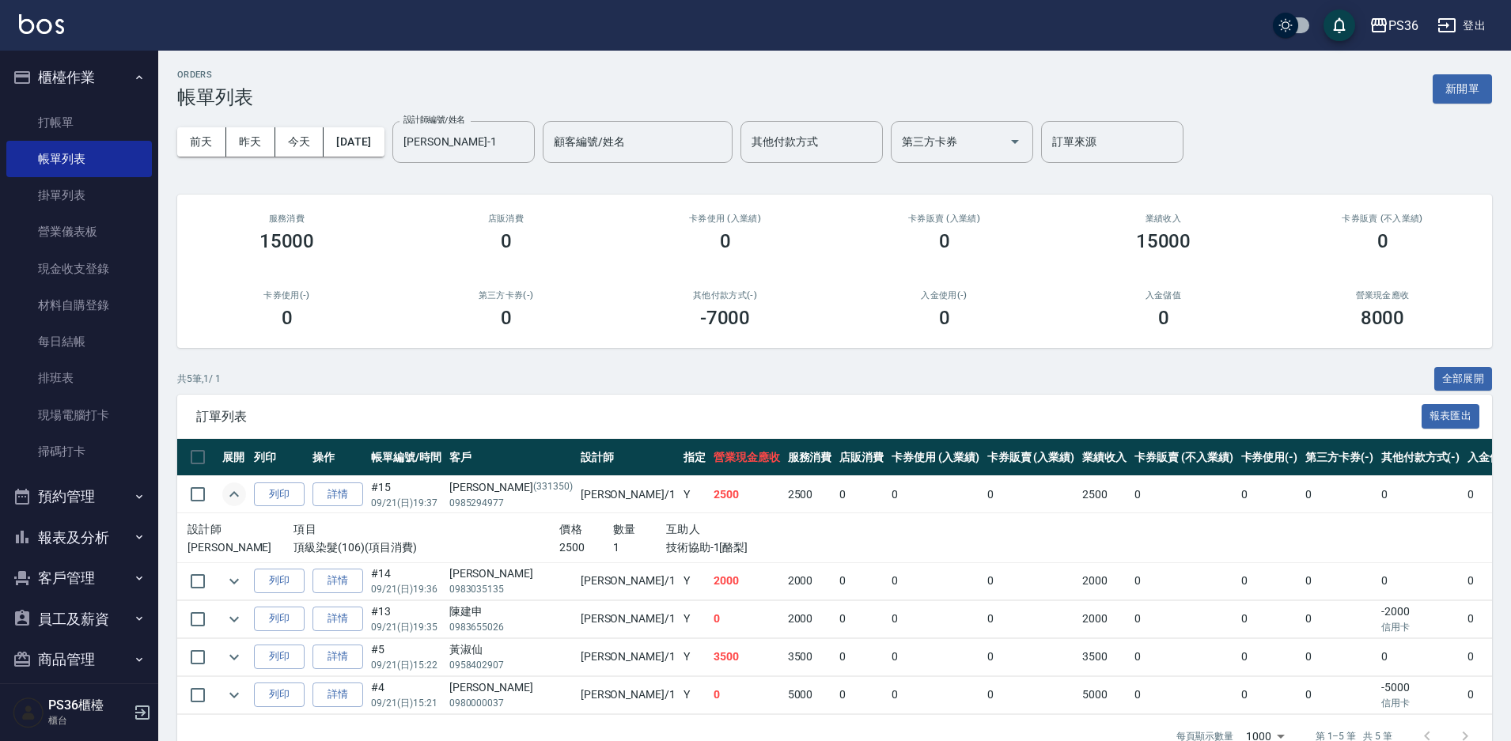
click at [231, 490] on icon "expand row" at bounding box center [234, 494] width 19 height 19
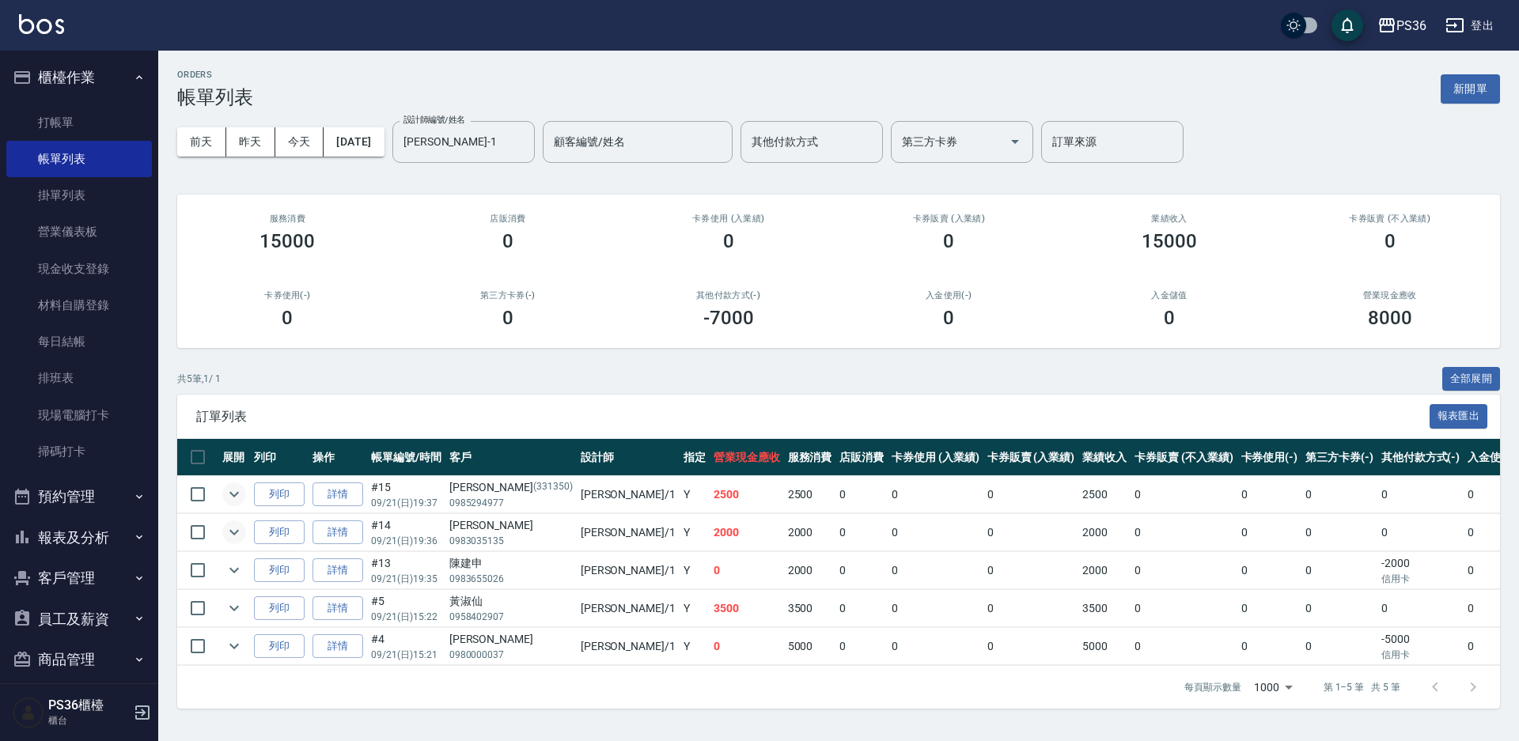
click at [235, 537] on icon "expand row" at bounding box center [234, 532] width 19 height 19
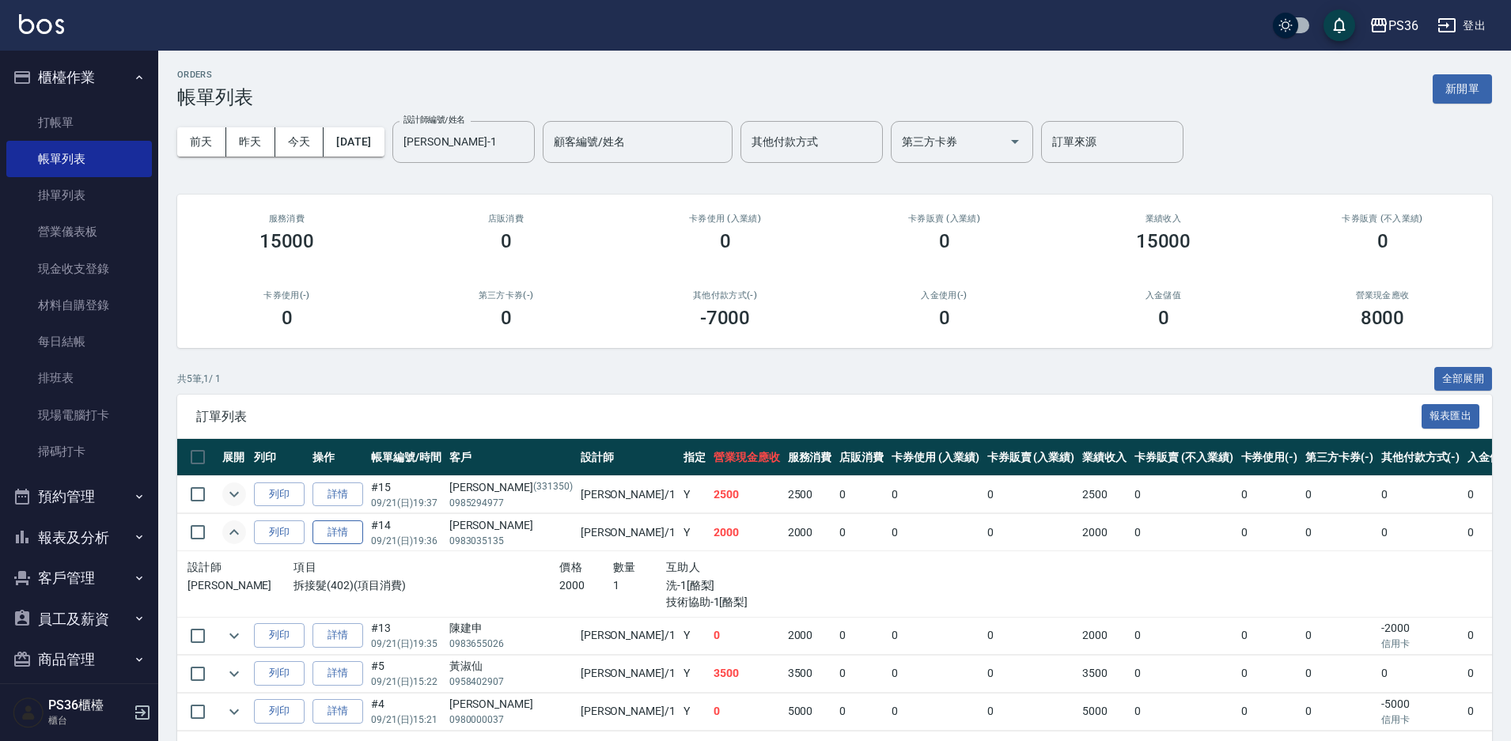
click at [347, 540] on link "詳情" at bounding box center [338, 533] width 51 height 25
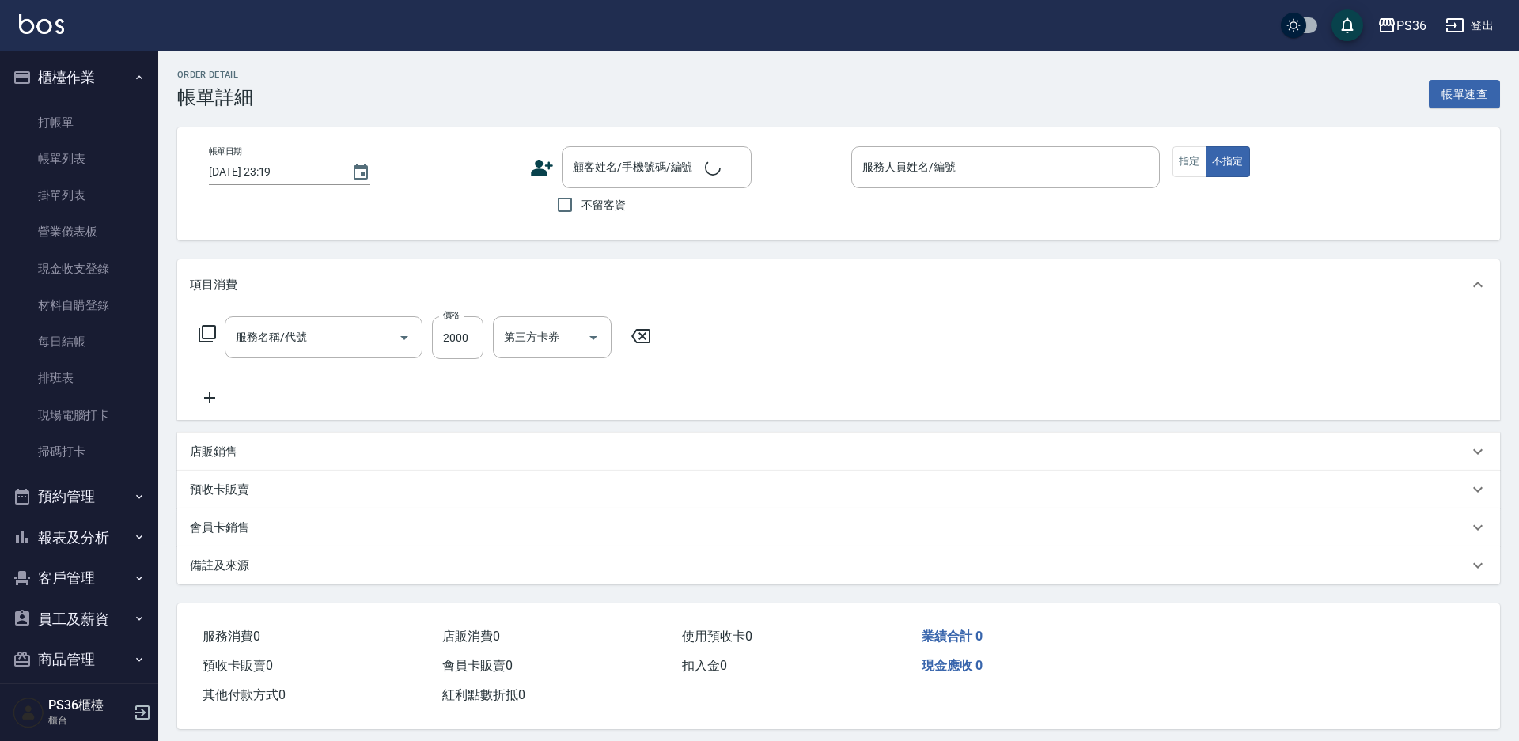
type input "2025/09/21 19:36"
type input "Daniel-1"
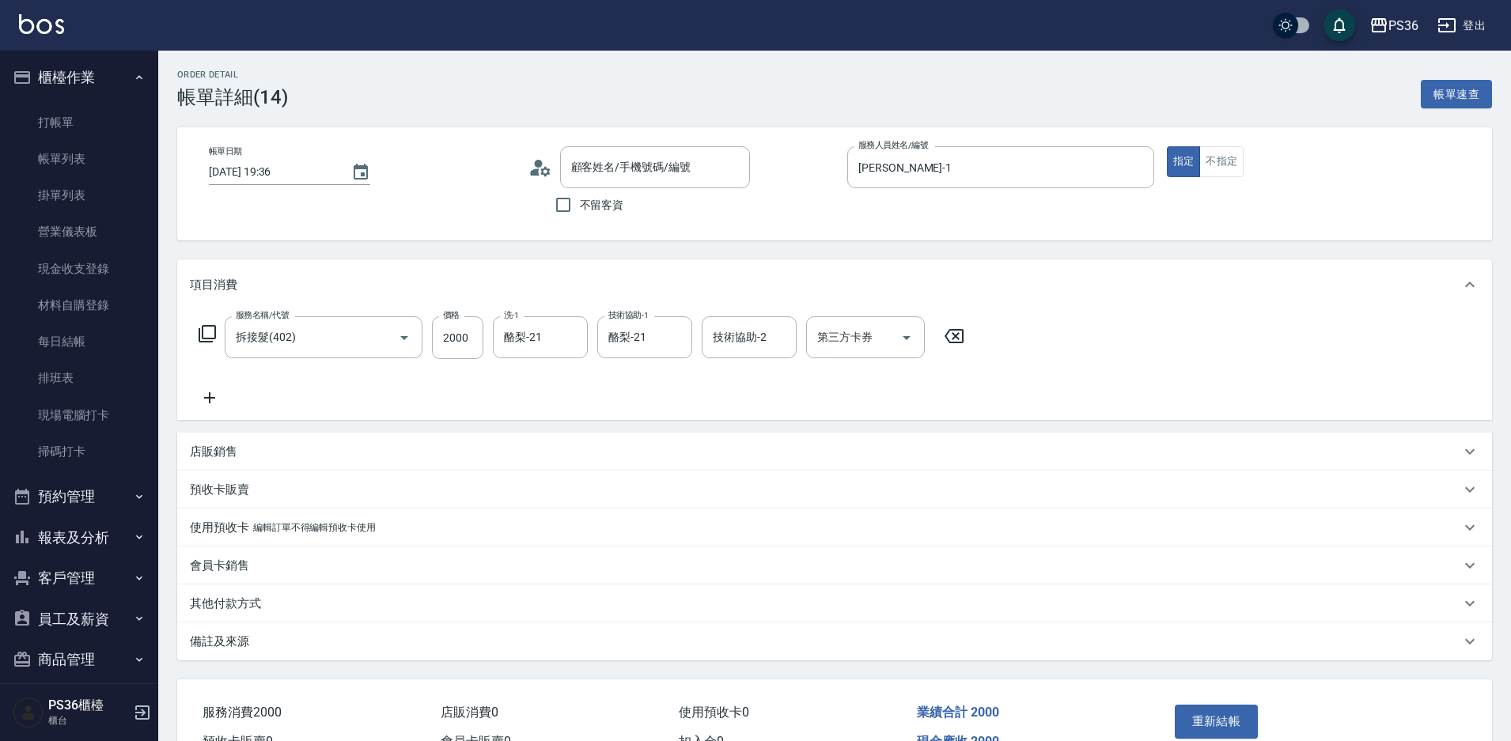
type input "劉以柔/0983035135/"
type input "拆接髮(402)"
click at [677, 341] on icon "Clear" at bounding box center [676, 338] width 16 height 16
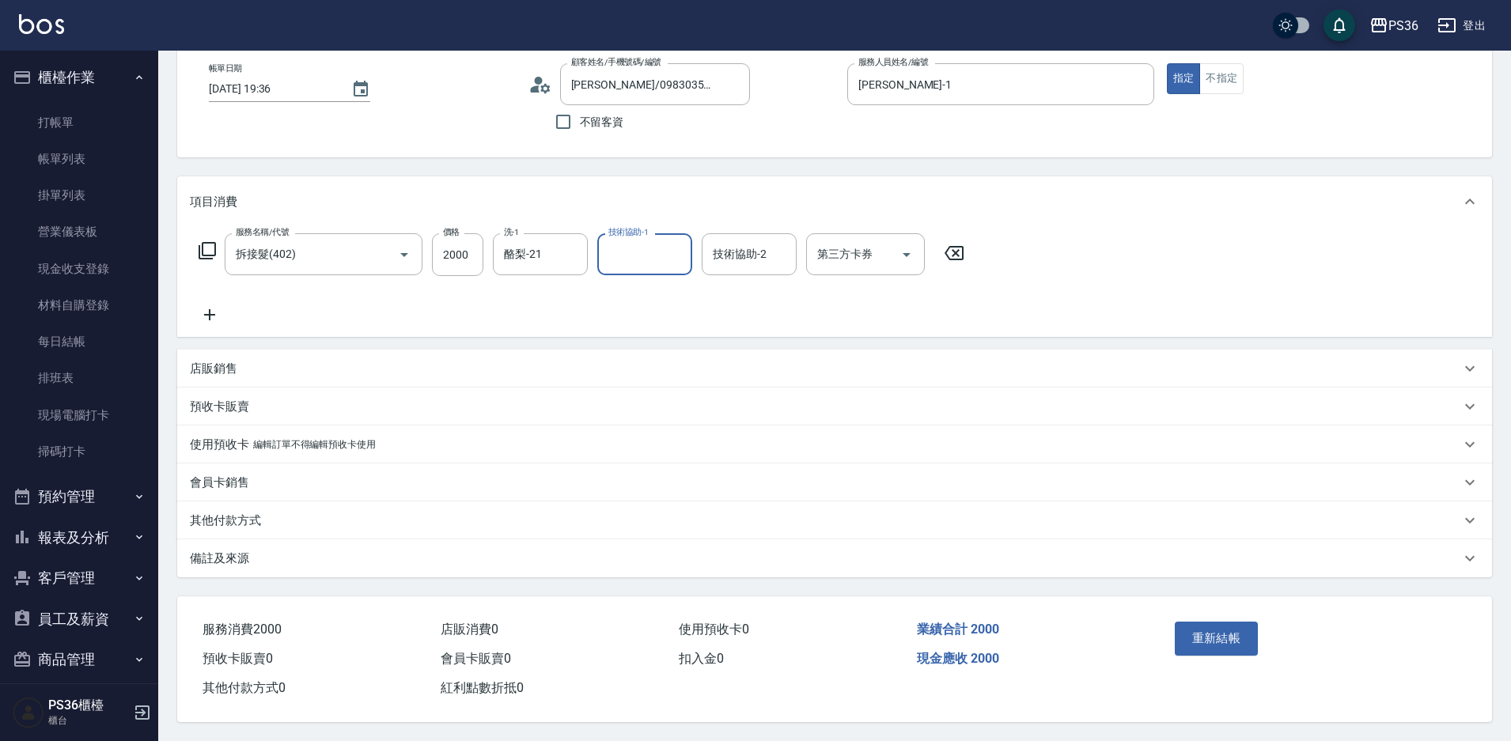
scroll to position [90, 0]
click at [457, 255] on input "2000" at bounding box center [457, 254] width 51 height 43
type input "1000"
click at [580, 244] on button "Clear" at bounding box center [571, 255] width 22 height 22
click at [203, 246] on icon at bounding box center [207, 250] width 17 height 17
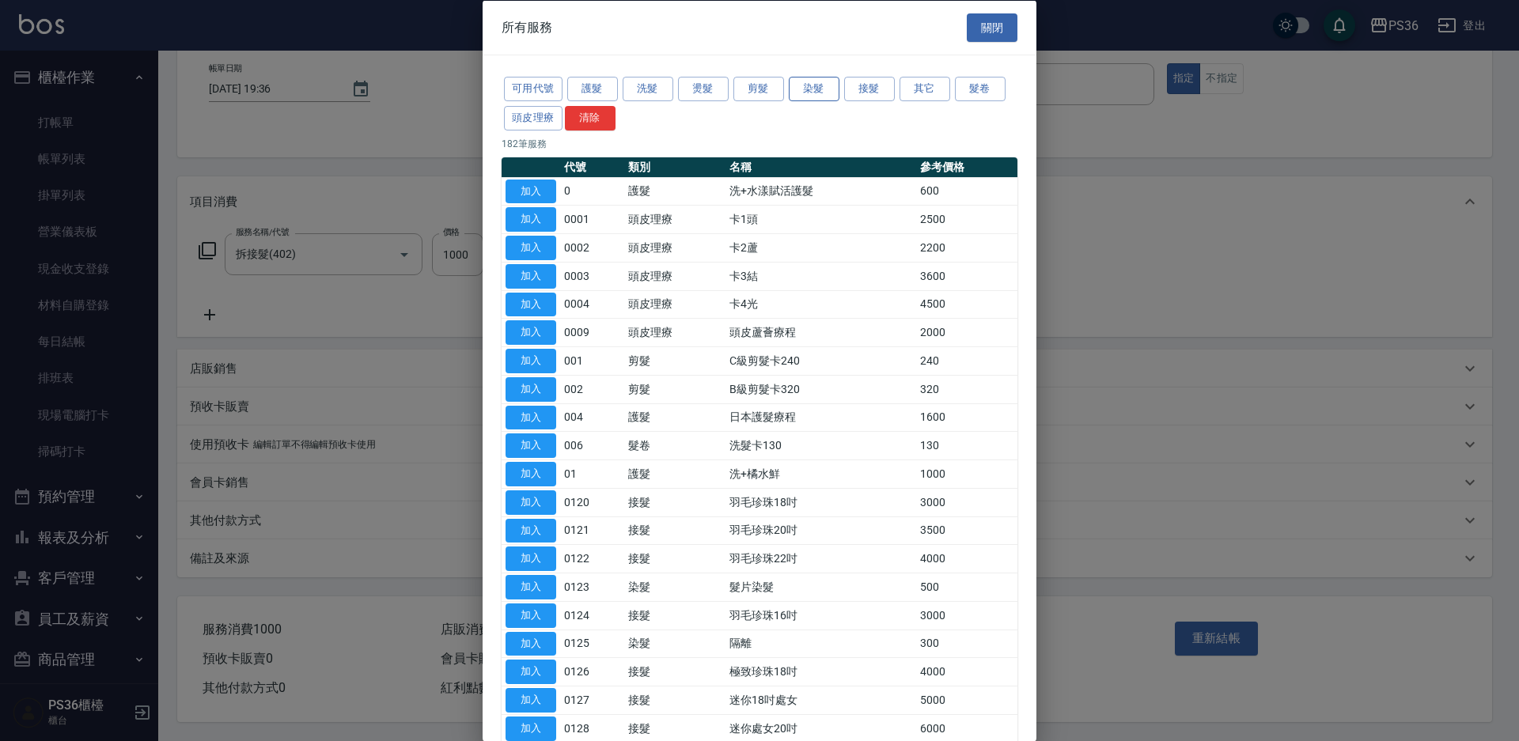
click at [818, 89] on button "染髮" at bounding box center [814, 89] width 51 height 25
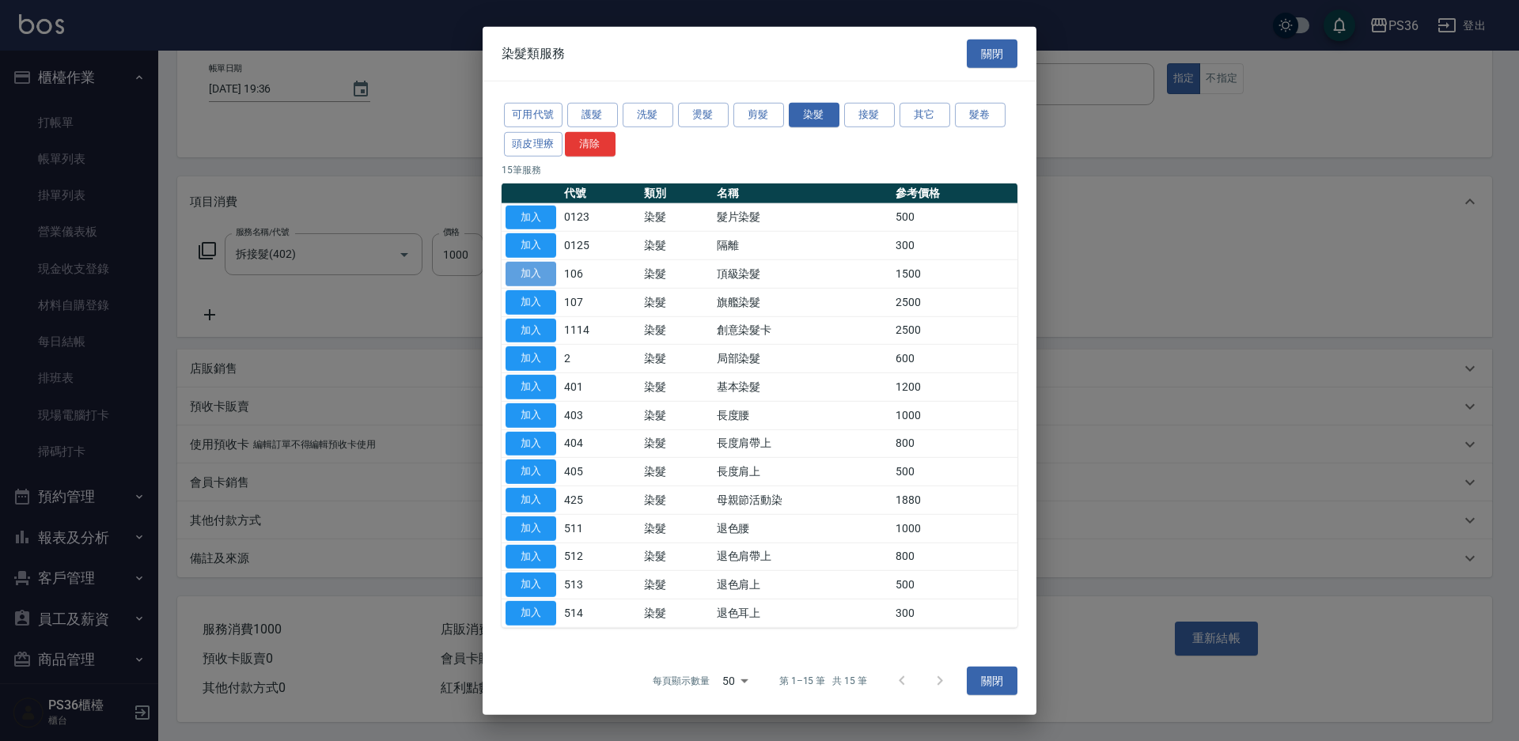
click at [525, 274] on button "加入" at bounding box center [531, 274] width 51 height 25
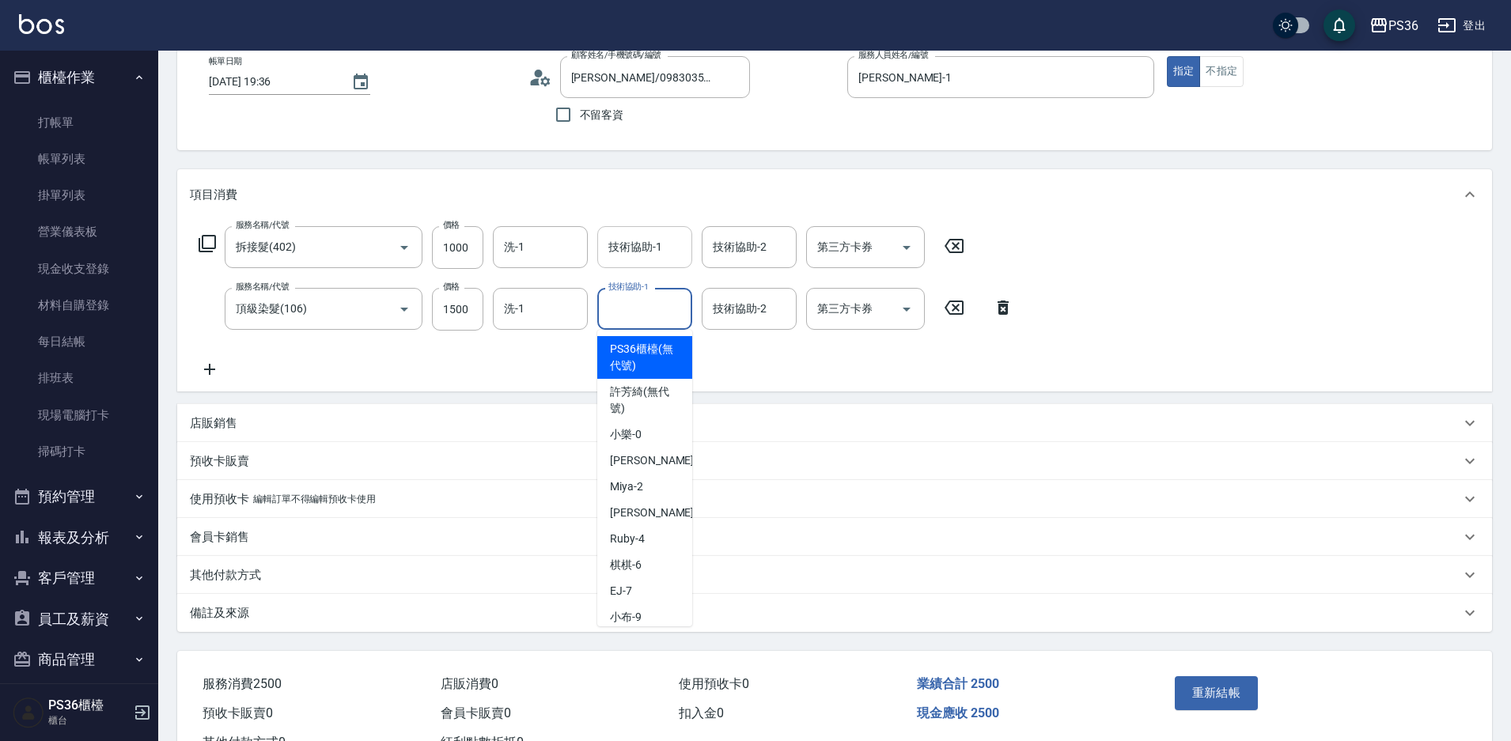
click at [671, 308] on input "技術協助-1" at bounding box center [645, 309] width 81 height 28
type input "顏亮亮-22"
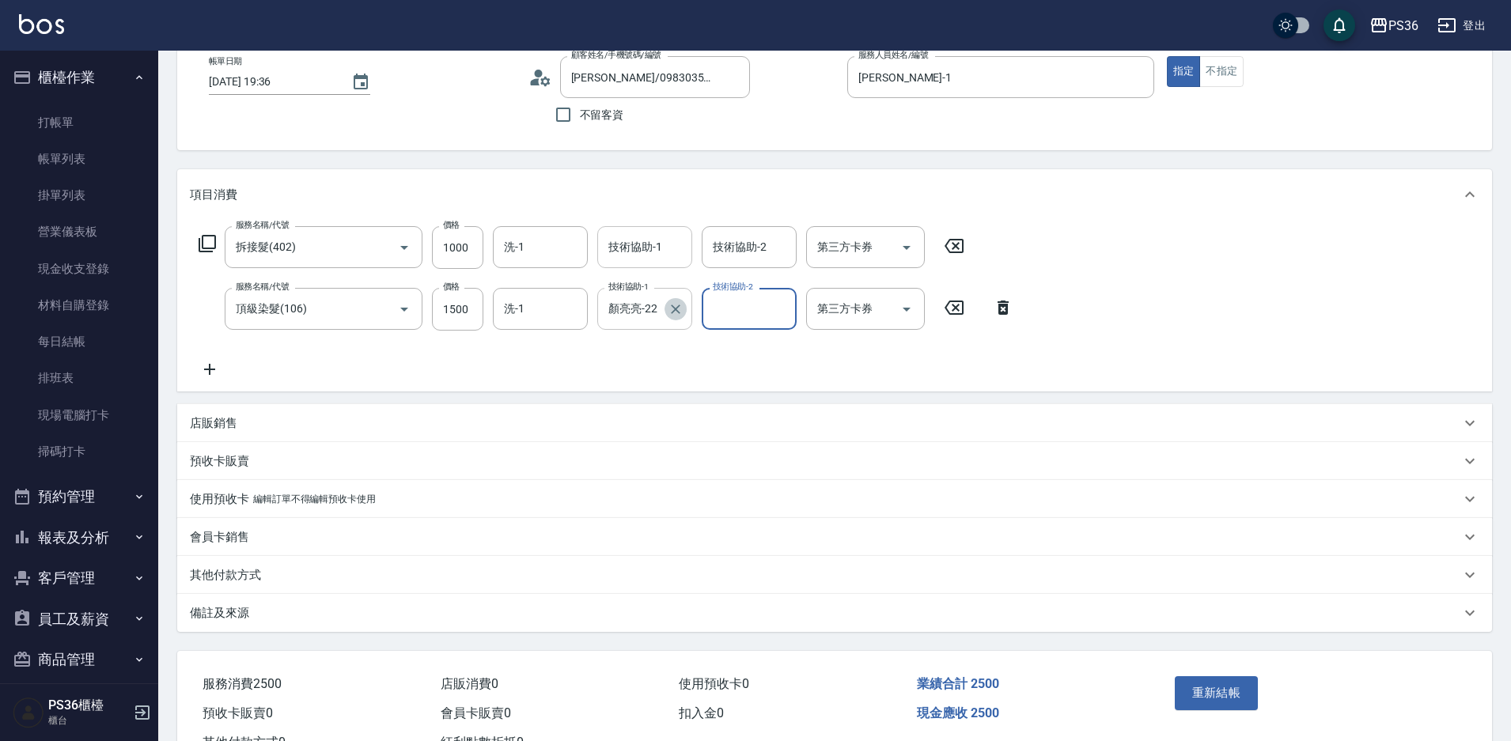
click at [671, 308] on icon "Clear" at bounding box center [676, 309] width 16 height 16
type input "酪梨-21"
click at [444, 320] on input "1500" at bounding box center [457, 309] width 51 height 43
click at [442, 320] on input "10000" at bounding box center [457, 309] width 51 height 43
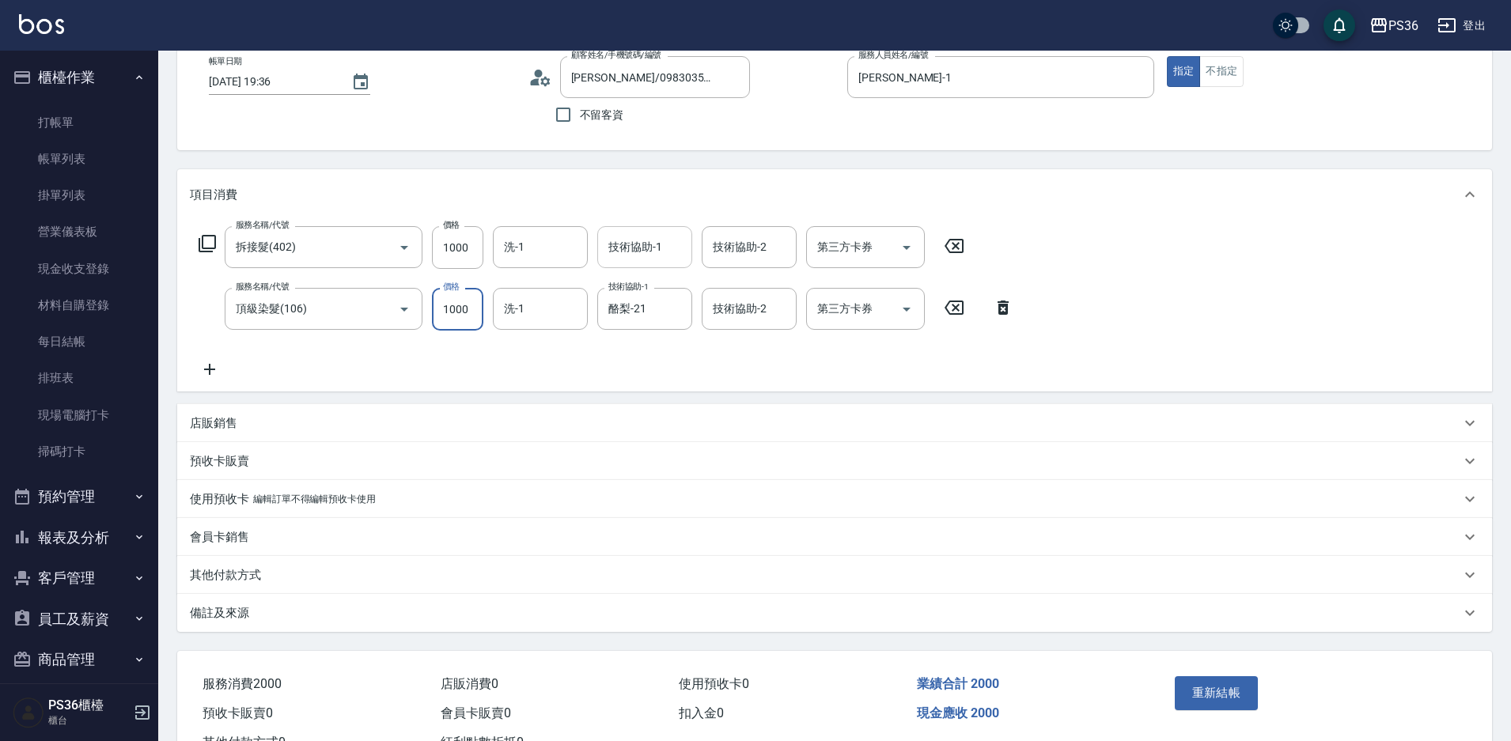
type input "1000"
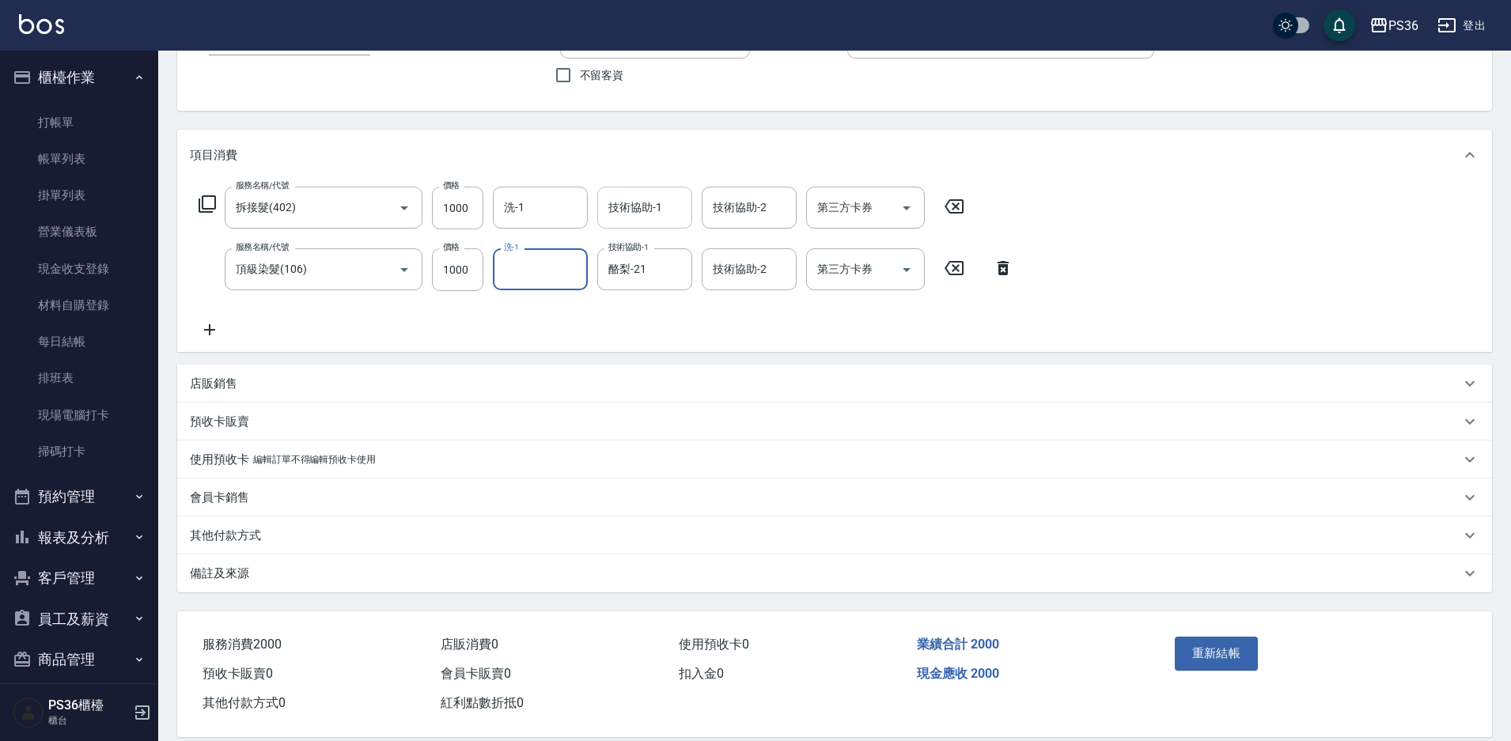
scroll to position [152, 0]
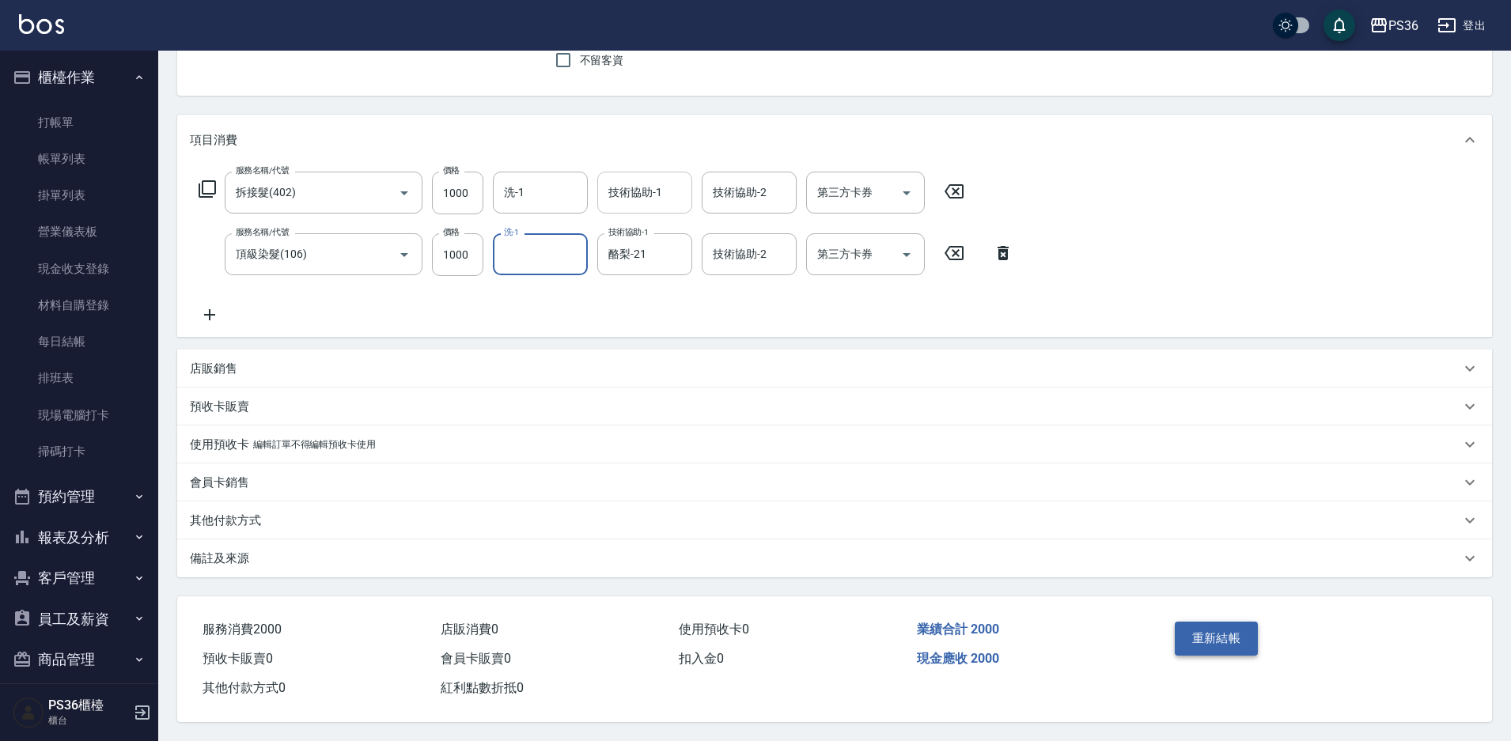
click at [1203, 639] on button "重新結帳" at bounding box center [1217, 638] width 84 height 33
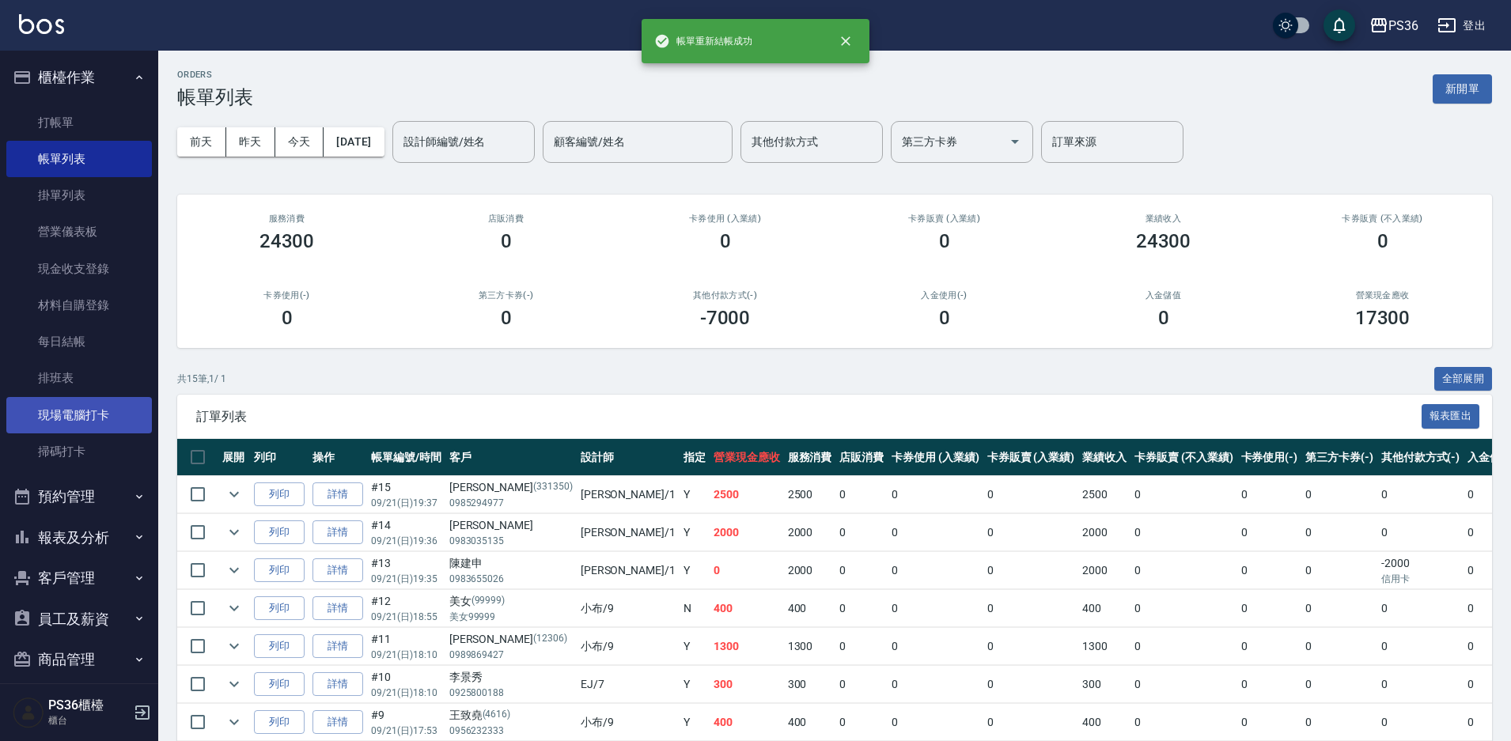
scroll to position [56, 0]
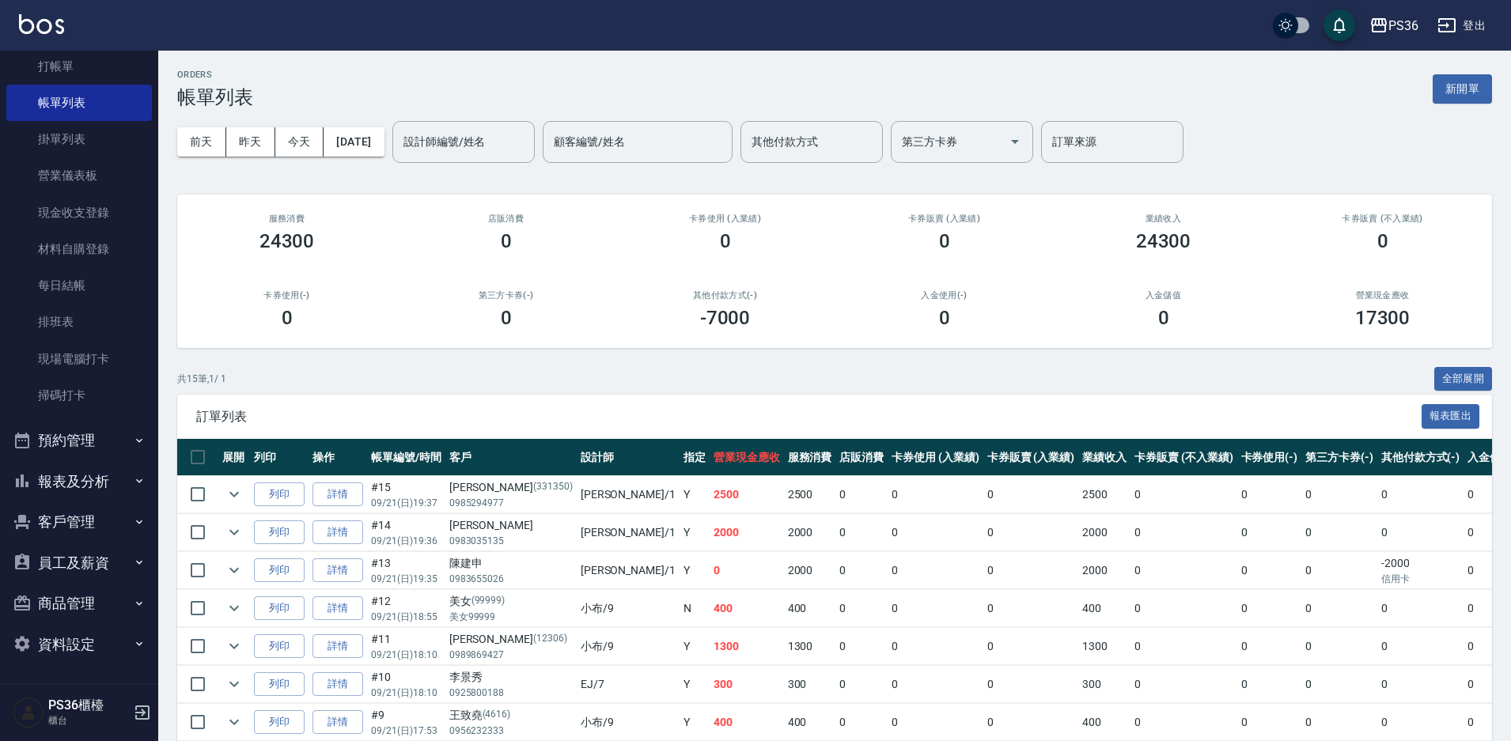
click at [93, 484] on button "報表及分析" at bounding box center [79, 481] width 146 height 41
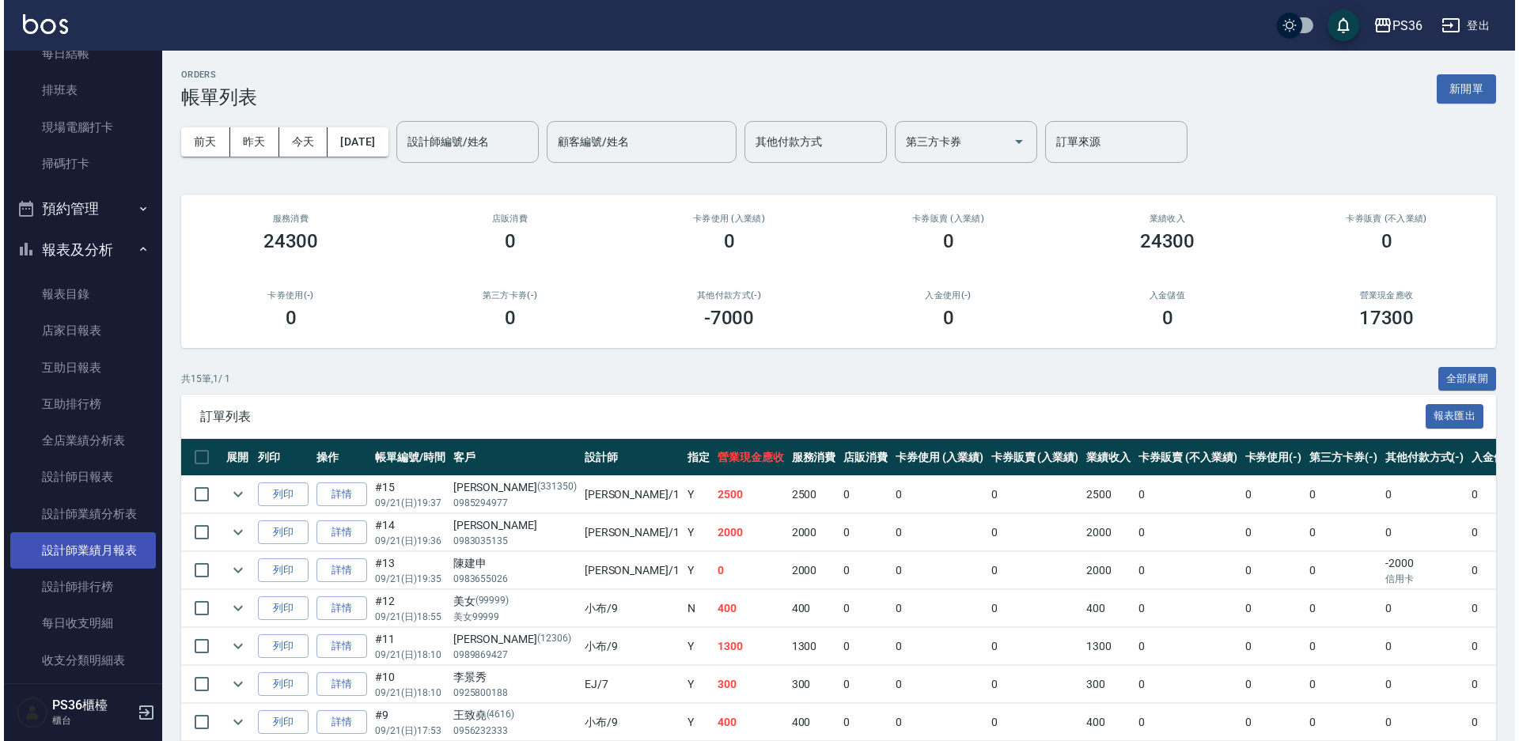
scroll to position [452, 0]
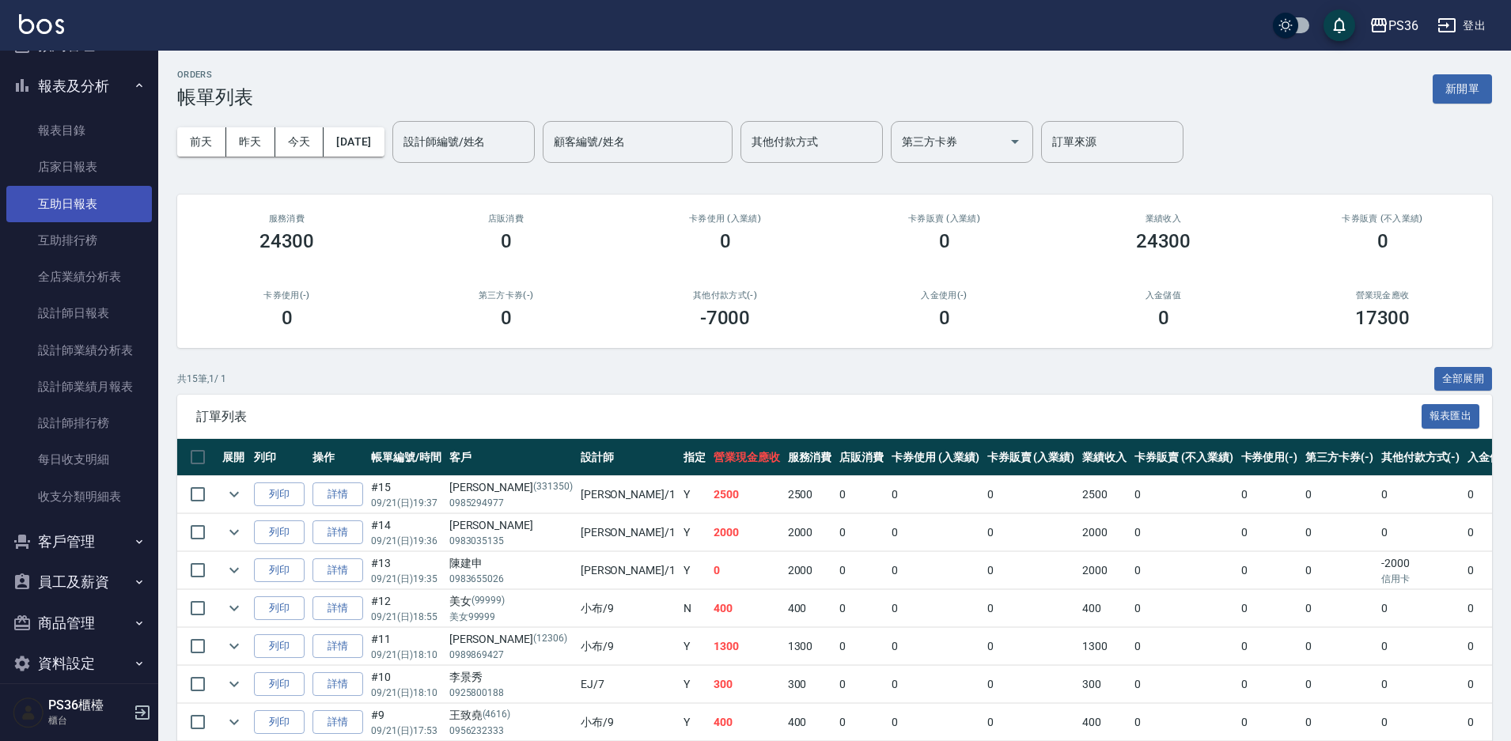
click at [67, 214] on link "互助日報表" at bounding box center [79, 204] width 146 height 36
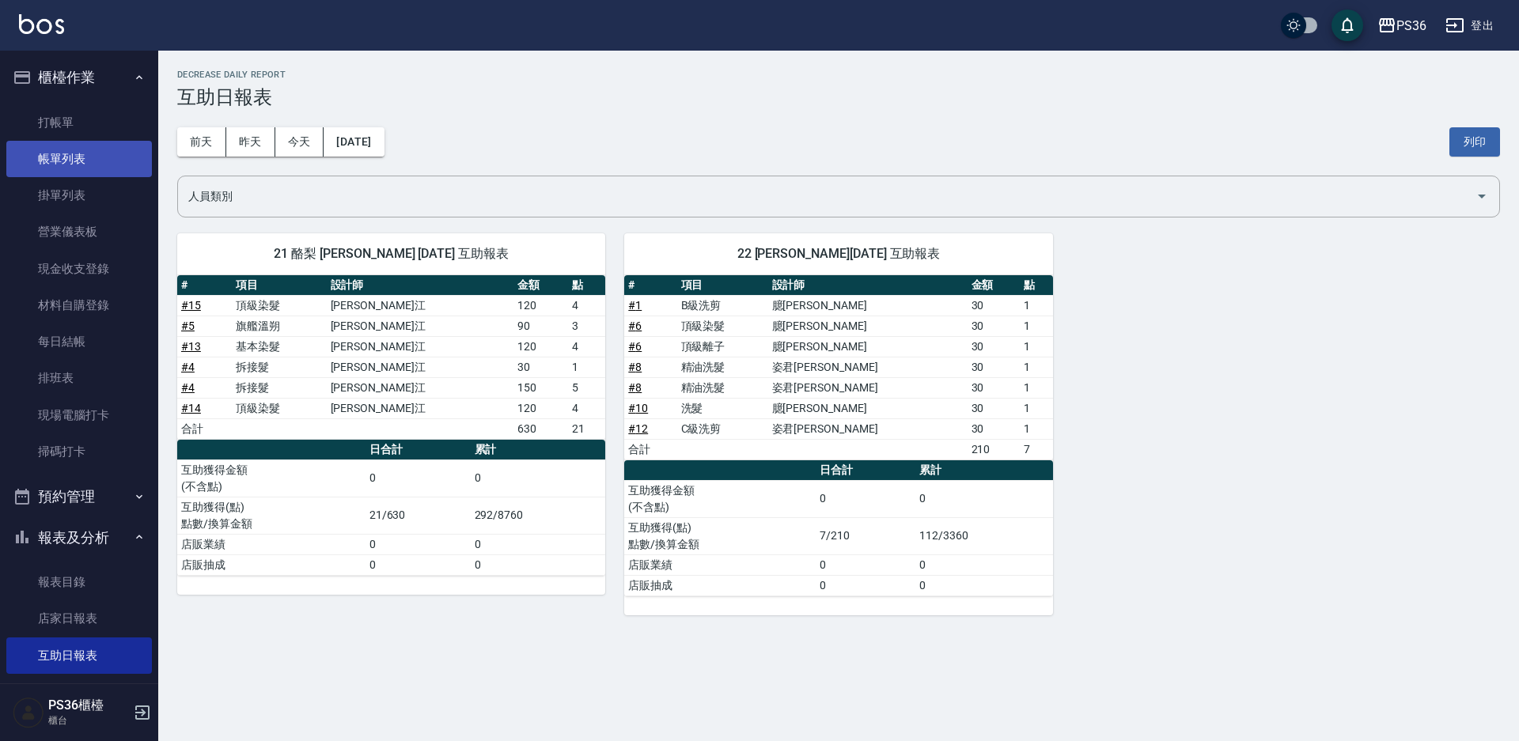
click at [78, 154] on link "帳單列表" at bounding box center [79, 159] width 146 height 36
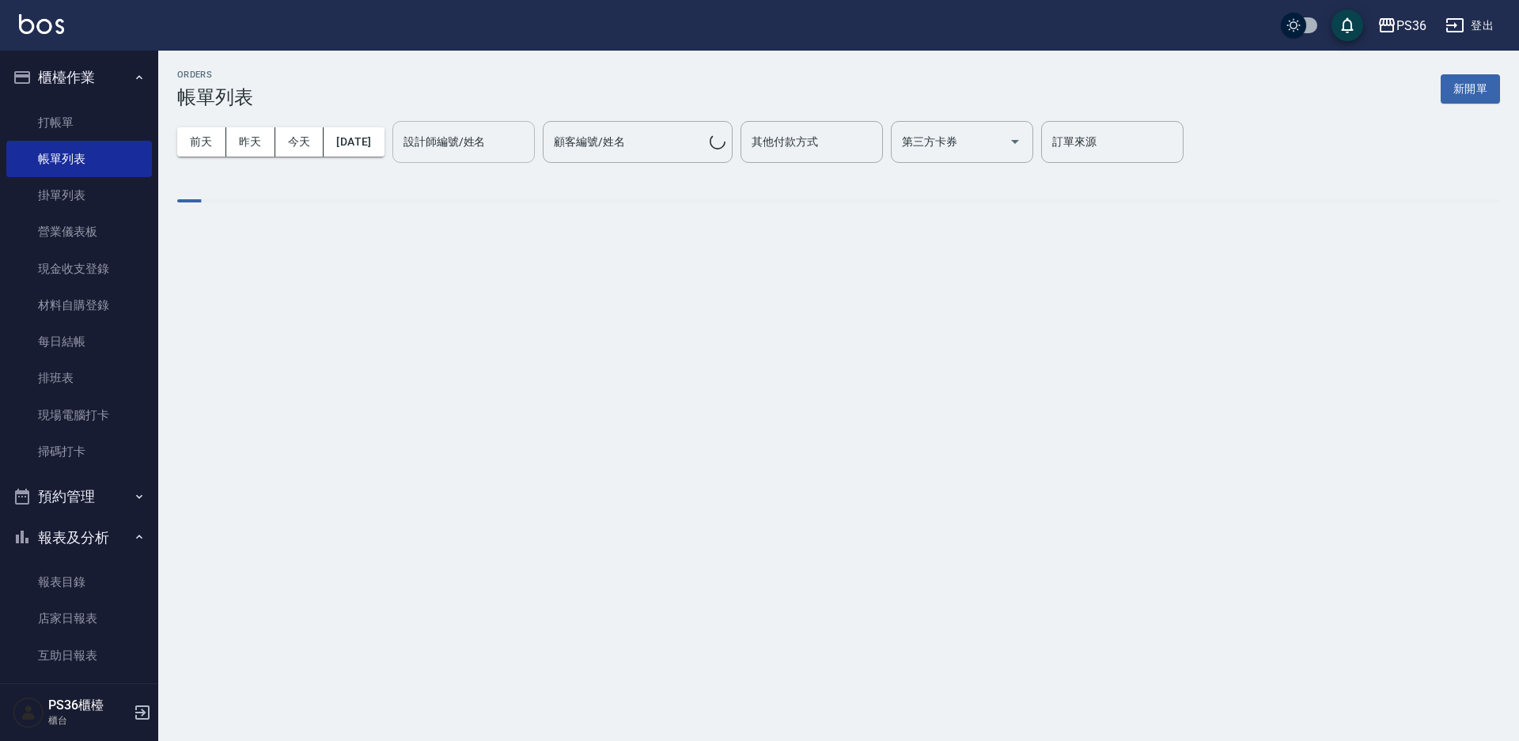
click at [451, 141] on div "設計師編號/姓名 設計師編號/姓名" at bounding box center [463, 142] width 142 height 42
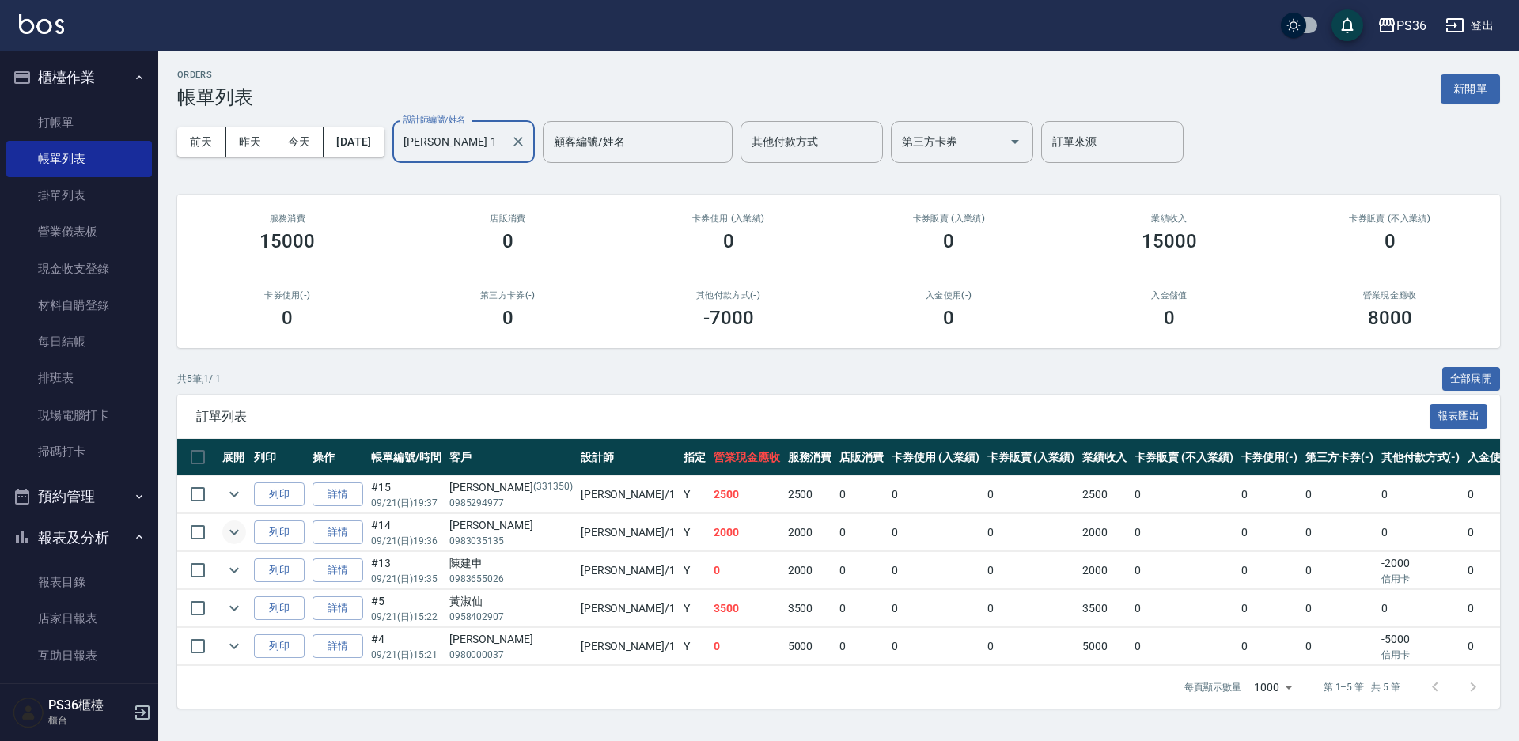
type input "Daniel-1"
click at [233, 533] on icon "expand row" at bounding box center [234, 532] width 19 height 19
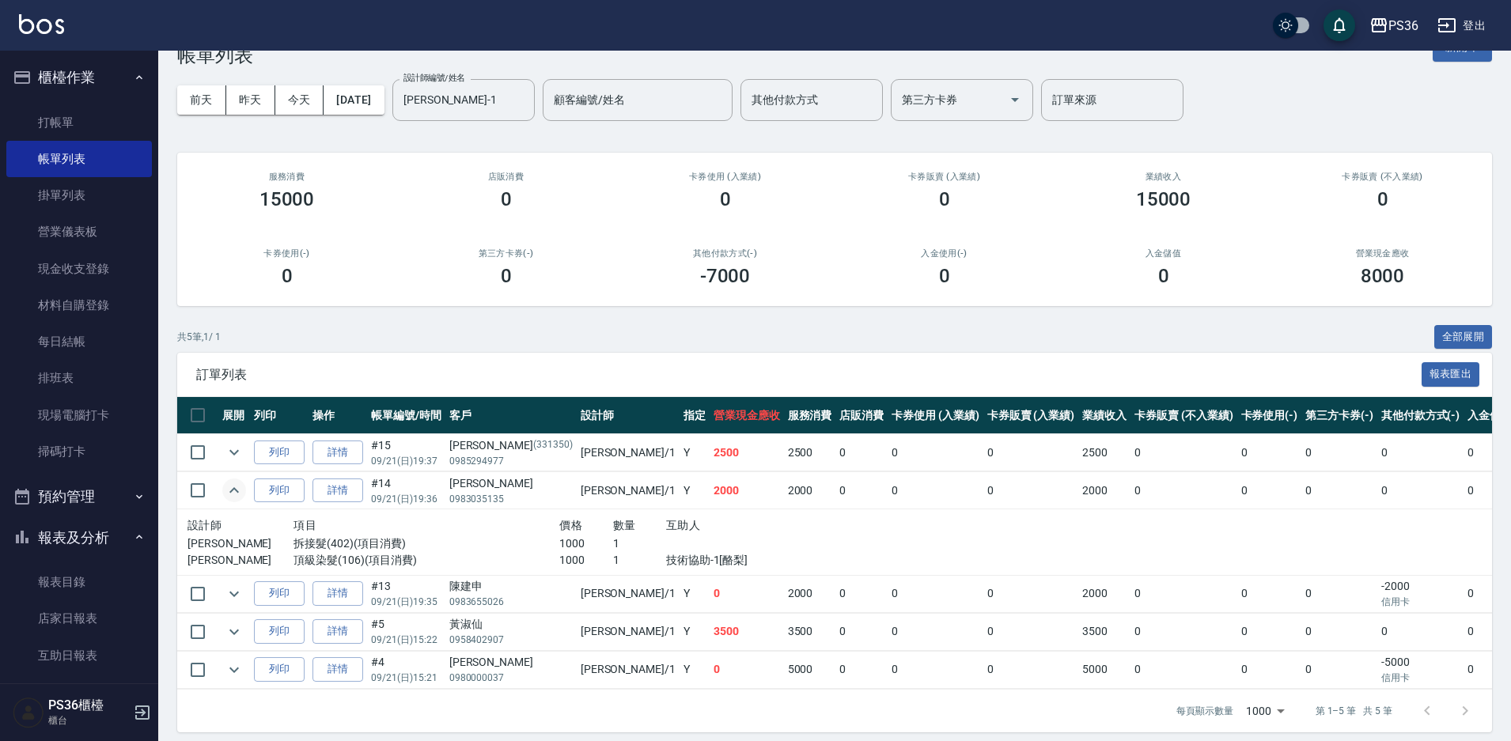
scroll to position [66, 0]
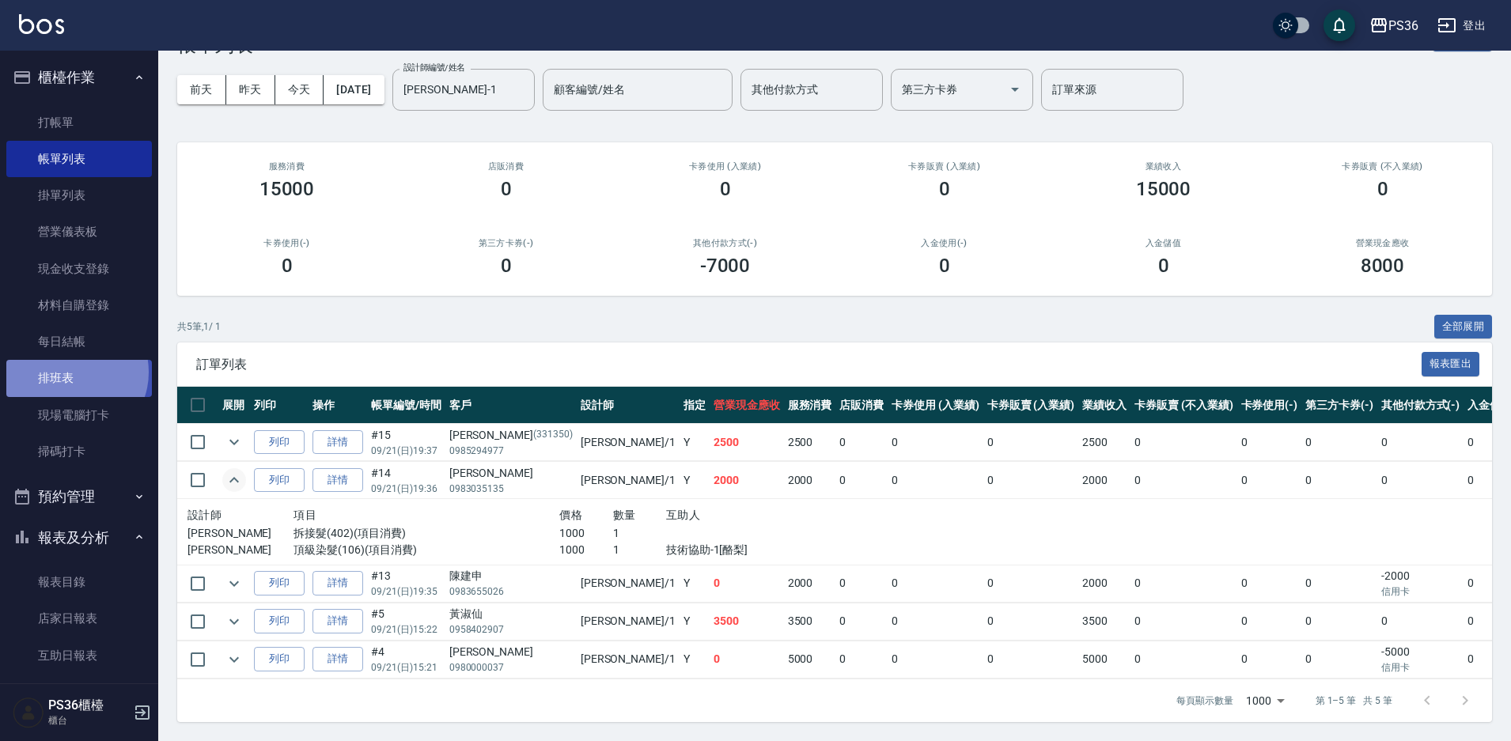
click at [72, 372] on link "排班表" at bounding box center [79, 378] width 146 height 36
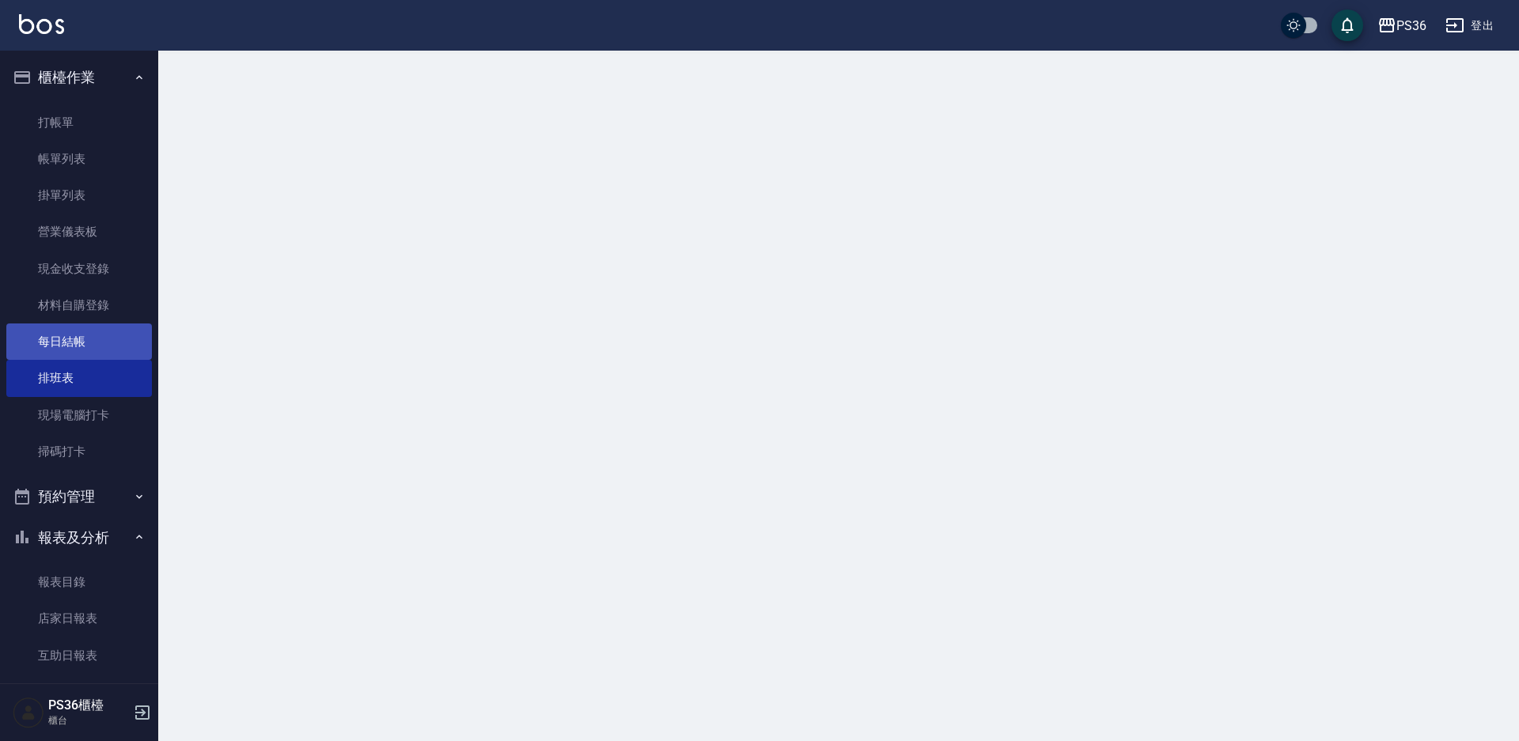
click at [74, 339] on link "每日結帳" at bounding box center [79, 342] width 146 height 36
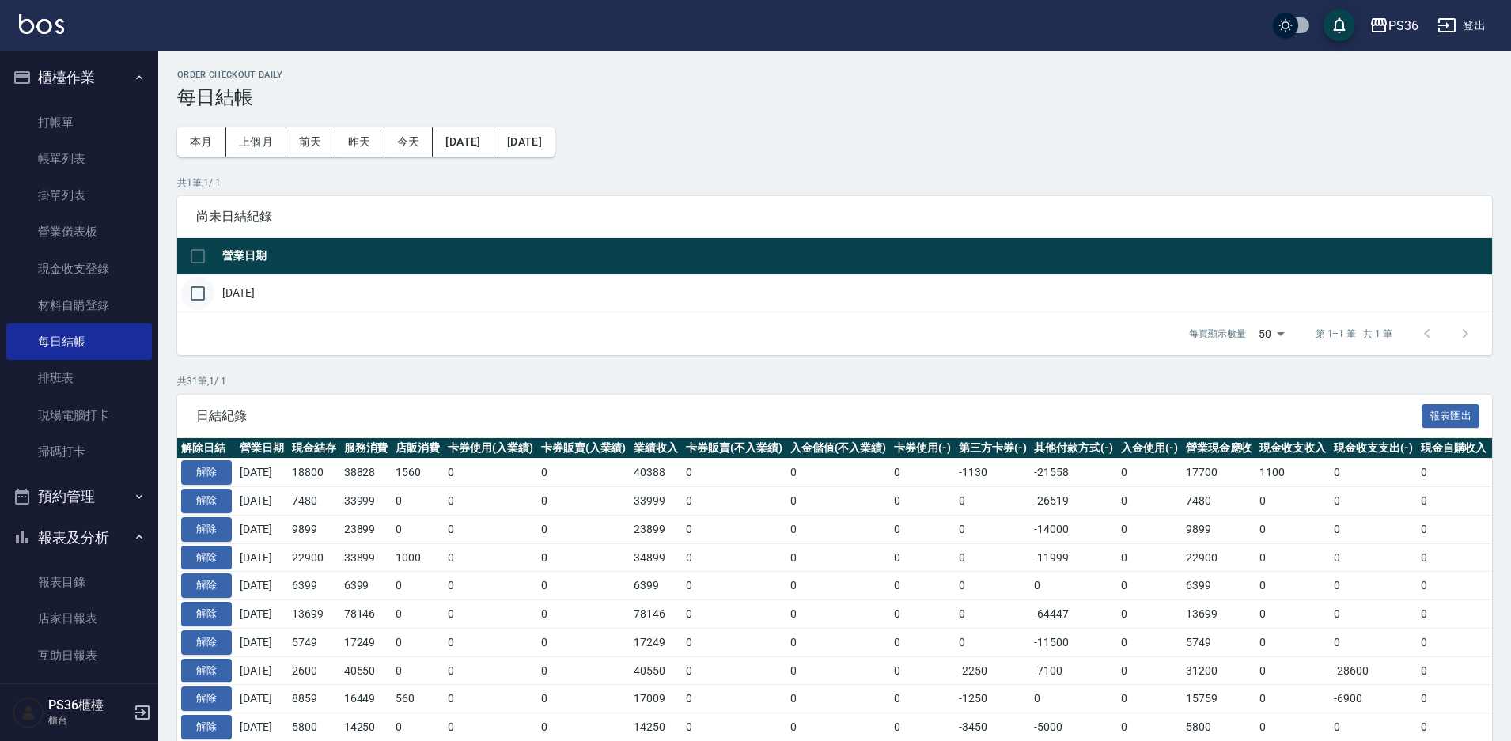
click at [193, 296] on input "checkbox" at bounding box center [197, 293] width 33 height 33
checkbox input "true"
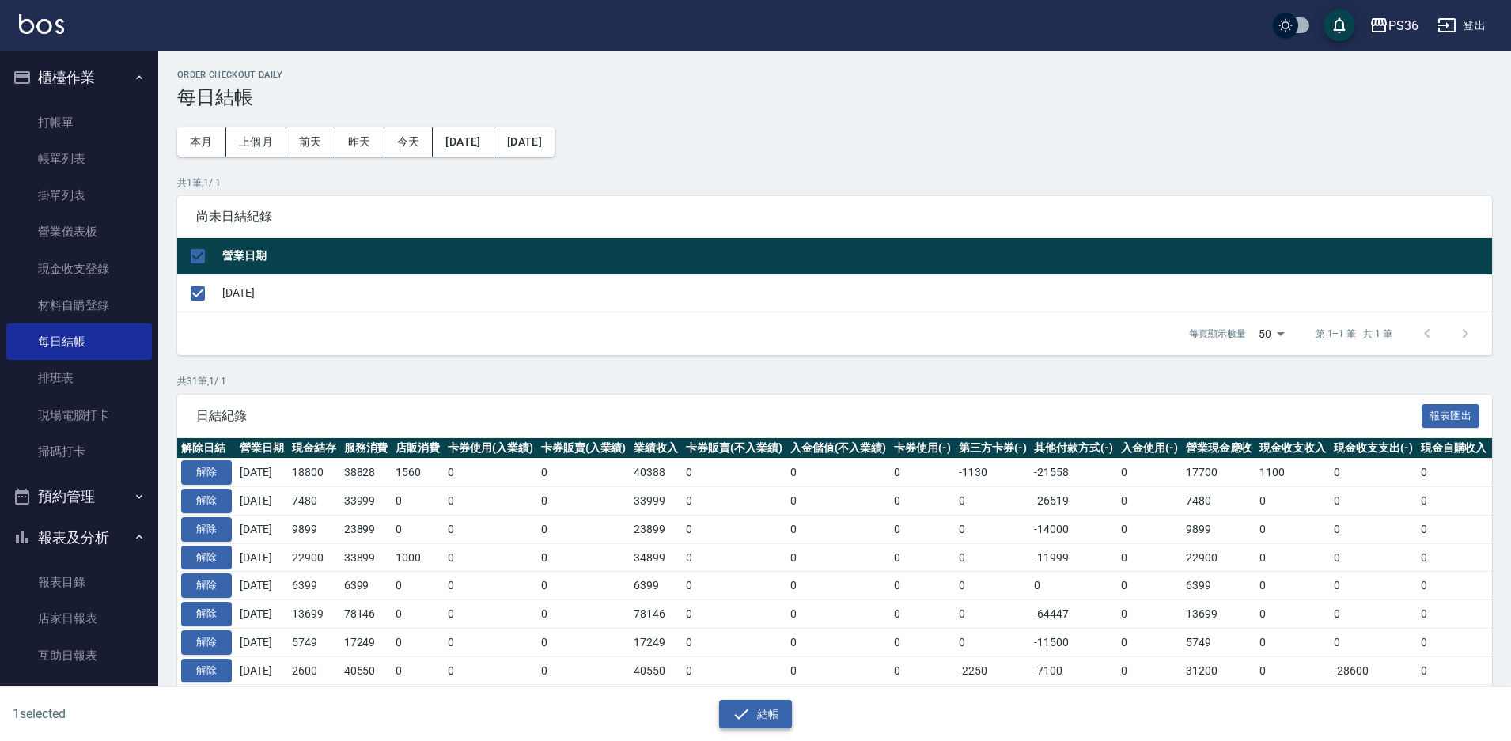
click at [768, 715] on button "結帳" at bounding box center [756, 714] width 74 height 29
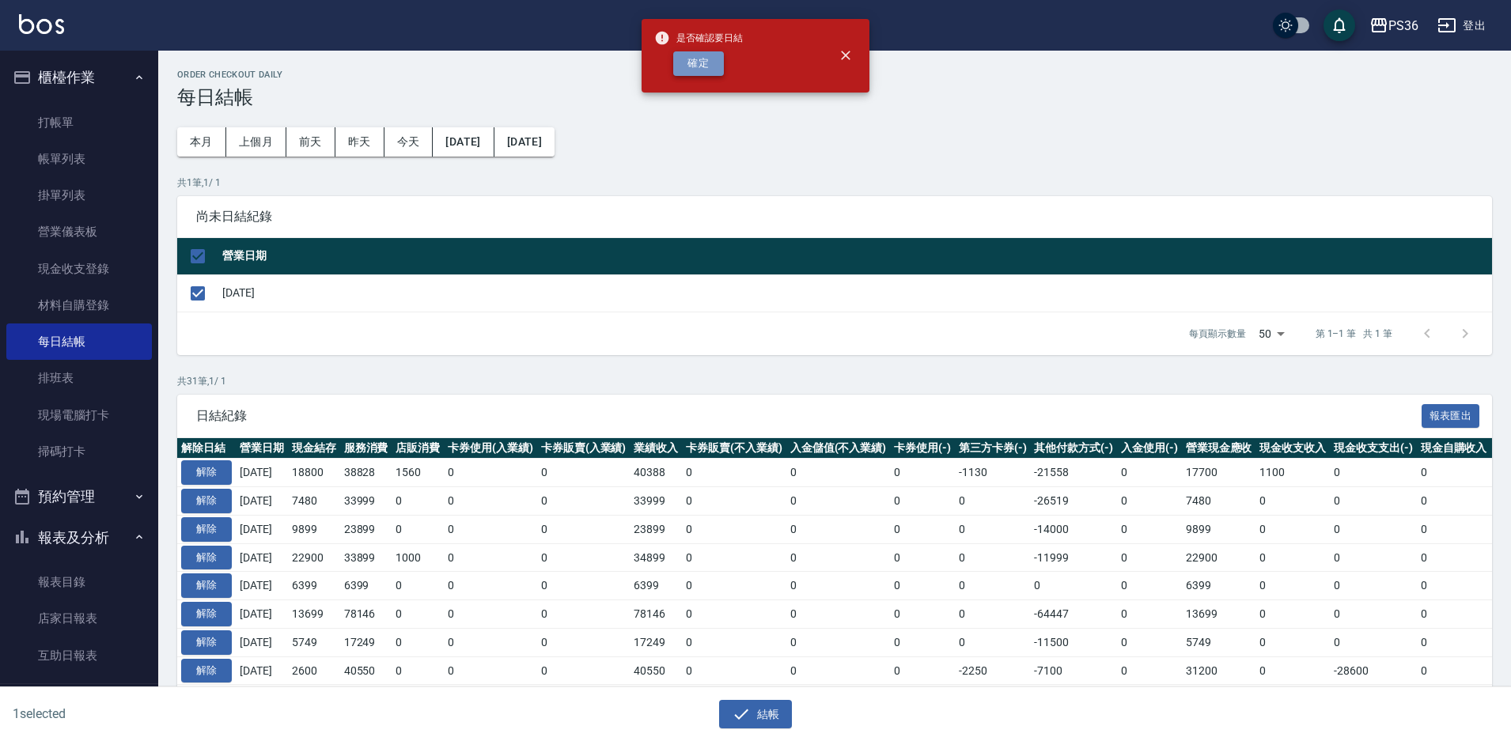
click at [695, 64] on button "確定" at bounding box center [698, 63] width 51 height 25
checkbox input "false"
